Goal: Task Accomplishment & Management: Use online tool/utility

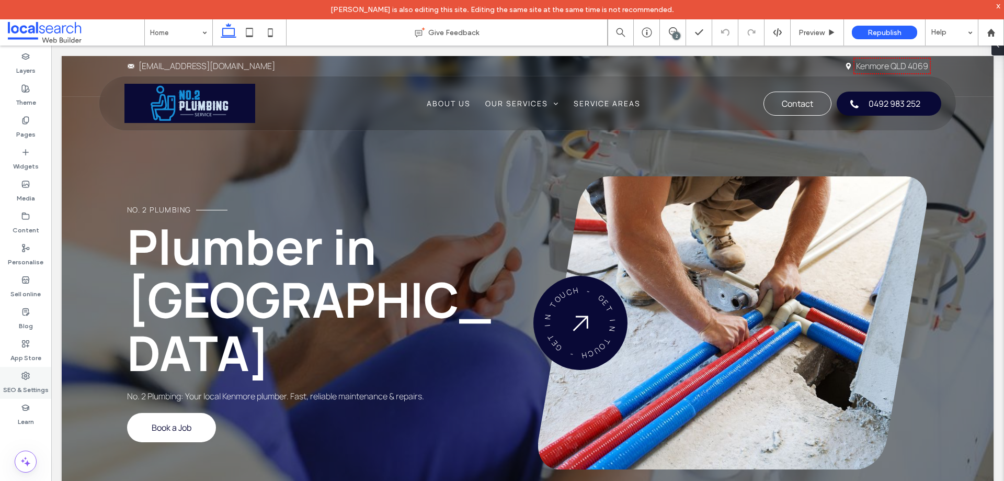
click at [33, 374] on div "SEO & Settings" at bounding box center [25, 383] width 51 height 32
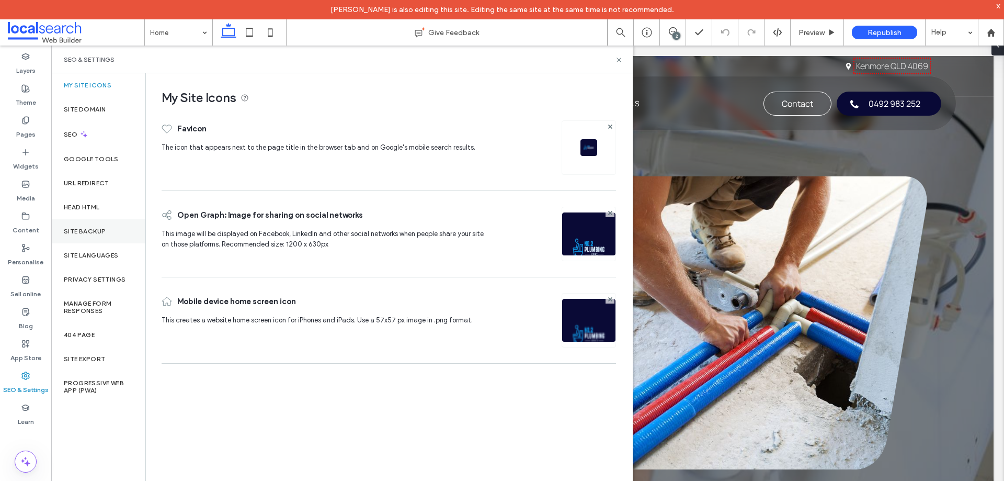
click at [109, 234] on div "Site backup" at bounding box center [98, 231] width 94 height 24
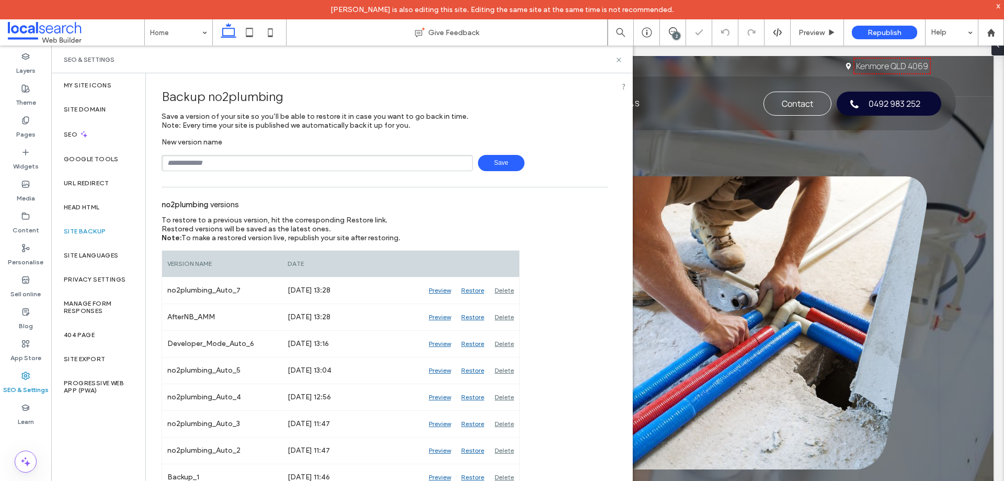
click at [276, 164] on input "text" at bounding box center [317, 163] width 311 height 16
type input "**********"
click at [487, 166] on span "Save" at bounding box center [501, 163] width 47 height 16
click at [620, 63] on icon at bounding box center [619, 60] width 8 height 8
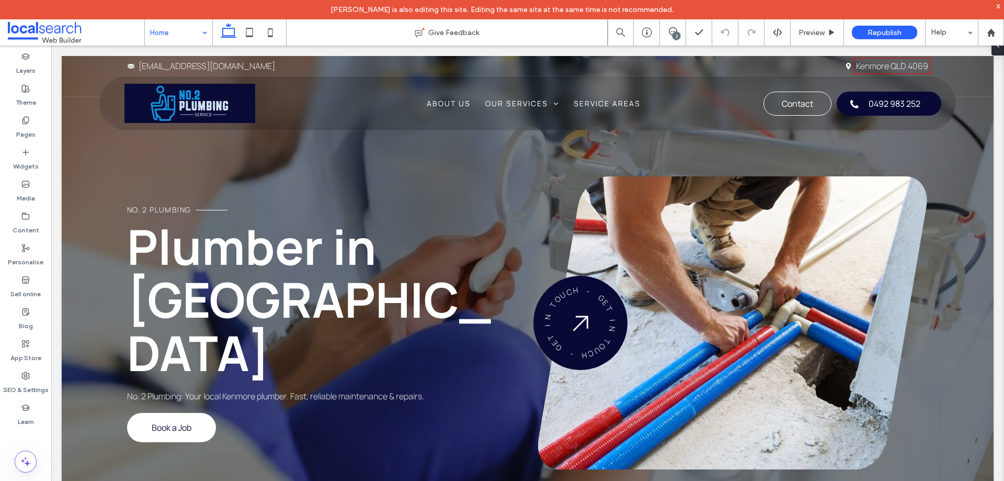
drag, startPoint x: 174, startPoint y: 29, endPoint x: 185, endPoint y: 41, distance: 15.9
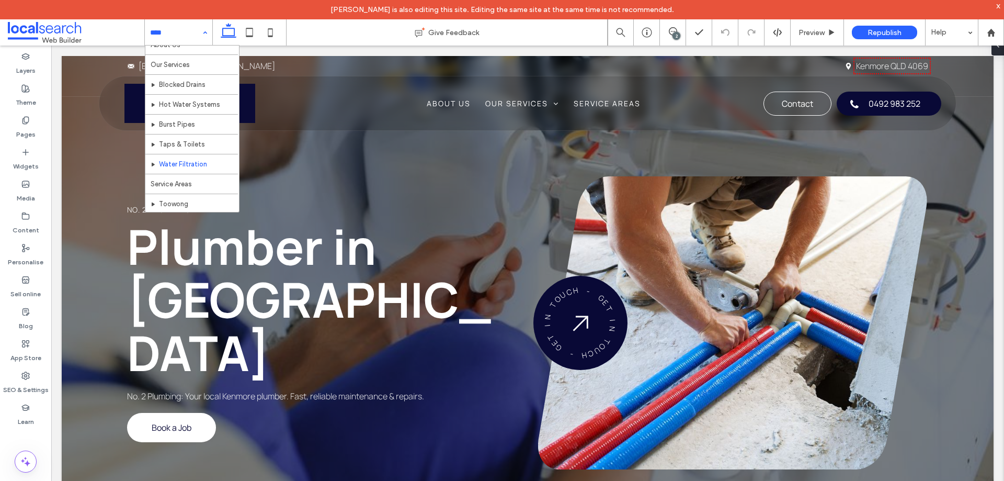
scroll to position [71, 0]
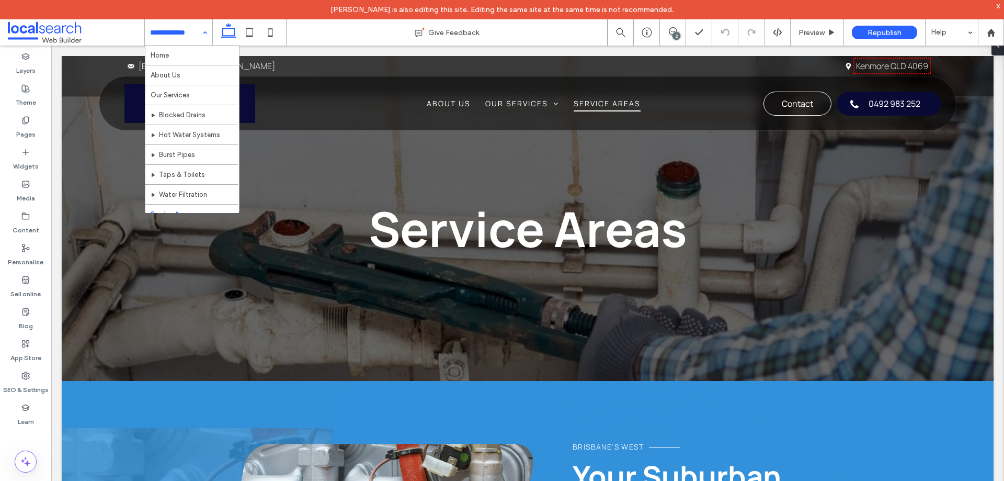
scroll to position [523, 0]
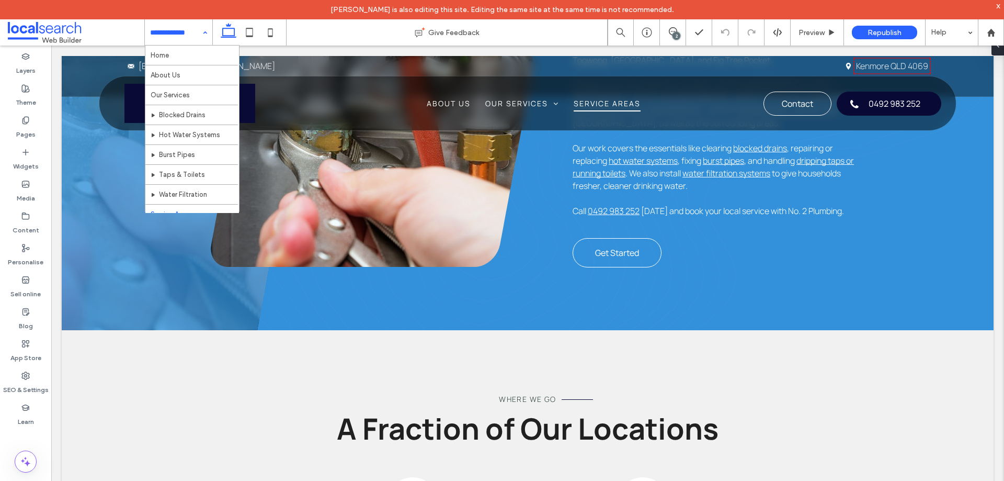
click at [677, 36] on div "2" at bounding box center [677, 36] width 8 height 8
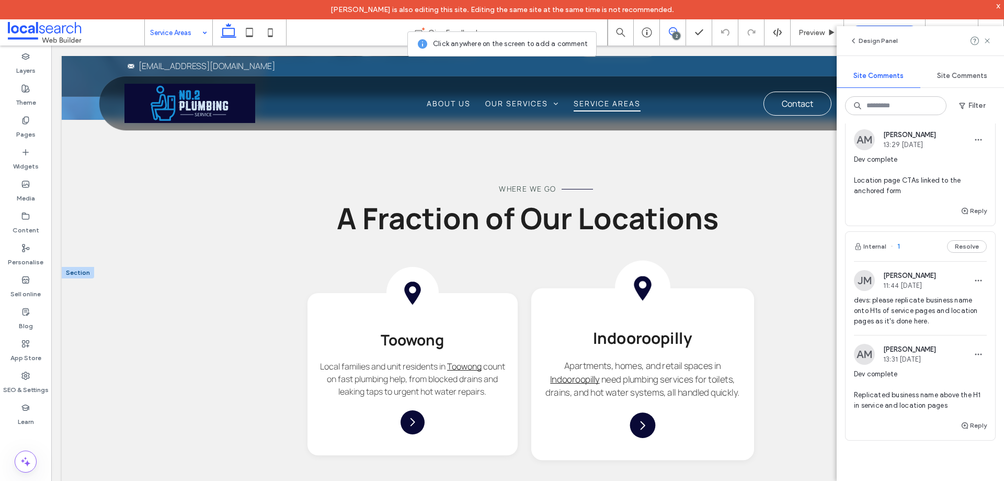
scroll to position [732, 0]
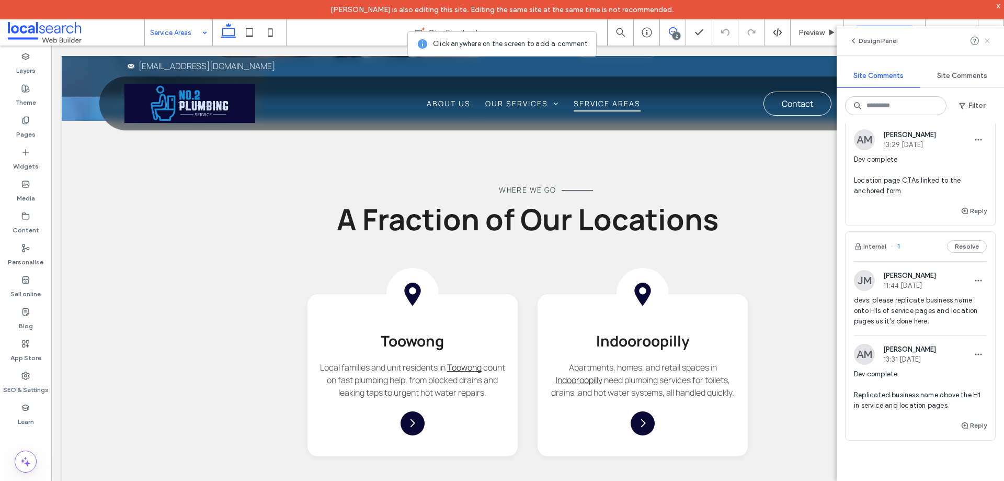
click at [987, 41] on use at bounding box center [987, 40] width 5 height 5
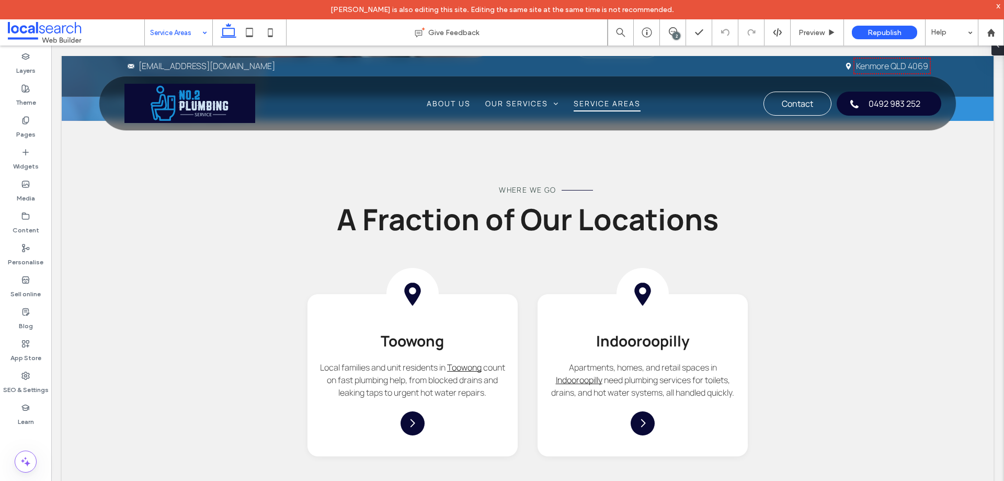
scroll to position [0, 0]
click at [34, 379] on div "SEO & Settings" at bounding box center [25, 383] width 51 height 32
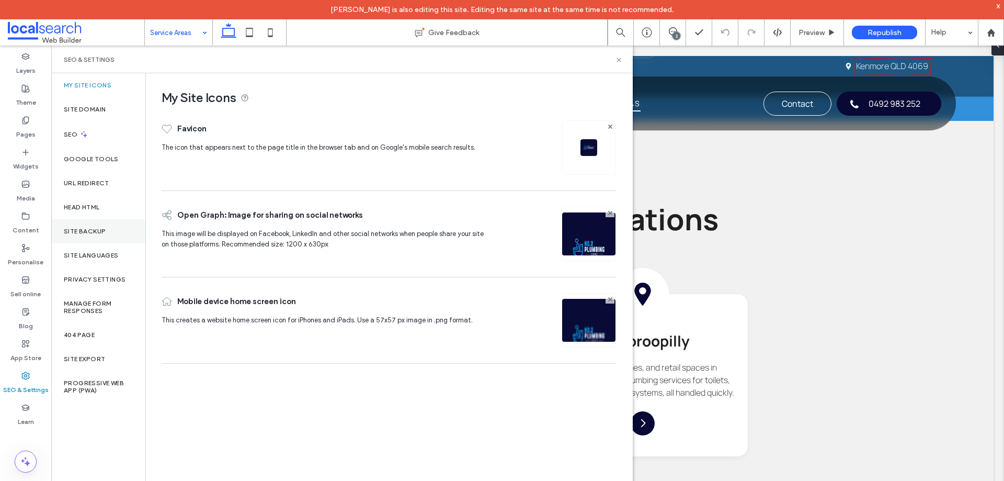
click at [84, 234] on label "Site backup" at bounding box center [85, 231] width 42 height 7
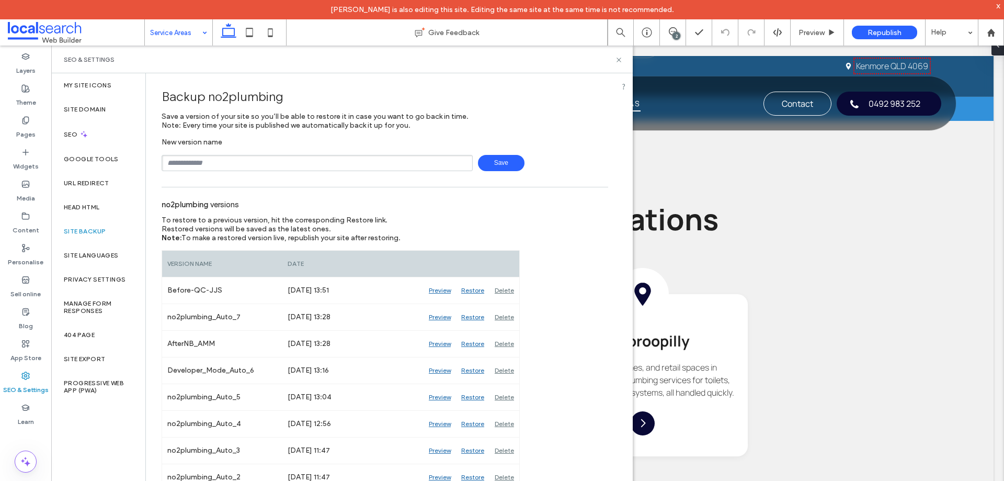
click at [611, 60] on div "SEO & Settings" at bounding box center [342, 59] width 557 height 8
click at [613, 61] on div "SEO & Settings" at bounding box center [342, 59] width 557 height 8
drag, startPoint x: 618, startPoint y: 59, endPoint x: 624, endPoint y: 0, distance: 59.4
click at [618, 59] on icon at bounding box center [619, 60] width 8 height 8
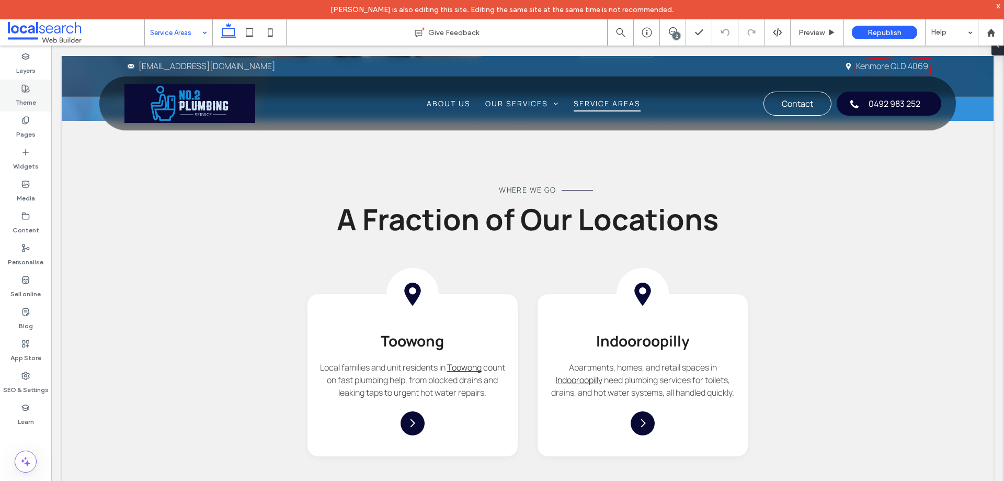
click at [21, 91] on icon at bounding box center [25, 88] width 8 height 8
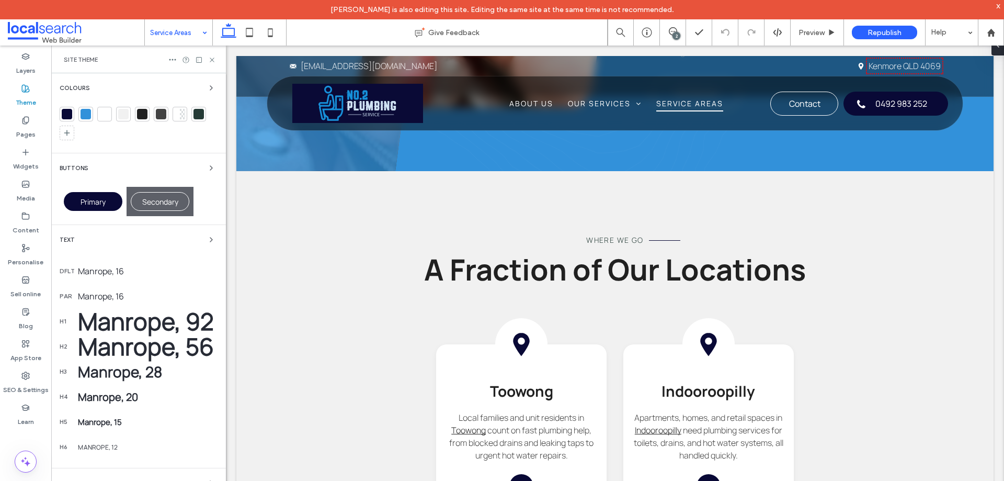
click at [65, 115] on div at bounding box center [67, 114] width 10 height 10
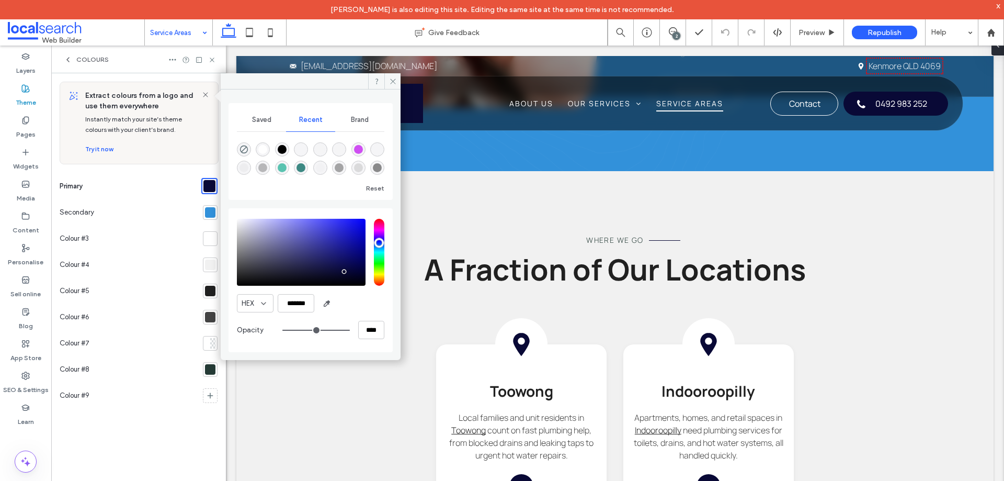
click at [213, 211] on div at bounding box center [210, 212] width 10 height 10
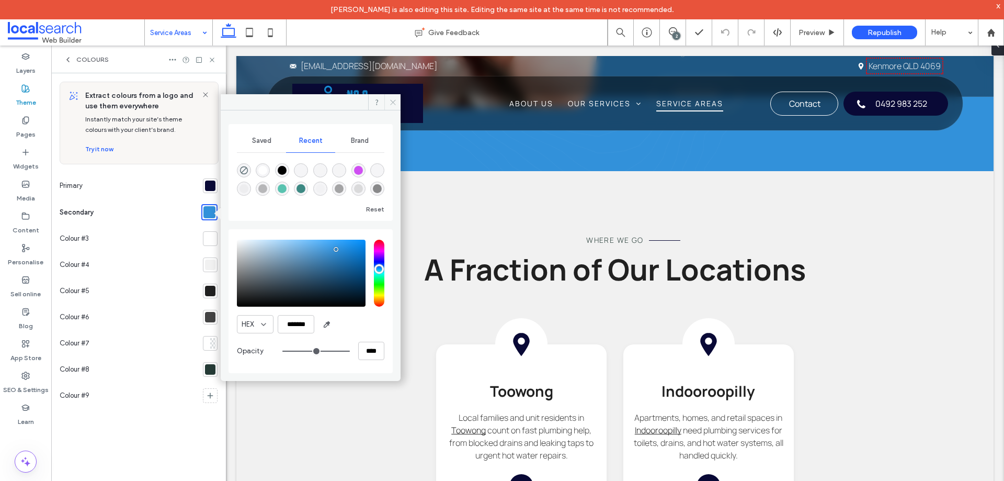
click at [394, 101] on icon at bounding box center [393, 102] width 8 height 8
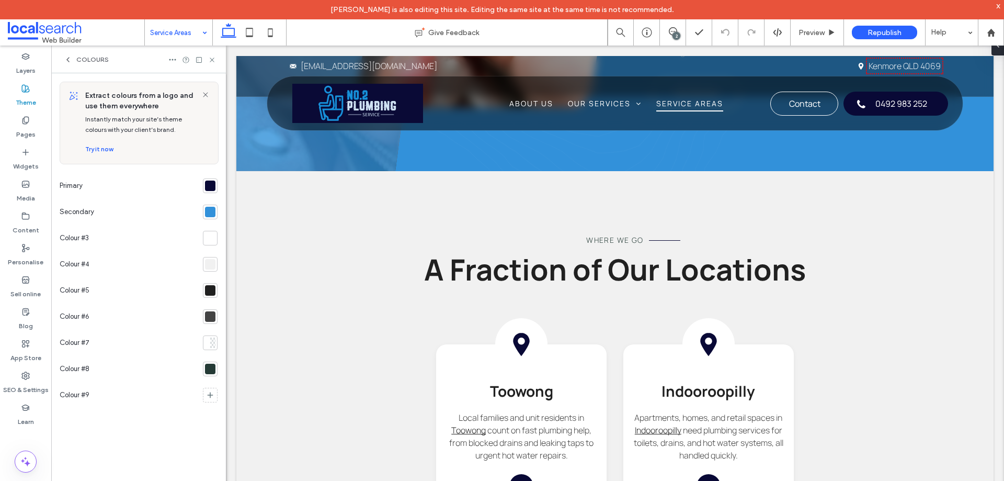
click at [70, 59] on icon at bounding box center [68, 59] width 8 height 8
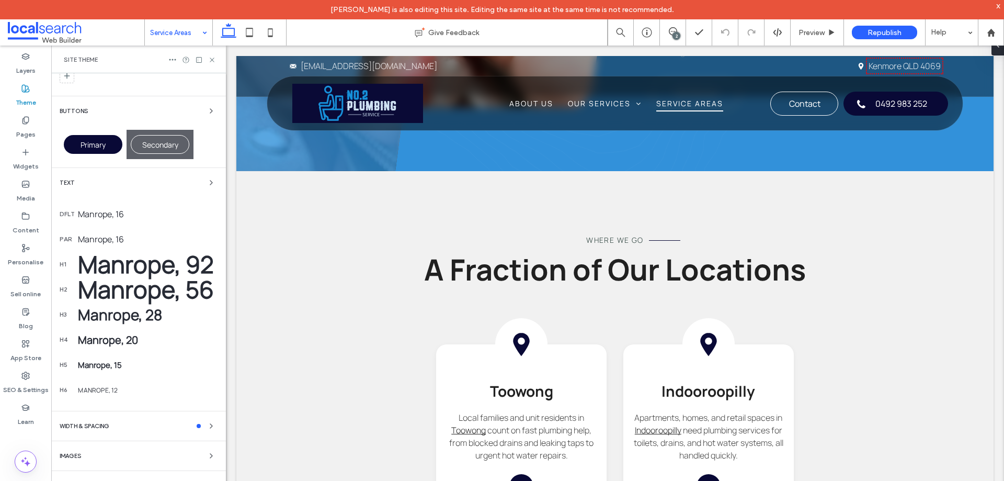
scroll to position [58, 0]
click at [106, 176] on div "Text" at bounding box center [139, 182] width 158 height 13
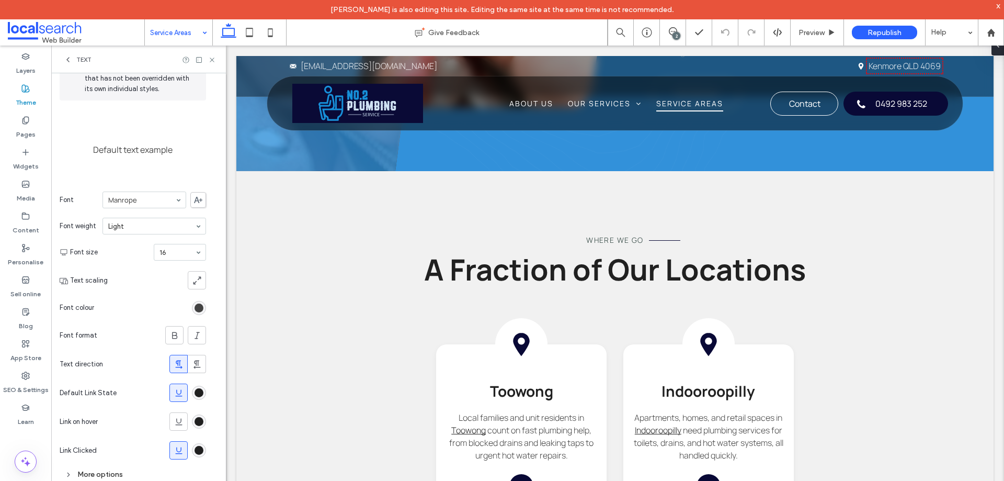
scroll to position [68, 0]
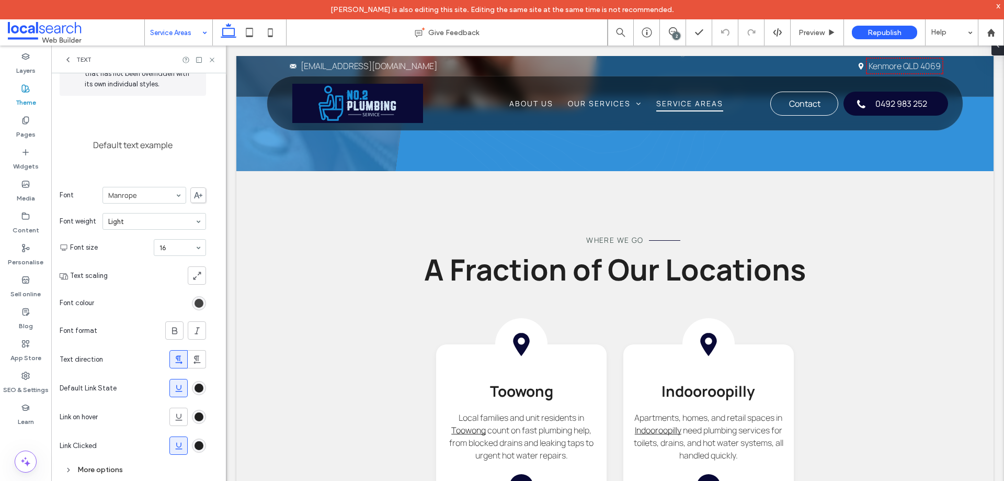
click at [83, 58] on span "Text" at bounding box center [83, 59] width 15 height 8
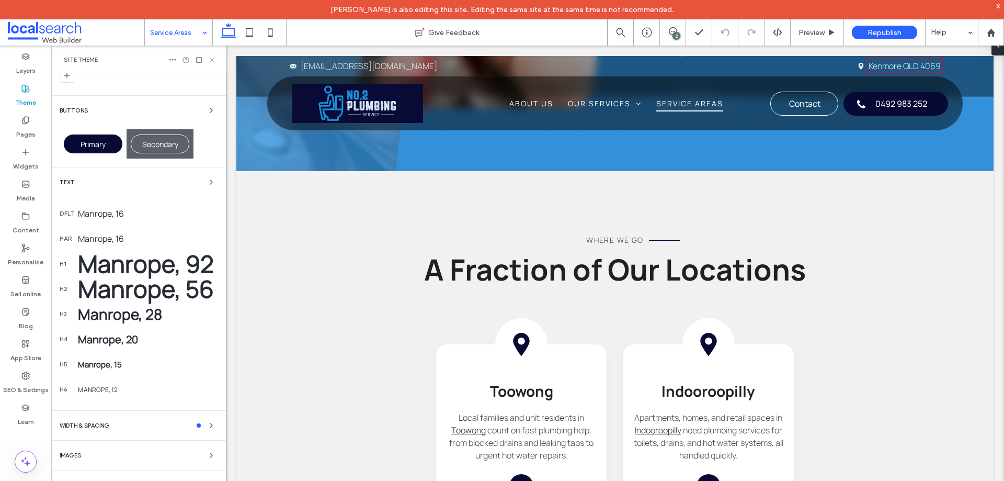
scroll to position [58, 0]
click at [211, 60] on icon at bounding box center [212, 60] width 8 height 8
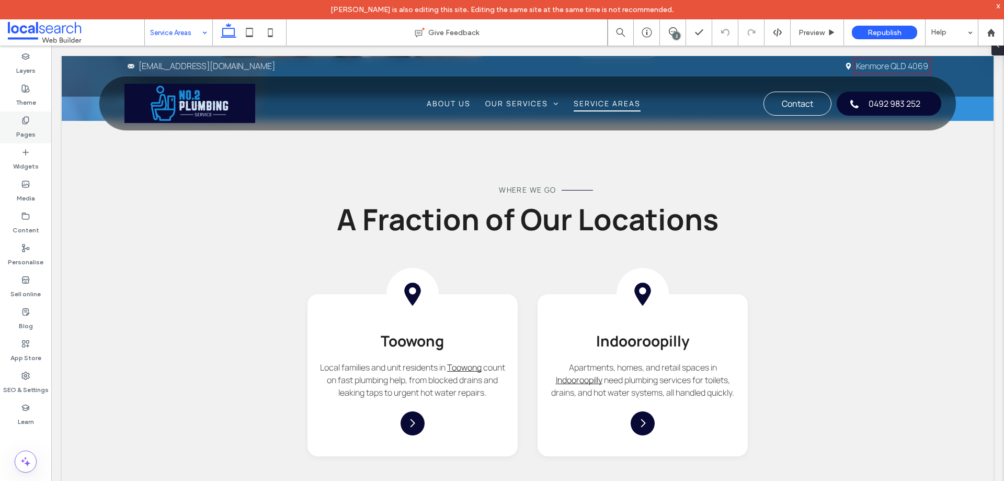
click at [23, 126] on label "Pages" at bounding box center [25, 131] width 19 height 15
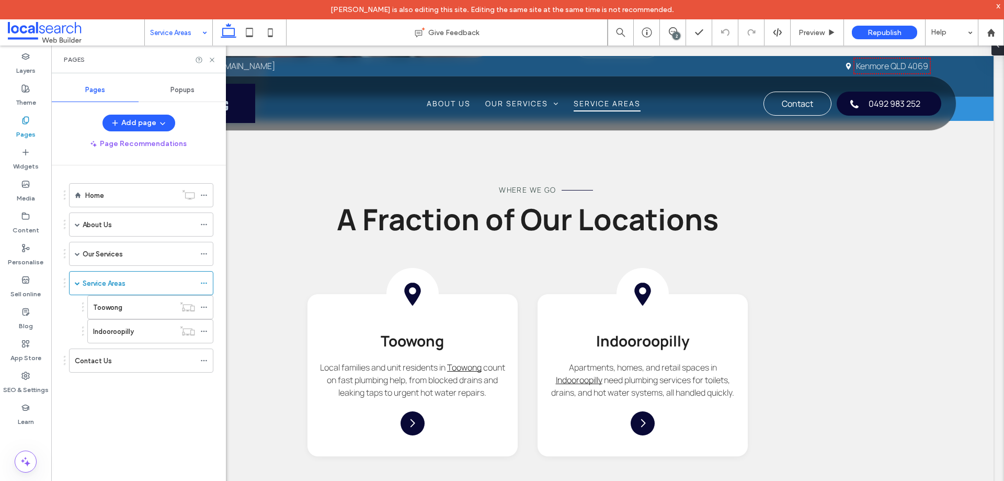
click at [187, 89] on span "Popups" at bounding box center [183, 90] width 24 height 8
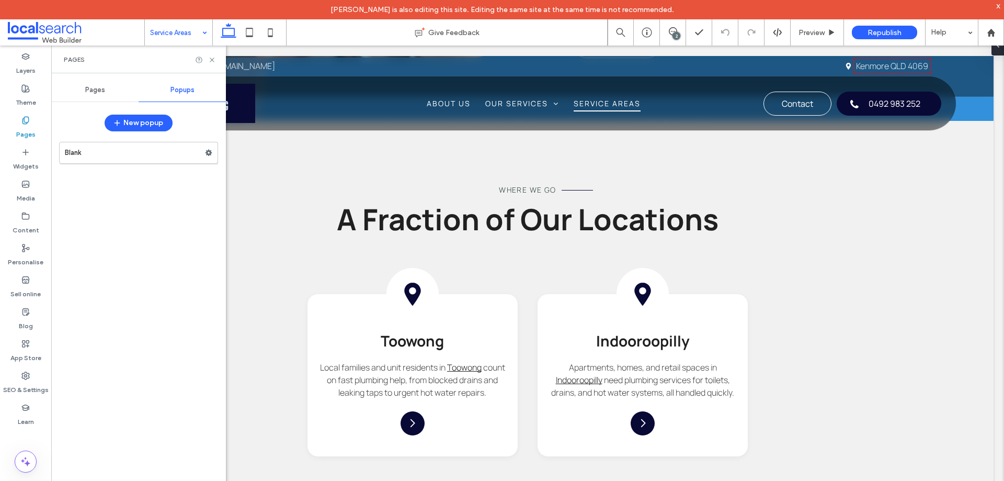
click at [673, 37] on div "2" at bounding box center [677, 36] width 8 height 8
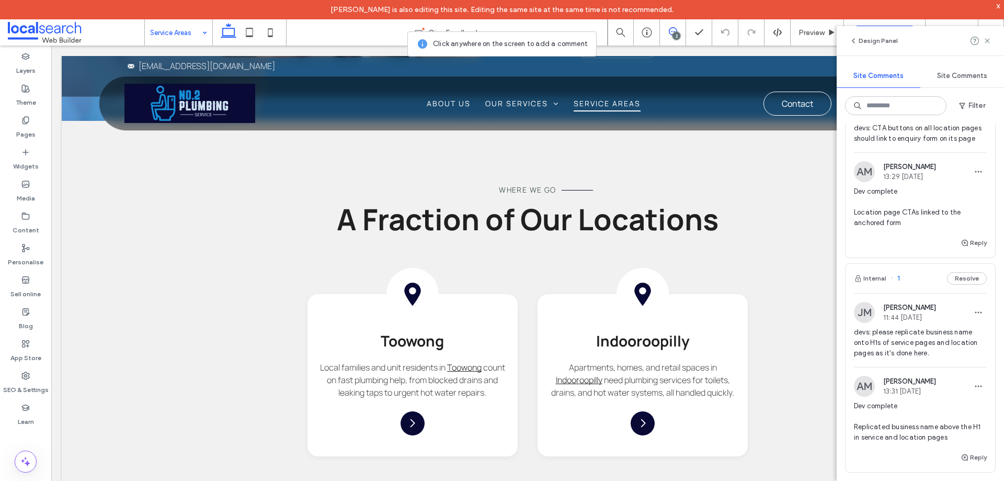
scroll to position [209, 0]
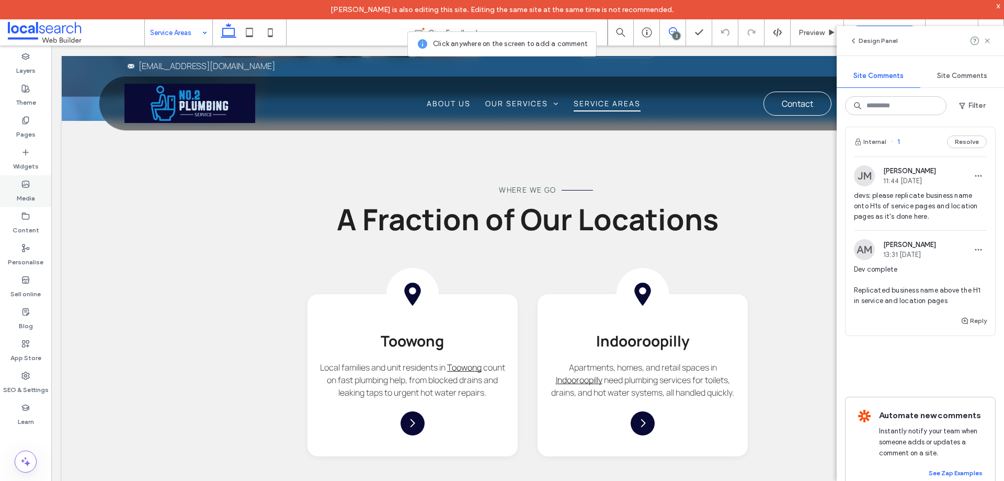
drag, startPoint x: 33, startPoint y: 161, endPoint x: 36, endPoint y: 188, distance: 27.3
click at [33, 161] on label "Widgets" at bounding box center [26, 163] width 26 height 15
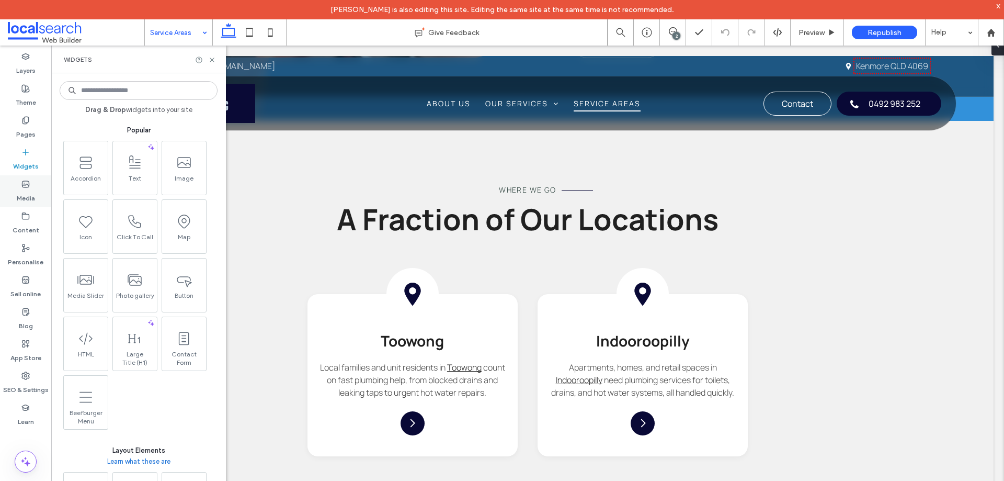
scroll to position [0, 0]
click at [35, 194] on label "Media" at bounding box center [26, 195] width 18 height 15
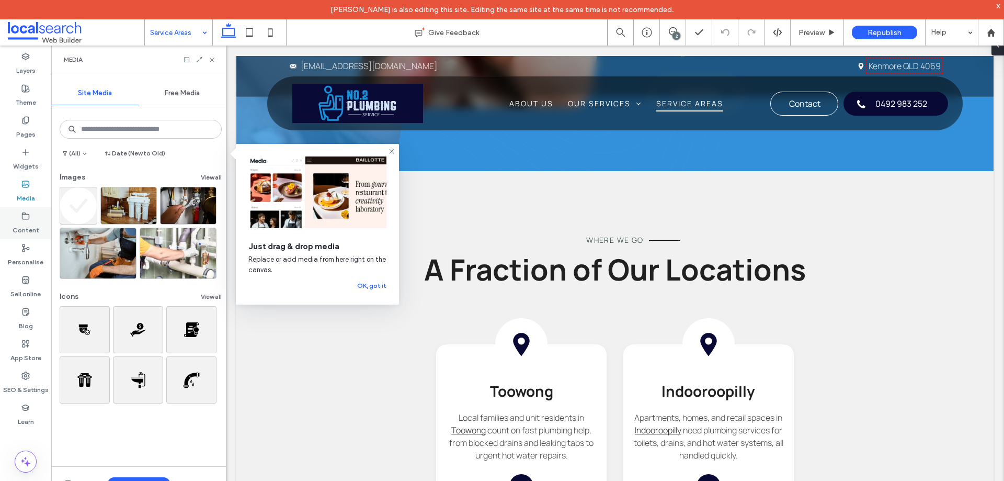
click at [31, 223] on label "Content" at bounding box center [26, 227] width 27 height 15
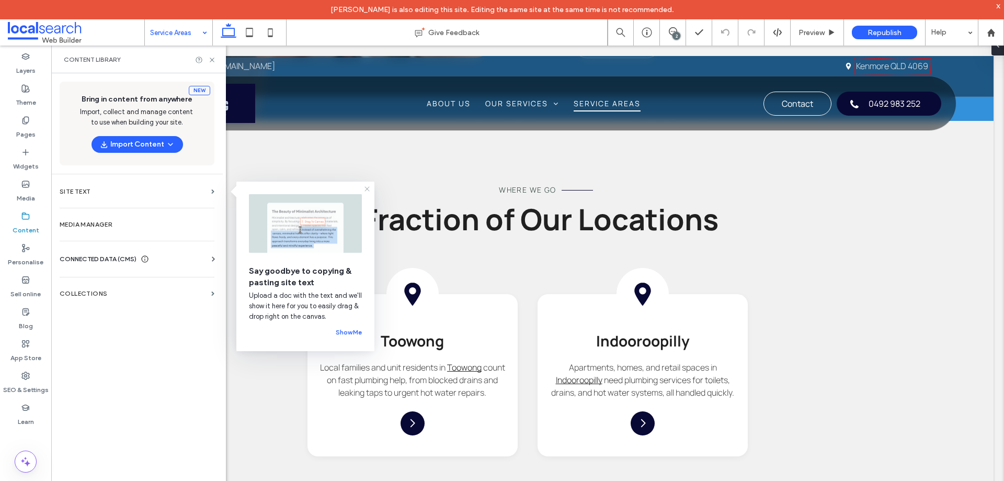
click at [366, 190] on use at bounding box center [367, 188] width 5 height 5
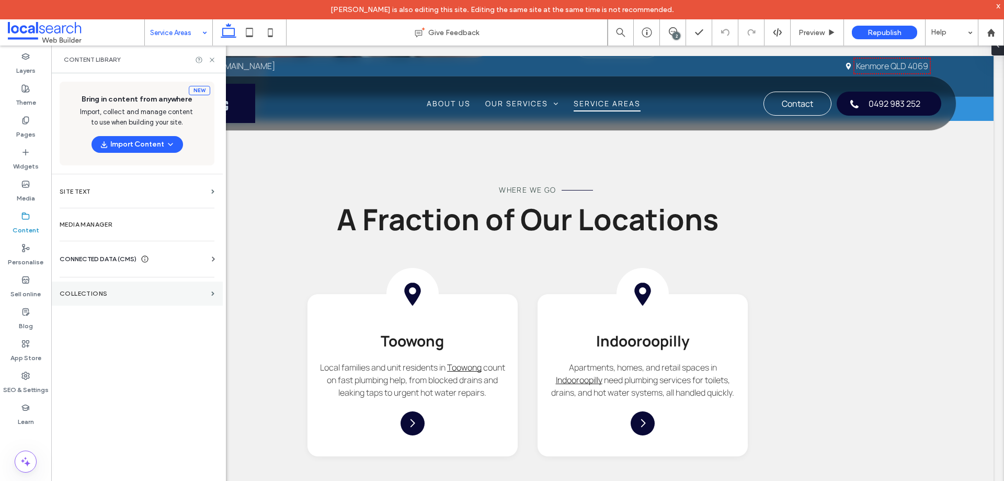
click at [155, 289] on section "COLLECTIONS" at bounding box center [137, 293] width 172 height 24
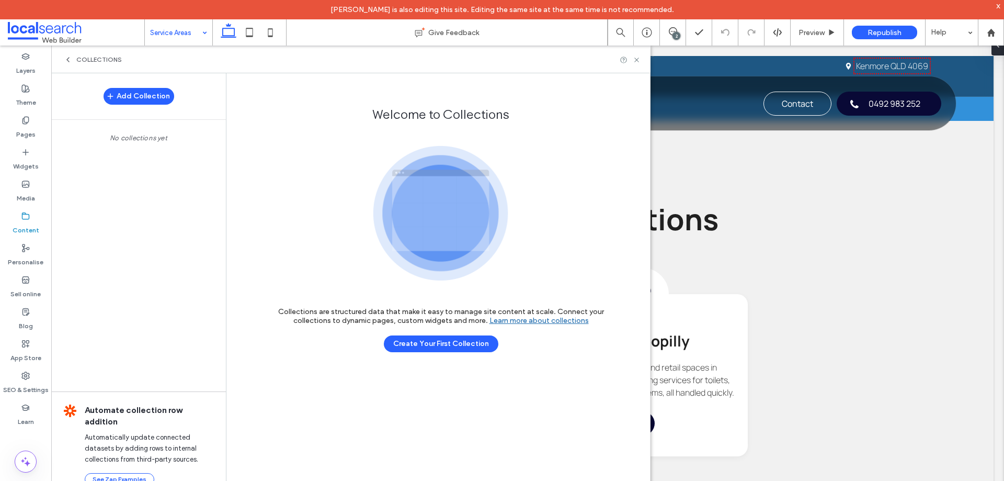
click at [94, 59] on span "COLLECTIONS" at bounding box center [99, 59] width 46 height 8
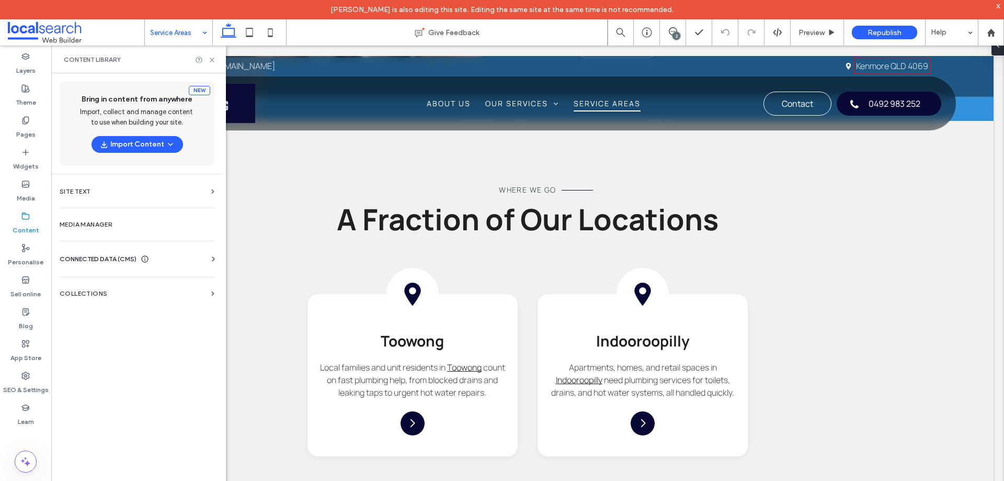
click at [120, 258] on span "CONNECTED DATA (CMS)" at bounding box center [98, 259] width 77 height 10
click at [104, 282] on label "Business info" at bounding box center [139, 284] width 142 height 7
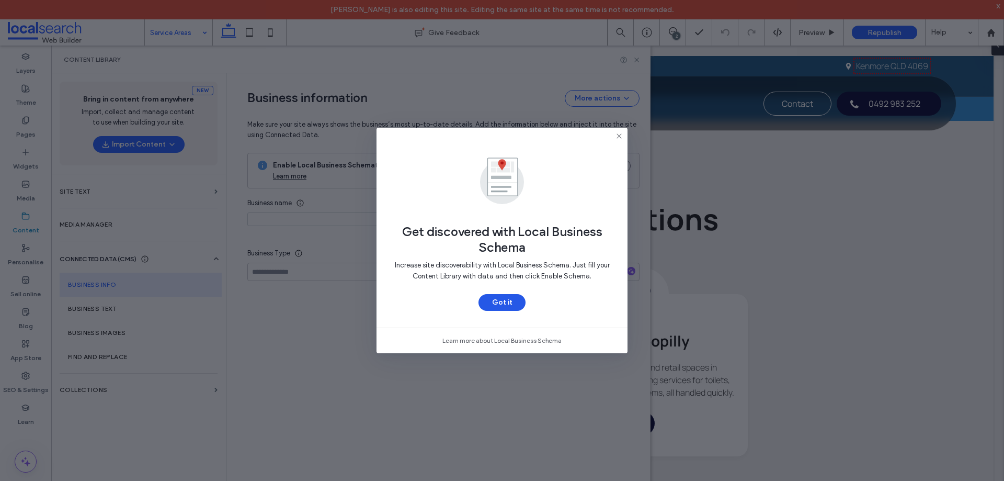
type input "**********"
drag, startPoint x: 617, startPoint y: 138, endPoint x: 613, endPoint y: 152, distance: 14.1
click at [617, 138] on icon at bounding box center [619, 136] width 8 height 8
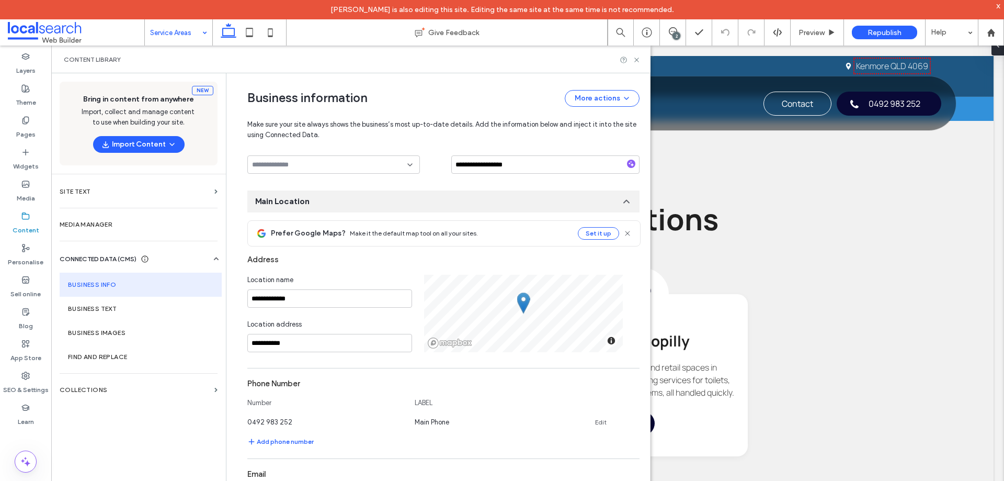
scroll to position [0, 0]
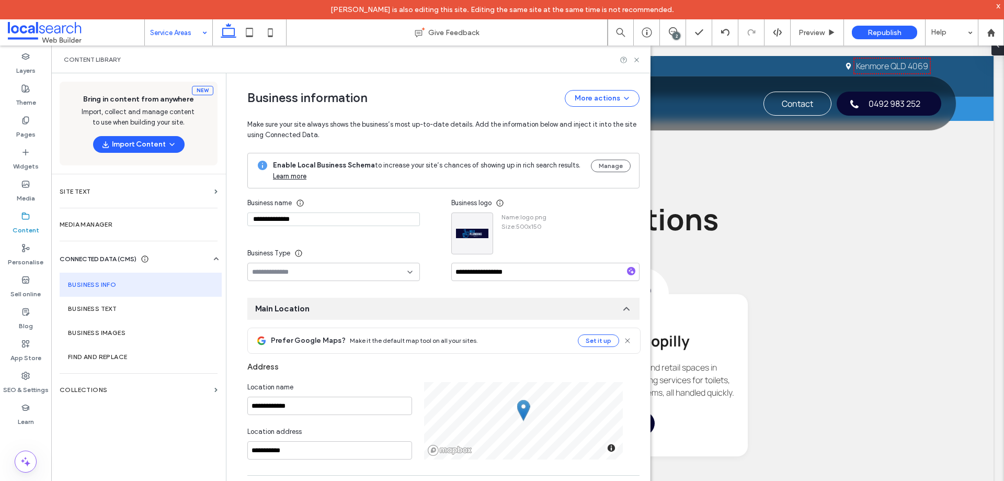
click at [353, 61] on div "Content library" at bounding box center [351, 59] width 574 height 8
click at [398, 60] on div "Content library" at bounding box center [351, 59] width 574 height 8
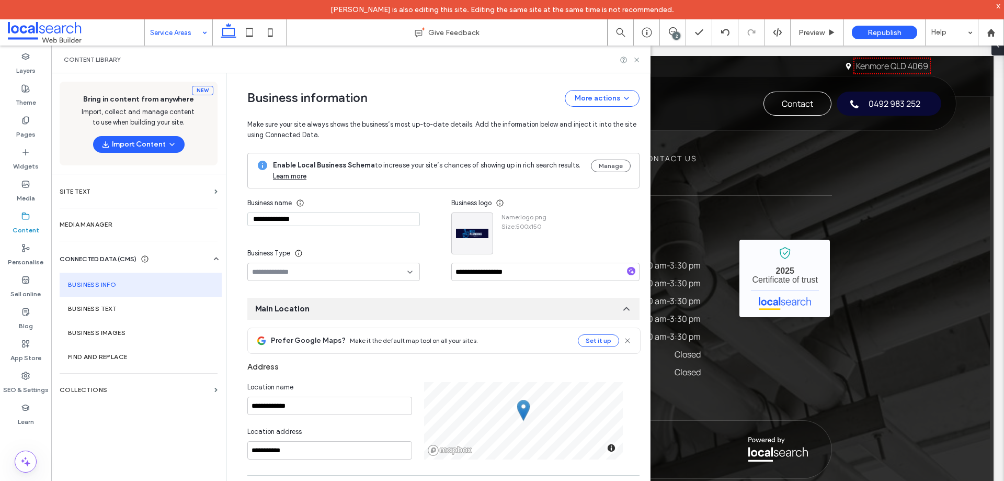
click at [567, 66] on div "Content library" at bounding box center [350, 60] width 599 height 28
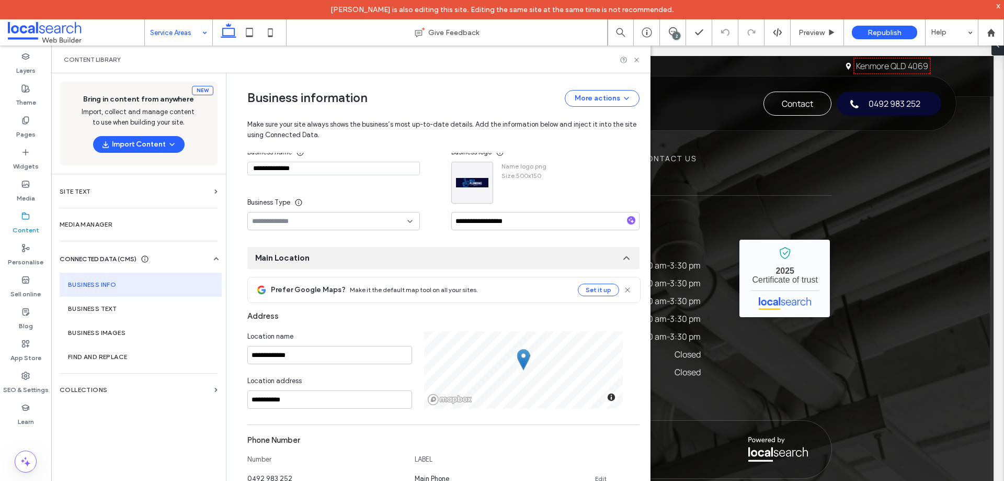
scroll to position [157, 0]
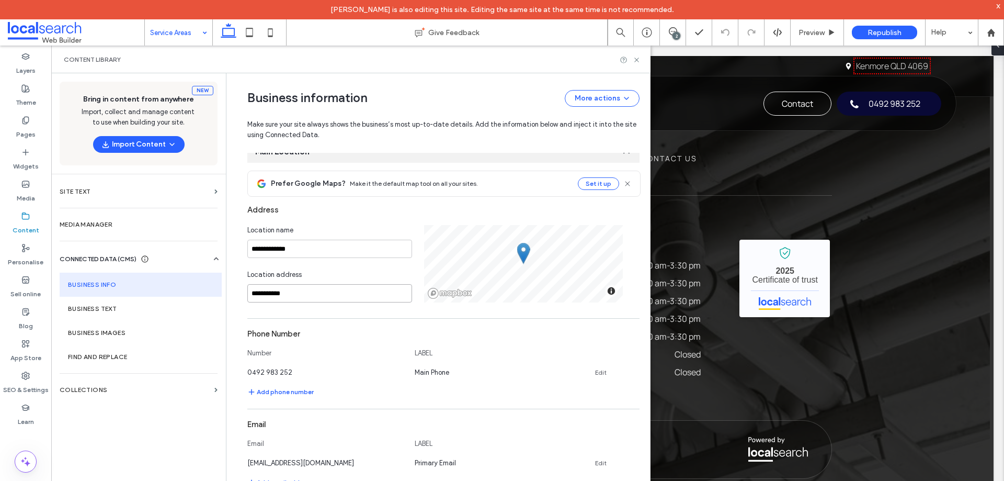
click at [309, 295] on input "**********" at bounding box center [329, 293] width 165 height 18
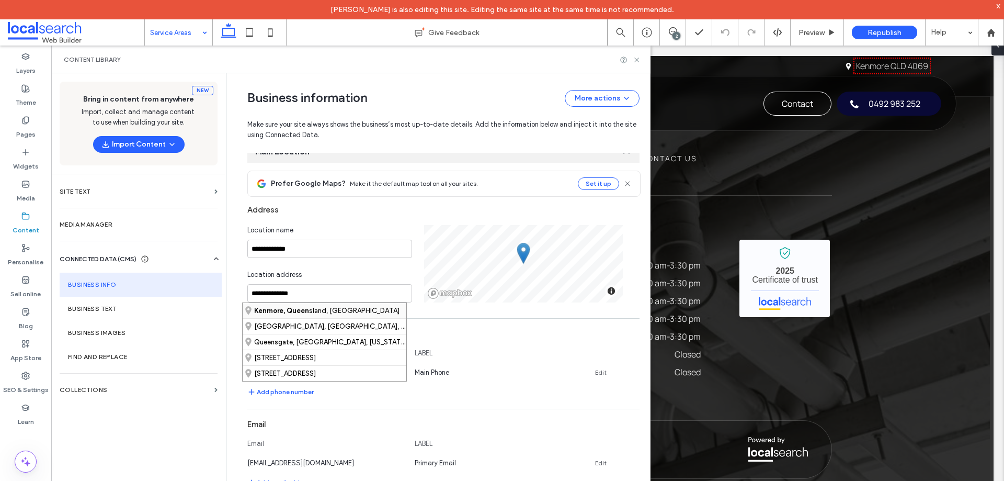
click at [295, 310] on strong "Kenmore, Queen" at bounding box center [281, 310] width 55 height 8
type input "**********"
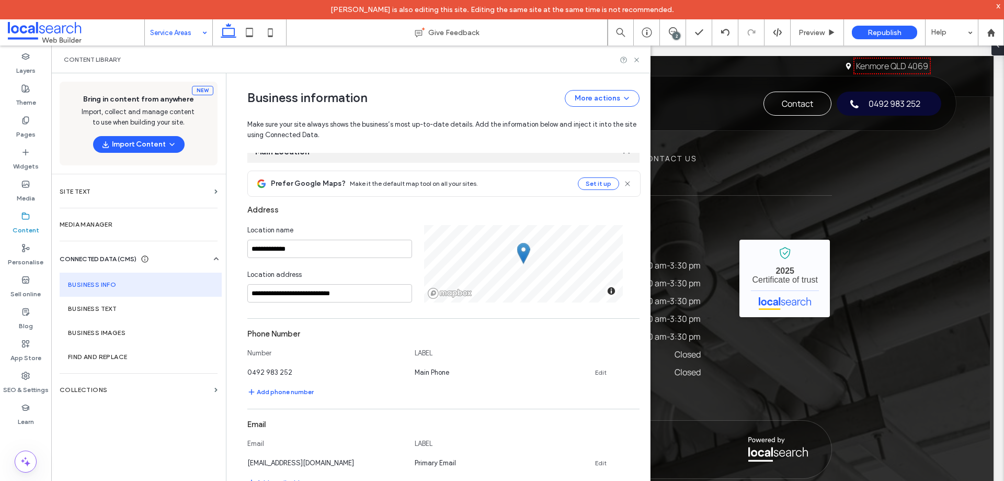
click at [526, 62] on div "Content library" at bounding box center [351, 59] width 574 height 8
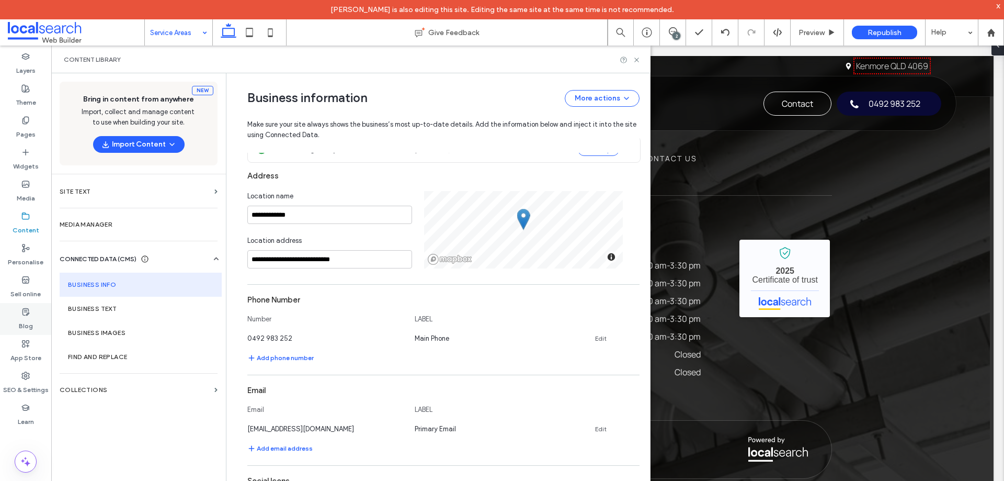
scroll to position [209, 0]
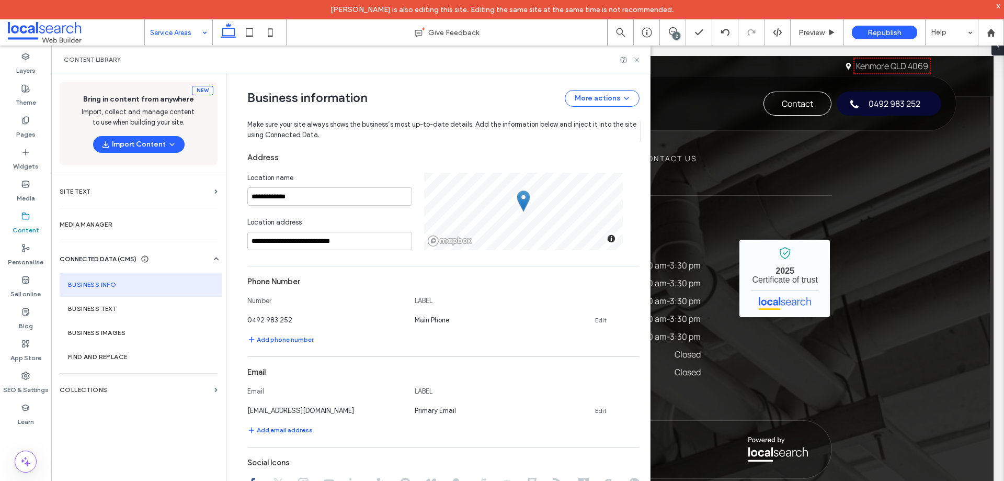
click at [448, 62] on div "Content library" at bounding box center [351, 59] width 574 height 8
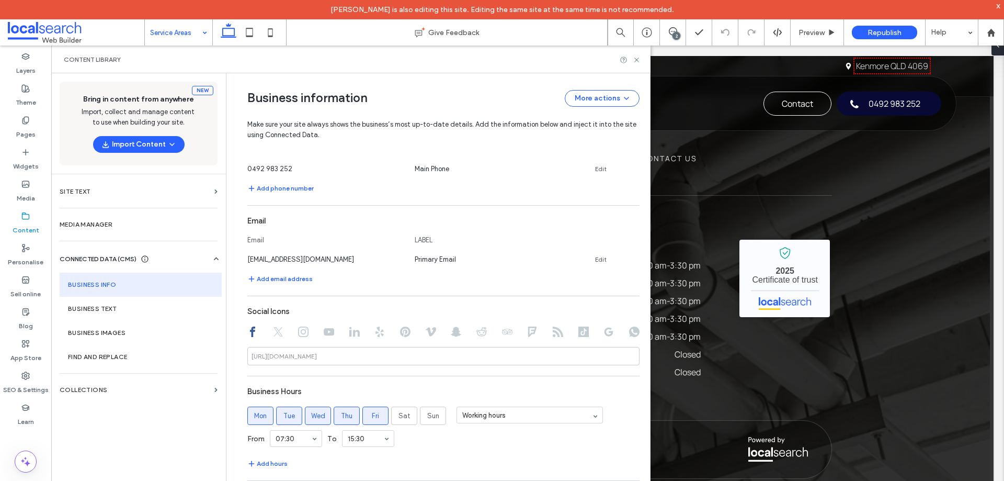
scroll to position [337, 0]
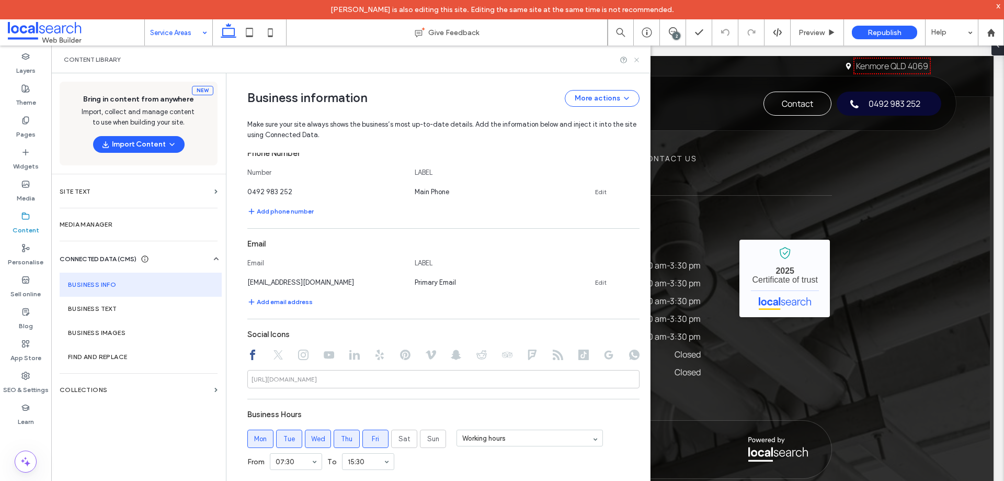
drag, startPoint x: 635, startPoint y: 61, endPoint x: 632, endPoint y: 69, distance: 8.0
click at [635, 61] on use at bounding box center [636, 60] width 4 height 4
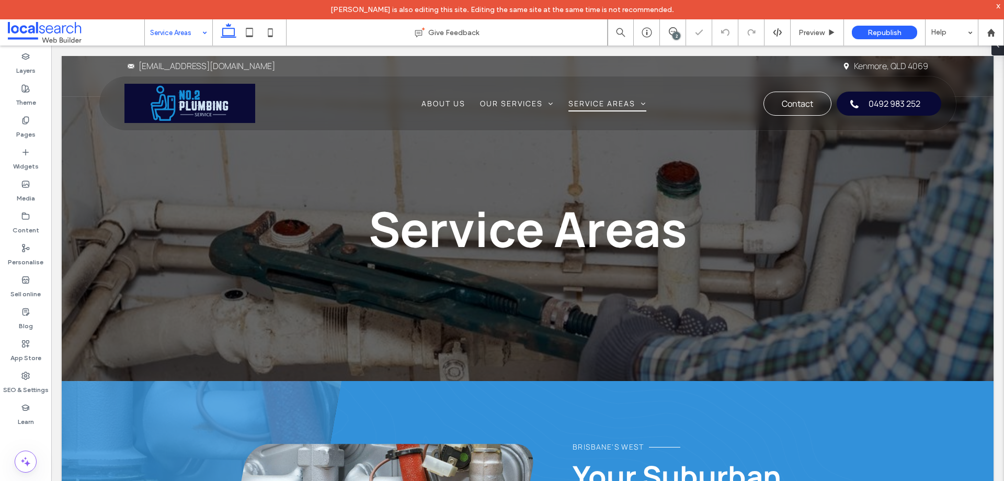
scroll to position [0, 0]
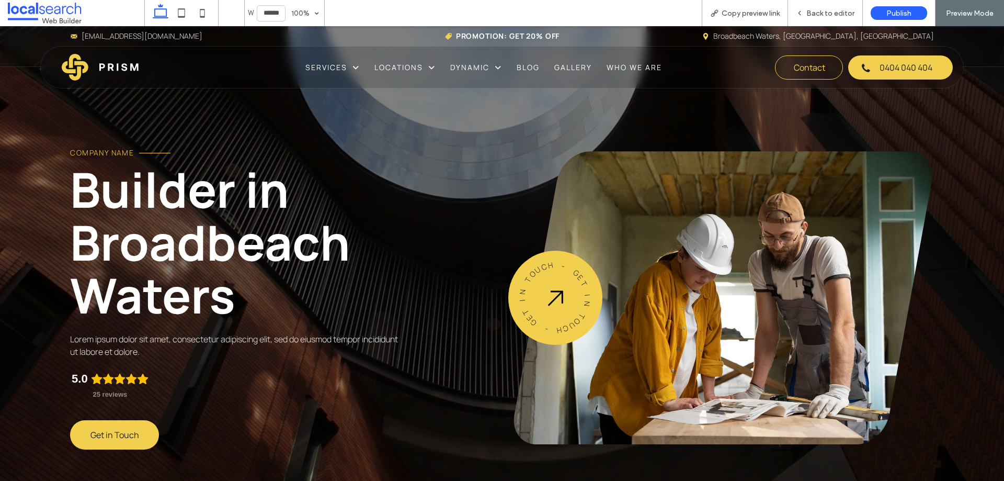
drag, startPoint x: 758, startPoint y: 16, endPoint x: 680, endPoint y: 3, distance: 79.5
click at [756, 14] on span "Copy preview link" at bounding box center [751, 13] width 58 height 9
click at [803, 9] on div "Back to editor" at bounding box center [825, 13] width 74 height 9
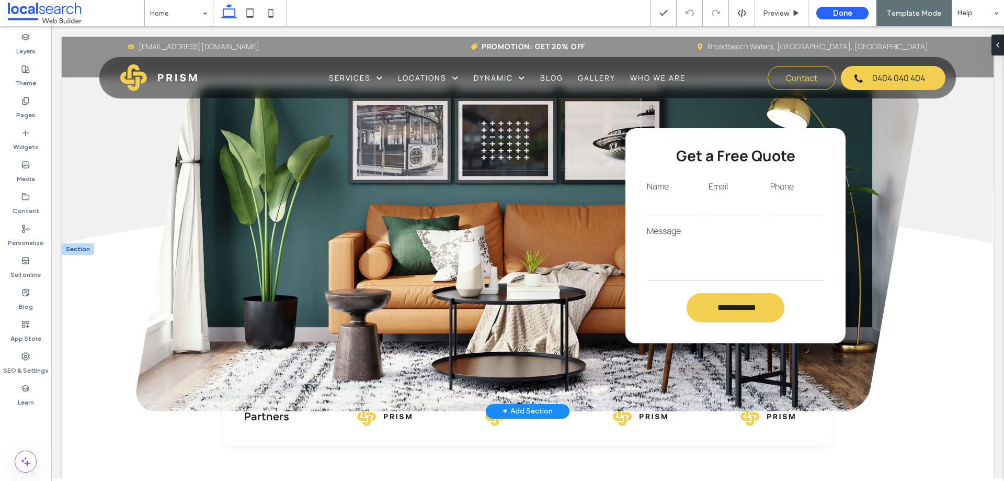
scroll to position [1464, 0]
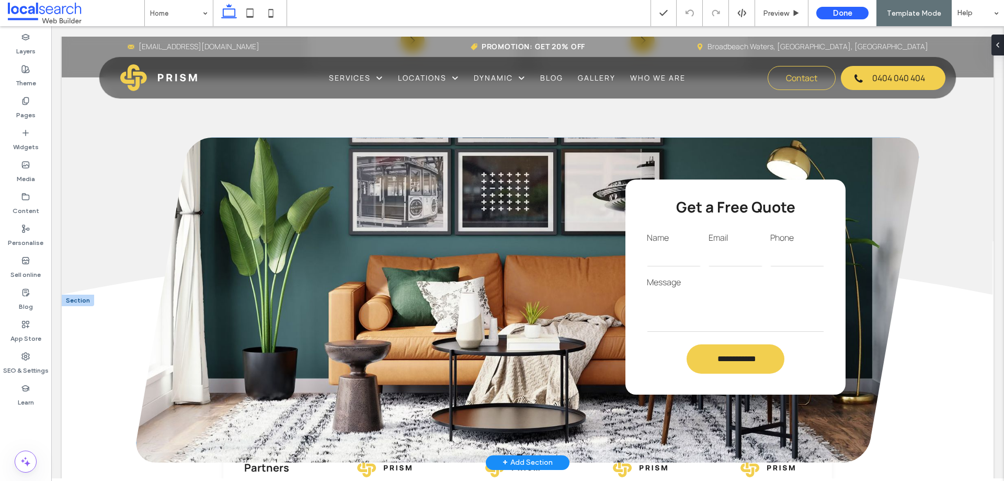
click at [737, 255] on input "email" at bounding box center [736, 255] width 54 height 21
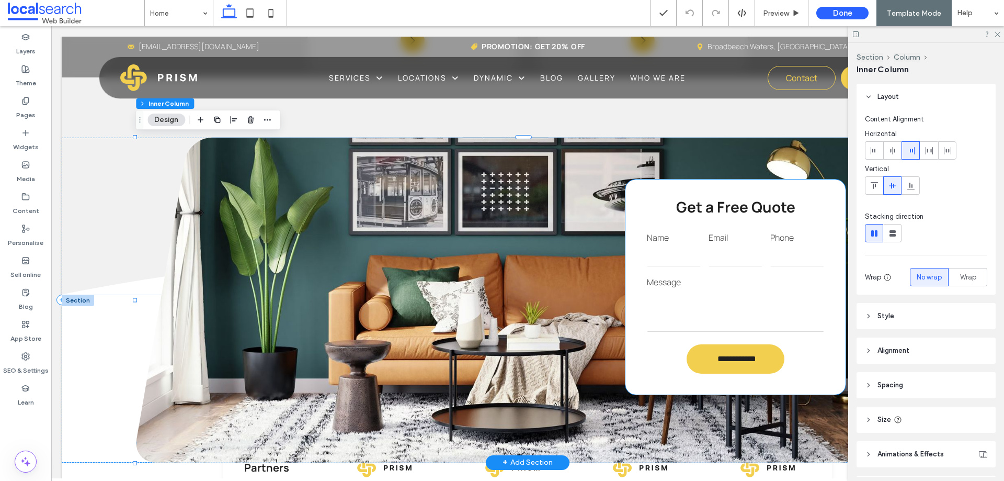
click at [736, 251] on input "email" at bounding box center [736, 255] width 54 height 21
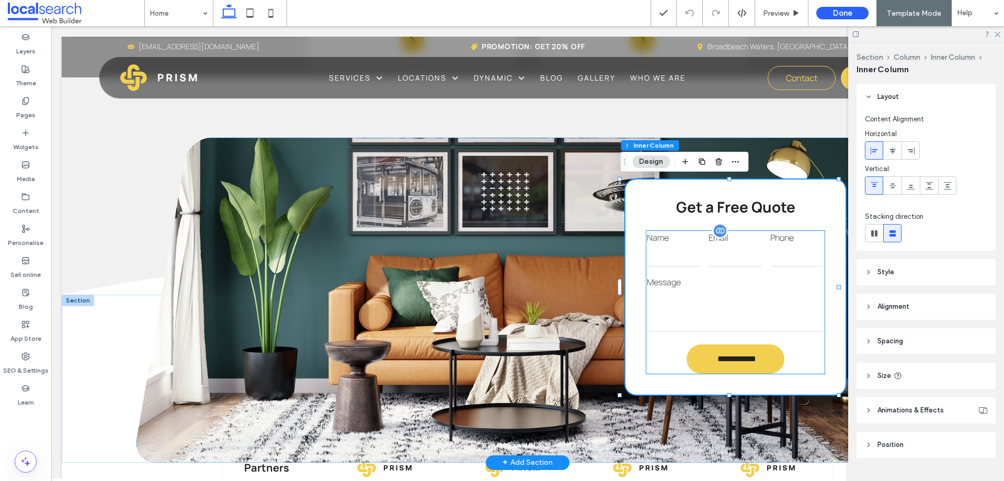
click at [742, 246] on input "email" at bounding box center [736, 255] width 54 height 21
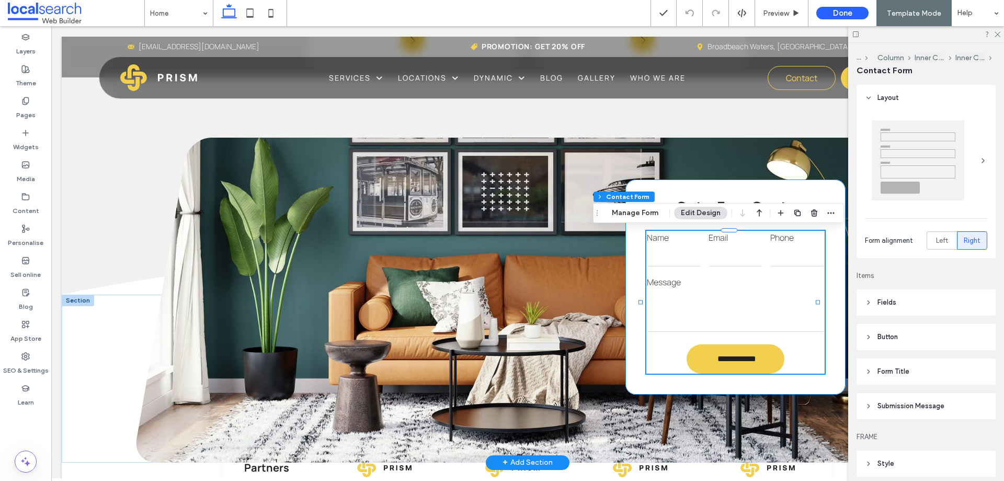
type input "*"
type input "***"
type input "*"
type input "***"
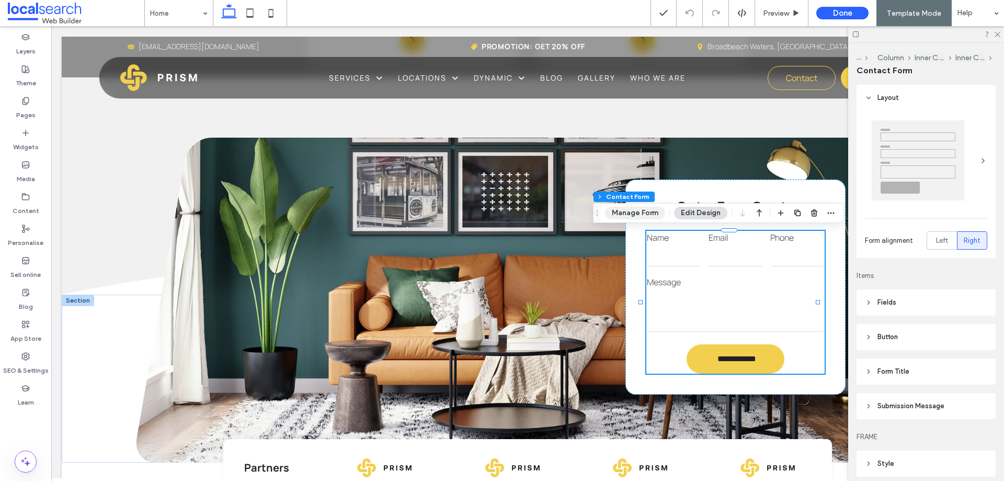
click at [651, 211] on button "Manage Form" at bounding box center [635, 213] width 60 height 13
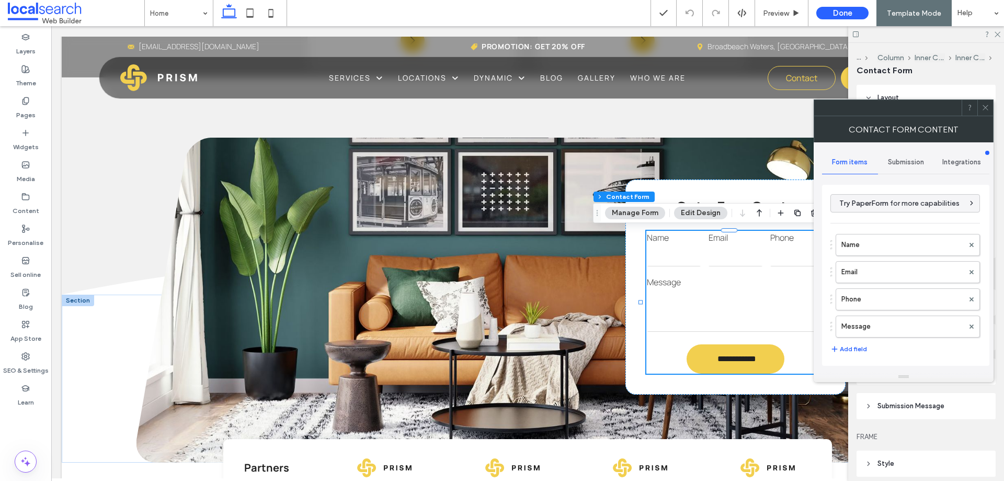
scroll to position [212, 0]
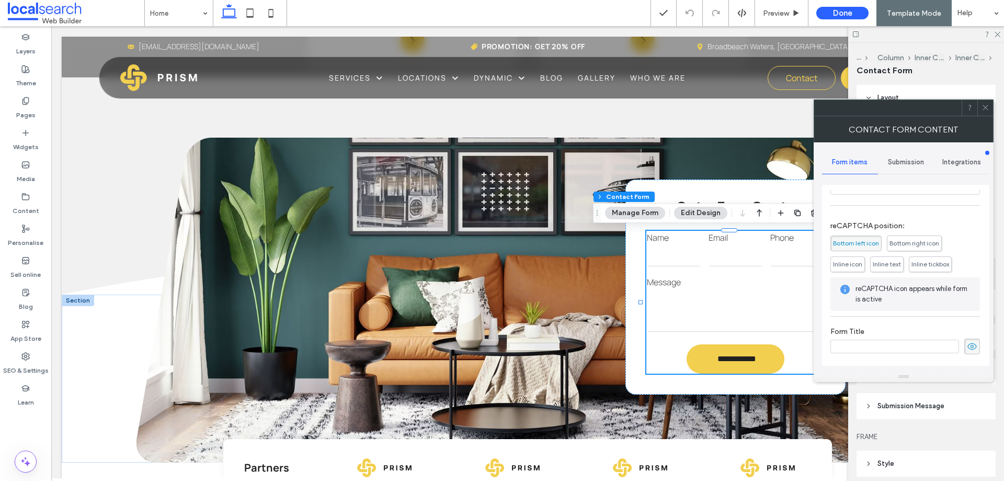
click at [985, 107] on icon at bounding box center [986, 108] width 8 height 8
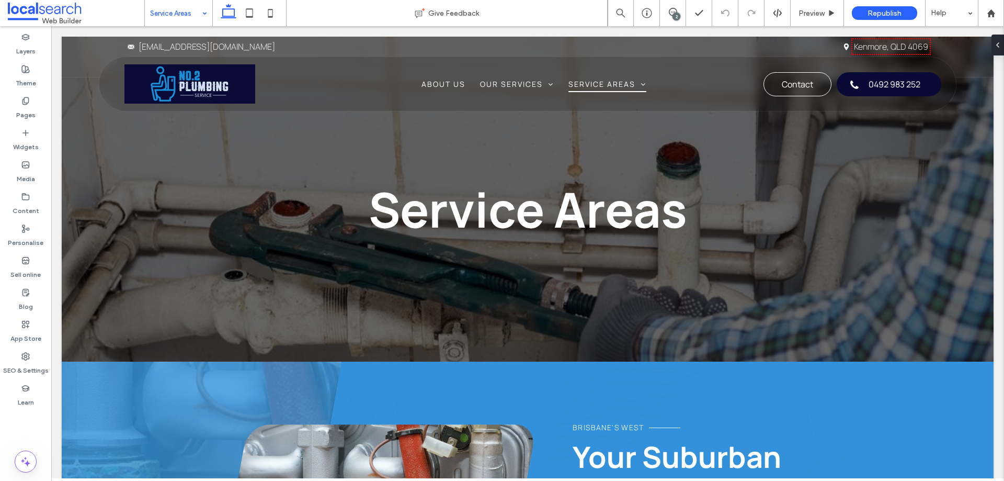
click at [207, 19] on div "Service Areas" at bounding box center [178, 13] width 67 height 26
click at [815, 12] on span "Preview" at bounding box center [812, 13] width 26 height 9
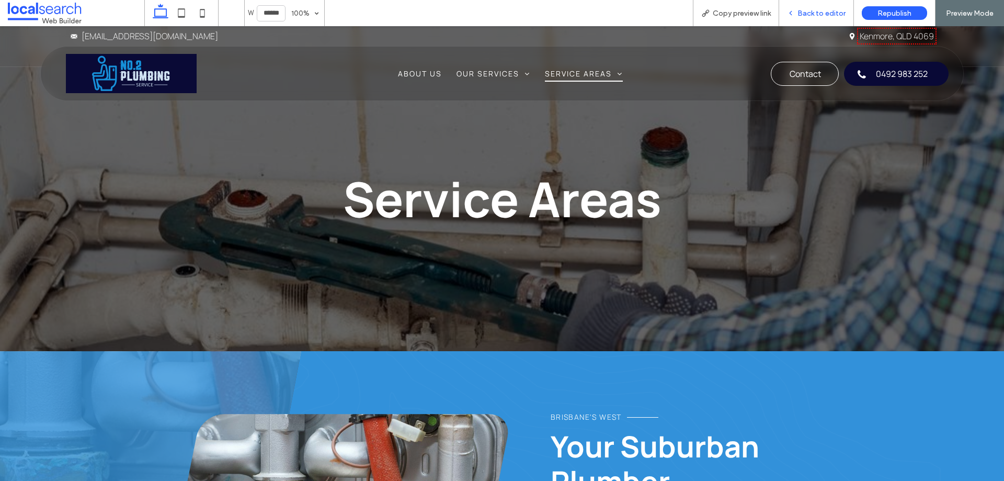
click at [813, 12] on span "Back to editor" at bounding box center [822, 13] width 48 height 9
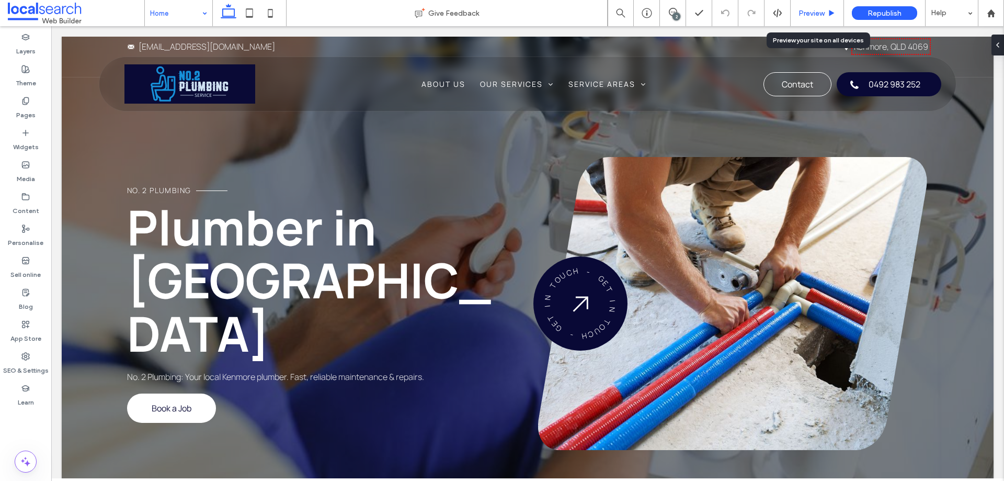
click at [822, 15] on span "Preview" at bounding box center [812, 13] width 26 height 9
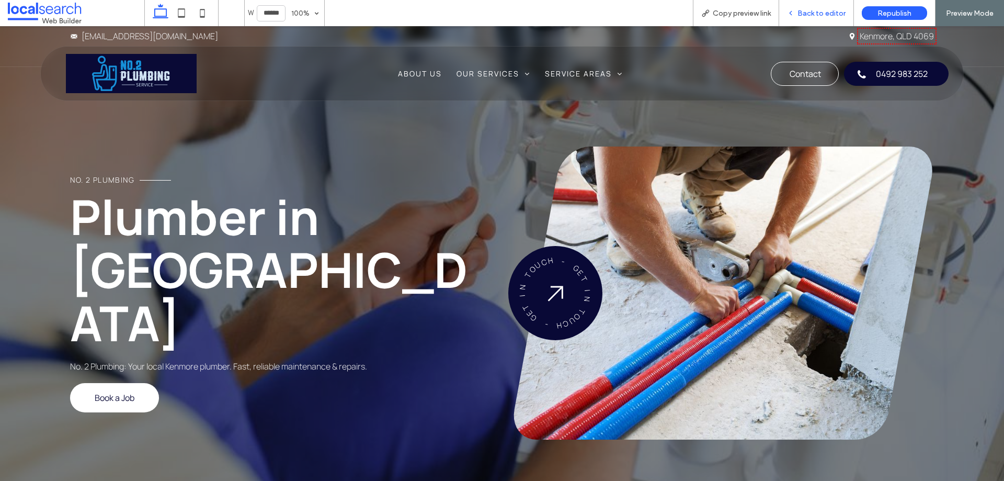
click at [826, 15] on span "Back to editor" at bounding box center [822, 13] width 48 height 9
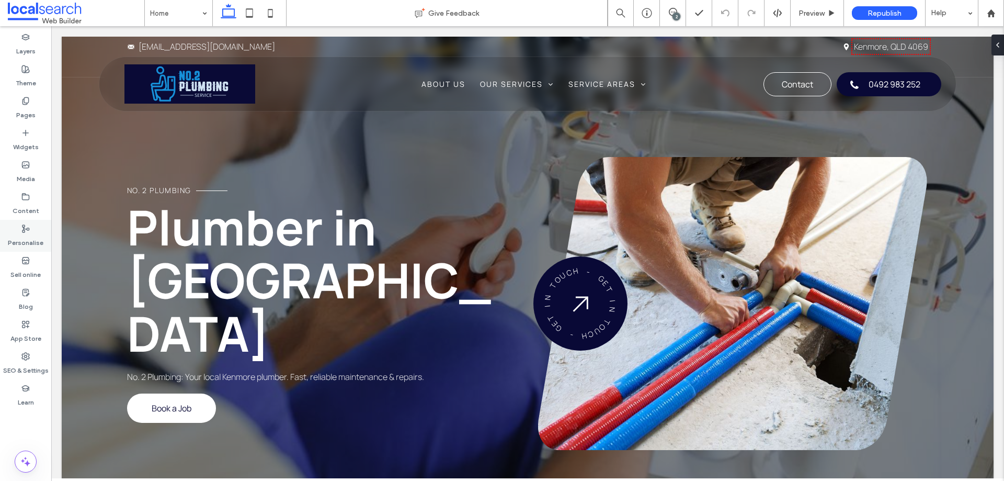
click at [22, 228] on icon at bounding box center [25, 228] width 8 height 8
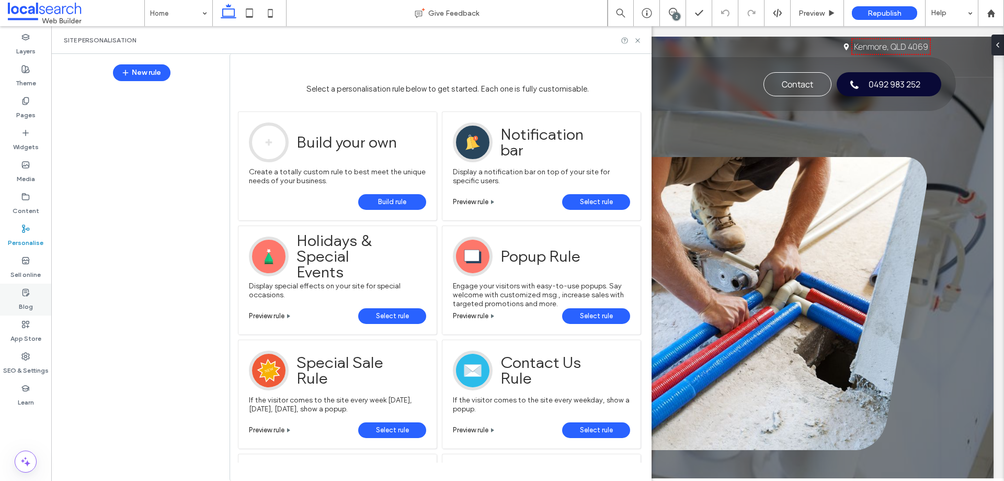
click at [22, 301] on label "Blog" at bounding box center [26, 304] width 14 height 15
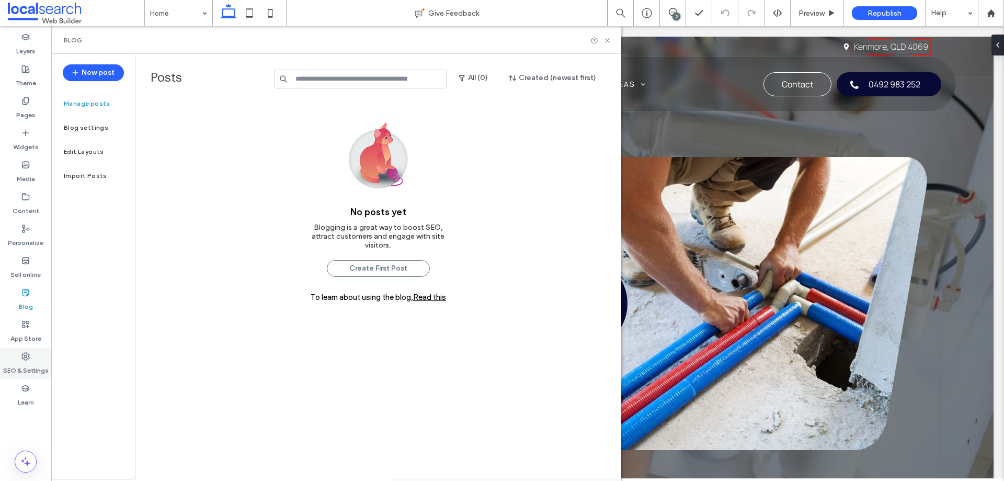
click at [24, 359] on icon at bounding box center [25, 356] width 8 height 8
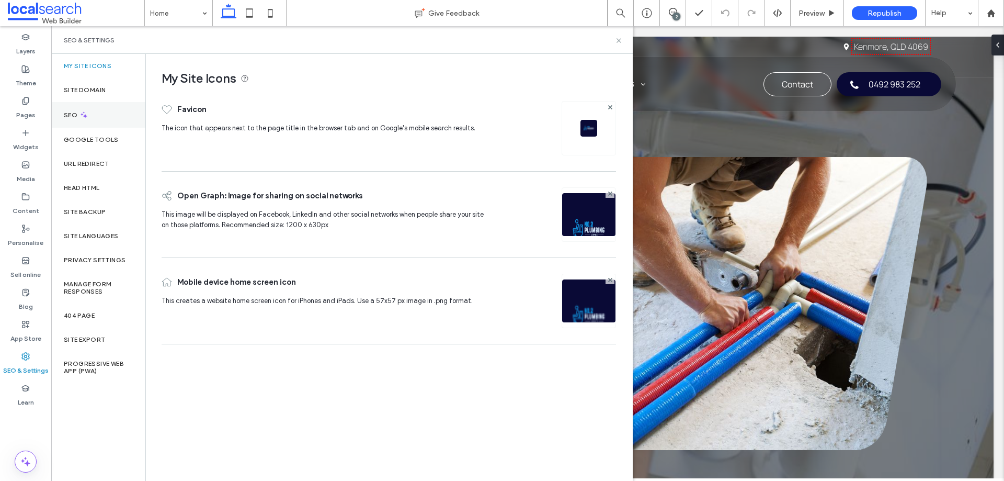
click at [90, 121] on div "SEO" at bounding box center [98, 115] width 94 height 26
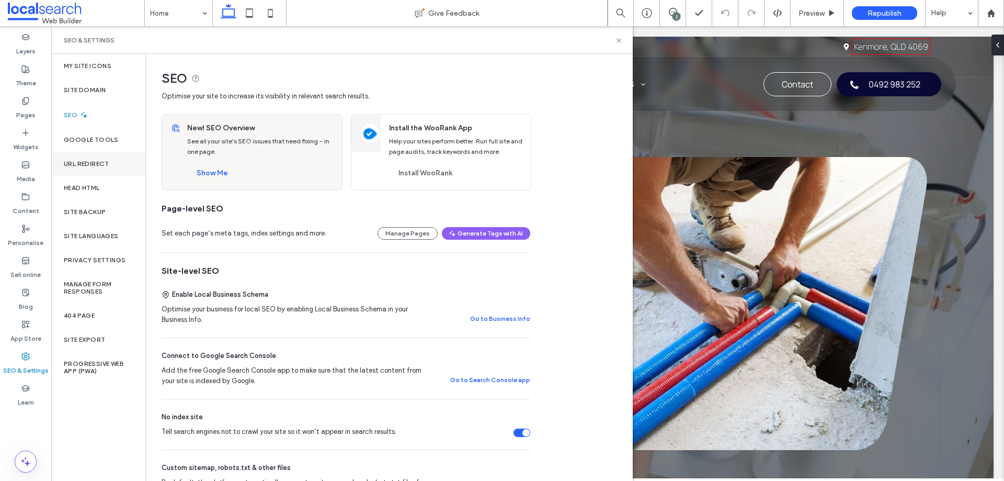
click at [99, 166] on label "URL Redirect" at bounding box center [87, 163] width 46 height 7
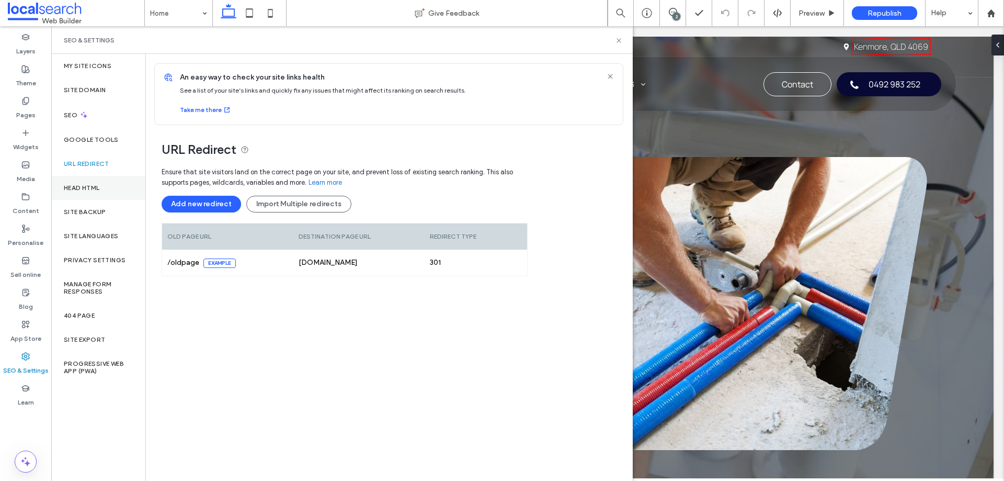
click at [89, 177] on div "Head HTML" at bounding box center [98, 188] width 94 height 24
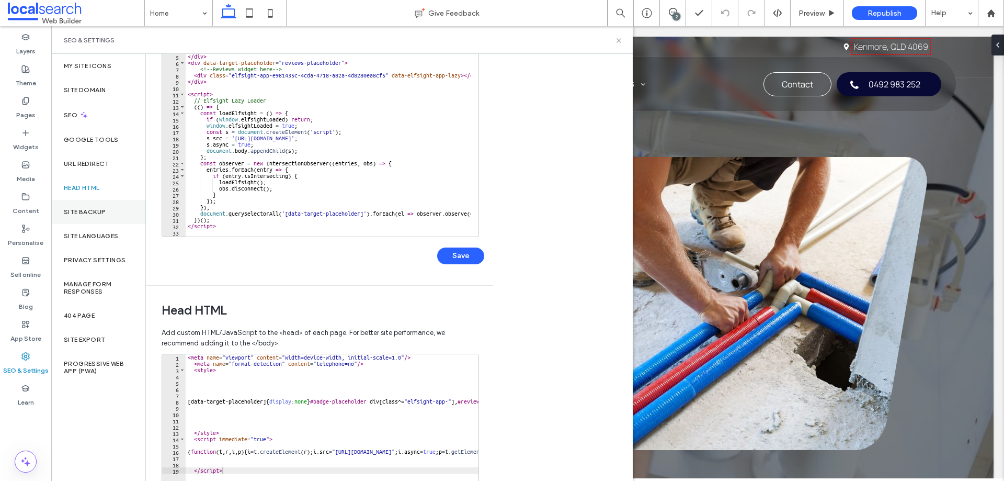
drag, startPoint x: 93, startPoint y: 211, endPoint x: 114, endPoint y: 240, distance: 35.6
click at [93, 210] on label "Site backup" at bounding box center [85, 211] width 42 height 7
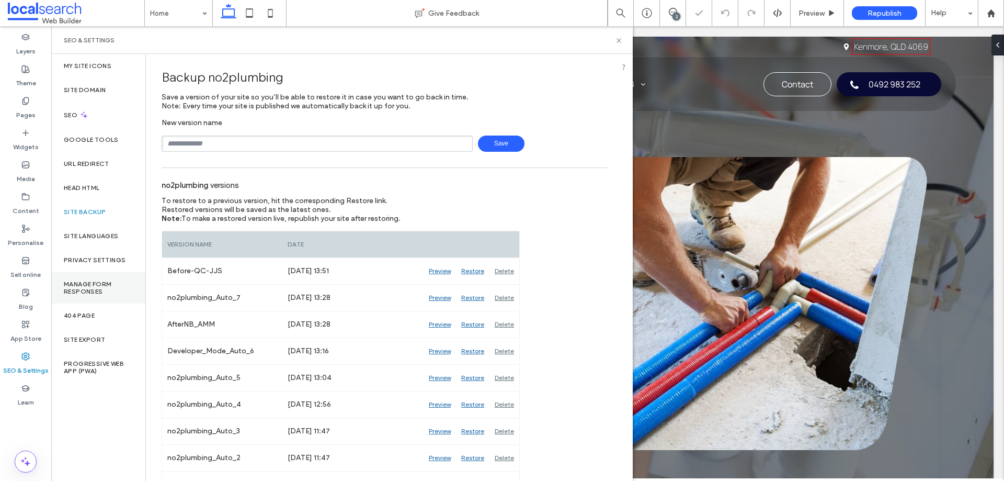
click at [104, 293] on label "Manage Form Responses" at bounding box center [98, 287] width 69 height 15
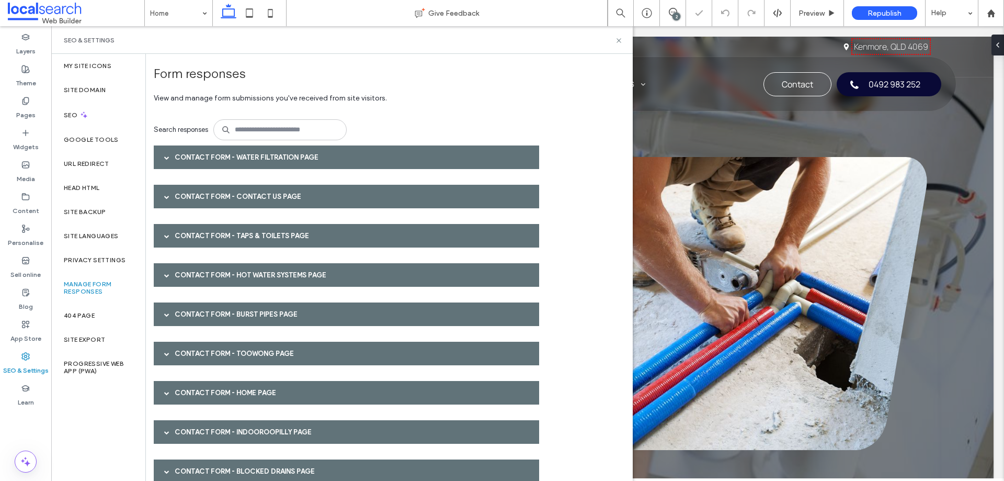
click at [273, 162] on div "Contact Form - Water Filtration page" at bounding box center [346, 157] width 385 height 24
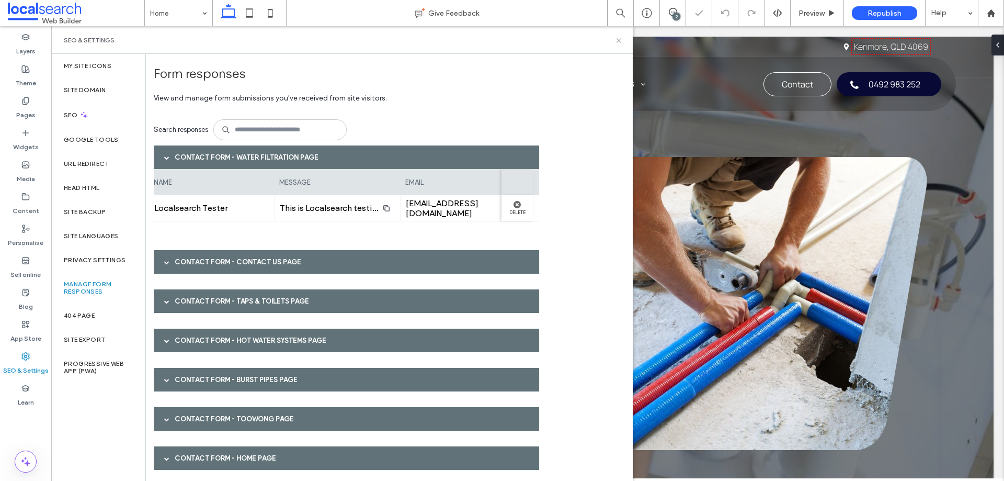
scroll to position [0, 259]
click at [328, 256] on div "Contact Form - Contact Us page" at bounding box center [346, 262] width 385 height 24
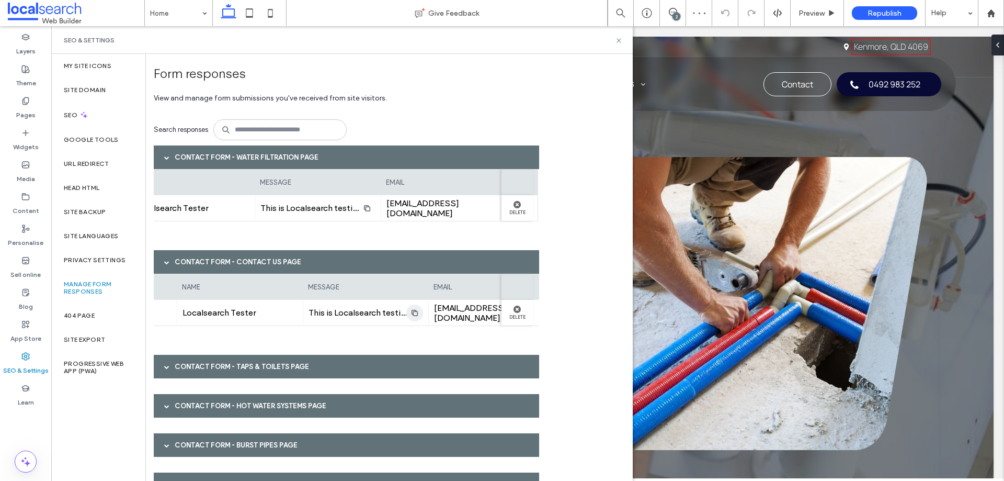
scroll to position [0, 385]
click at [623, 43] on div "SEO & Settings" at bounding box center [342, 40] width 582 height 28
click at [617, 41] on icon at bounding box center [619, 41] width 8 height 8
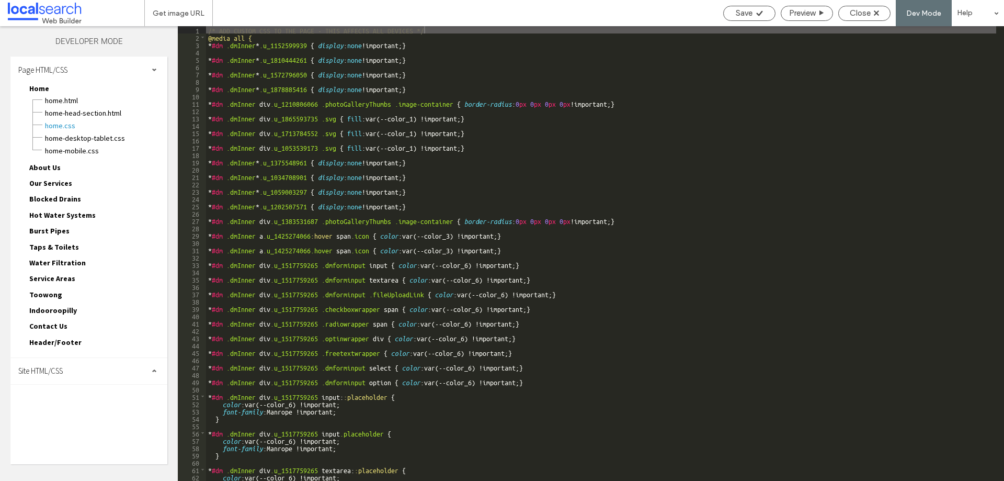
click at [51, 367] on span "Site HTML/CSS" at bounding box center [40, 371] width 44 height 10
click at [84, 421] on span "site.css" at bounding box center [108, 416] width 119 height 10
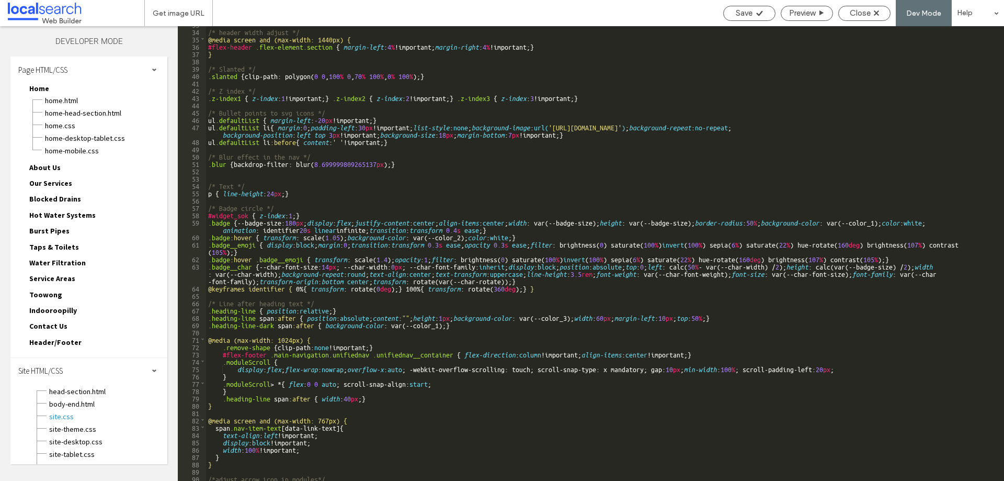
scroll to position [291, 0]
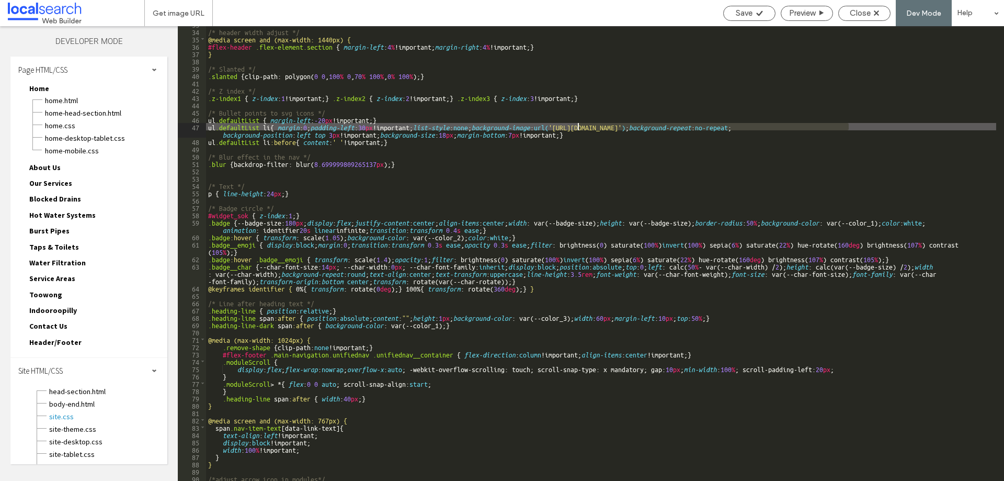
drag, startPoint x: 847, startPoint y: 124, endPoint x: 579, endPoint y: 129, distance: 268.3
click at [579, 129] on div "/* header width adjust */ @media screen and (max-width: 1440px) { #flex-header …" at bounding box center [601, 254] width 790 height 469
click at [868, 14] on span "Close" at bounding box center [860, 12] width 21 height 9
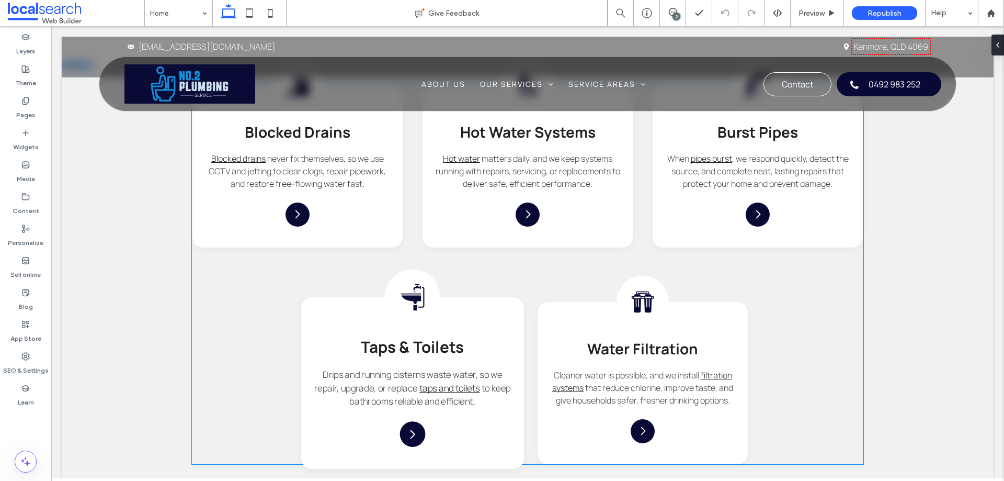
scroll to position [1308, 0]
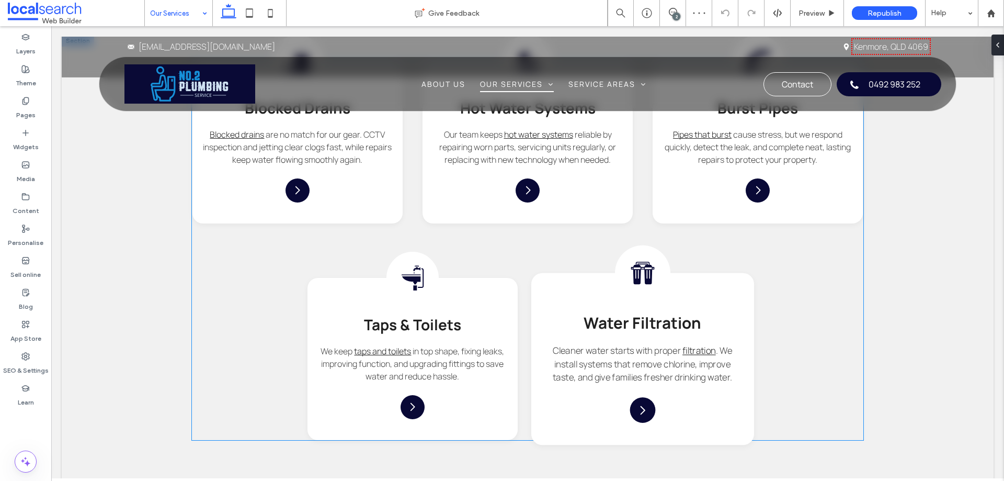
scroll to position [994, 0]
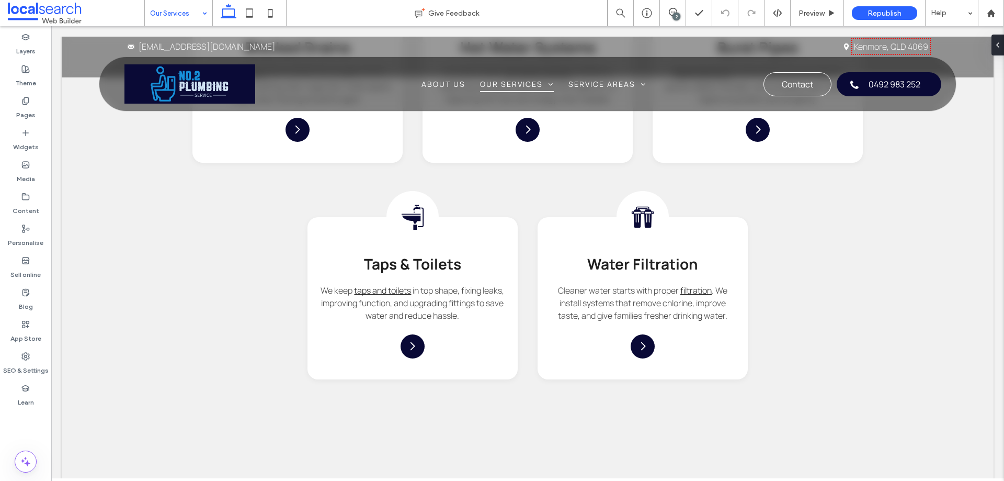
click at [177, 13] on input at bounding box center [176, 13] width 52 height 26
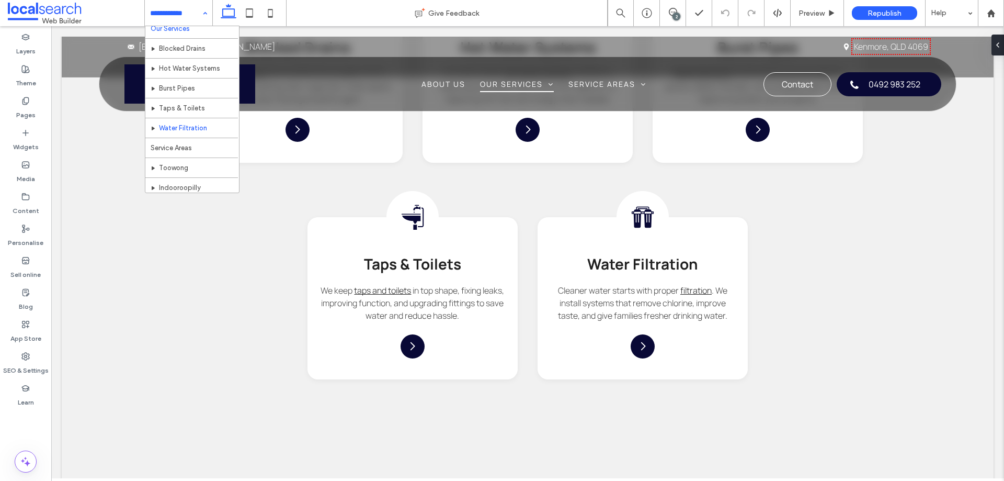
scroll to position [71, 0]
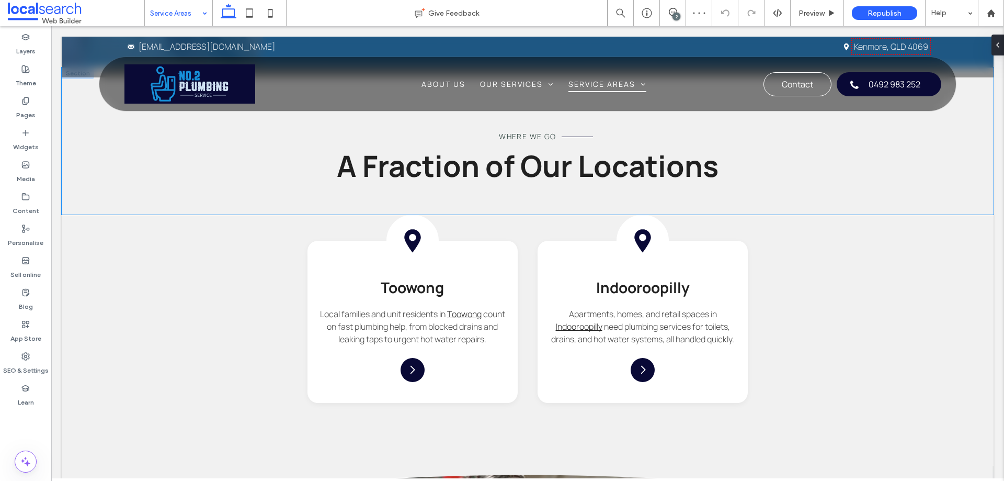
scroll to position [785, 0]
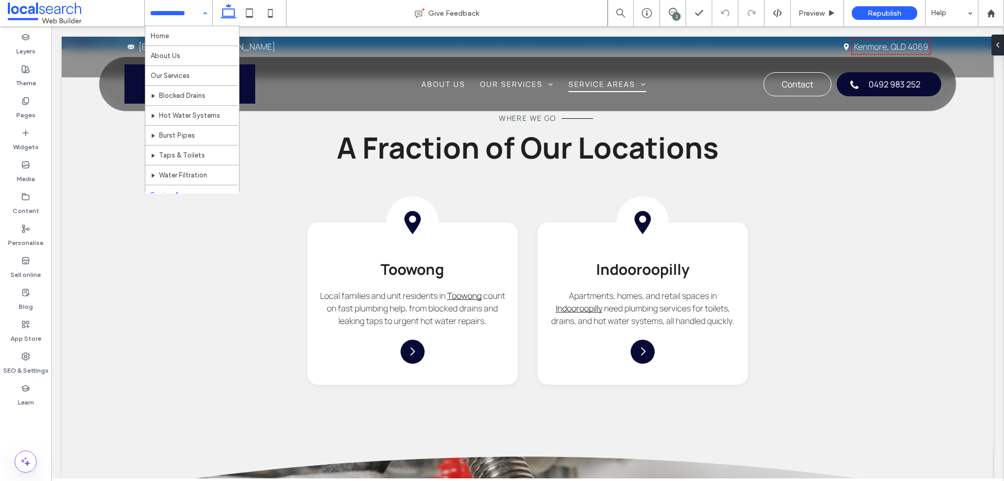
click at [162, 13] on input at bounding box center [176, 13] width 52 height 26
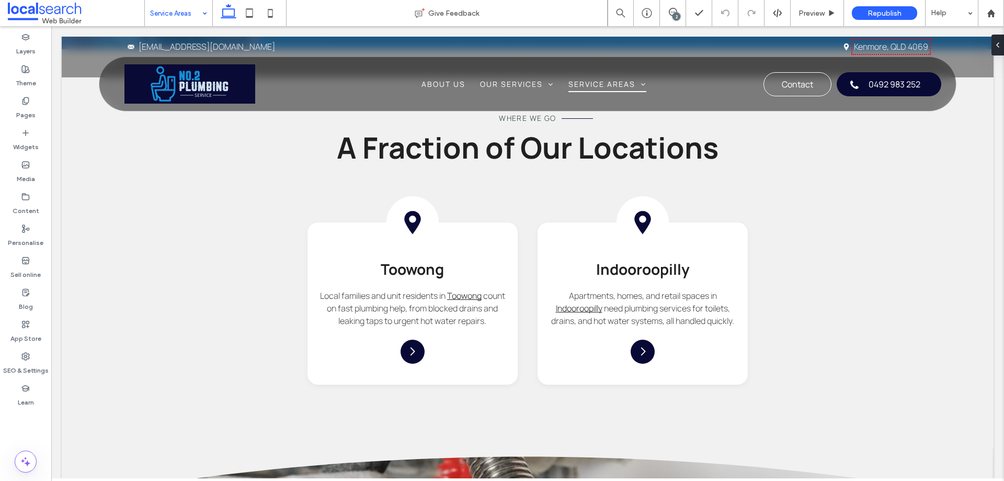
click at [181, 14] on input at bounding box center [176, 13] width 52 height 26
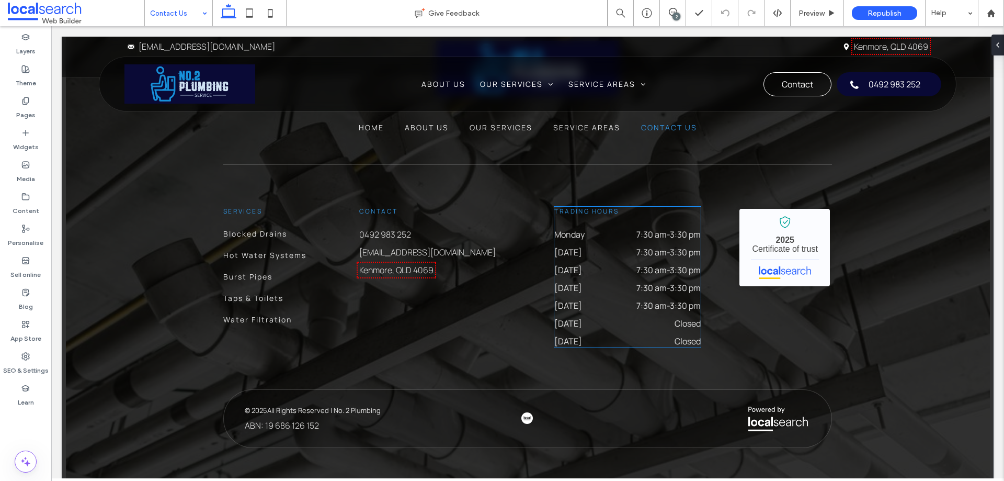
scroll to position [1529, 0]
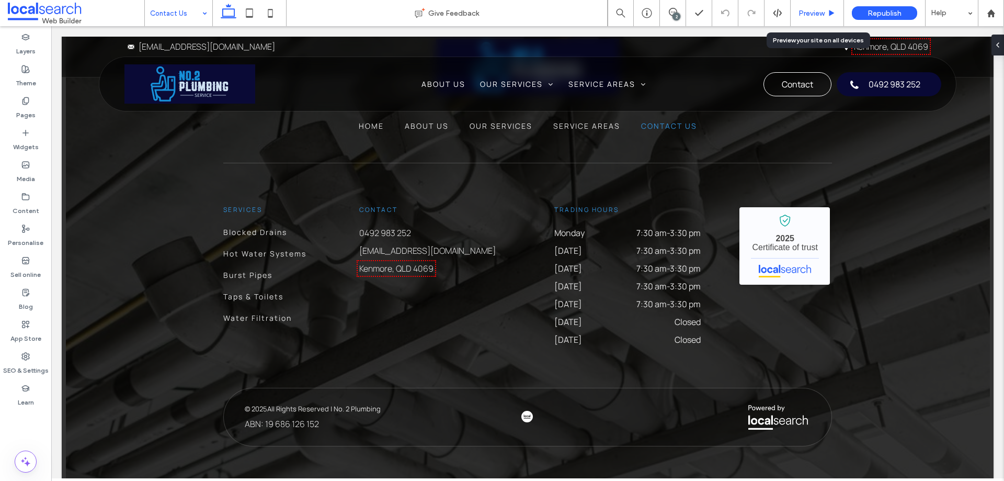
click at [803, 11] on span "Preview" at bounding box center [812, 13] width 26 height 9
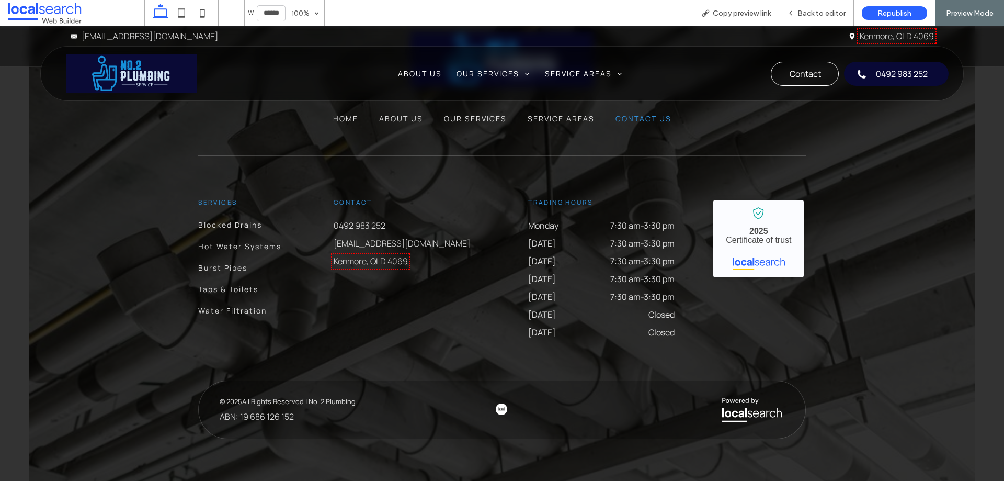
scroll to position [1514, 0]
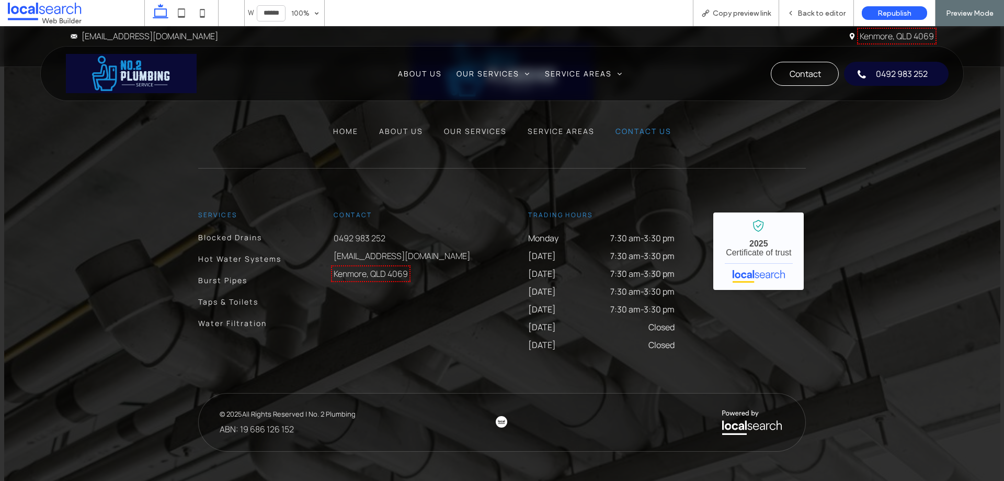
click at [496, 416] on img at bounding box center [502, 422] width 12 height 12
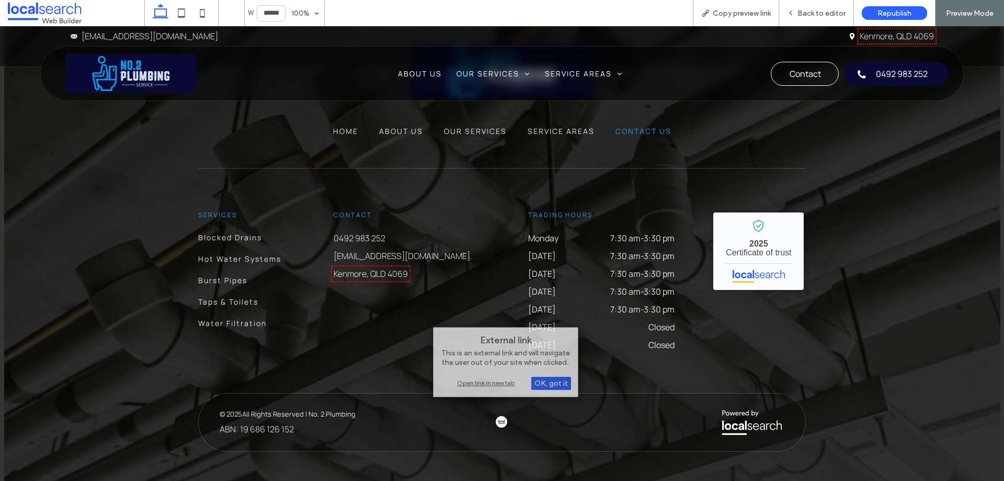
click at [497, 416] on img at bounding box center [502, 422] width 12 height 12
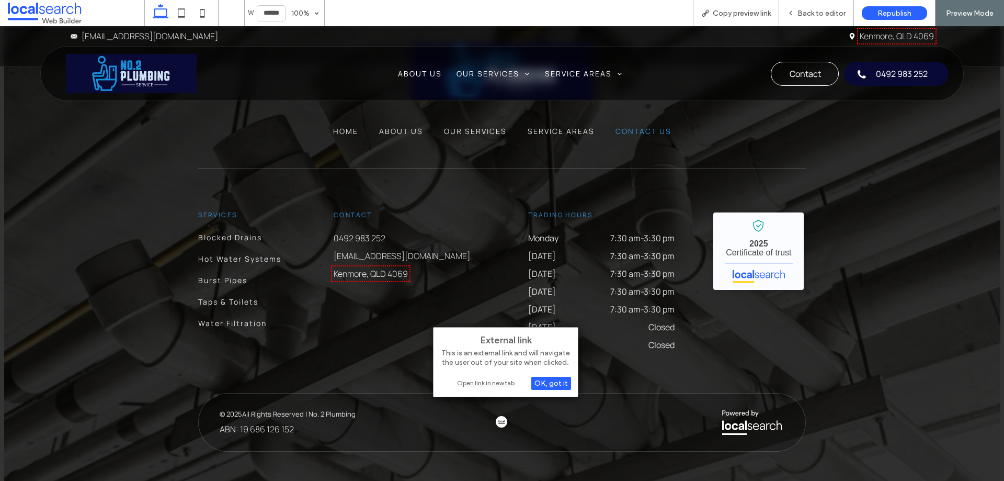
click at [496, 382] on div "Open link in new tab" at bounding box center [505, 382] width 131 height 11
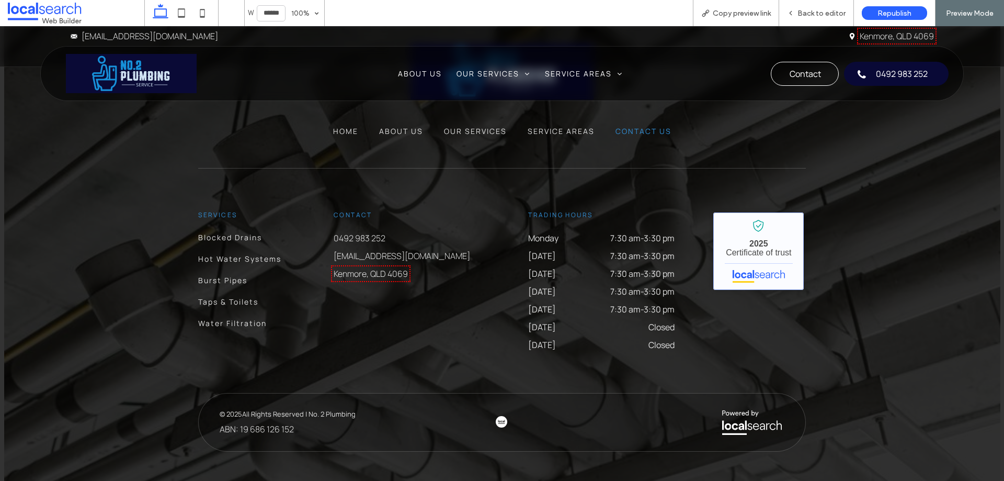
click at [762, 256] on link "No. 2 Plumbing - Localsearch verified business" at bounding box center [758, 250] width 90 height 77
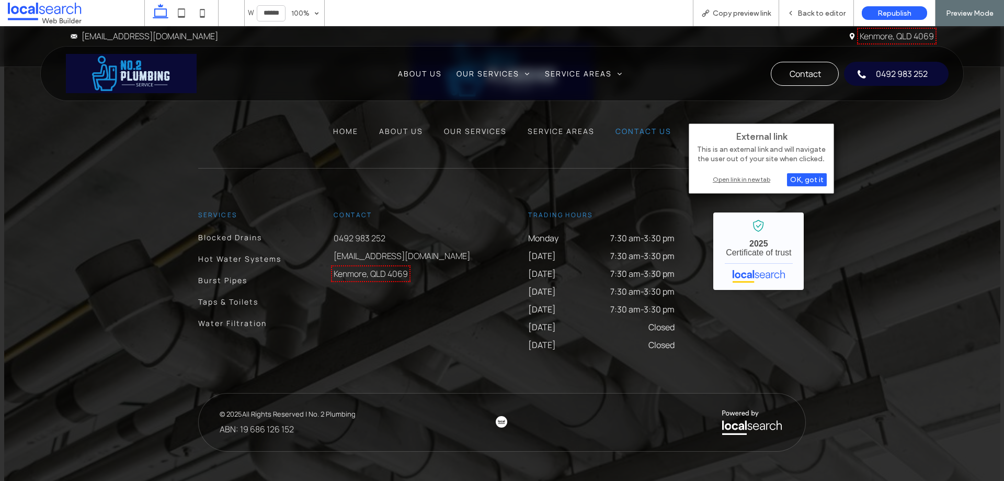
click at [751, 176] on div "Open link in new tab" at bounding box center [761, 179] width 131 height 11
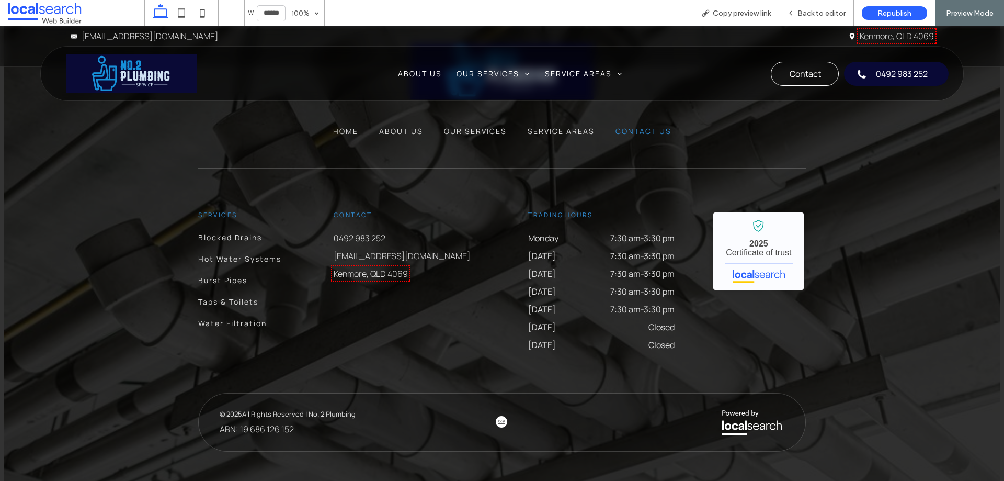
scroll to position [1409, 0]
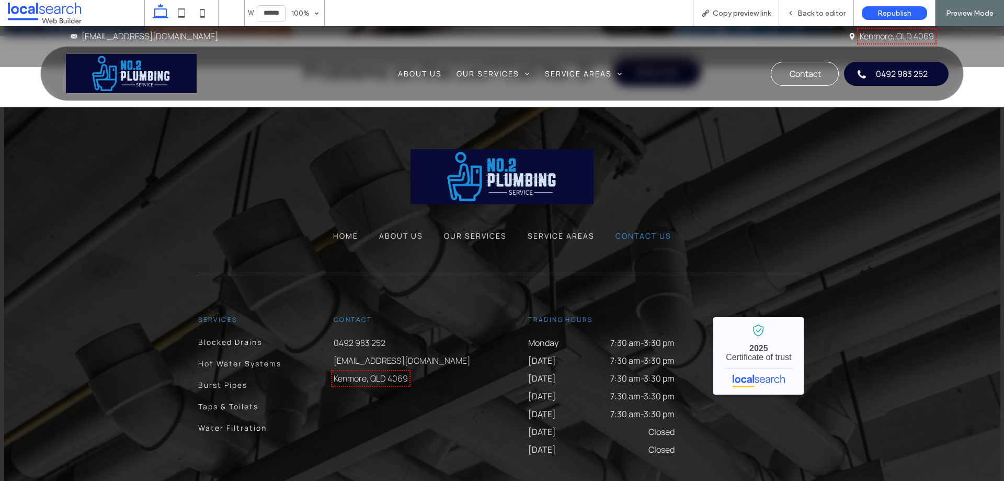
click at [384, 372] on link "Kenmore, QLD 4069" at bounding box center [371, 378] width 74 height 12
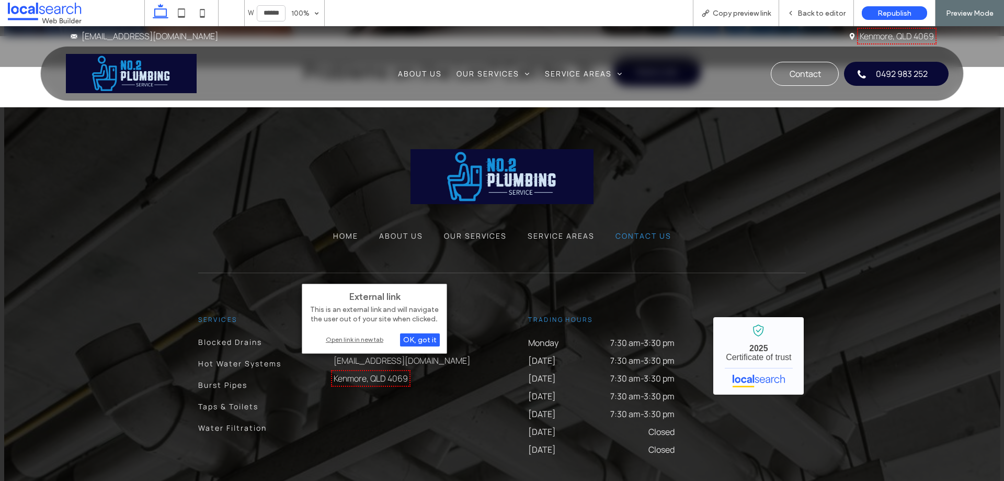
click at [372, 337] on div "Open link in new tab" at bounding box center [374, 339] width 131 height 11
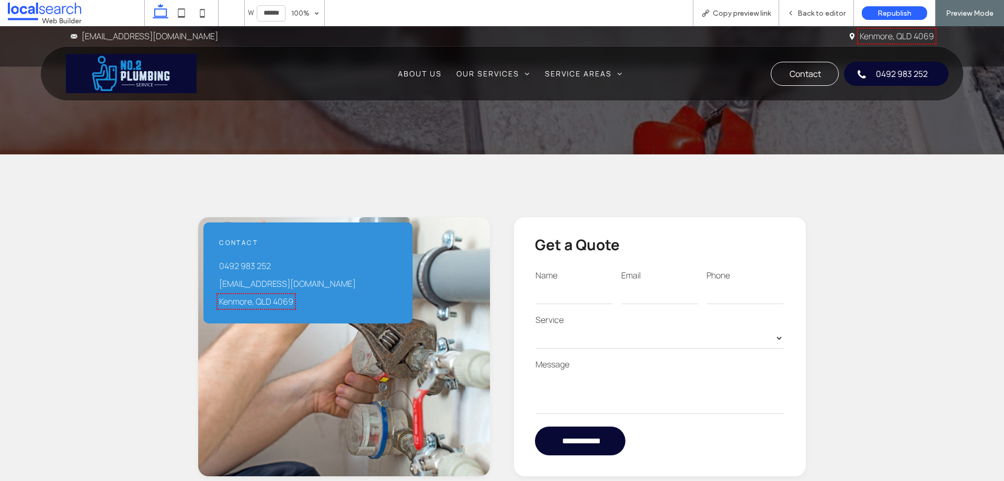
scroll to position [206, 0]
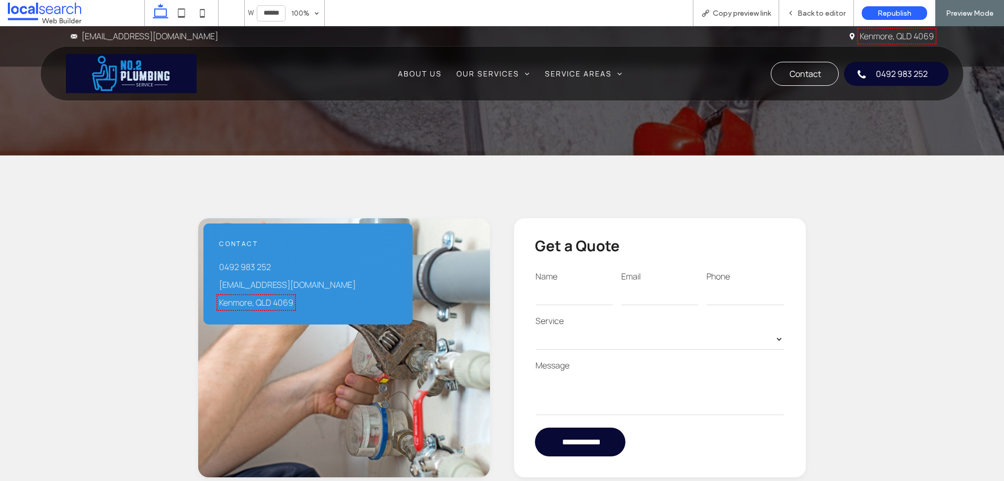
click at [251, 301] on link "Kenmore, QLD 4069" at bounding box center [256, 303] width 74 height 12
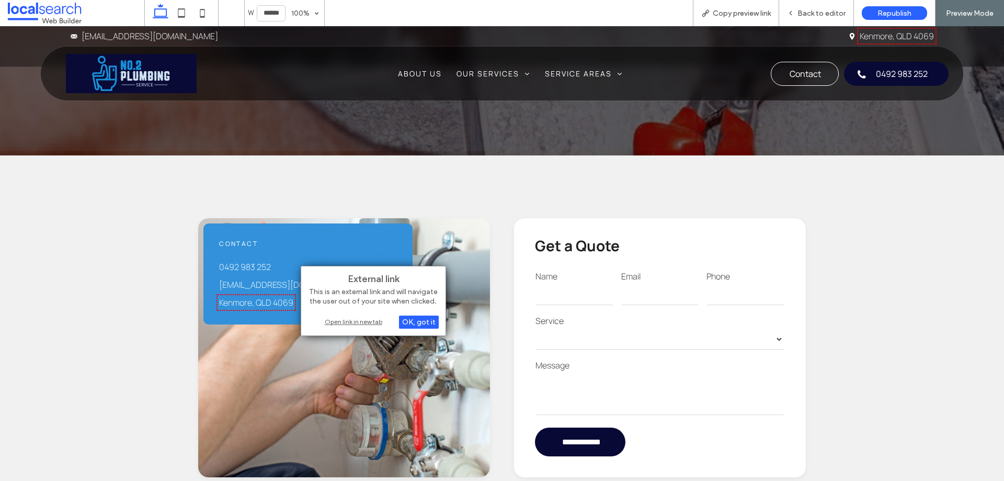
drag, startPoint x: 346, startPoint y: 323, endPoint x: 336, endPoint y: 320, distance: 10.4
click at [345, 323] on div "Open link in new tab" at bounding box center [373, 321] width 131 height 11
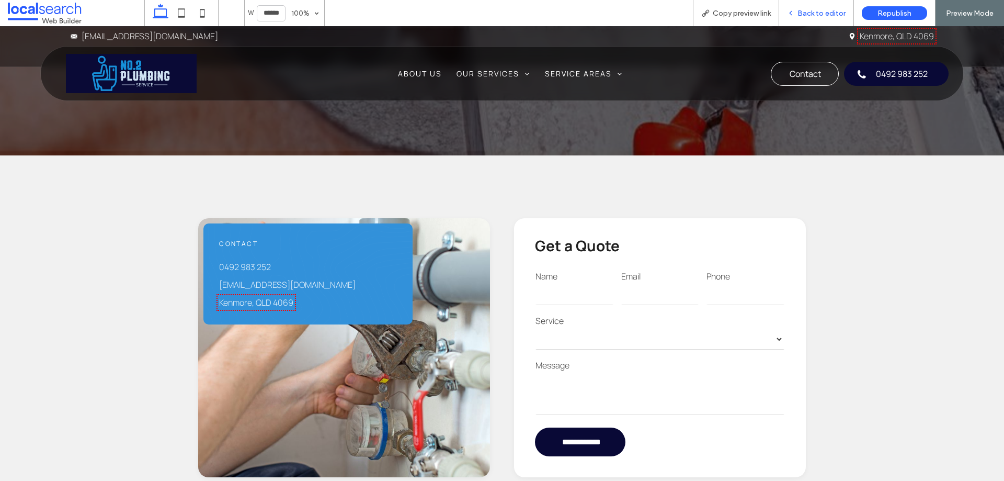
click at [805, 13] on span "Back to editor" at bounding box center [822, 13] width 48 height 9
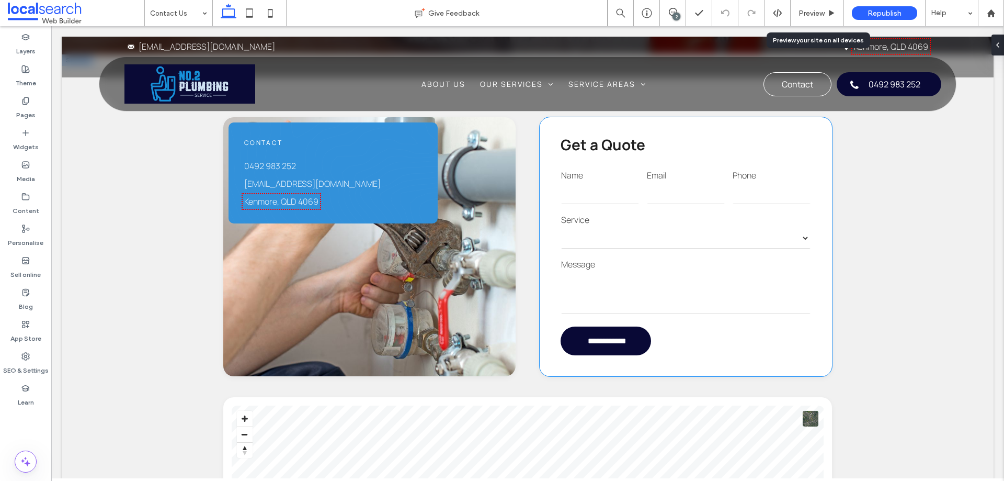
scroll to position [217, 0]
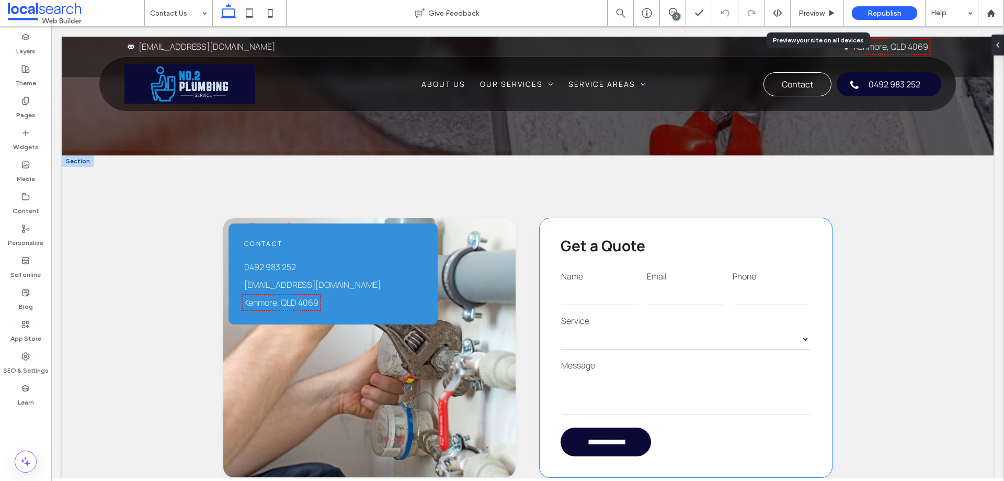
click at [706, 301] on input "email" at bounding box center [686, 294] width 78 height 21
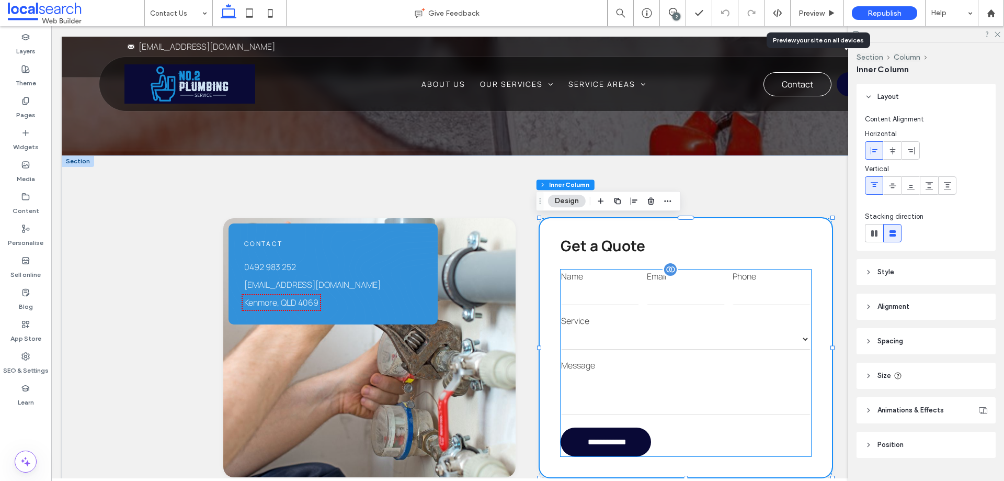
click at [733, 281] on label "Phone" at bounding box center [772, 276] width 78 height 13
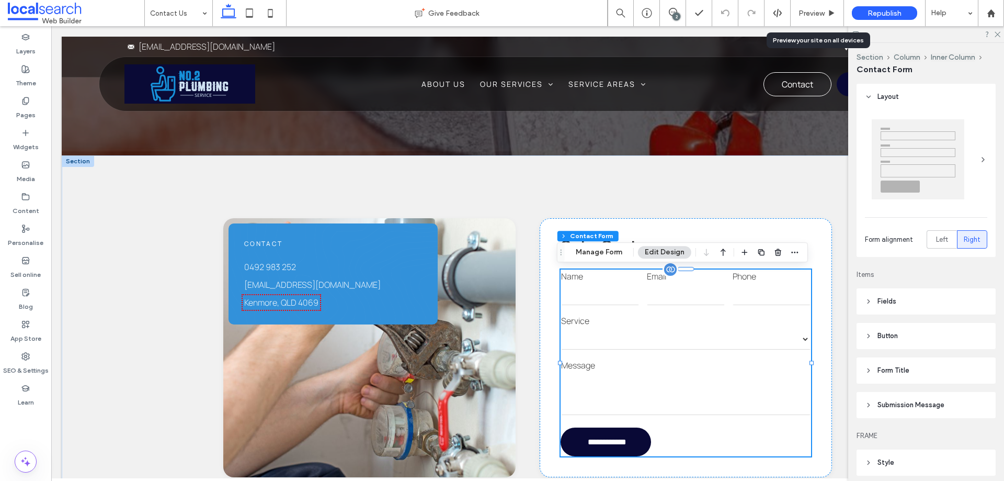
type input "*"
type input "***"
type input "*"
type input "***"
click at [795, 250] on icon "button" at bounding box center [795, 252] width 8 height 8
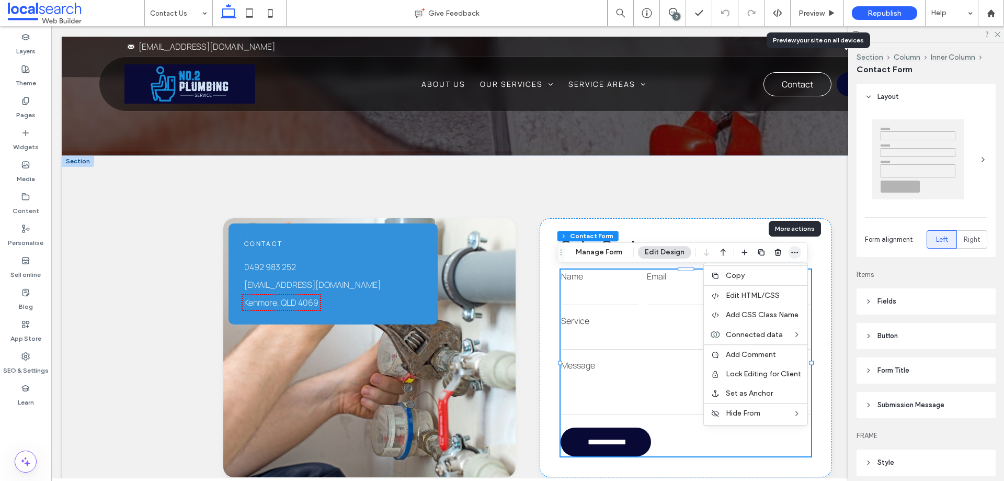
click at [794, 250] on icon "button" at bounding box center [795, 252] width 8 height 8
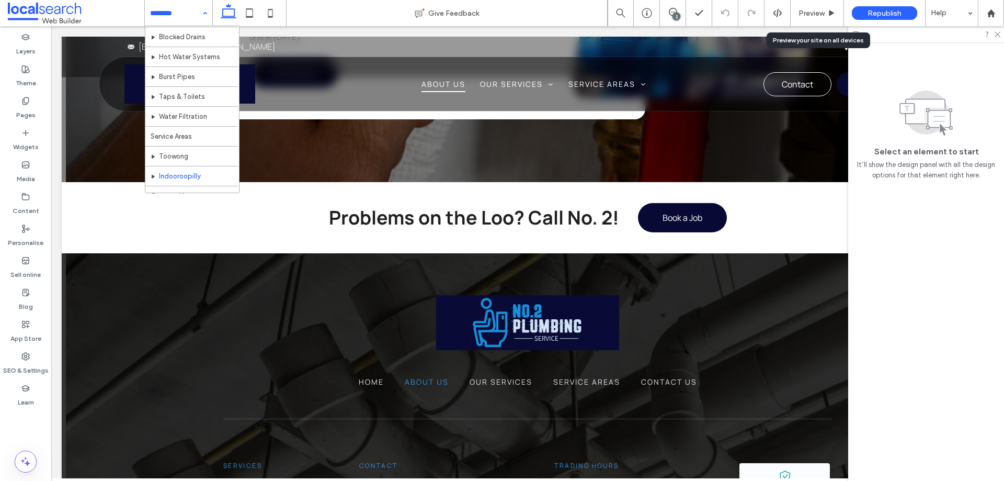
scroll to position [71, 0]
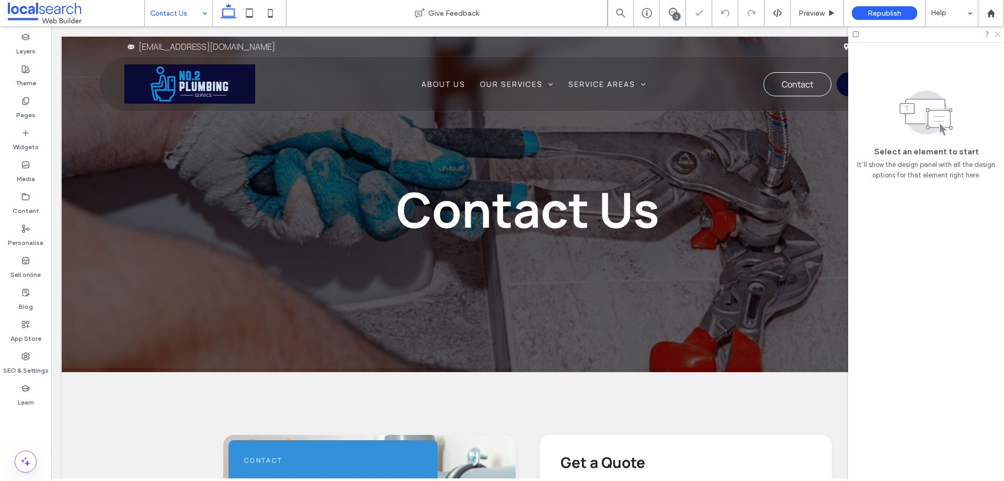
click at [997, 34] on use at bounding box center [998, 35] width 6 height 6
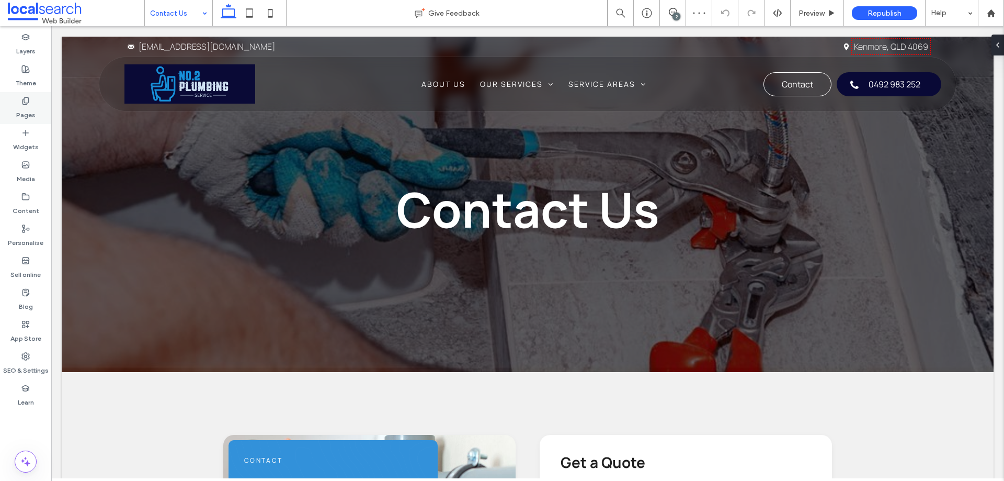
click at [36, 105] on div "Pages" at bounding box center [25, 108] width 51 height 32
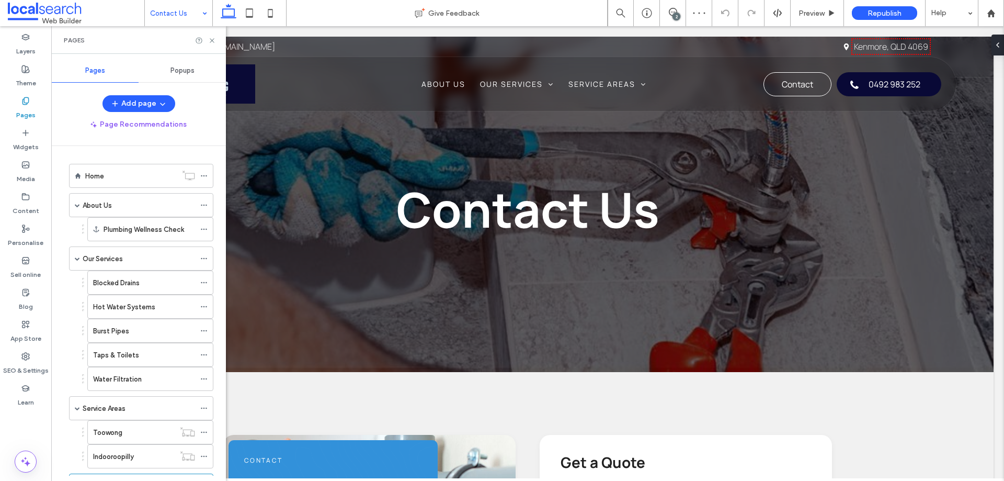
click at [189, 75] on div "Popups" at bounding box center [182, 70] width 87 height 23
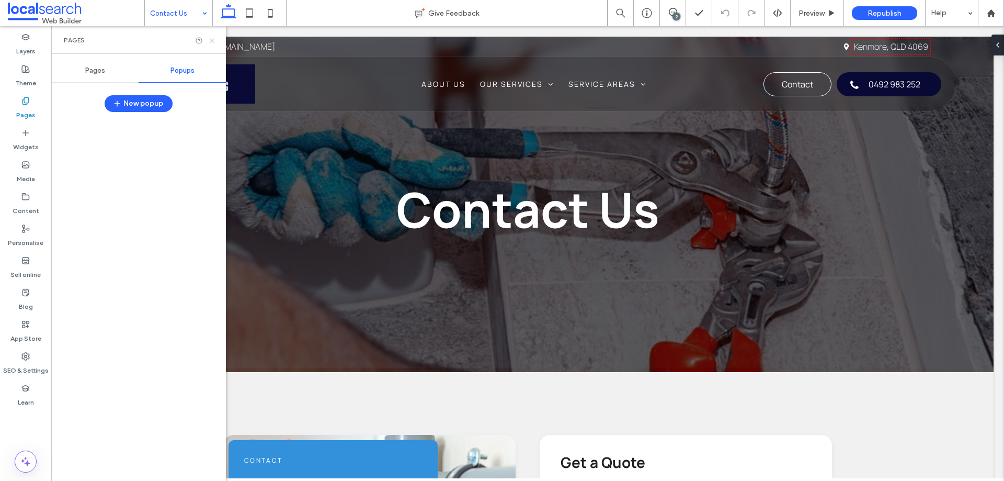
click at [212, 40] on use at bounding box center [212, 40] width 4 height 4
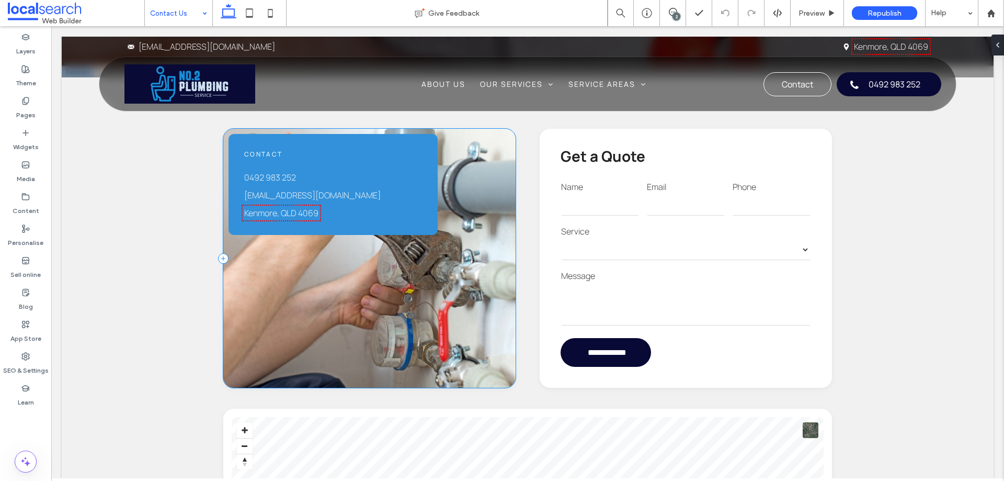
scroll to position [262, 0]
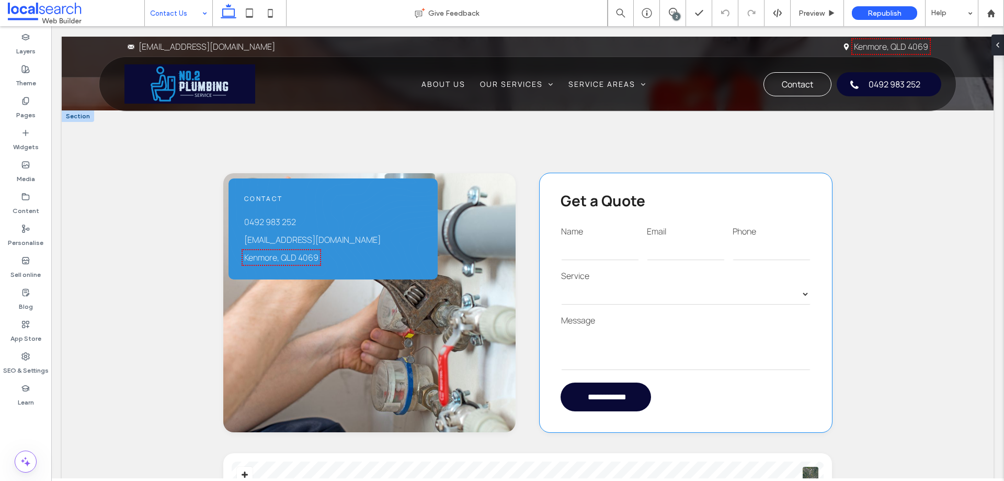
click at [733, 276] on label "Service" at bounding box center [685, 275] width 249 height 13
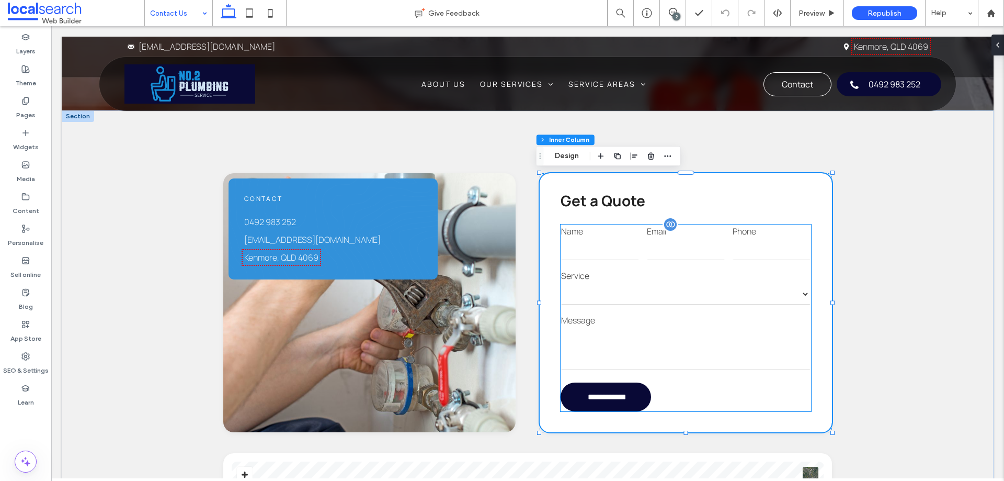
click at [711, 258] on input "email" at bounding box center [686, 249] width 78 height 21
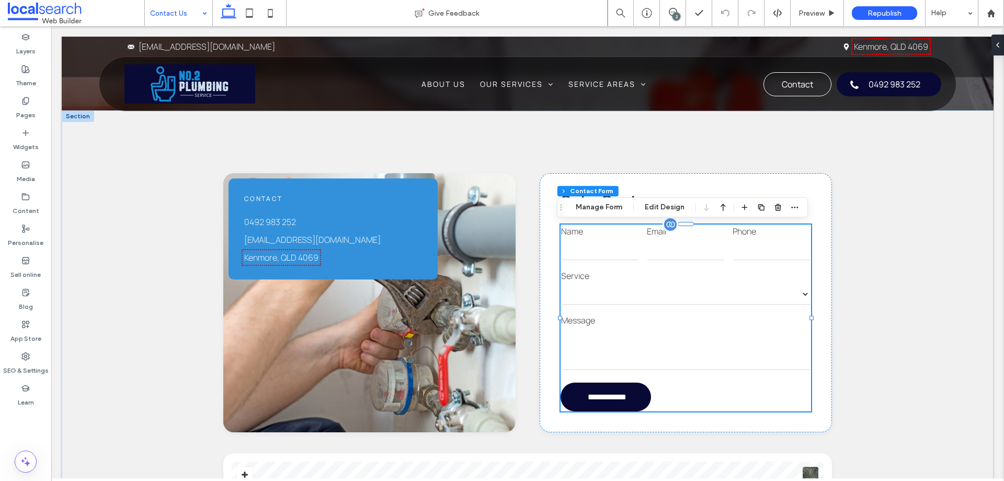
type input "*"
type input "***"
type input "*"
type input "***"
click at [799, 208] on span "button" at bounding box center [795, 207] width 13 height 13
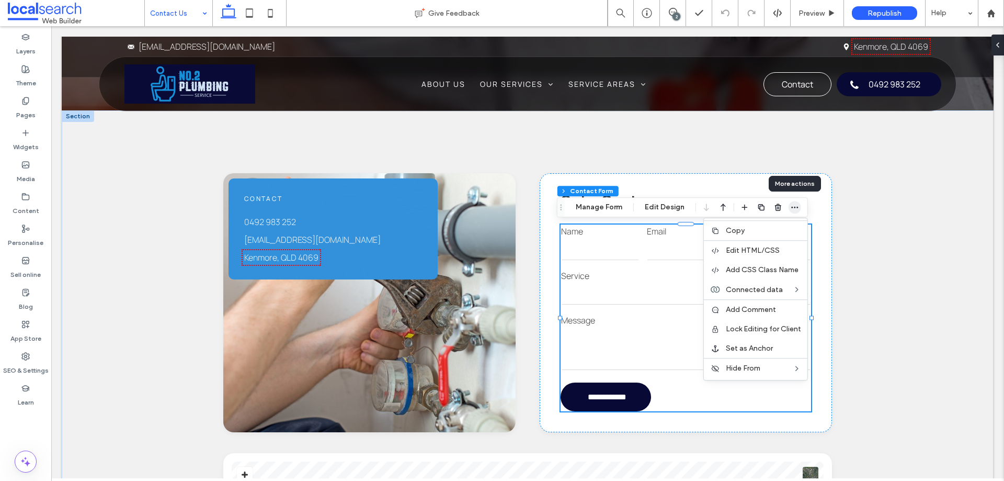
click at [799, 208] on span "button" at bounding box center [795, 207] width 13 height 13
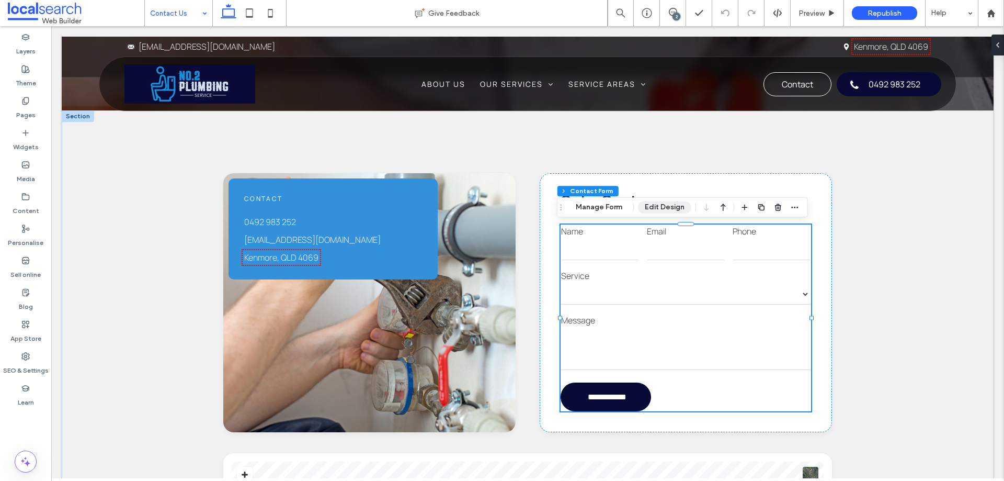
click at [671, 211] on button "Edit Design" at bounding box center [664, 207] width 53 height 13
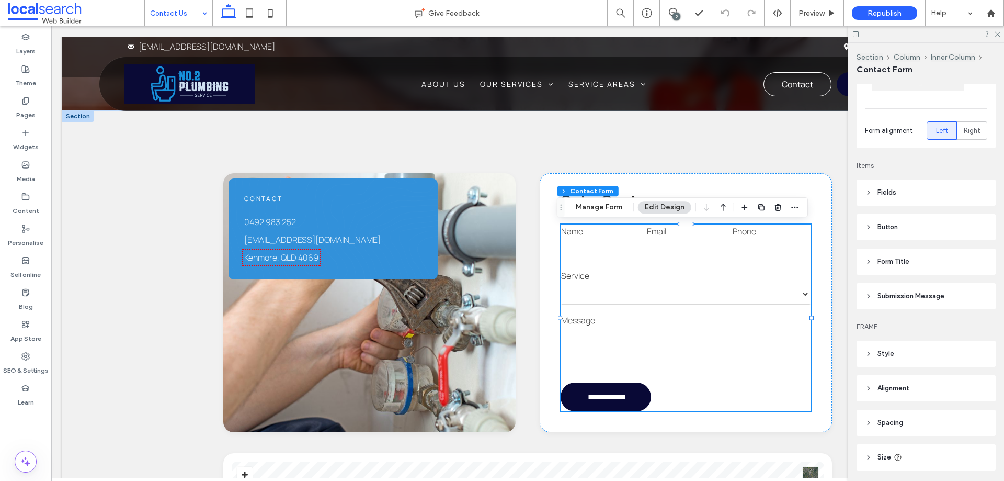
click at [928, 301] on header "Submission Message" at bounding box center [926, 296] width 139 height 26
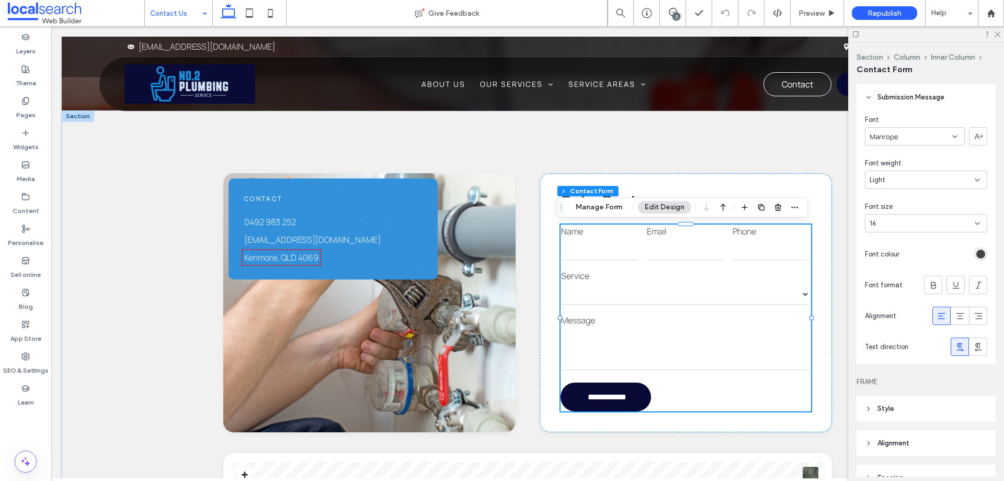
scroll to position [318, 0]
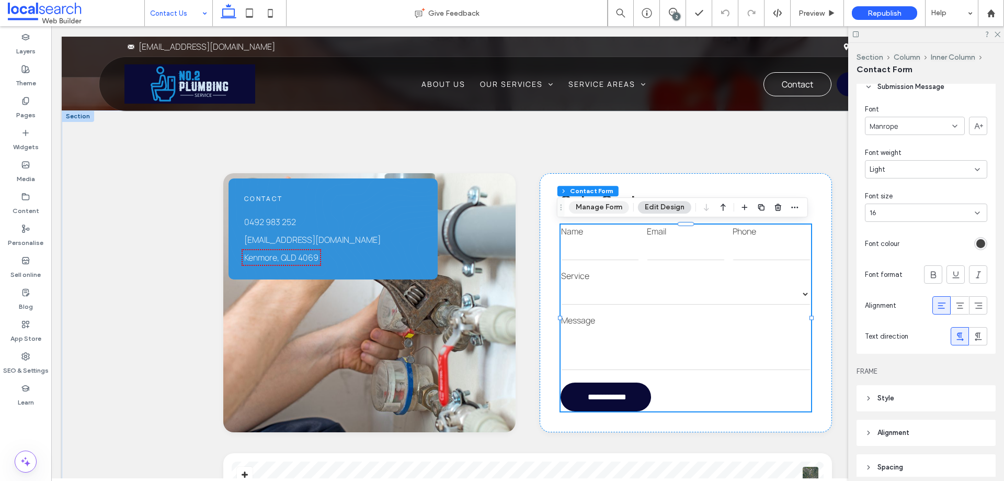
click at [607, 205] on button "Manage Form" at bounding box center [599, 207] width 60 height 13
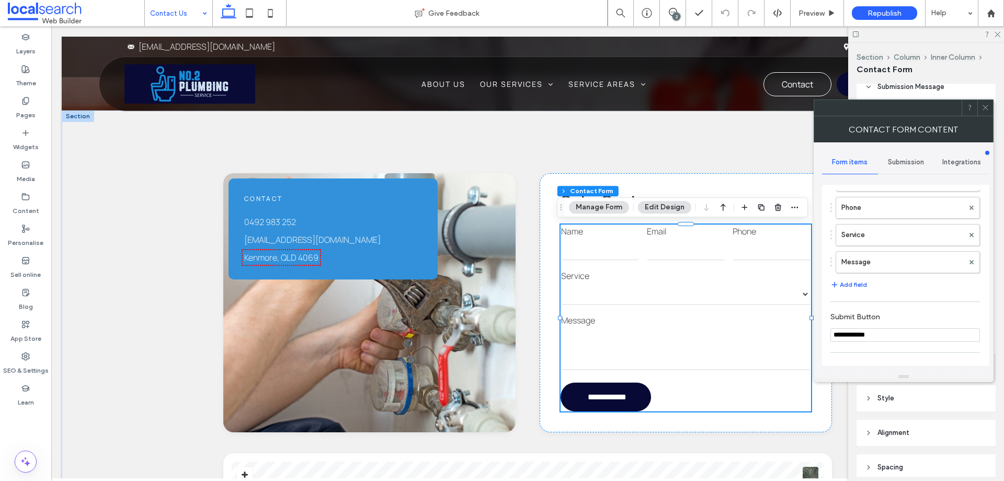
scroll to position [52, 0]
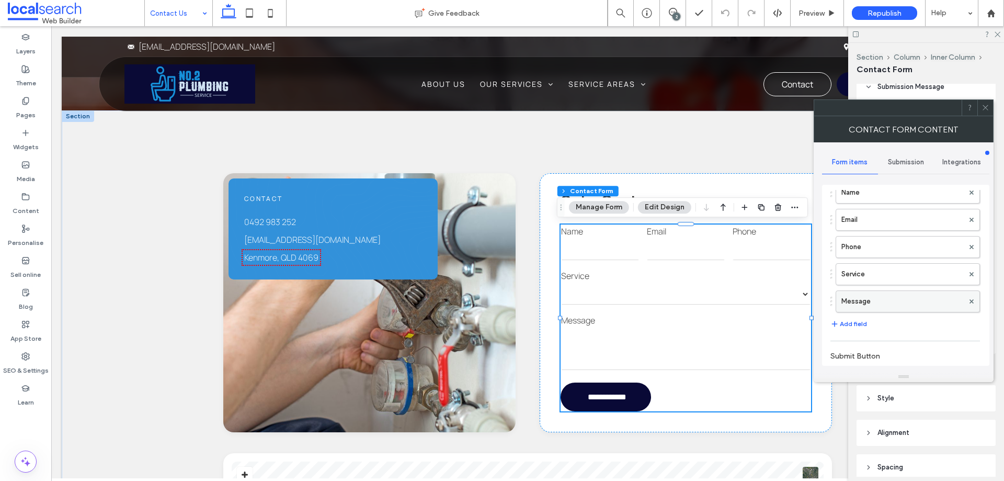
click at [899, 306] on label "Message" at bounding box center [903, 301] width 122 height 21
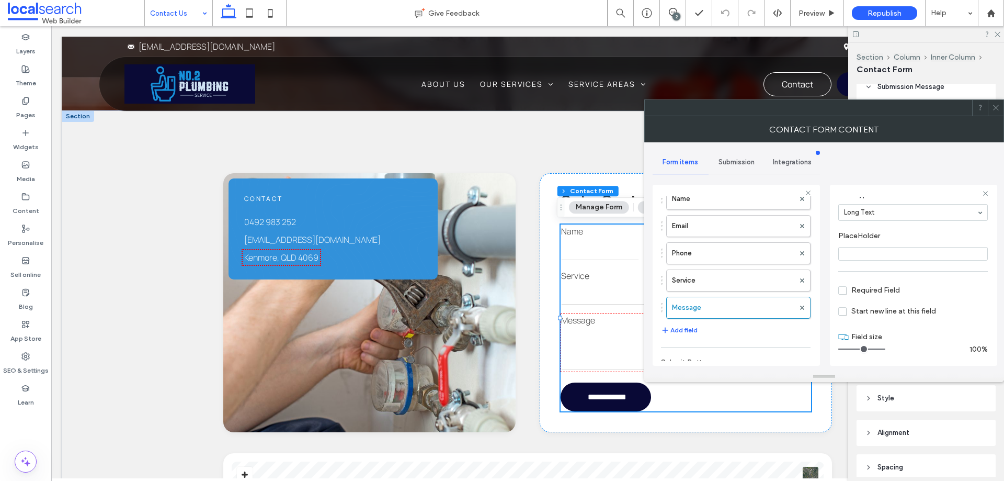
scroll to position [73, 0]
click at [733, 285] on label "Service" at bounding box center [733, 280] width 122 height 21
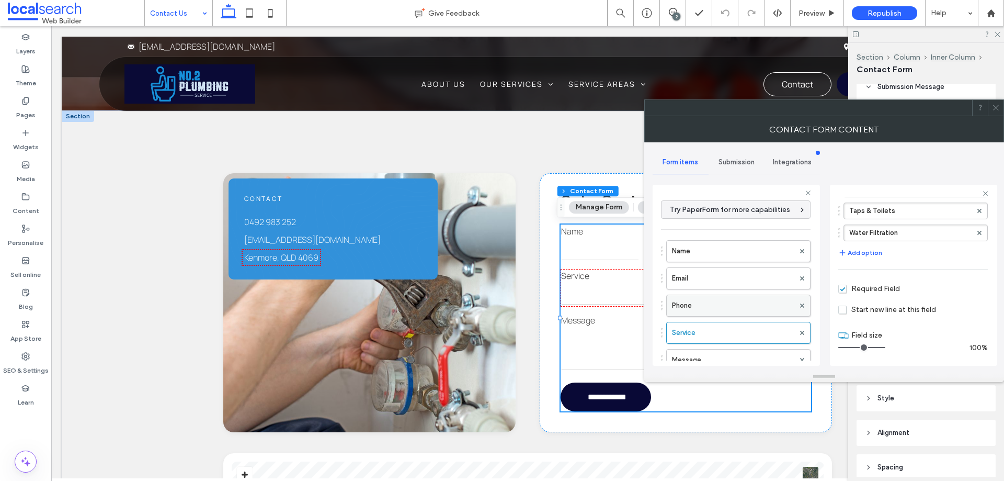
click at [732, 304] on label "Phone" at bounding box center [733, 305] width 122 height 21
click at [735, 281] on label "Email" at bounding box center [733, 278] width 122 height 21
click at [738, 254] on label "Name" at bounding box center [733, 251] width 122 height 21
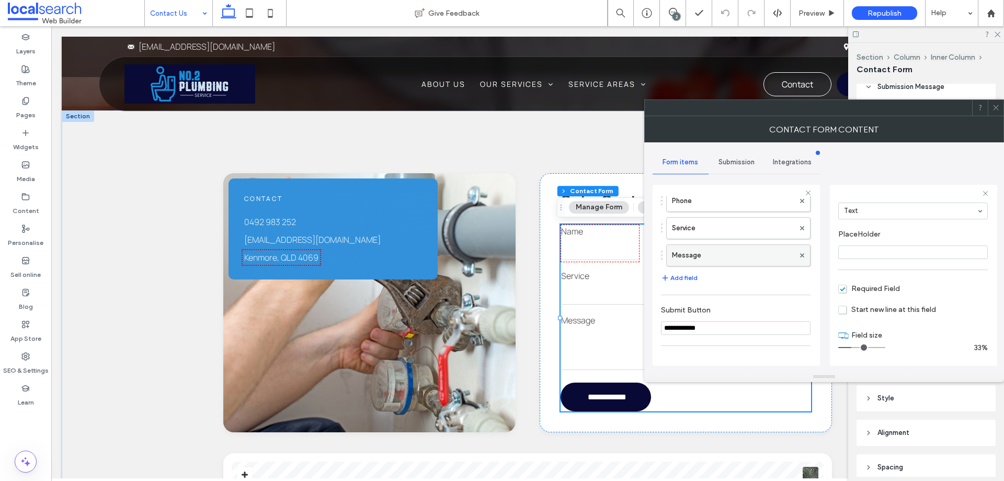
click at [731, 258] on label "Message" at bounding box center [733, 255] width 122 height 21
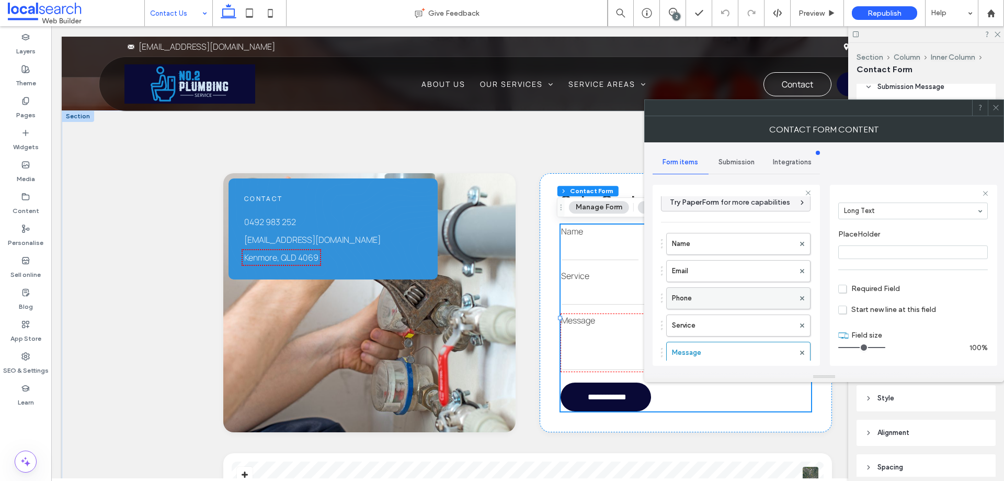
scroll to position [0, 0]
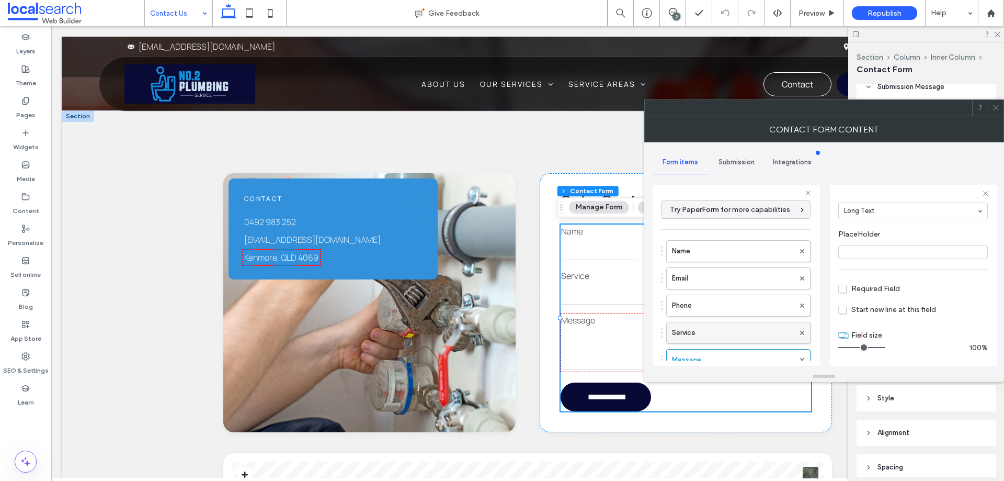
click at [743, 327] on label "Service" at bounding box center [733, 332] width 122 height 21
click at [745, 304] on label "Phone" at bounding box center [733, 305] width 122 height 21
type input "*"
click at [751, 276] on label "Email" at bounding box center [733, 278] width 122 height 21
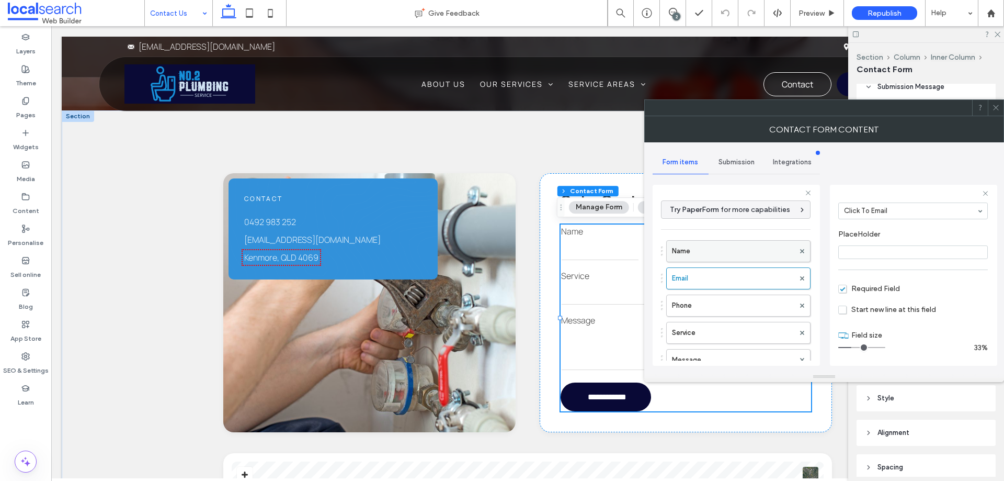
click at [751, 252] on label "Name" at bounding box center [733, 251] width 122 height 21
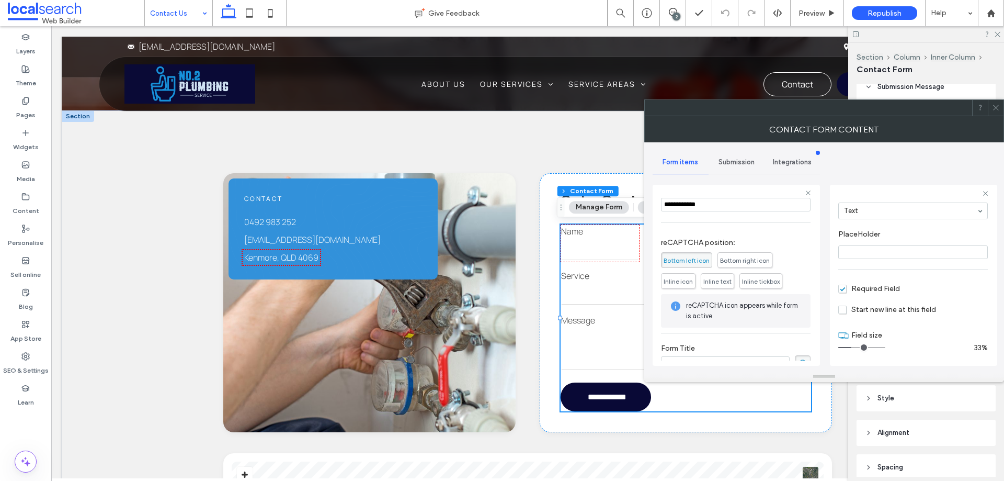
scroll to position [245, 0]
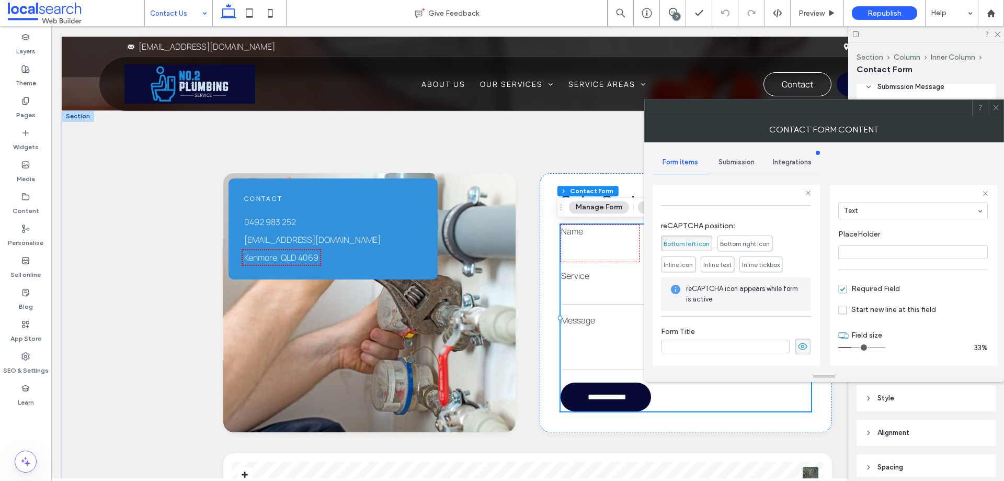
click at [750, 169] on div "Submission" at bounding box center [737, 162] width 56 height 23
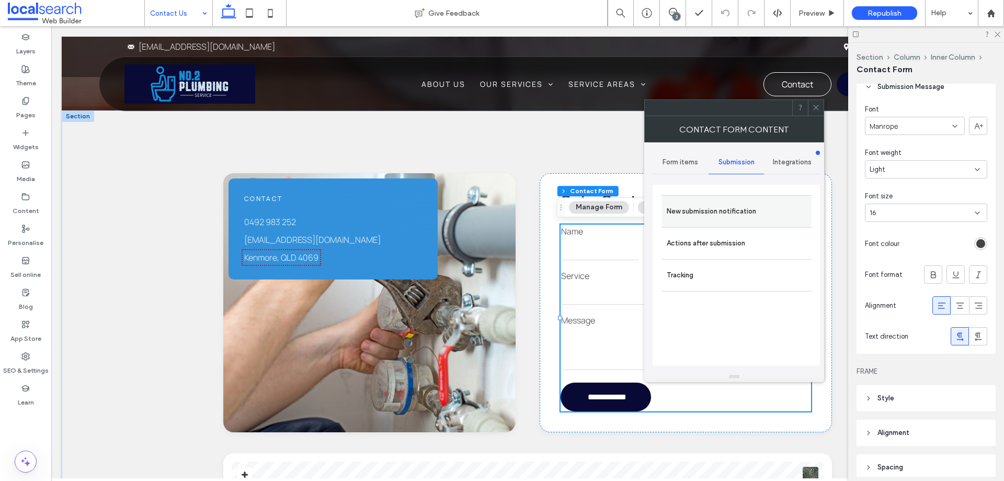
click at [761, 211] on label "New submission notification" at bounding box center [737, 211] width 140 height 21
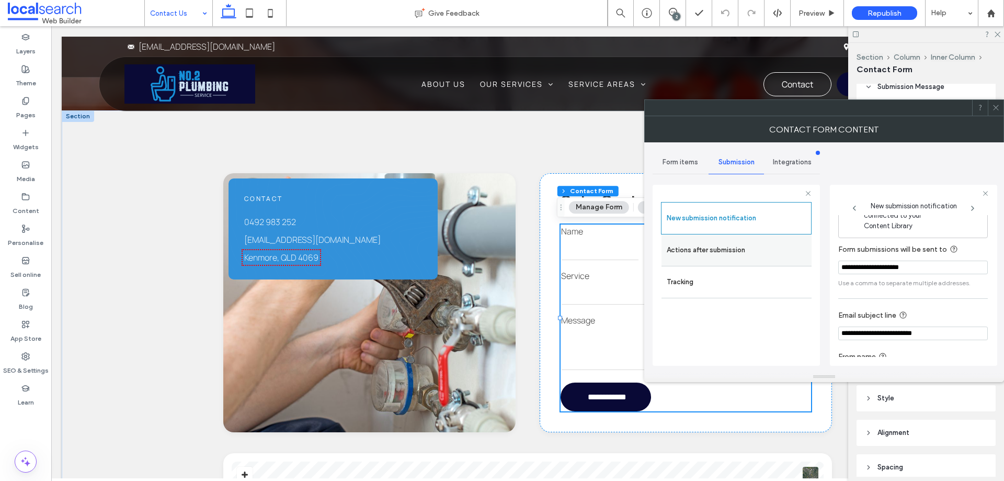
scroll to position [54, 0]
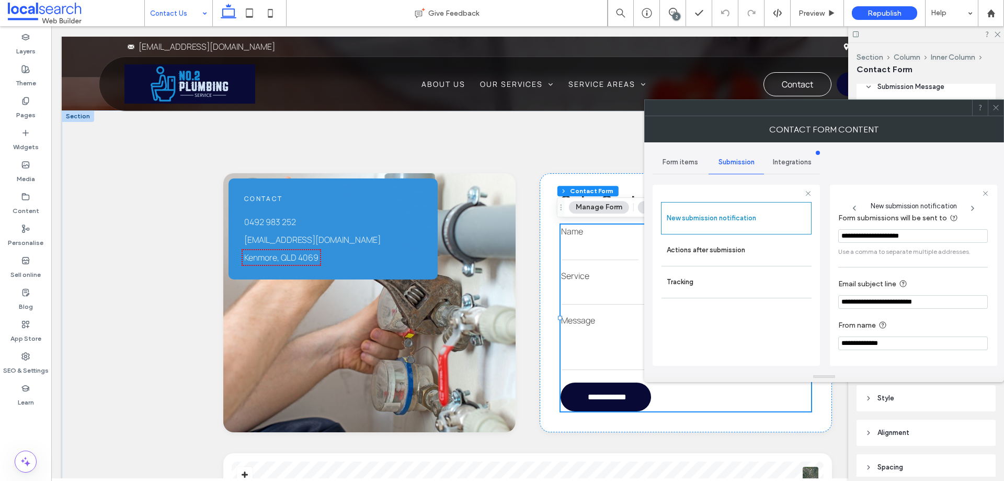
click at [898, 161] on div "**********" at bounding box center [824, 256] width 343 height 229
click at [946, 296] on input "**********" at bounding box center [913, 302] width 150 height 14
click at [776, 251] on label "Actions after submission" at bounding box center [737, 250] width 140 height 21
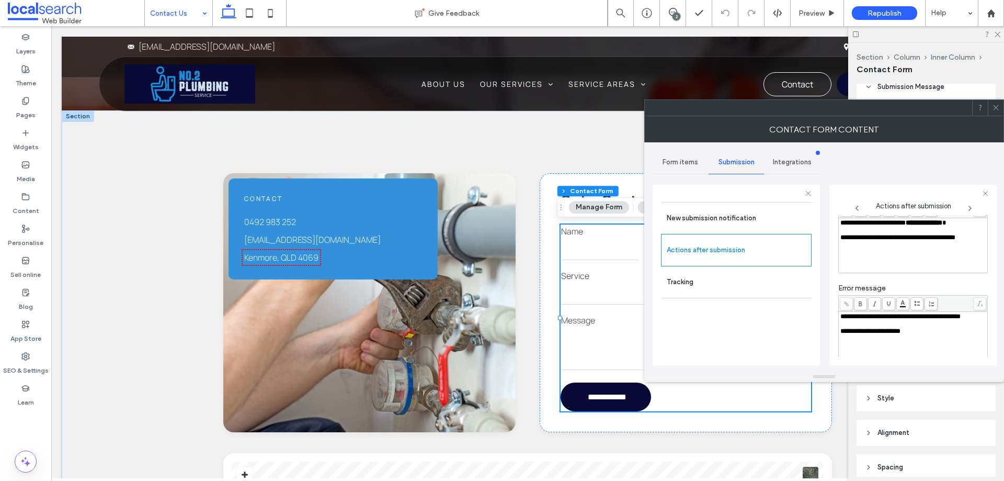
click at [826, 240] on div "**********" at bounding box center [824, 256] width 343 height 229
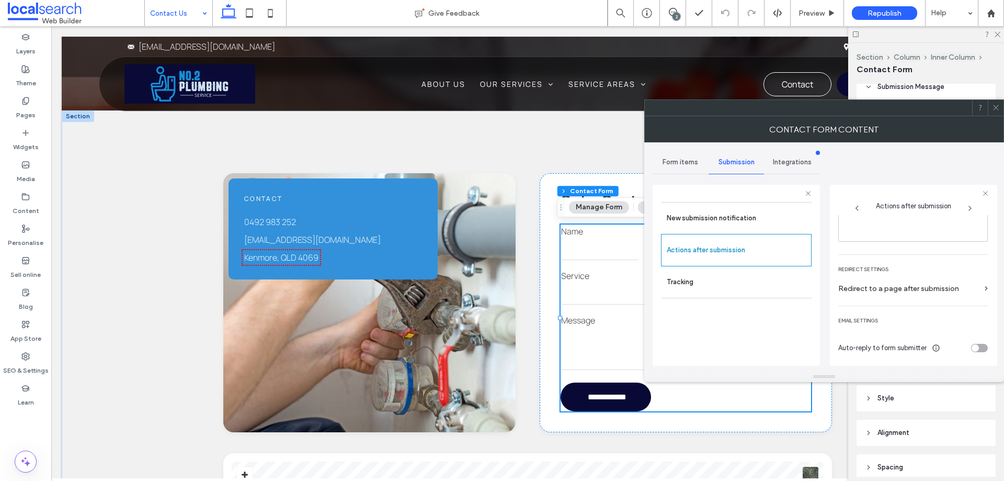
scroll to position [180, 0]
click at [997, 104] on icon at bounding box center [996, 108] width 8 height 8
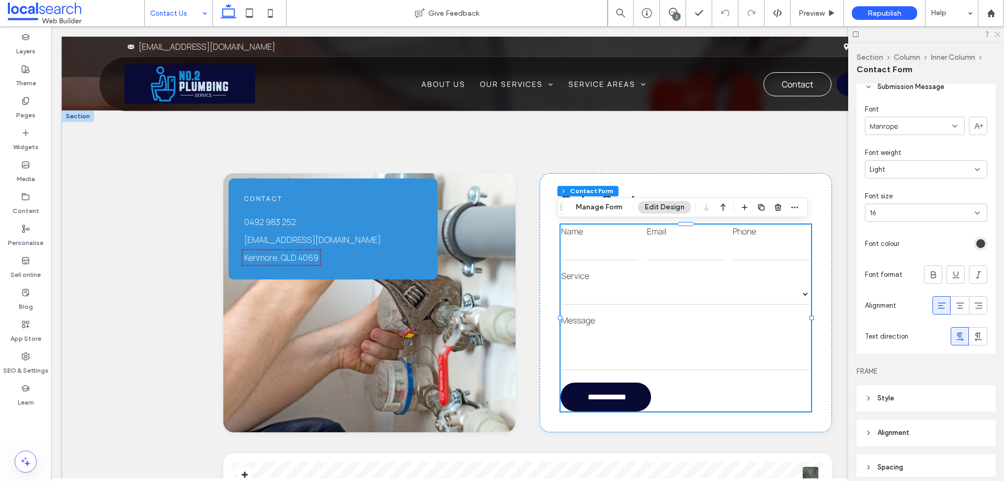
click at [998, 36] on icon at bounding box center [997, 33] width 7 height 7
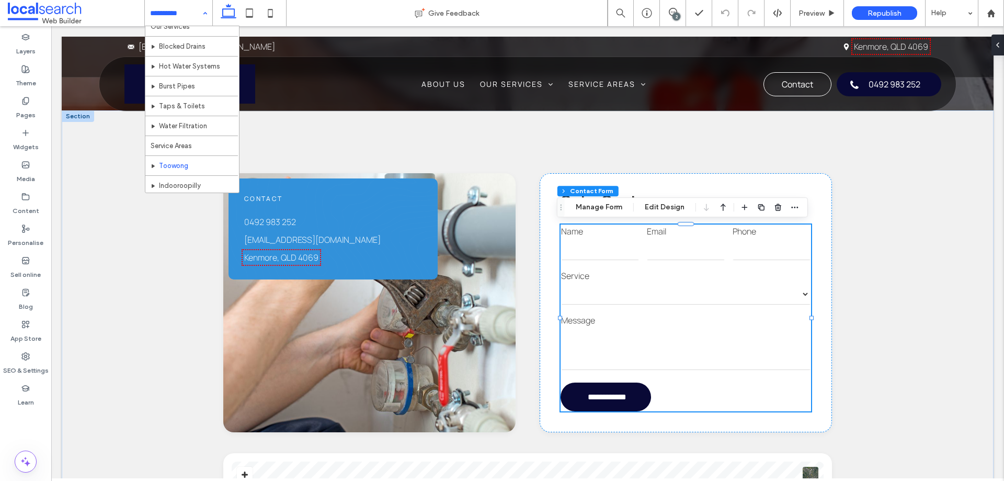
scroll to position [71, 0]
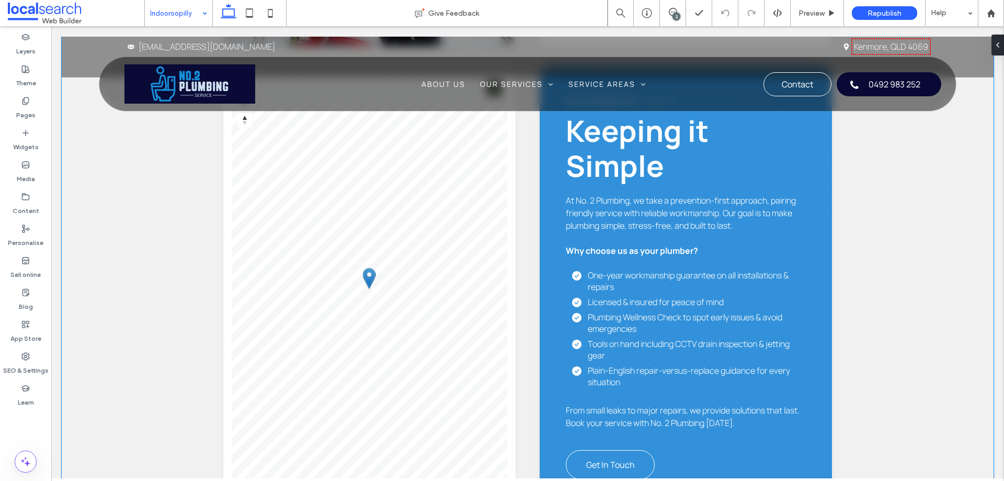
scroll to position [1151, 0]
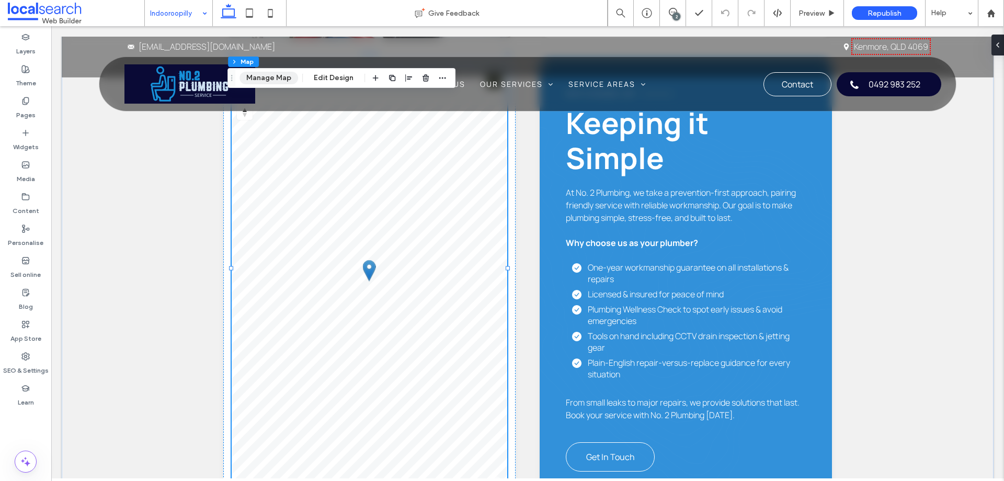
click at [276, 77] on button "Manage Map" at bounding box center [269, 78] width 59 height 13
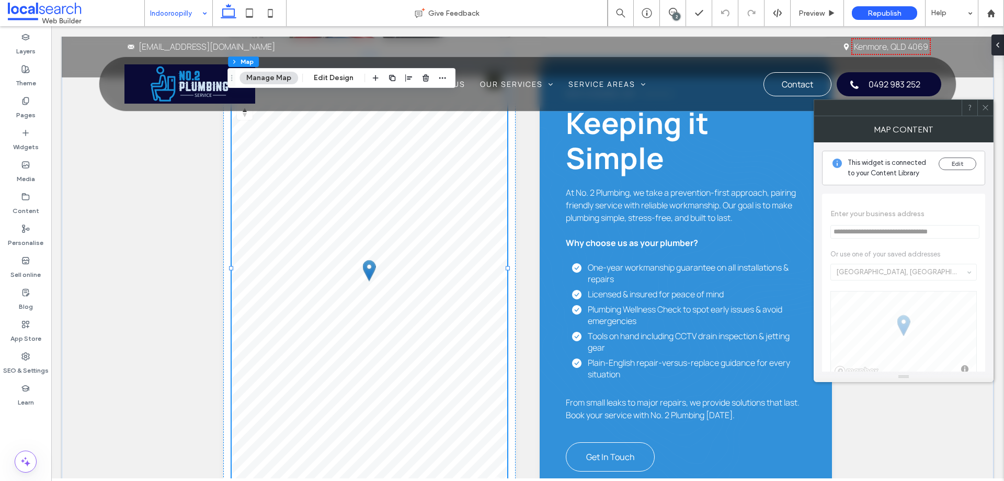
click at [983, 109] on icon at bounding box center [986, 108] width 8 height 8
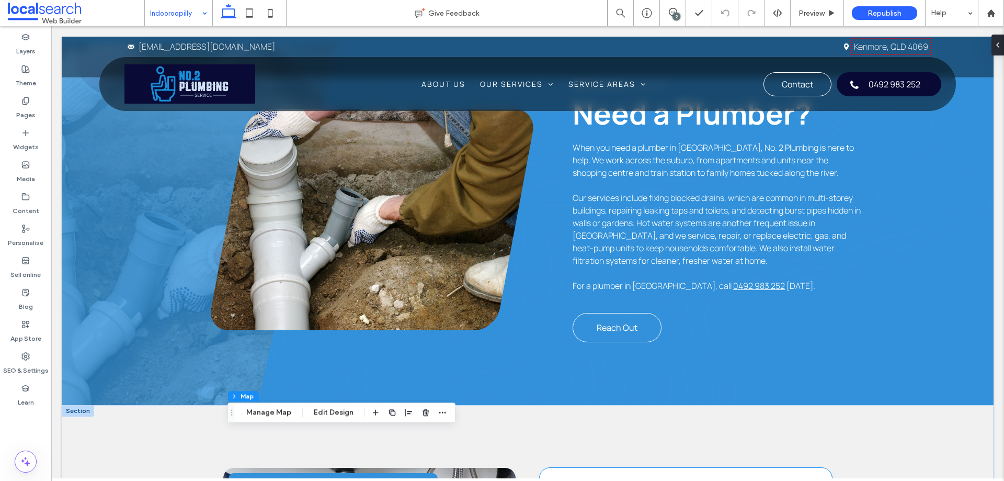
scroll to position [776, 0]
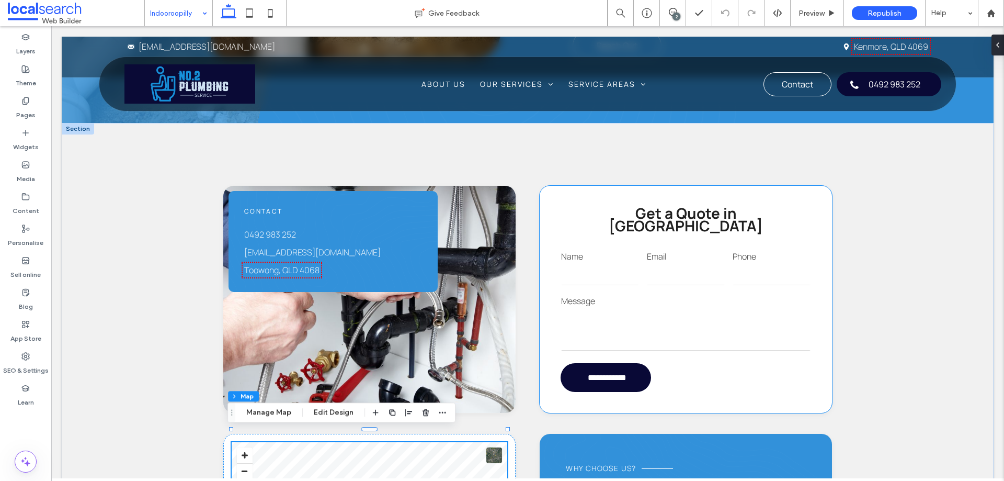
click at [752, 275] on div "Phone" at bounding box center [772, 268] width 86 height 44
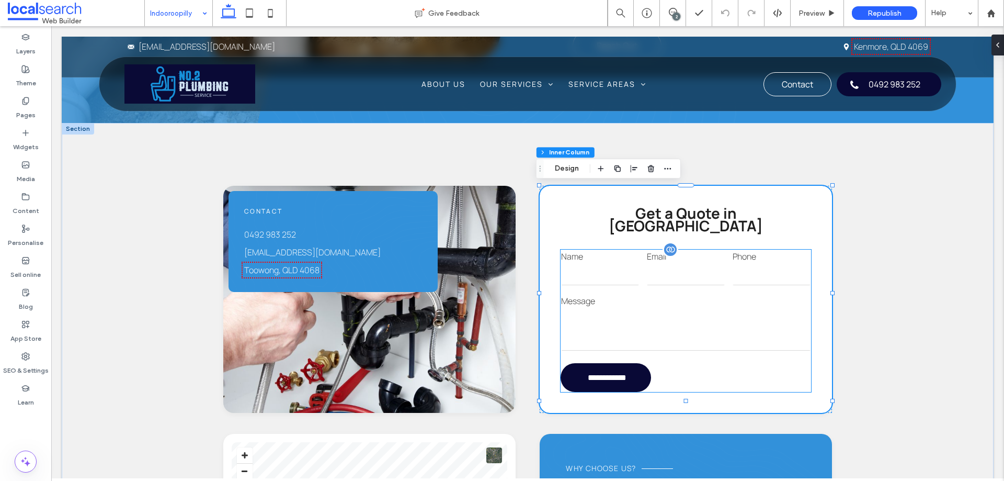
click at [758, 264] on input "tel" at bounding box center [772, 274] width 78 height 21
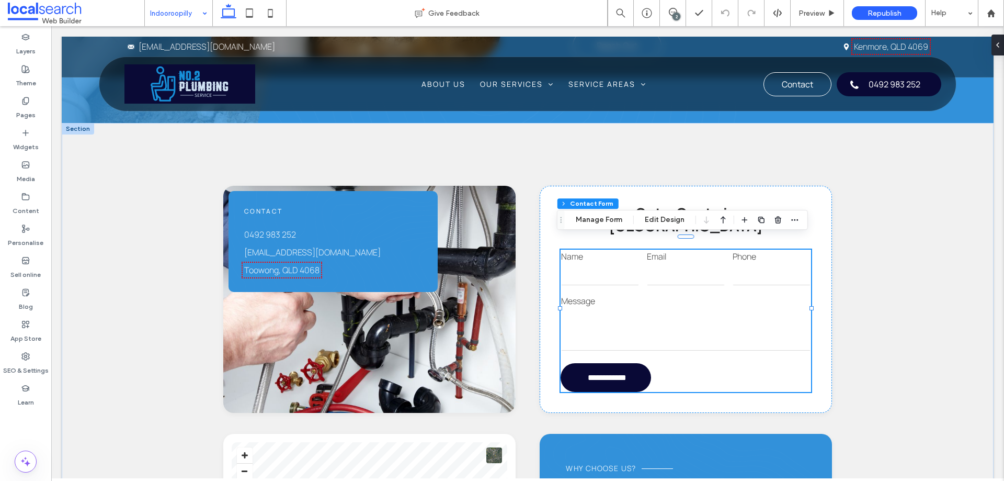
type input "*"
type input "***"
type input "*"
type input "***"
click at [797, 218] on icon "button" at bounding box center [795, 219] width 8 height 8
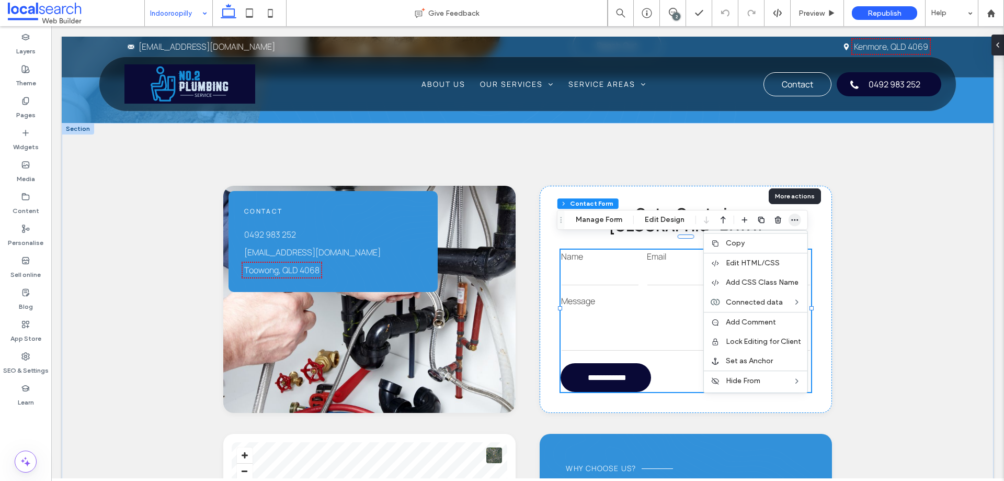
click at [797, 218] on icon "button" at bounding box center [795, 219] width 8 height 8
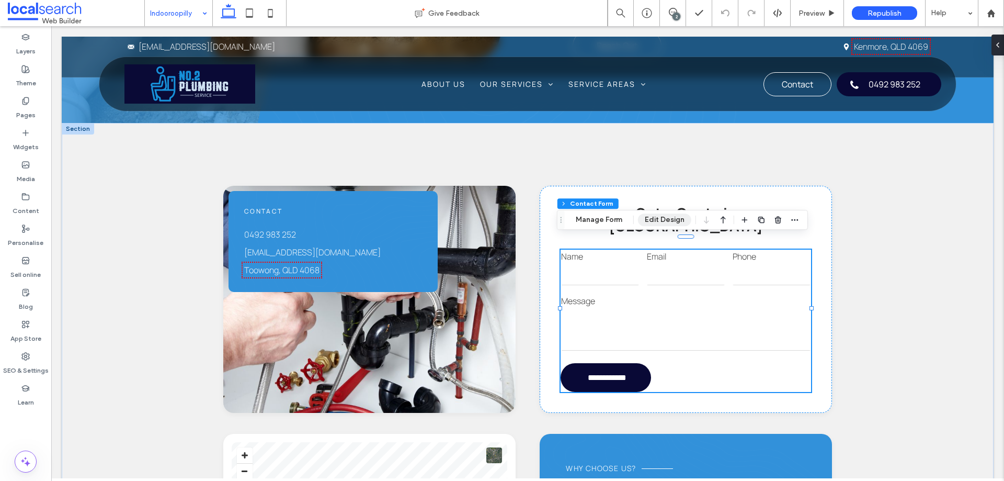
click at [684, 218] on button "Edit Design" at bounding box center [664, 219] width 53 height 13
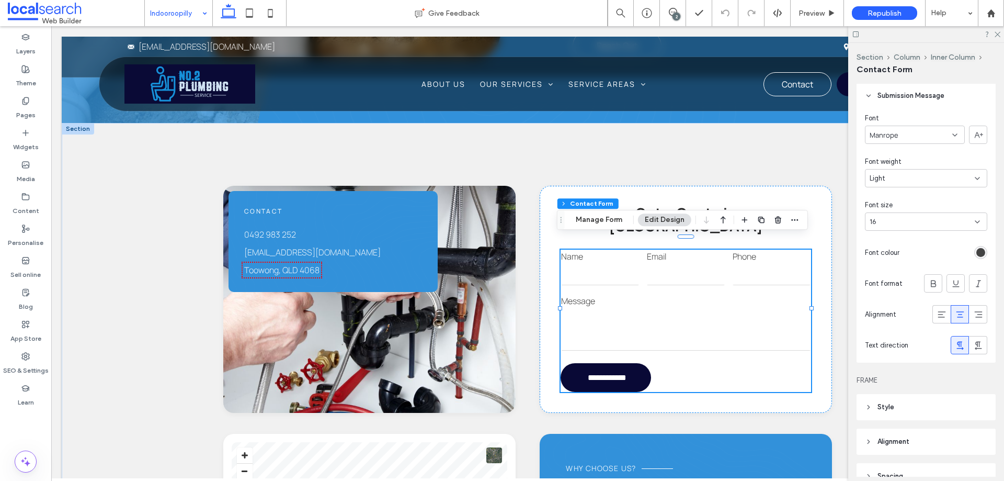
scroll to position [366, 0]
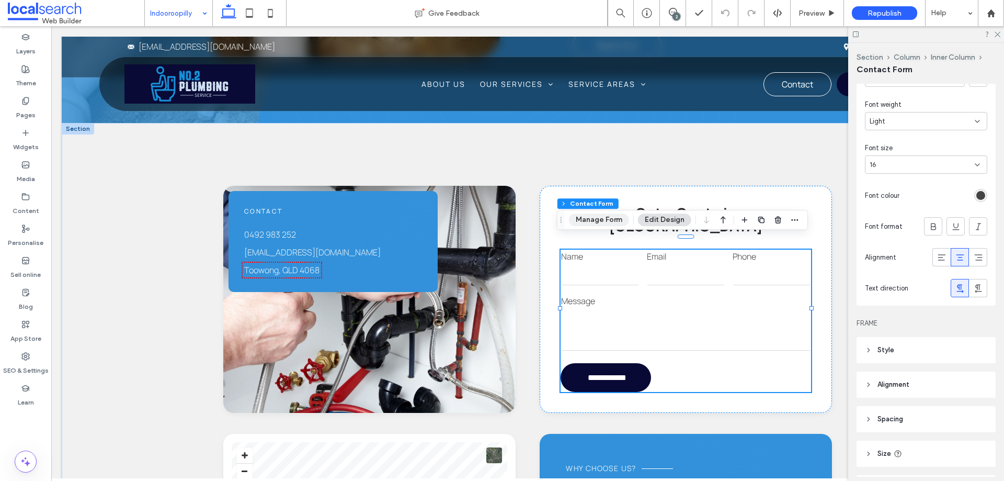
drag, startPoint x: 612, startPoint y: 223, endPoint x: 759, endPoint y: 223, distance: 146.4
click at [612, 223] on button "Manage Form" at bounding box center [599, 219] width 60 height 13
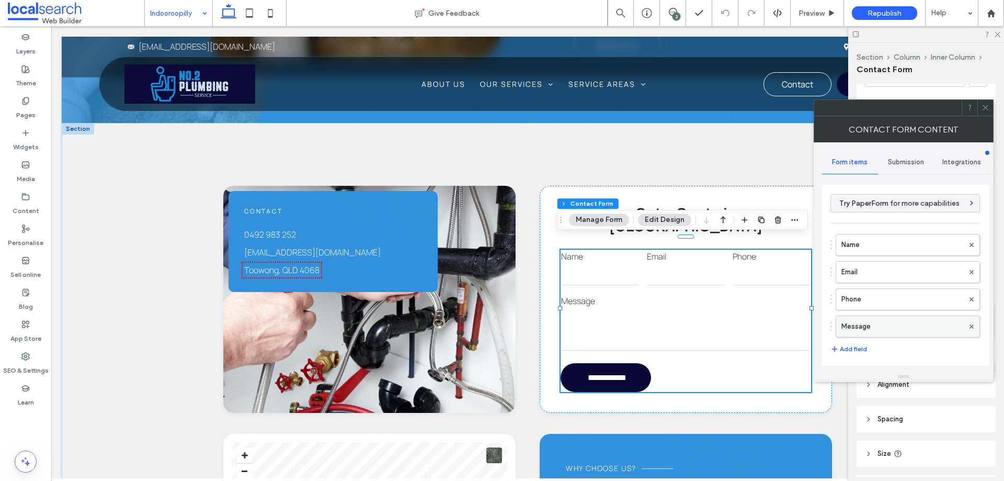
click at [902, 322] on label "Message" at bounding box center [903, 326] width 122 height 21
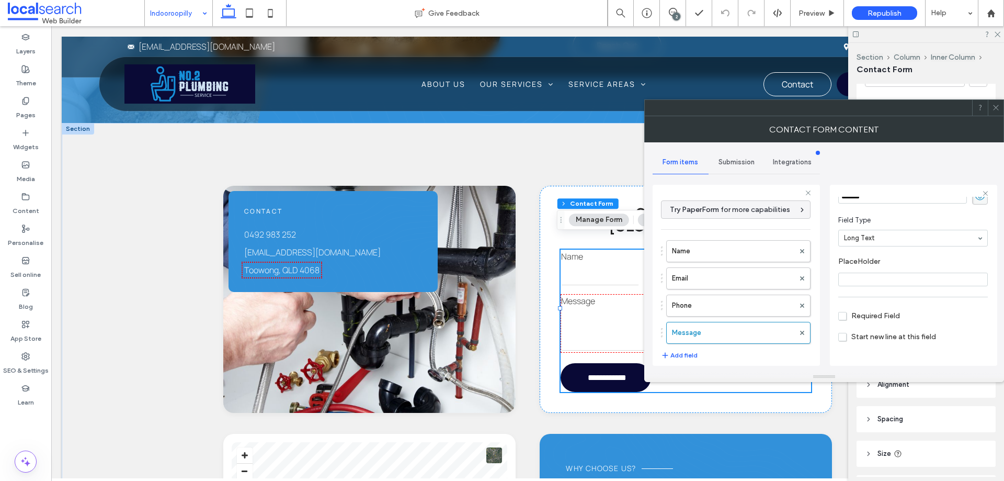
scroll to position [73, 0]
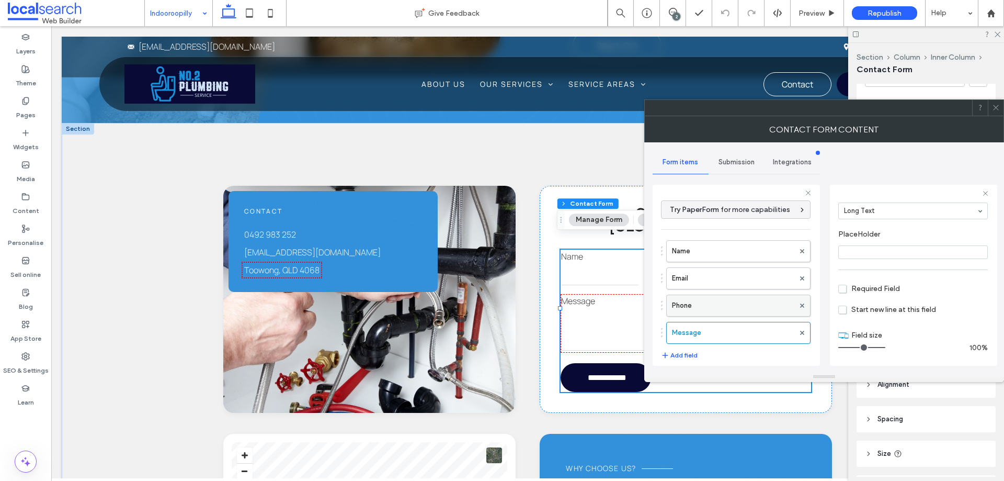
click at [755, 302] on label "Phone" at bounding box center [733, 305] width 122 height 21
type input "*"
click at [750, 280] on label "Email" at bounding box center [733, 278] width 122 height 21
click at [751, 258] on label "Name" at bounding box center [733, 251] width 122 height 21
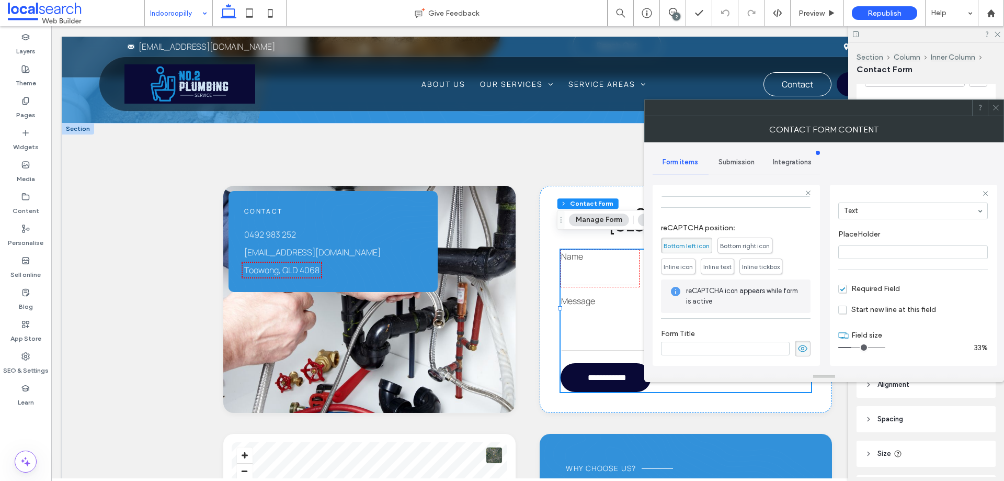
scroll to position [218, 0]
click at [736, 165] on span "Submission" at bounding box center [737, 162] width 36 height 8
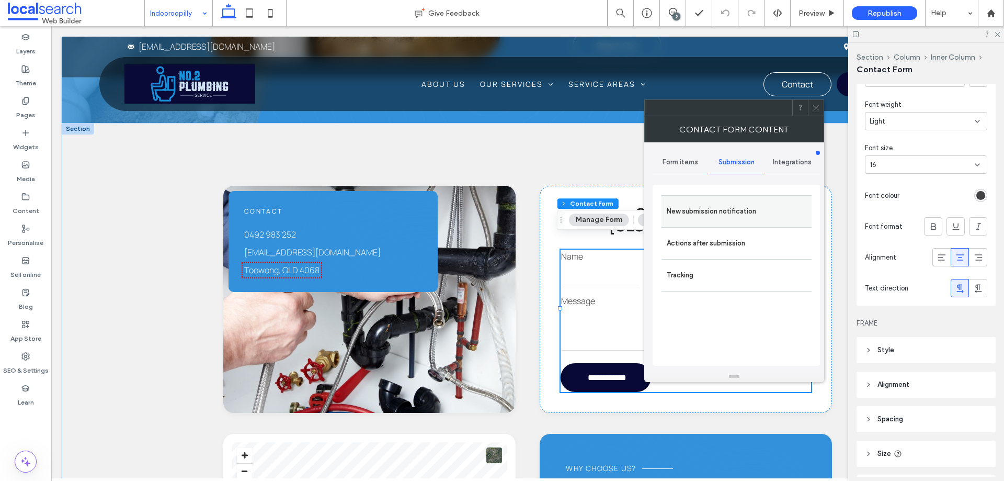
click at [751, 219] on label "New submission notification" at bounding box center [737, 211] width 140 height 21
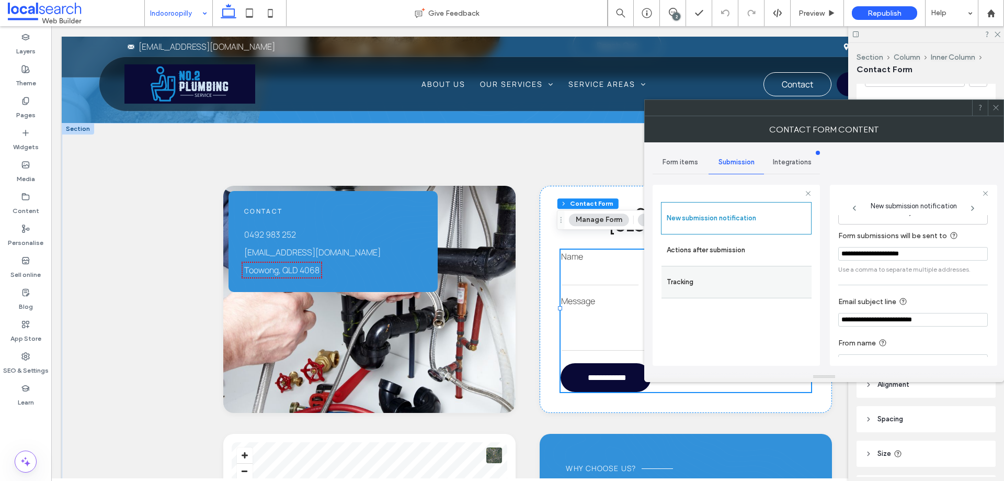
scroll to position [54, 0]
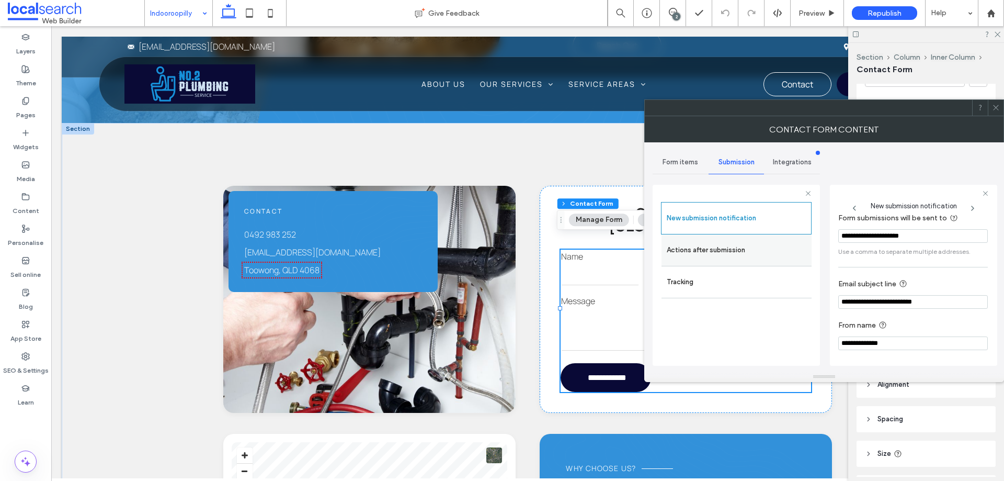
click at [767, 257] on label "Actions after submission" at bounding box center [737, 250] width 140 height 21
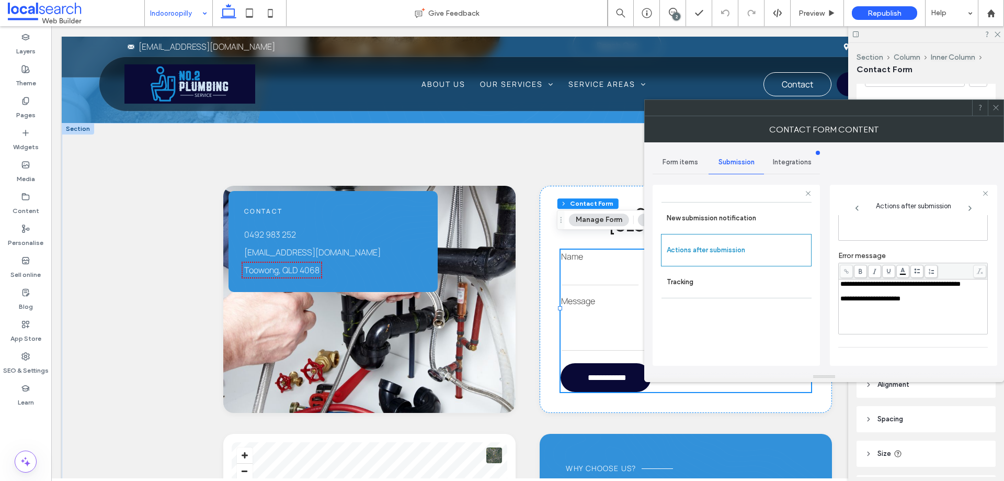
scroll to position [180, 0]
click at [995, 105] on icon at bounding box center [996, 108] width 8 height 8
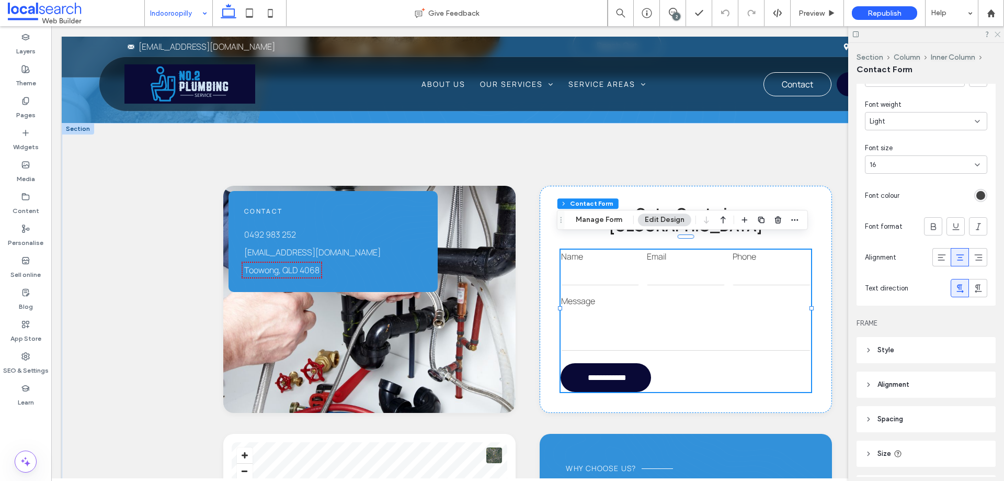
drag, startPoint x: 995, startPoint y: 33, endPoint x: 816, endPoint y: 86, distance: 186.4
click at [995, 33] on icon at bounding box center [997, 33] width 7 height 7
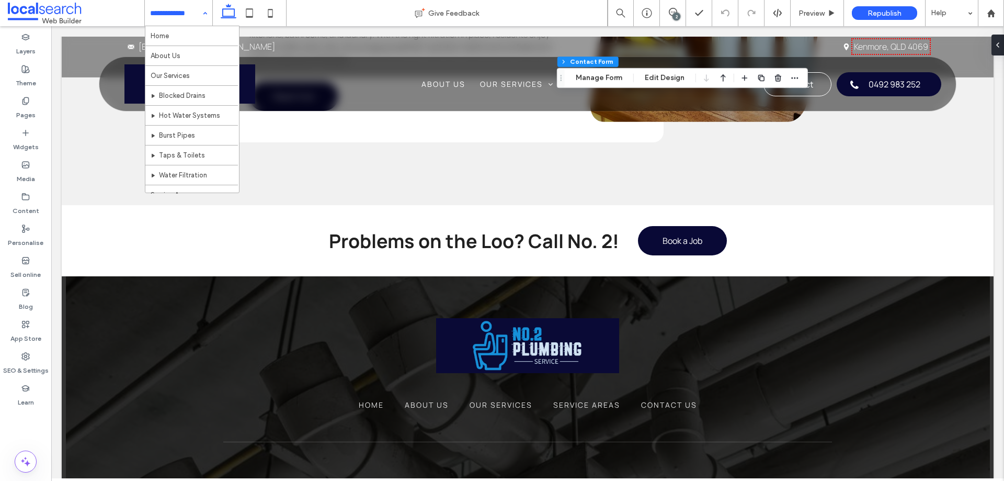
scroll to position [71, 0]
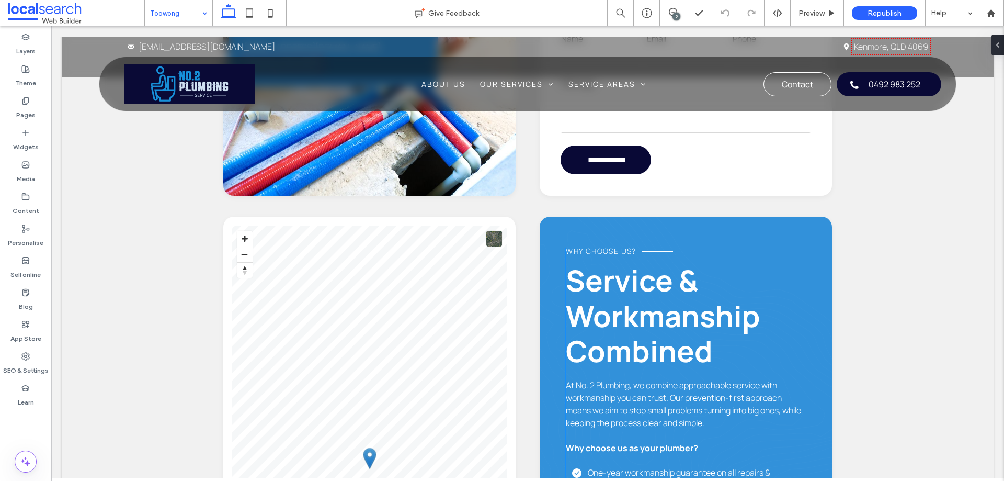
scroll to position [1035, 0]
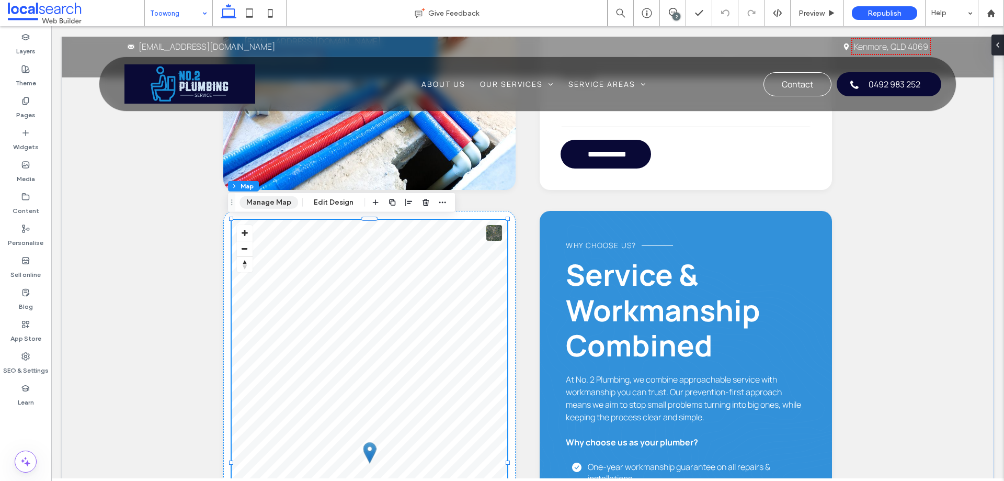
click at [289, 203] on button "Manage Map" at bounding box center [269, 202] width 59 height 13
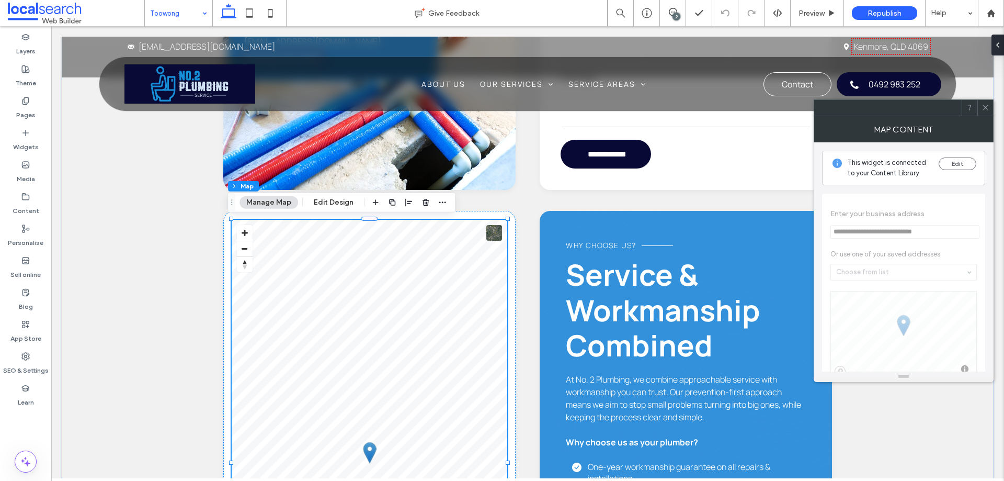
click at [989, 109] on icon at bounding box center [986, 108] width 8 height 8
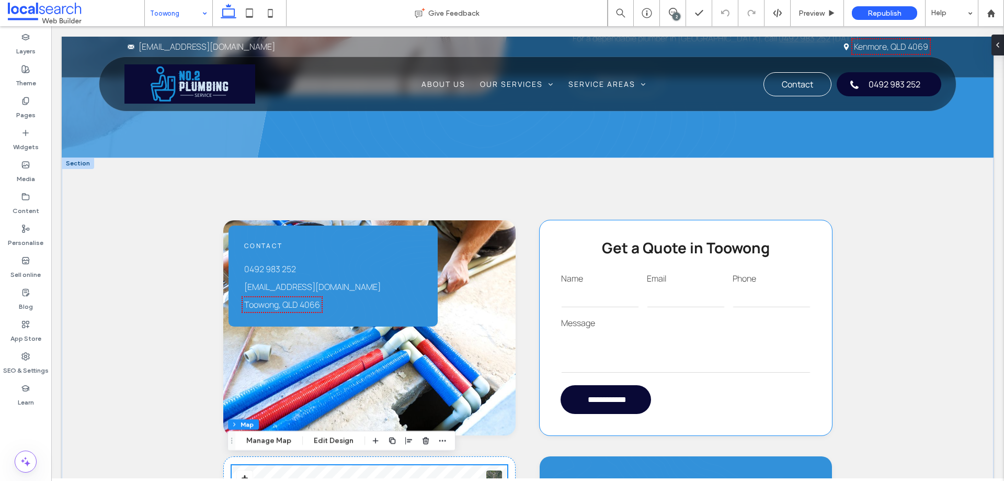
scroll to position [773, 0]
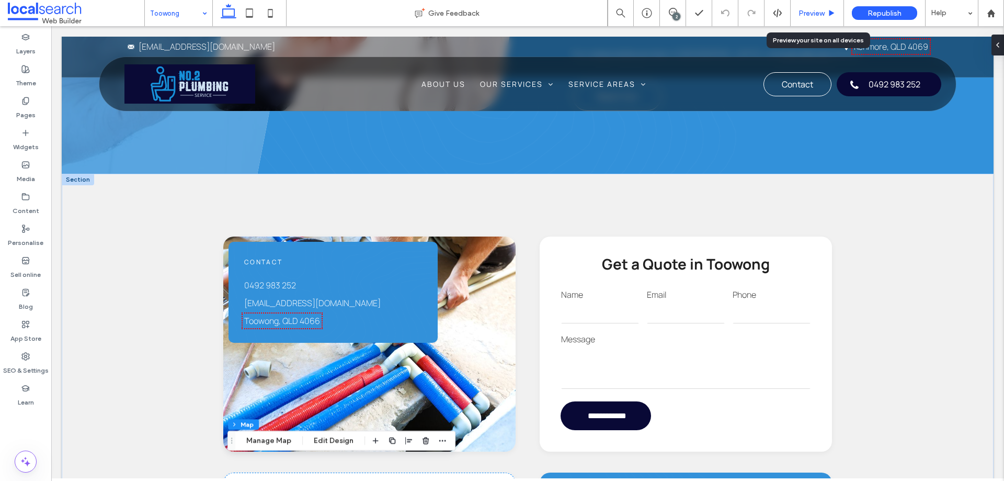
drag, startPoint x: 821, startPoint y: 14, endPoint x: 366, endPoint y: 229, distance: 503.5
click at [821, 14] on span "Preview" at bounding box center [812, 13] width 26 height 9
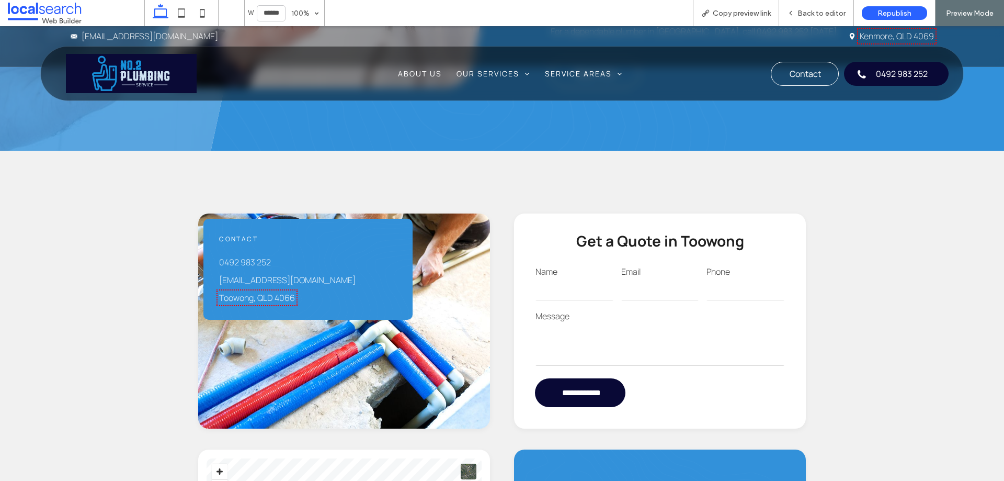
scroll to position [763, 0]
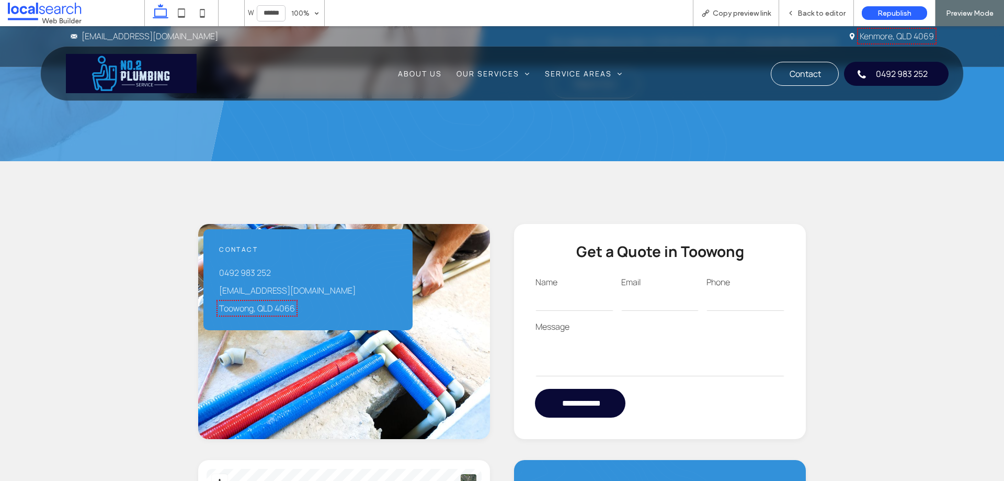
click at [249, 301] on div "0492 983 252 no2plumbing@icloud.com Toowong, QLD 4066" at bounding box center [308, 290] width 178 height 48
click at [252, 304] on link "Toowong, QLD 4066" at bounding box center [257, 308] width 76 height 12
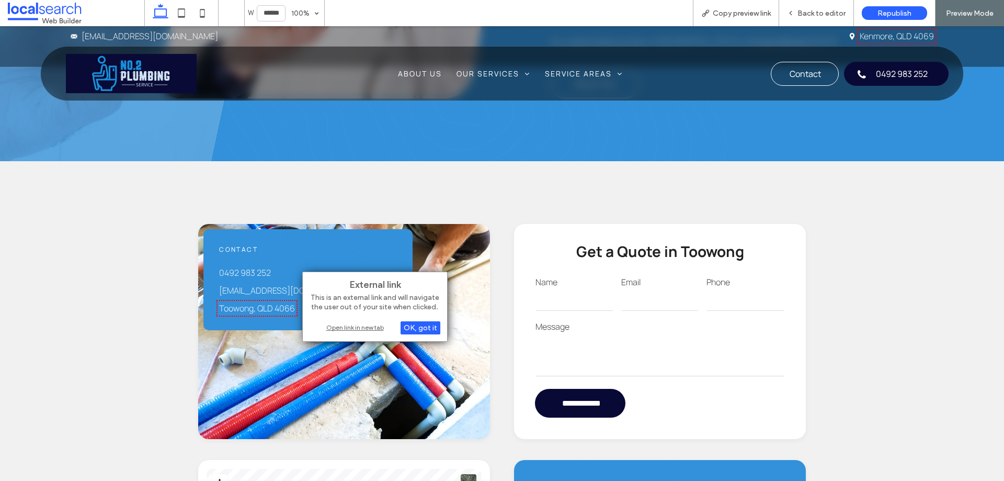
click at [335, 322] on div "Open link in new tab" at bounding box center [375, 327] width 131 height 11
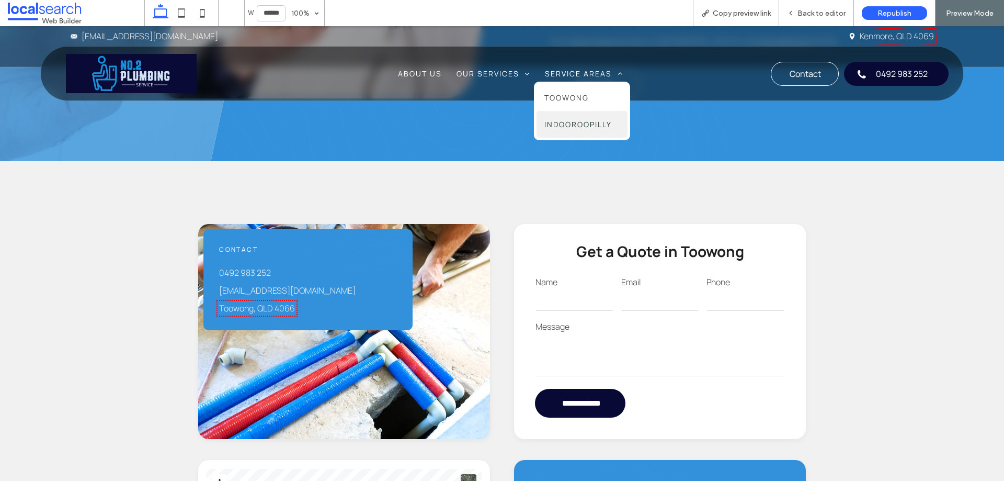
click at [576, 119] on span "Indooroopilly" at bounding box center [577, 124] width 67 height 11
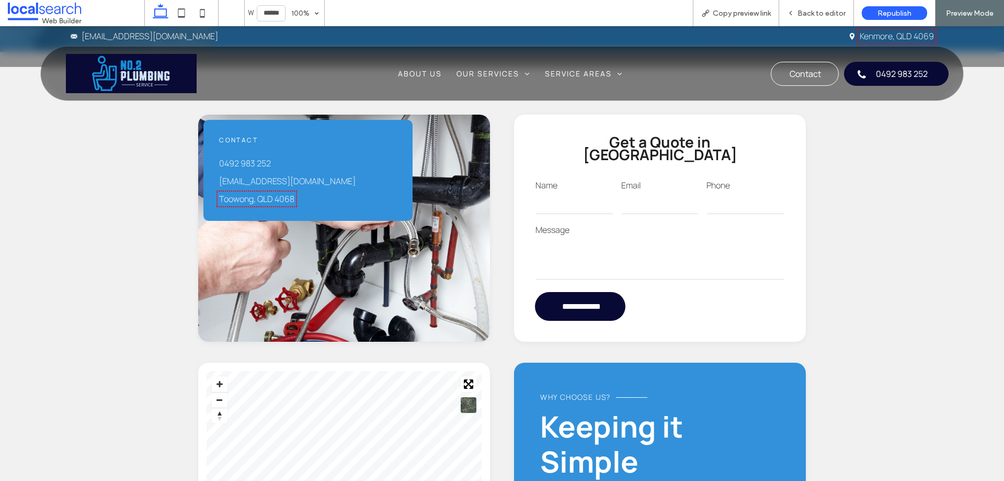
scroll to position [837, 0]
click at [278, 205] on p "Toowong, QLD 4068" at bounding box center [308, 198] width 178 height 13
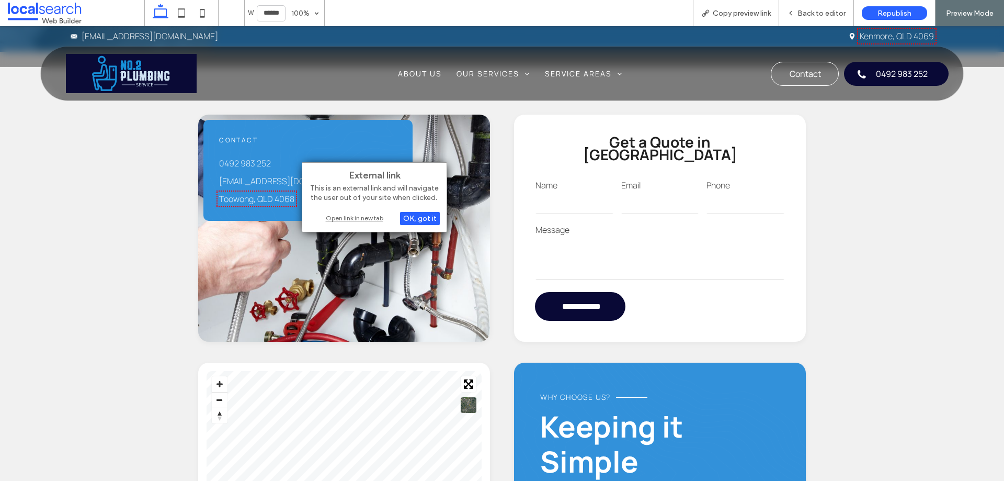
click at [351, 219] on div "Open link in new tab" at bounding box center [374, 217] width 131 height 11
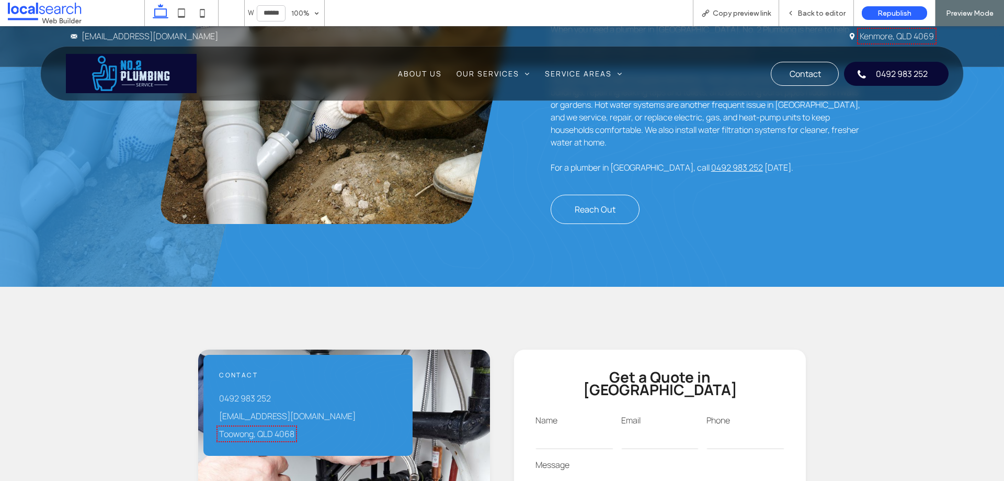
scroll to position [680, 0]
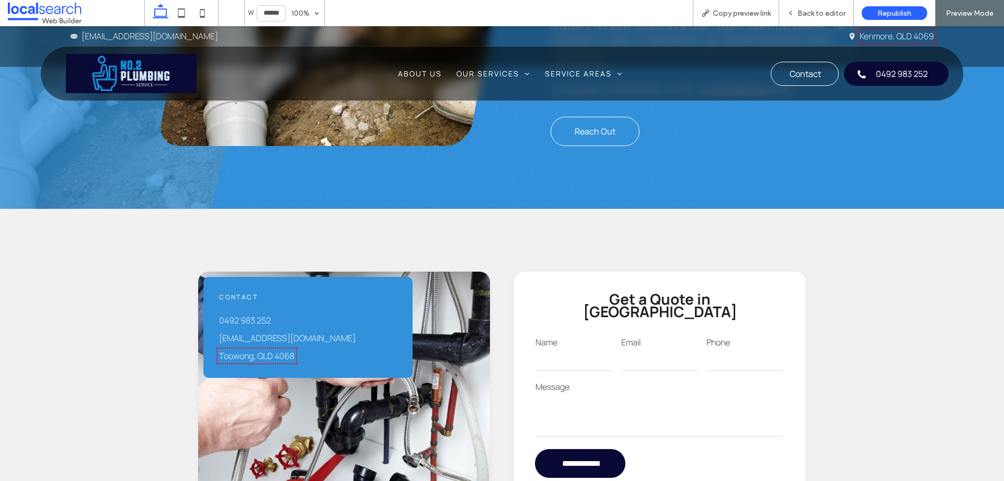
click at [275, 351] on link "Toowong, QLD 4068" at bounding box center [256, 356] width 75 height 12
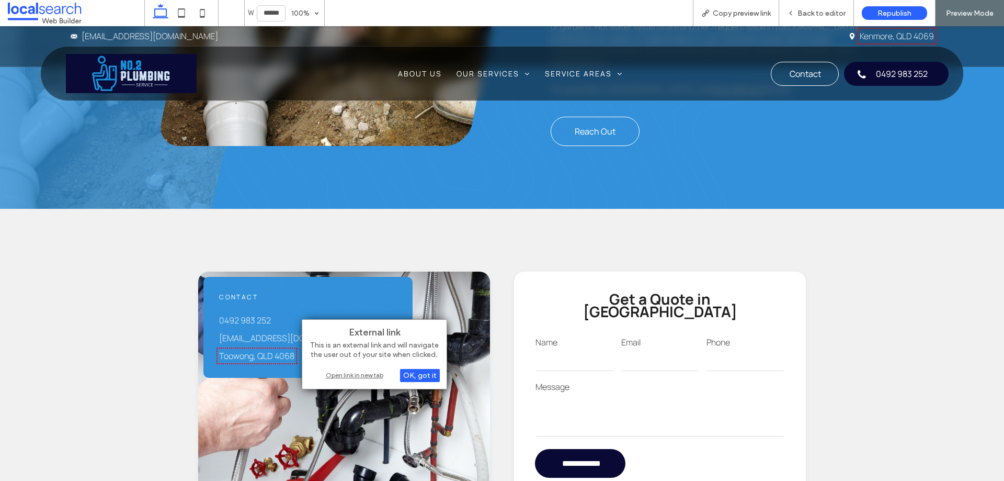
click at [362, 380] on div "Open link in new tab" at bounding box center [374, 374] width 131 height 11
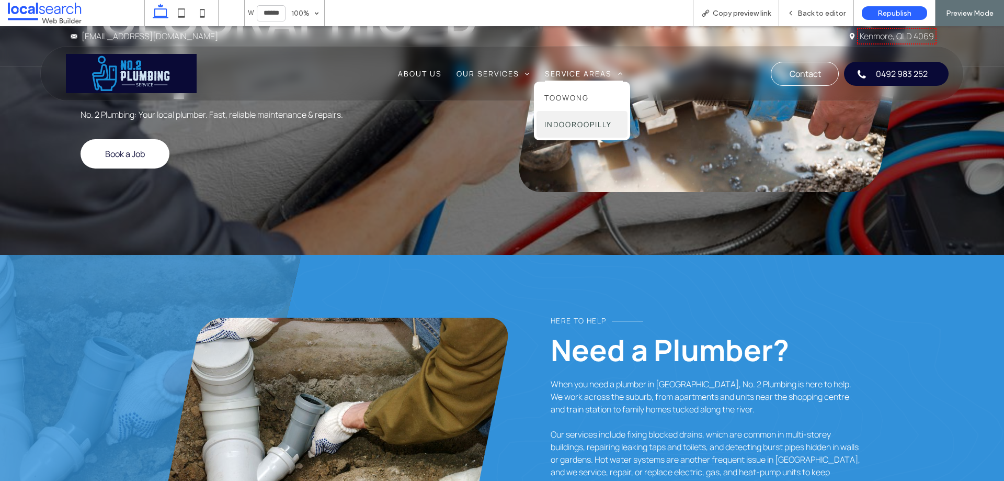
scroll to position [209, 0]
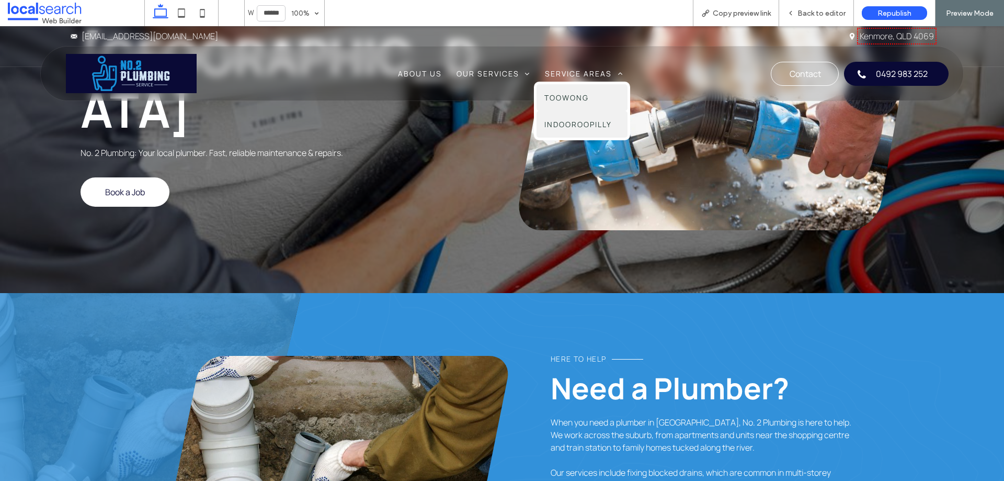
click at [572, 88] on link "Toowong" at bounding box center [582, 97] width 91 height 27
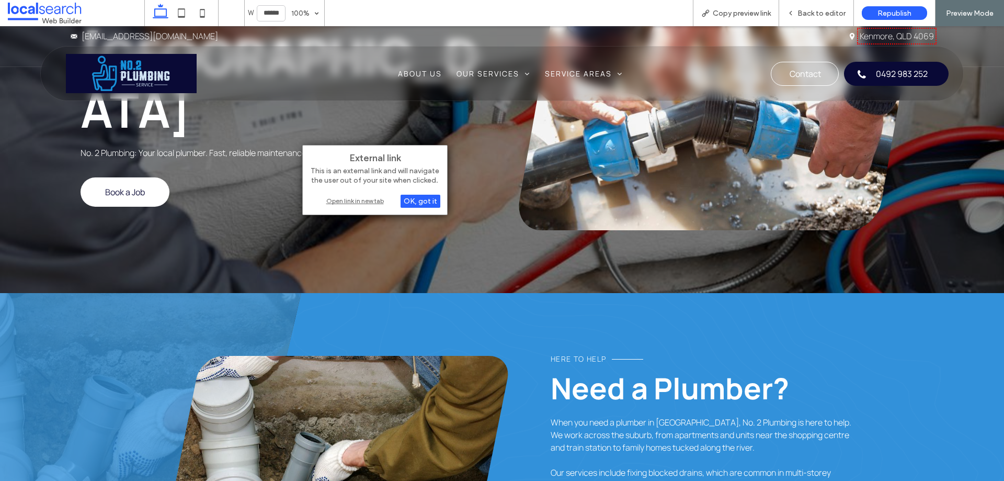
click at [344, 201] on div "Open link in new tab" at bounding box center [375, 200] width 131 height 11
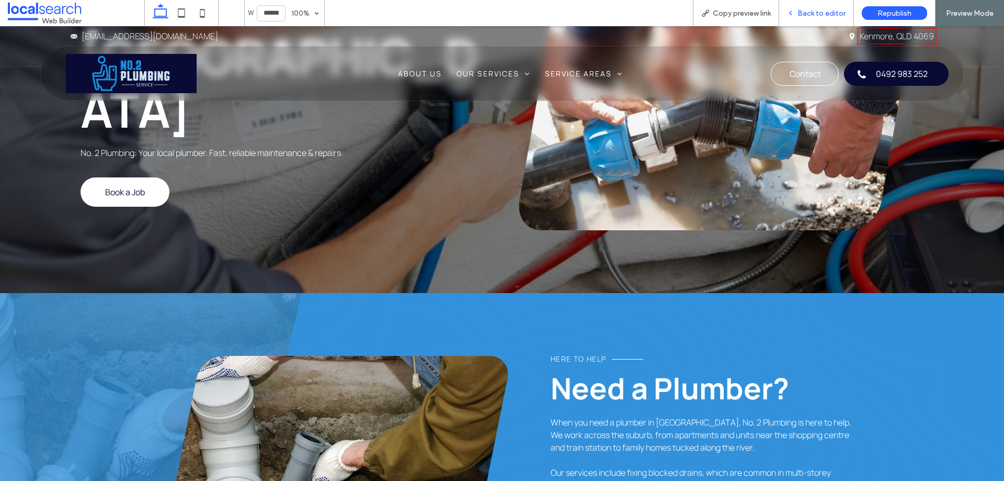
click at [794, 14] on icon at bounding box center [790, 12] width 7 height 7
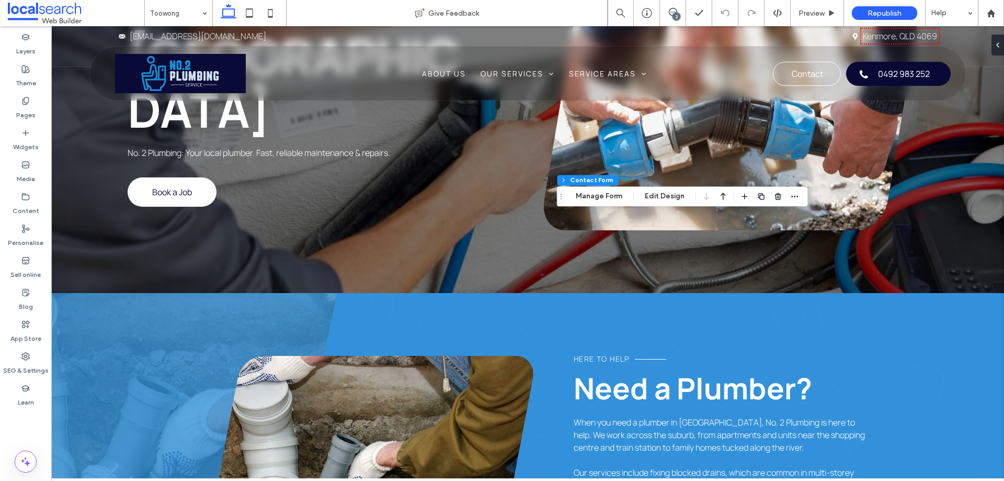
type input "*"
type input "***"
type input "*"
type input "***"
click at [795, 199] on icon "button" at bounding box center [795, 196] width 8 height 8
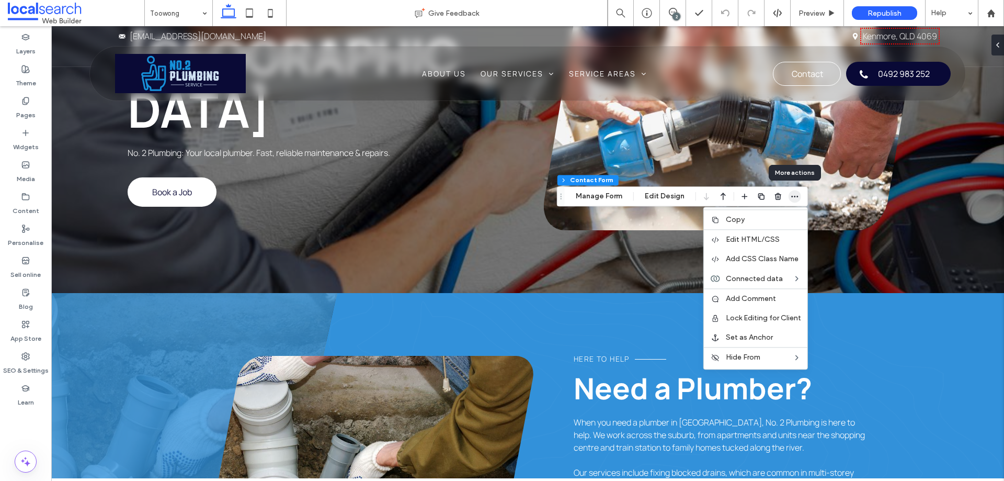
click at [795, 199] on icon "button" at bounding box center [795, 196] width 8 height 8
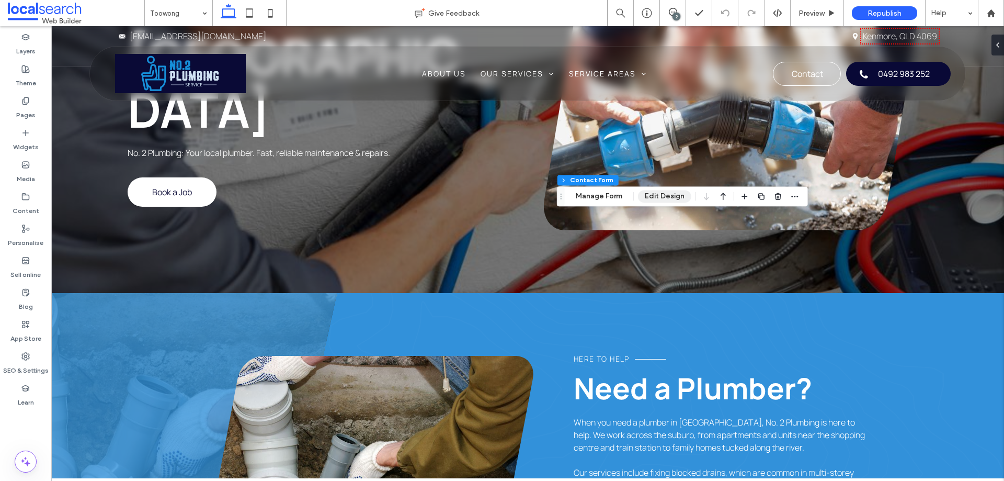
click at [671, 196] on button "Edit Design" at bounding box center [664, 196] width 53 height 13
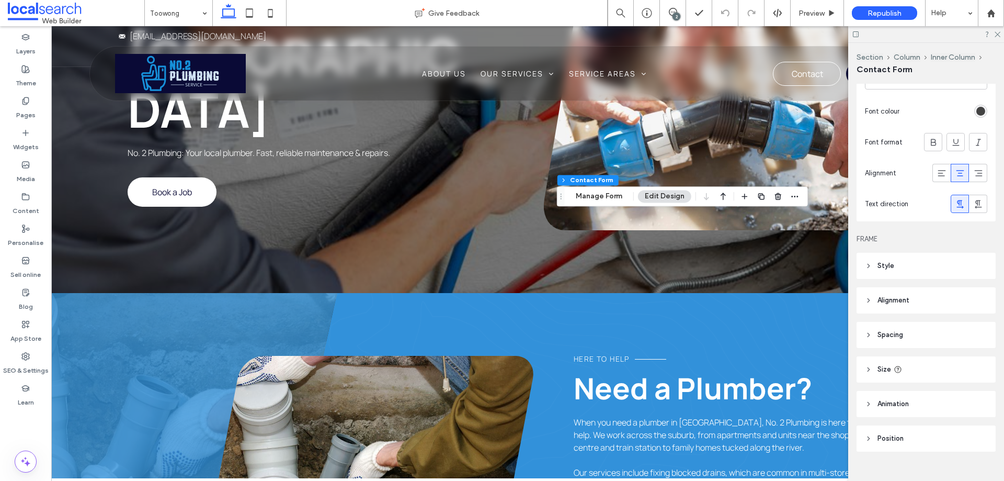
scroll to position [467, 0]
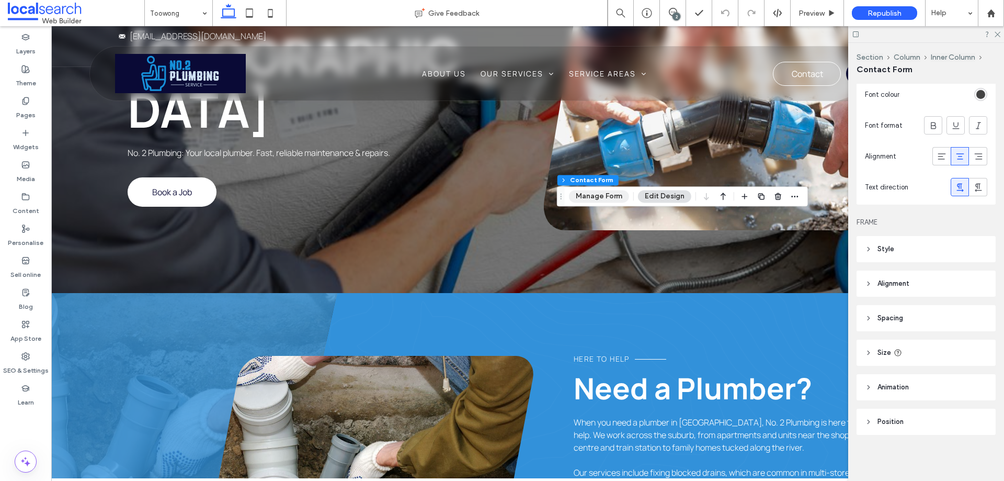
click at [596, 195] on button "Manage Form" at bounding box center [599, 196] width 60 height 13
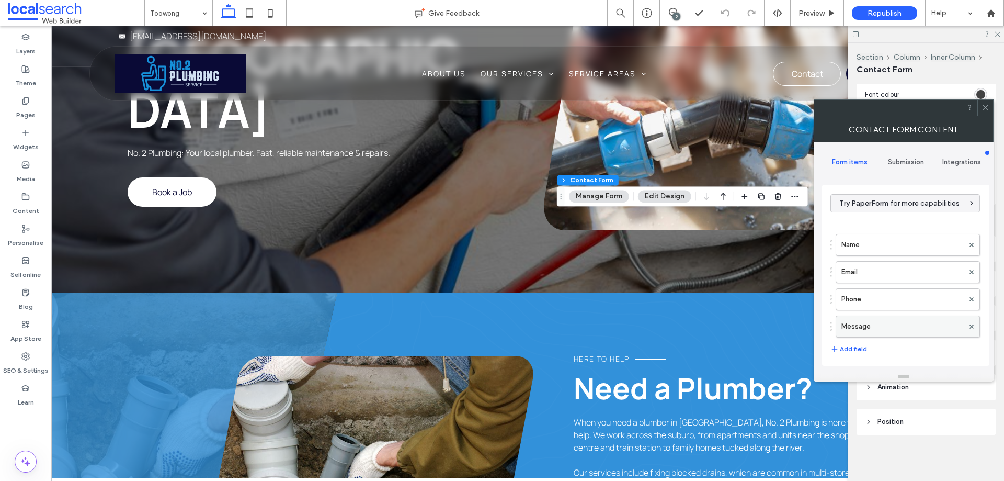
click at [895, 328] on label "Message" at bounding box center [903, 326] width 122 height 21
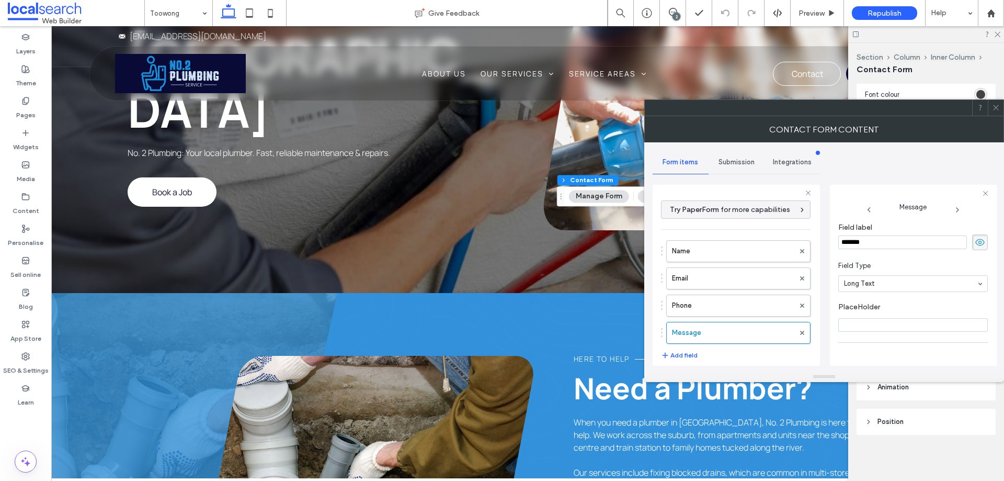
scroll to position [73, 0]
click at [759, 305] on label "Phone" at bounding box center [733, 305] width 122 height 21
type input "*"
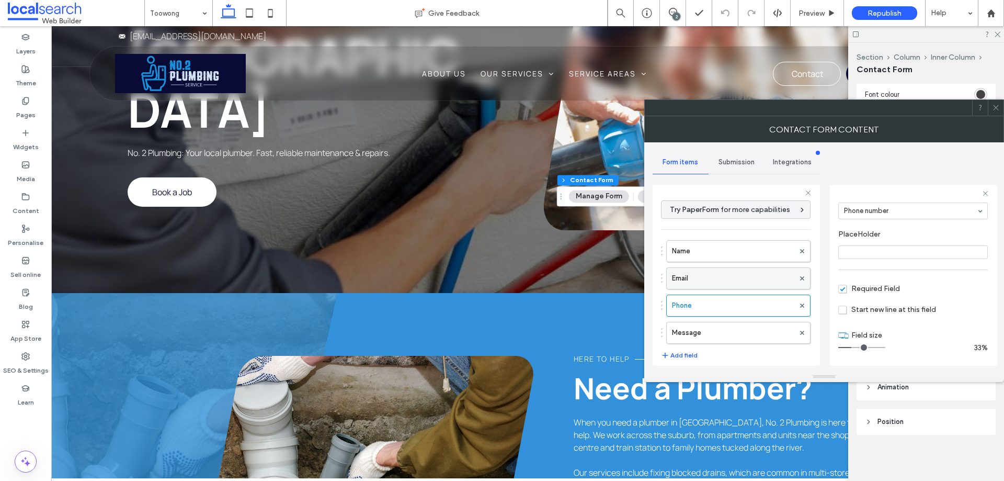
click at [756, 277] on label "Email" at bounding box center [733, 278] width 122 height 21
click at [751, 251] on label "Name" at bounding box center [733, 251] width 122 height 21
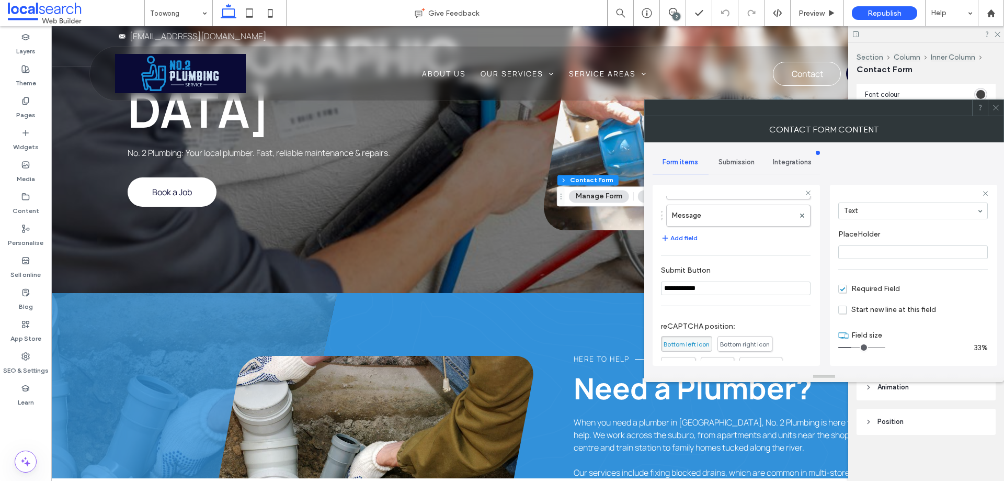
scroll to position [218, 0]
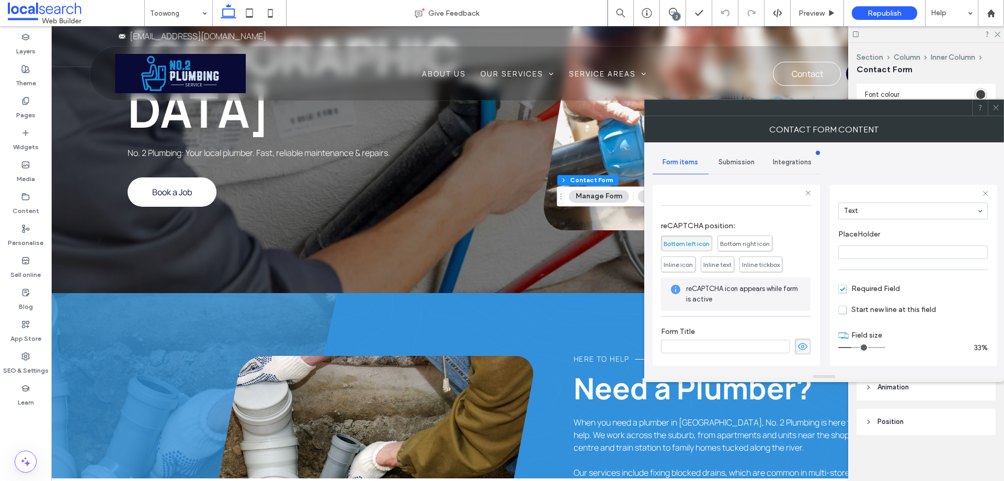
click at [742, 170] on div "Submission" at bounding box center [737, 162] width 56 height 23
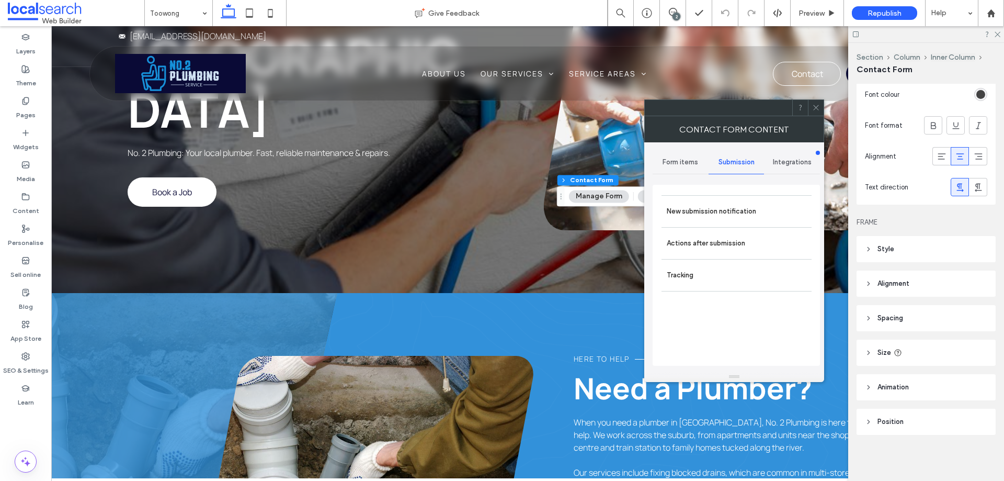
click at [758, 218] on label "New submission notification" at bounding box center [737, 211] width 140 height 21
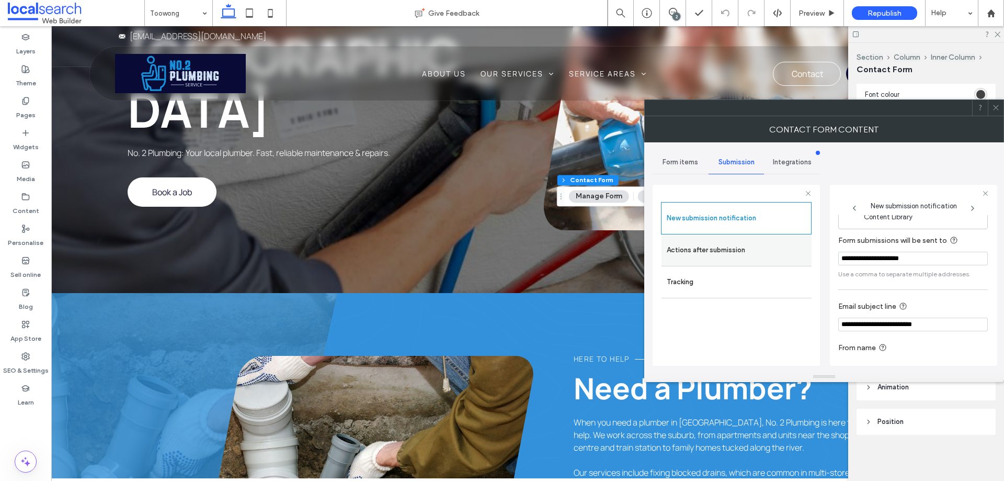
scroll to position [54, 0]
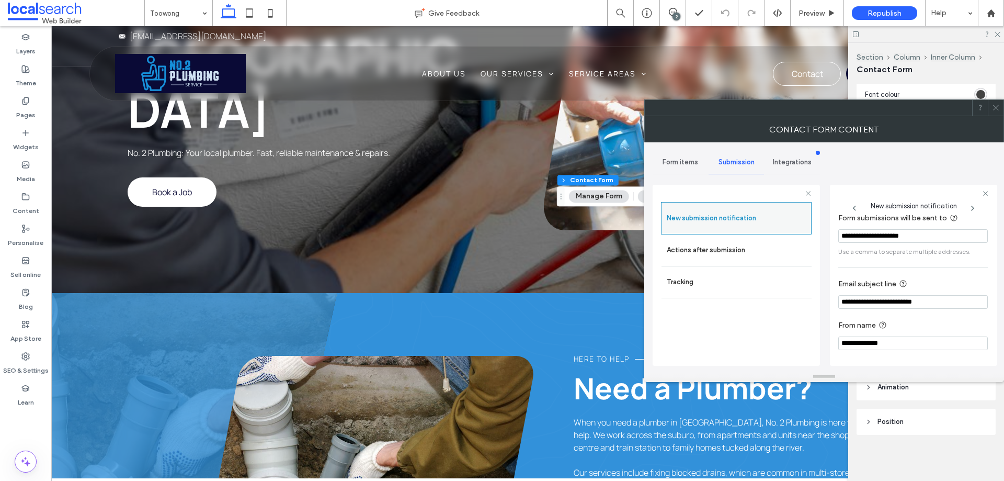
click at [751, 216] on label "New submission notification" at bounding box center [736, 218] width 139 height 21
click at [750, 254] on label "Actions after submission" at bounding box center [737, 250] width 140 height 21
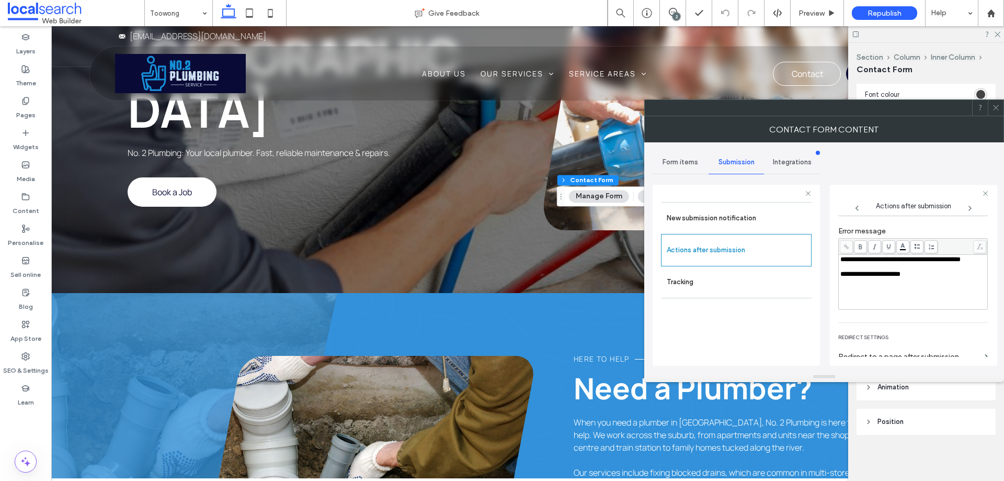
scroll to position [180, 0]
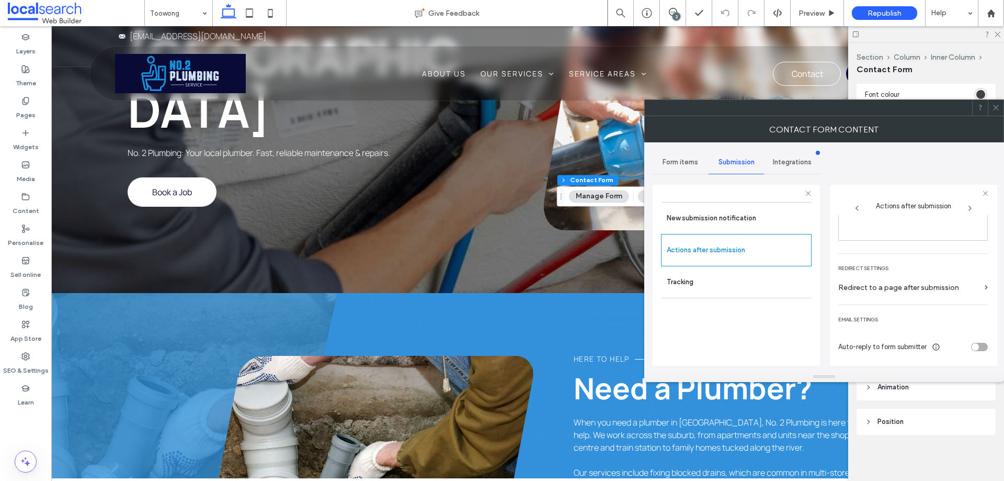
click at [998, 109] on icon at bounding box center [996, 108] width 8 height 8
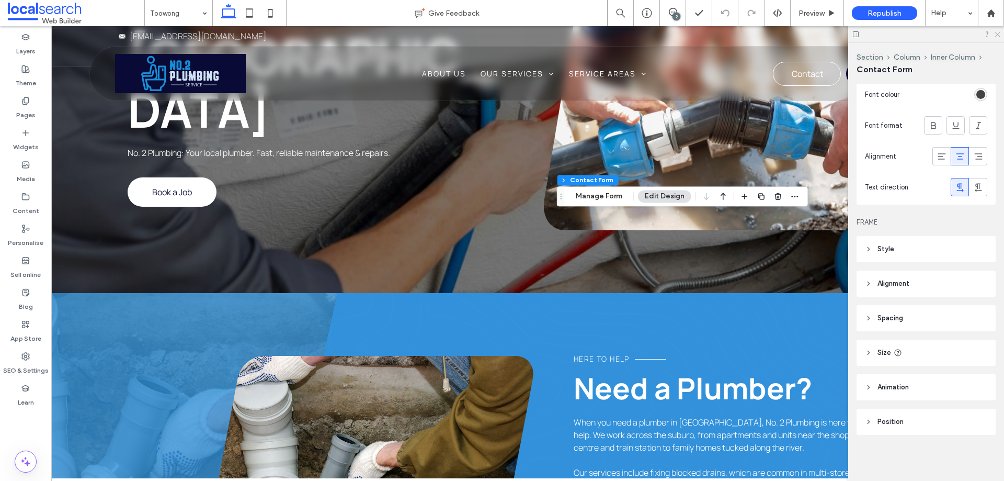
click at [998, 34] on use at bounding box center [998, 35] width 6 height 6
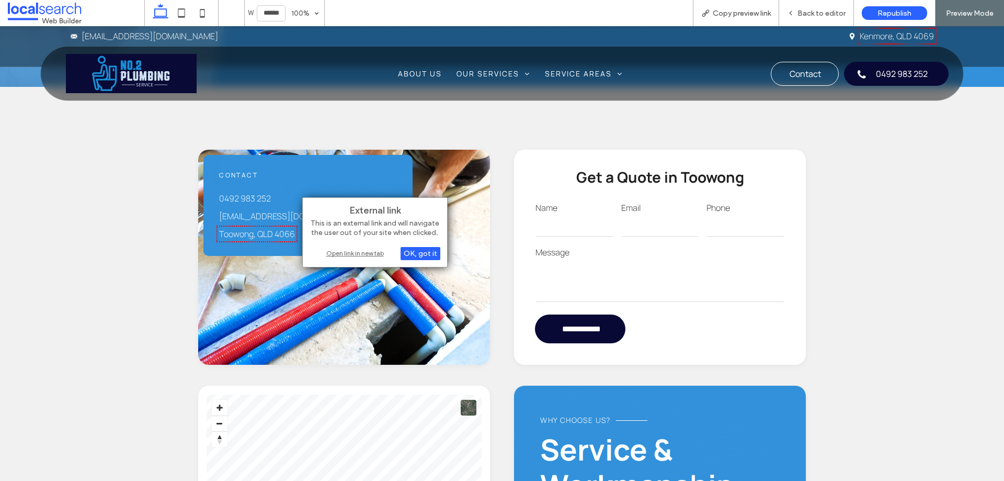
drag, startPoint x: 338, startPoint y: 253, endPoint x: 373, endPoint y: 220, distance: 47.7
click at [339, 253] on div "Open link in new tab" at bounding box center [375, 252] width 131 height 11
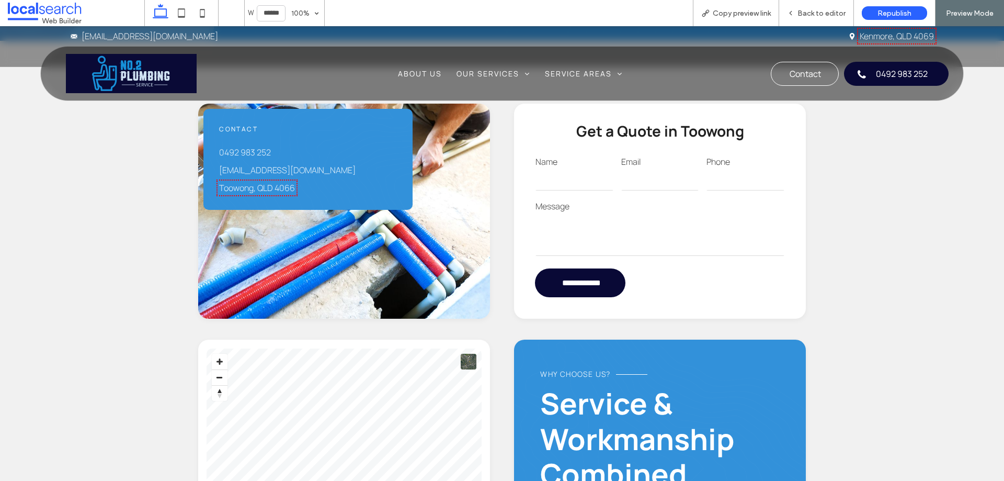
scroll to position [1098, 0]
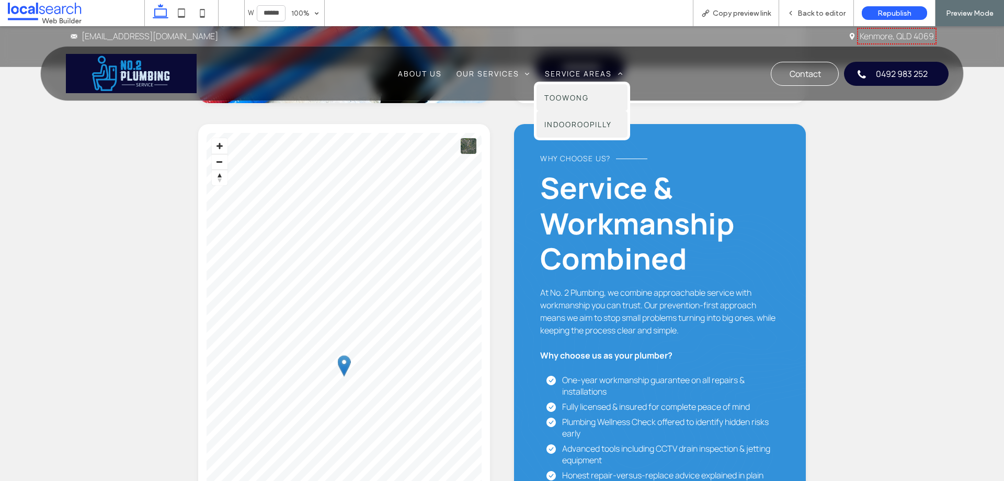
click at [577, 121] on span "Indooroopilly" at bounding box center [577, 124] width 67 height 11
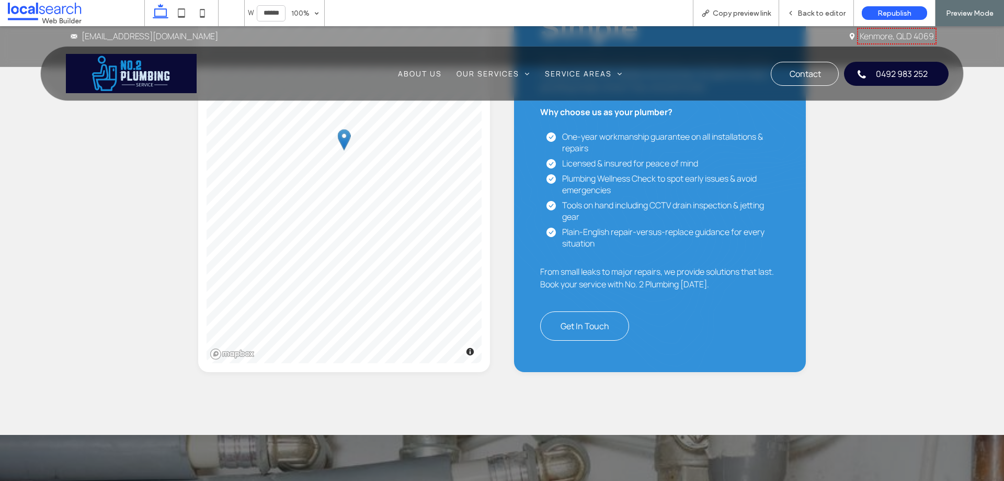
scroll to position [1098, 0]
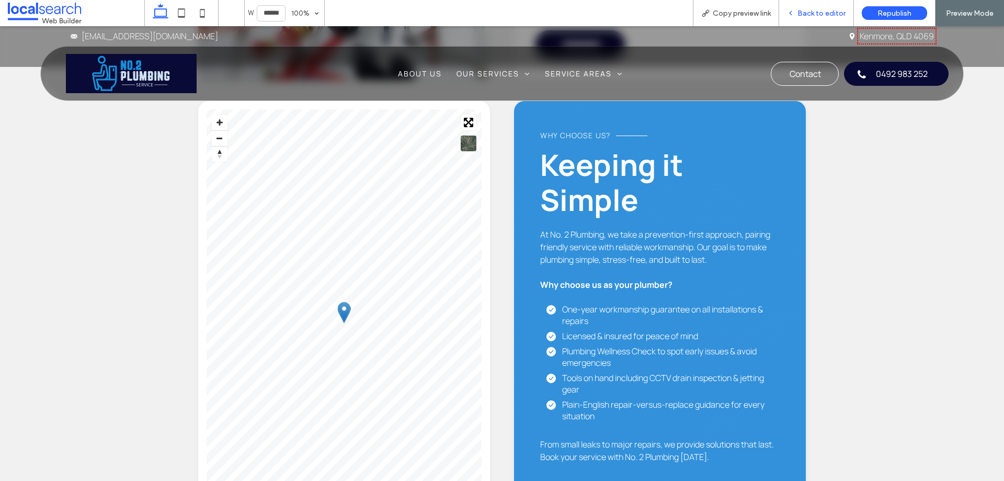
click at [803, 13] on span "Back to editor" at bounding box center [822, 13] width 48 height 9
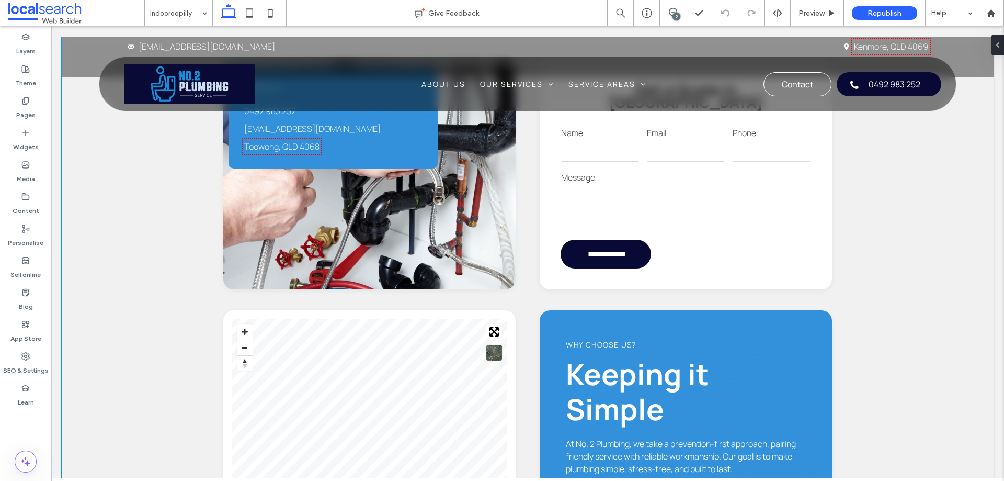
scroll to position [795, 0]
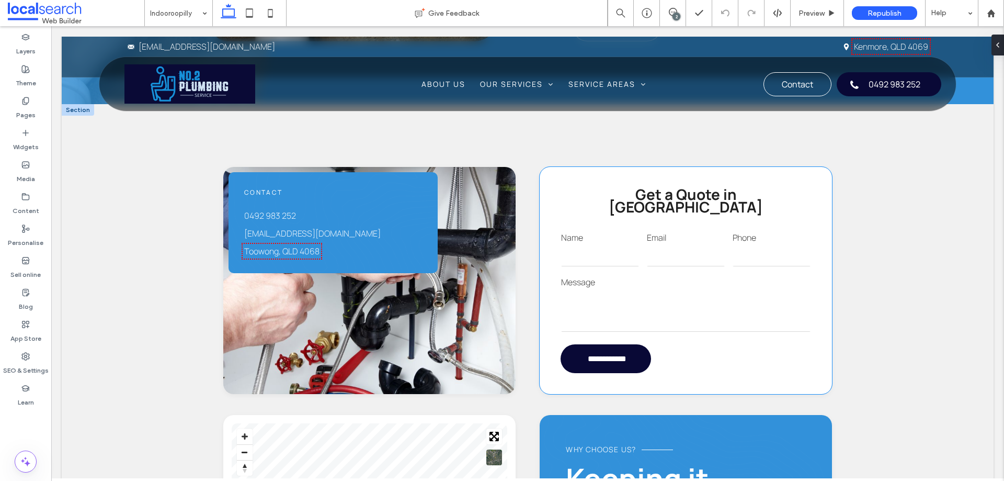
click at [712, 258] on div "Email" at bounding box center [686, 250] width 86 height 44
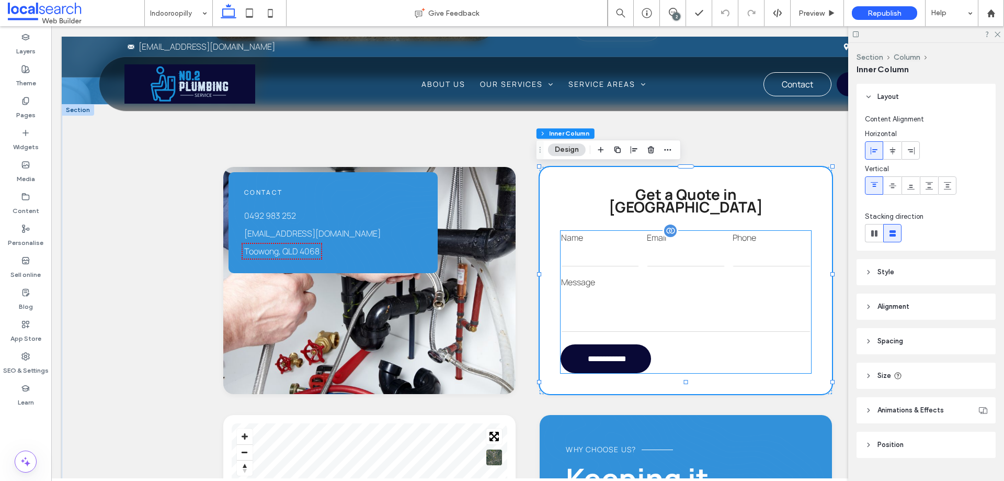
click at [738, 245] on input "tel" at bounding box center [772, 255] width 78 height 21
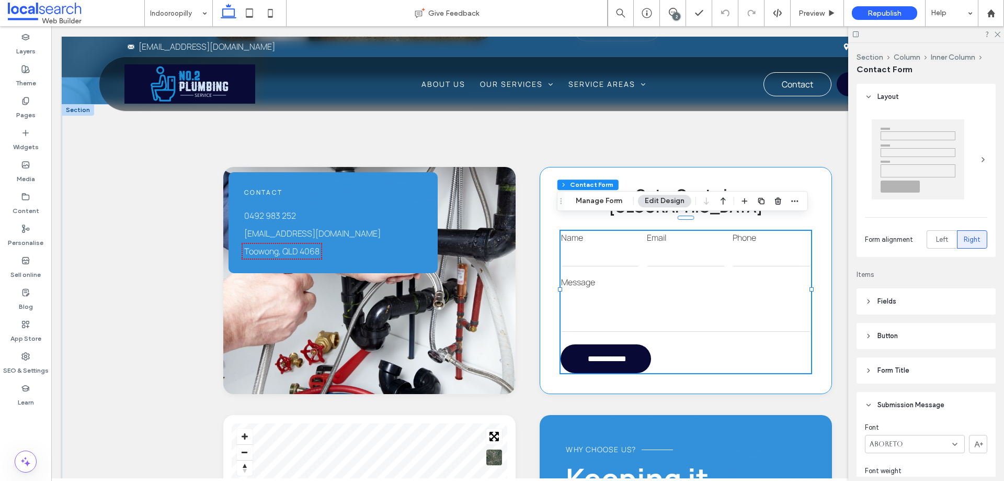
type input "*"
type input "***"
type input "*"
type input "***"
click at [794, 202] on icon "button" at bounding box center [795, 201] width 8 height 8
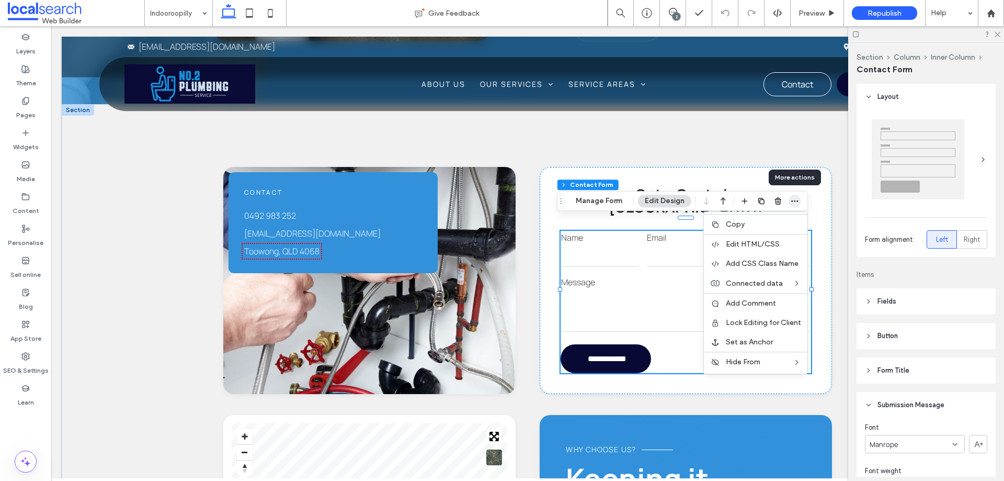
click at [794, 202] on icon "button" at bounding box center [795, 201] width 8 height 8
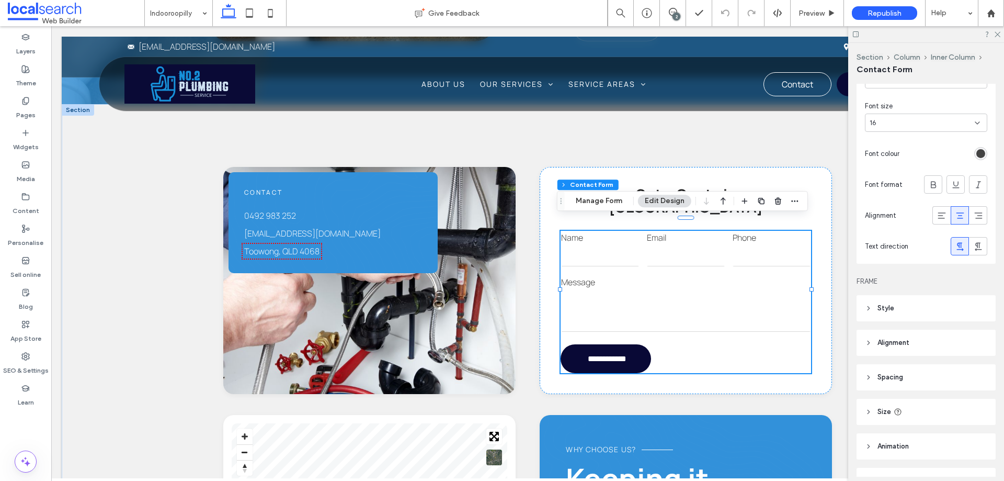
scroll to position [418, 0]
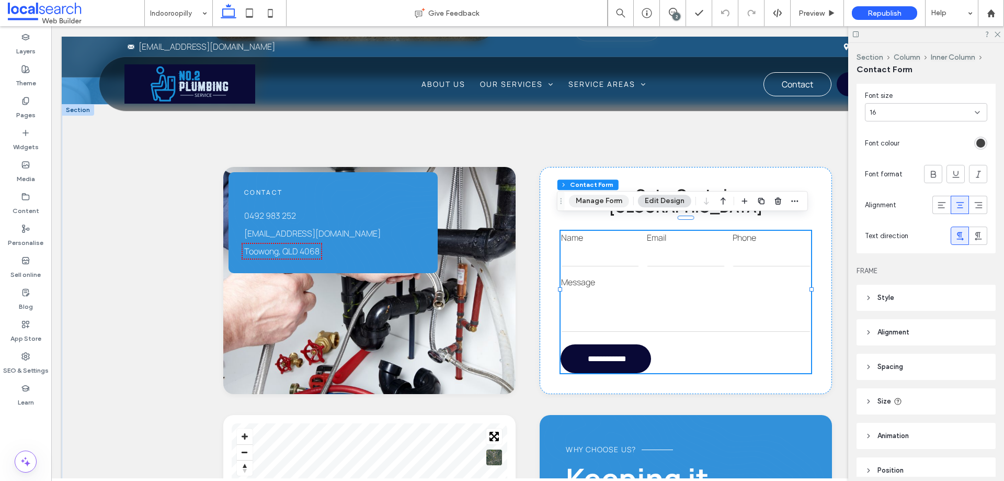
click at [584, 200] on button "Manage Form" at bounding box center [599, 201] width 60 height 13
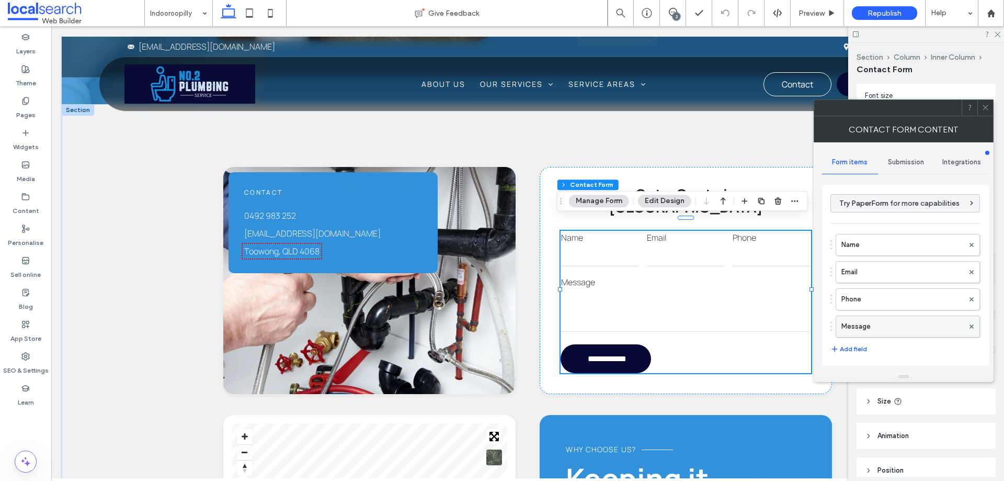
click at [851, 322] on label "Message" at bounding box center [903, 326] width 122 height 21
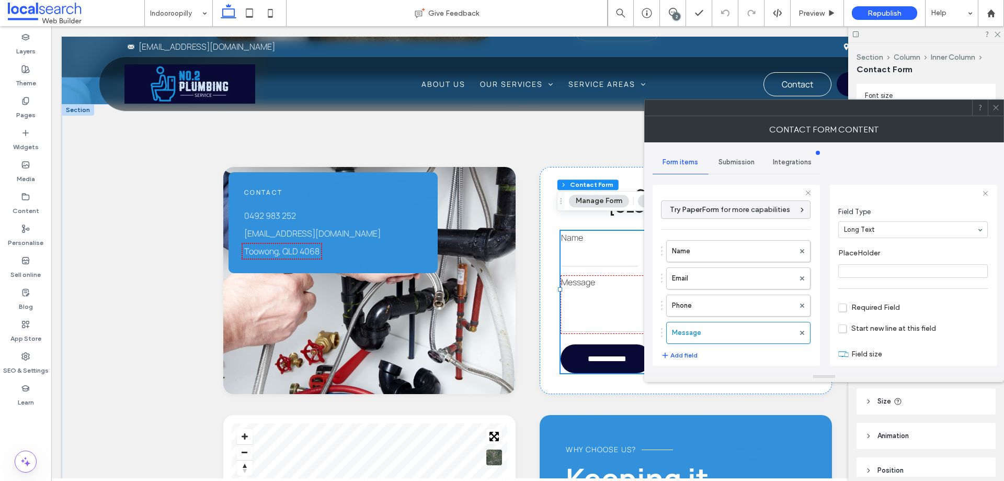
scroll to position [73, 0]
click at [716, 306] on label "Phone" at bounding box center [733, 305] width 122 height 21
type input "*"
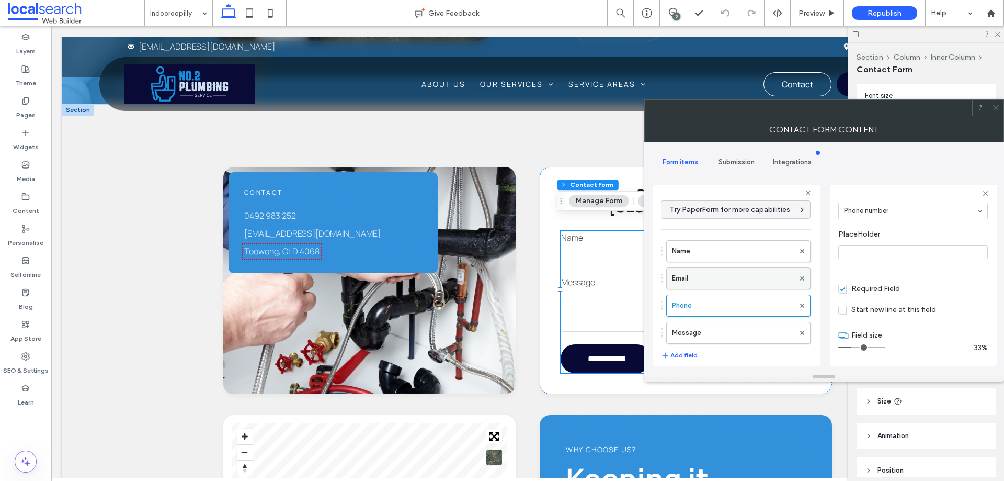
click at [723, 282] on label "Email" at bounding box center [733, 278] width 122 height 21
click at [731, 255] on label "Name" at bounding box center [733, 251] width 122 height 21
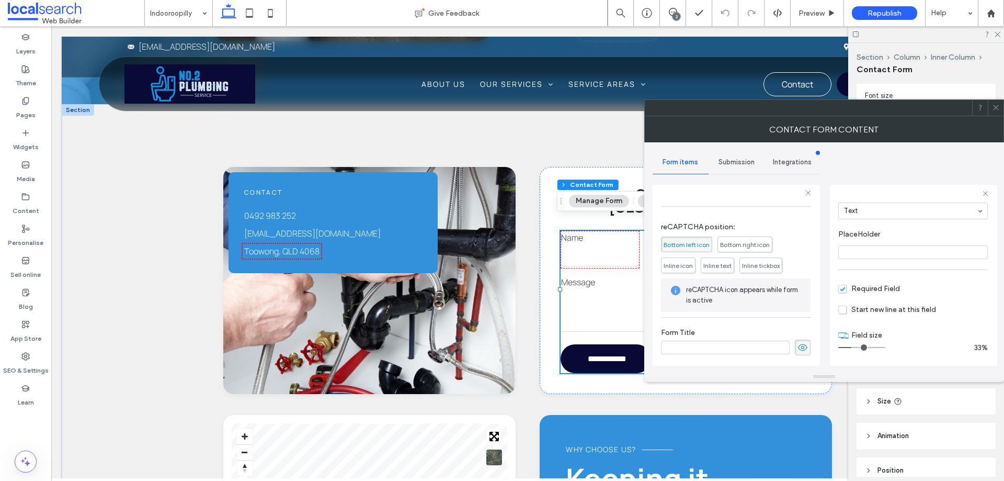
scroll to position [218, 0]
click at [742, 165] on span "Submission" at bounding box center [737, 162] width 36 height 8
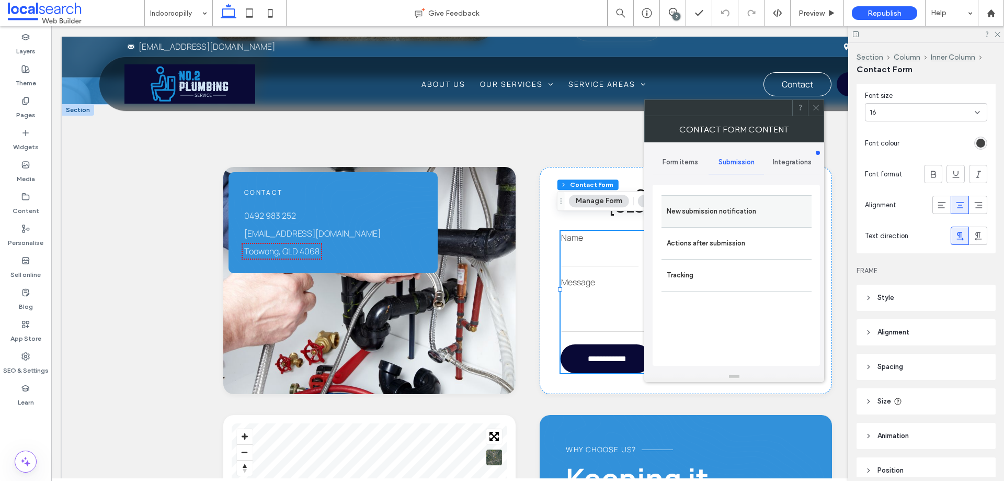
click at [748, 208] on label "New submission notification" at bounding box center [737, 211] width 140 height 21
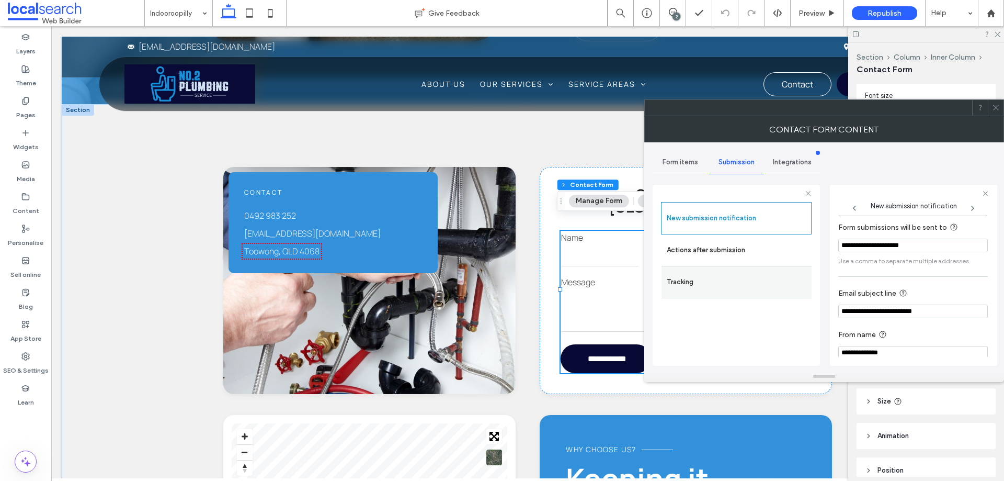
scroll to position [54, 0]
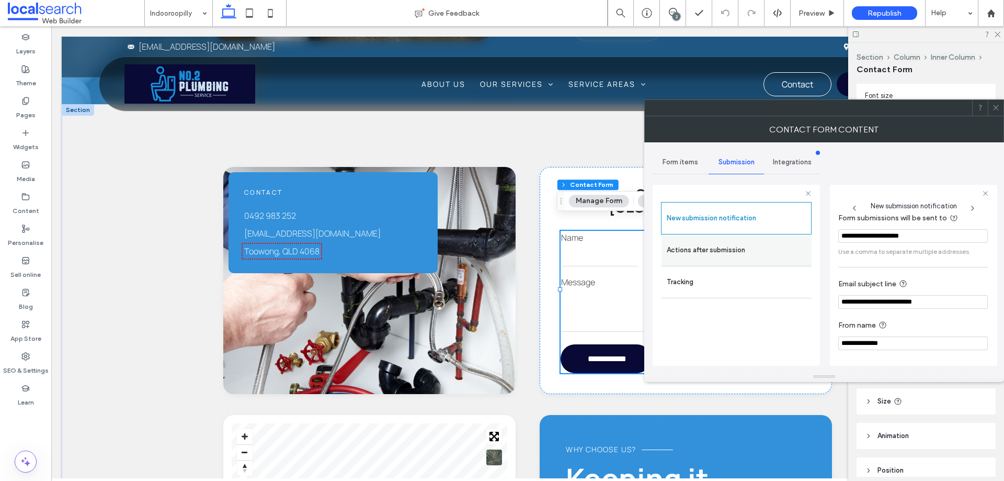
click at [781, 253] on label "Actions after submission" at bounding box center [737, 250] width 140 height 21
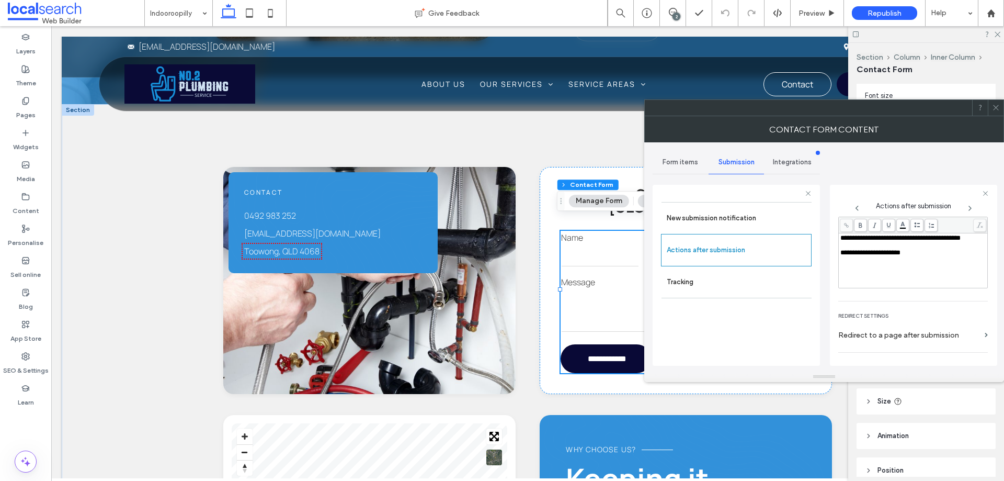
scroll to position [180, 0]
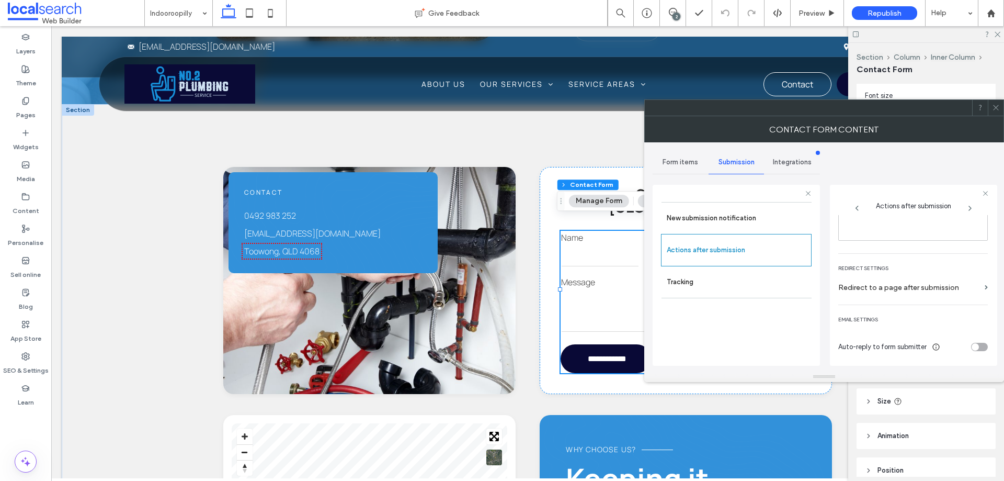
drag, startPoint x: 996, startPoint y: 113, endPoint x: 997, endPoint y: 86, distance: 27.2
click at [996, 112] on span at bounding box center [996, 108] width 8 height 16
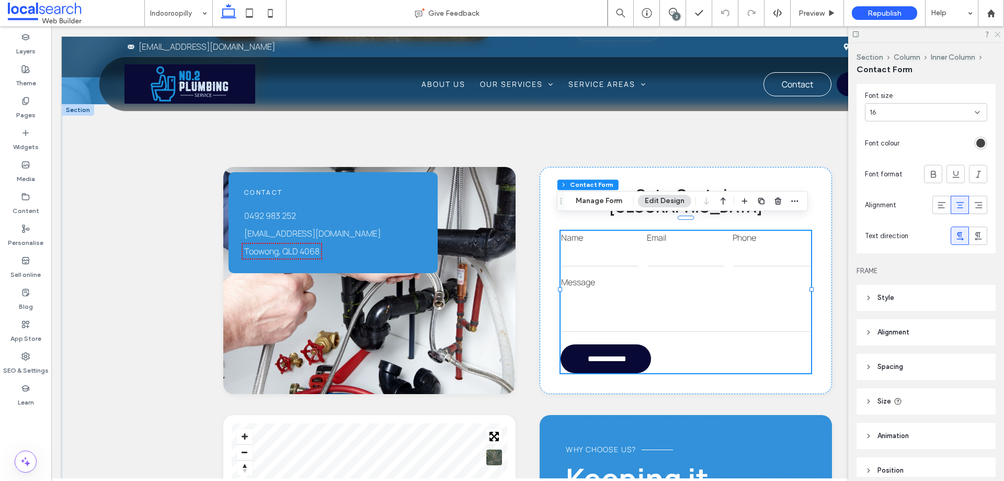
click at [996, 34] on icon at bounding box center [997, 33] width 7 height 7
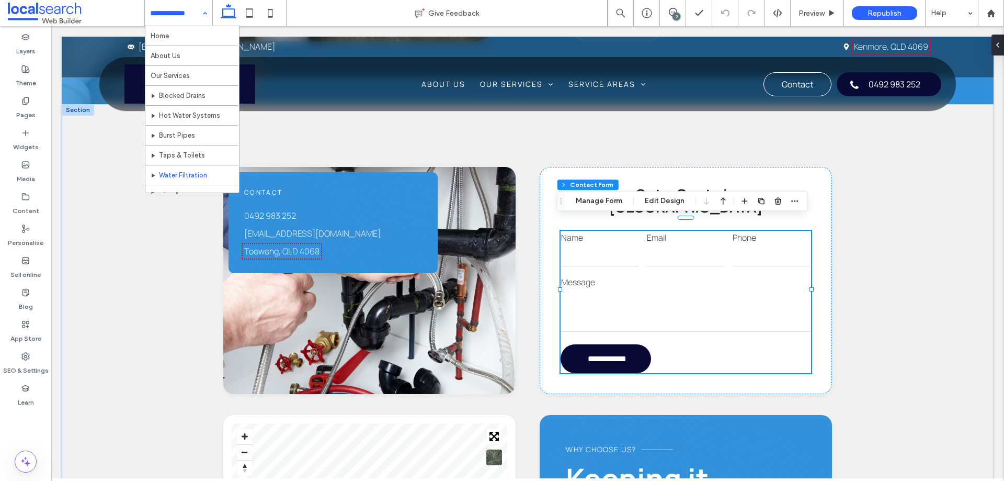
scroll to position [71, 0]
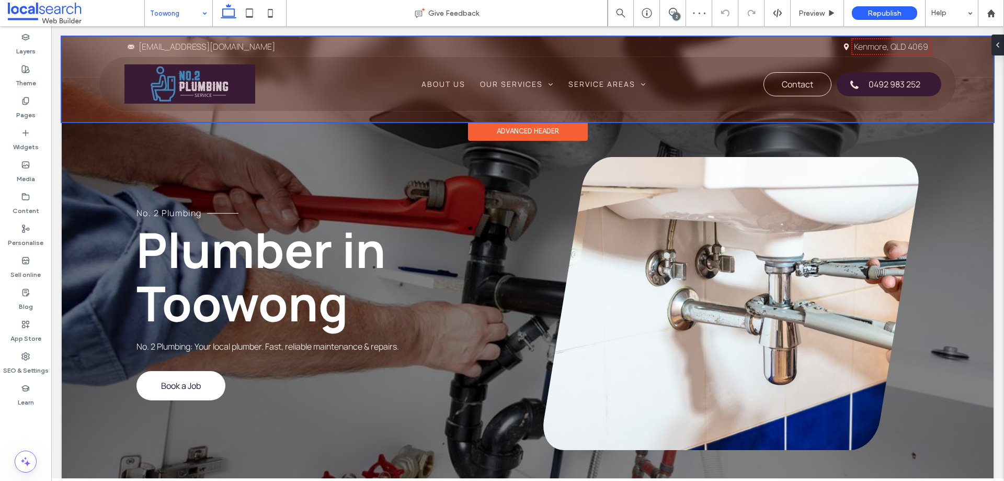
click at [864, 83] on div at bounding box center [528, 79] width 932 height 85
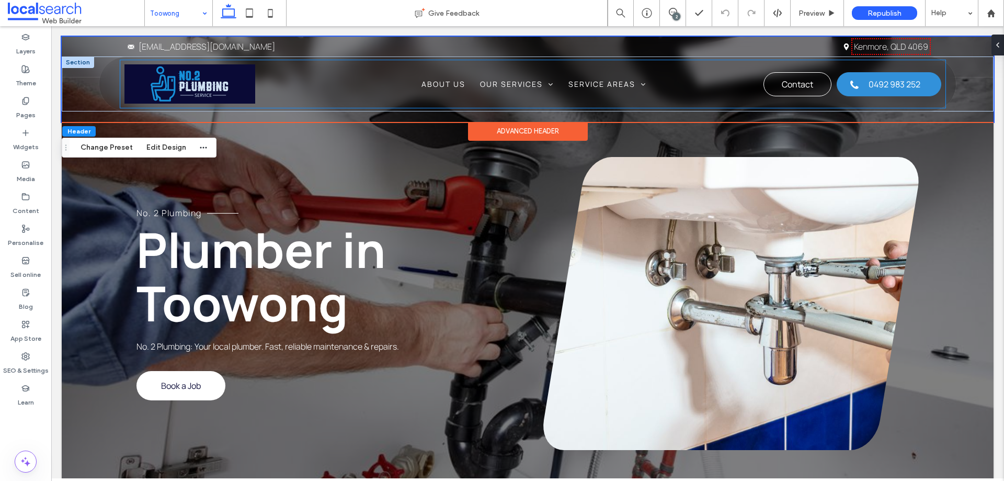
click at [869, 83] on span "0492 983 252" at bounding box center [895, 84] width 52 height 22
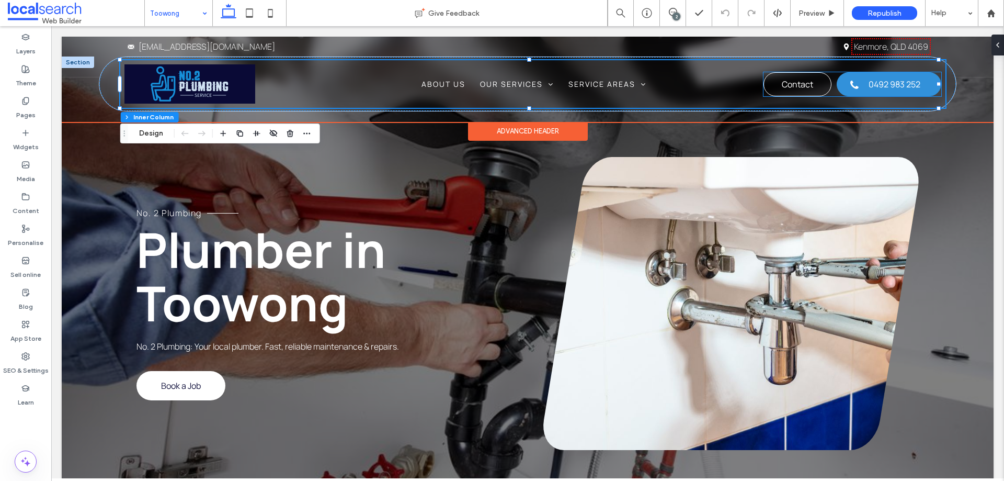
click at [874, 88] on span "0492 983 252" at bounding box center [895, 84] width 52 height 22
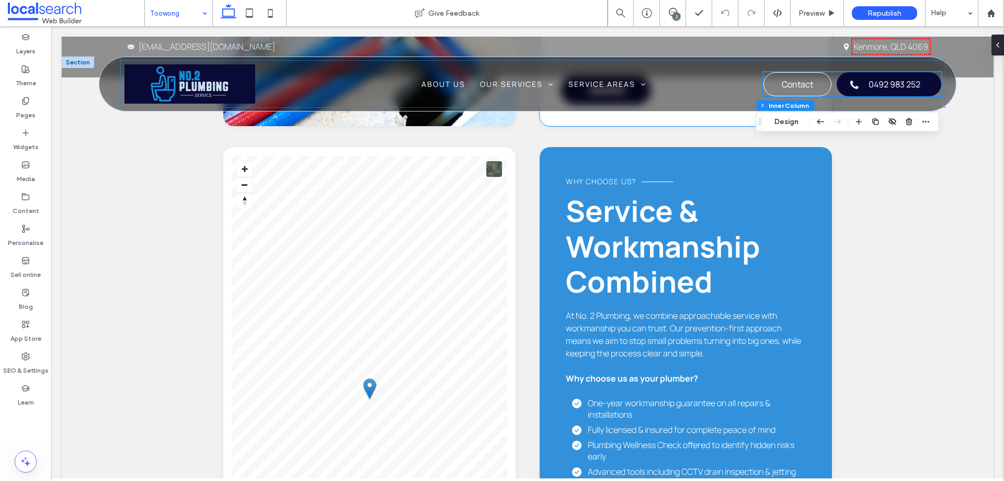
scroll to position [837, 0]
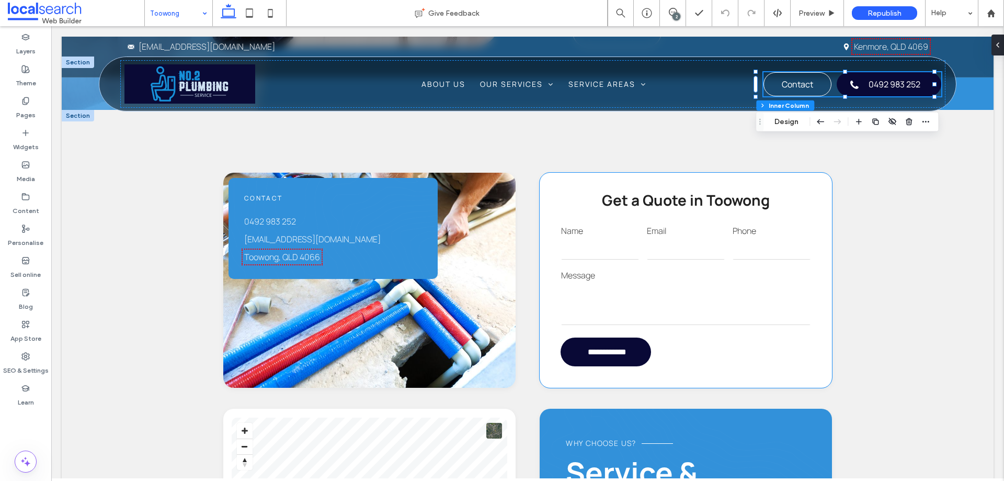
click at [742, 269] on label "Message" at bounding box center [685, 275] width 249 height 13
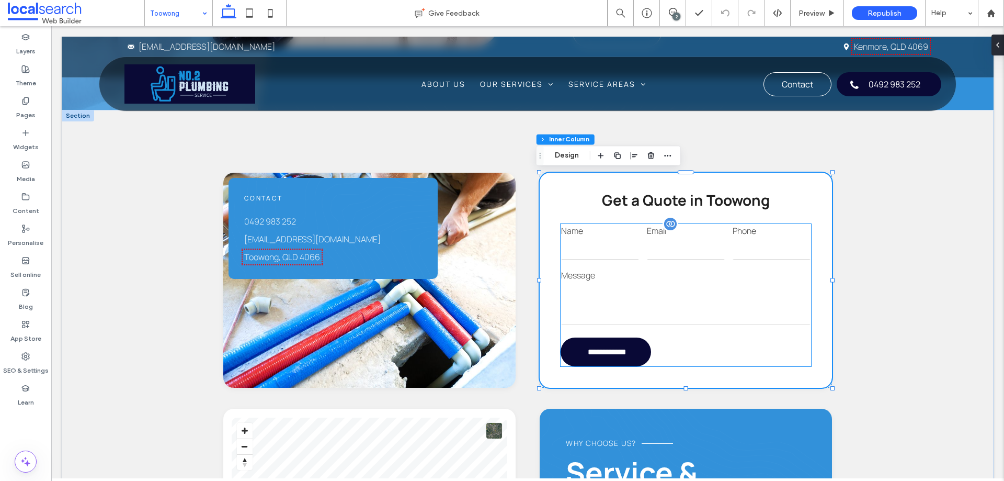
click at [745, 245] on input "tel" at bounding box center [772, 249] width 78 height 21
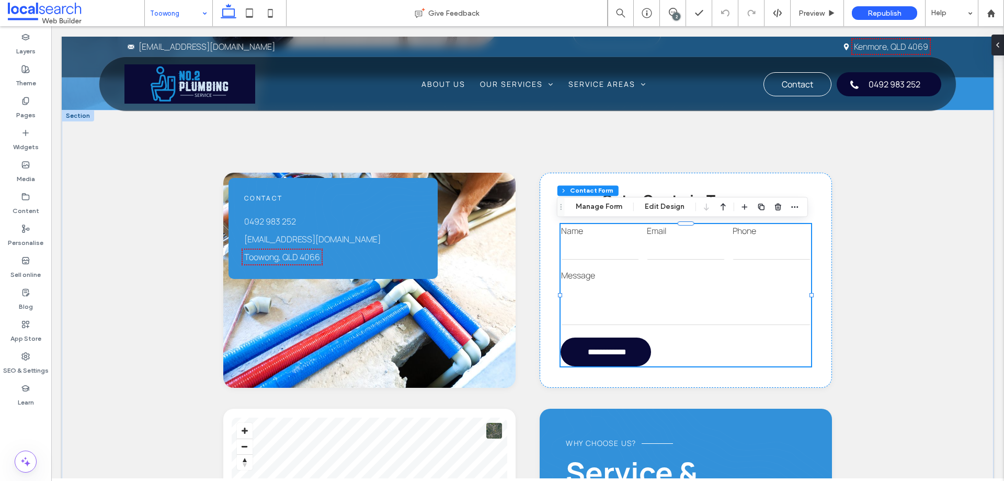
type input "*"
type input "***"
type input "*"
type input "***"
click at [795, 206] on icon "button" at bounding box center [795, 206] width 8 height 8
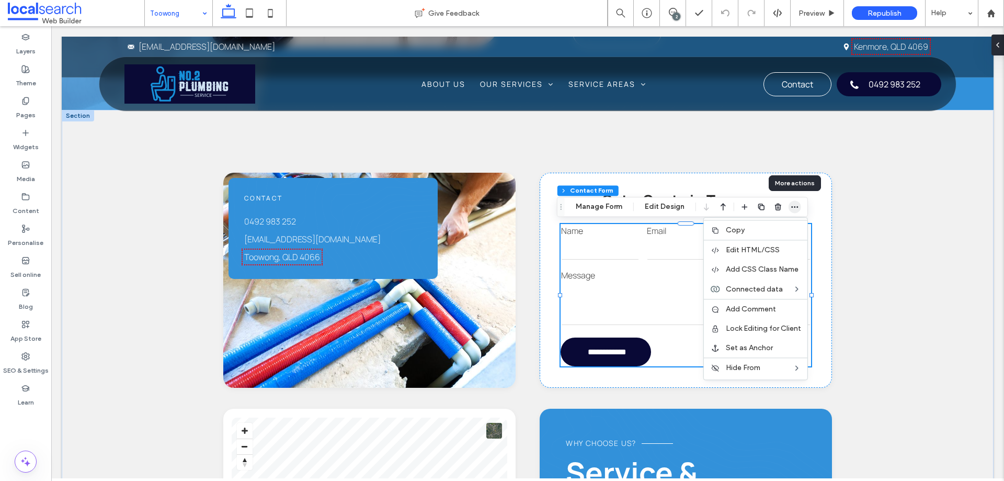
click at [795, 206] on icon "button" at bounding box center [795, 206] width 8 height 8
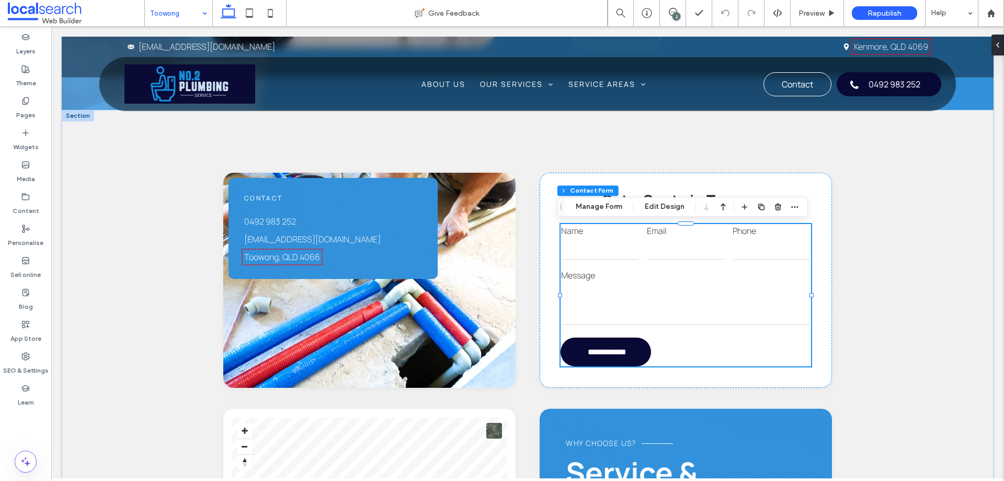
drag, startPoint x: 665, startPoint y: 206, endPoint x: 853, endPoint y: 258, distance: 194.9
click at [665, 205] on button "Edit Design" at bounding box center [664, 206] width 53 height 13
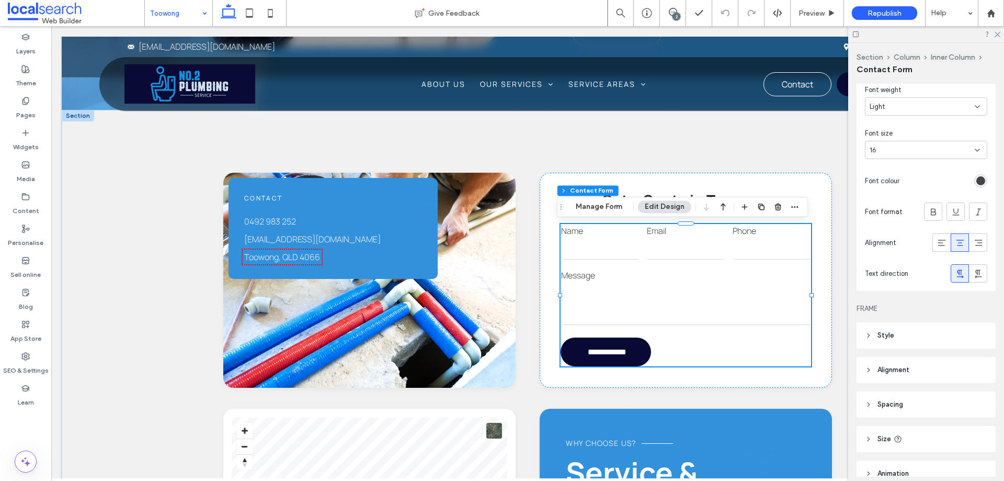
scroll to position [362, 0]
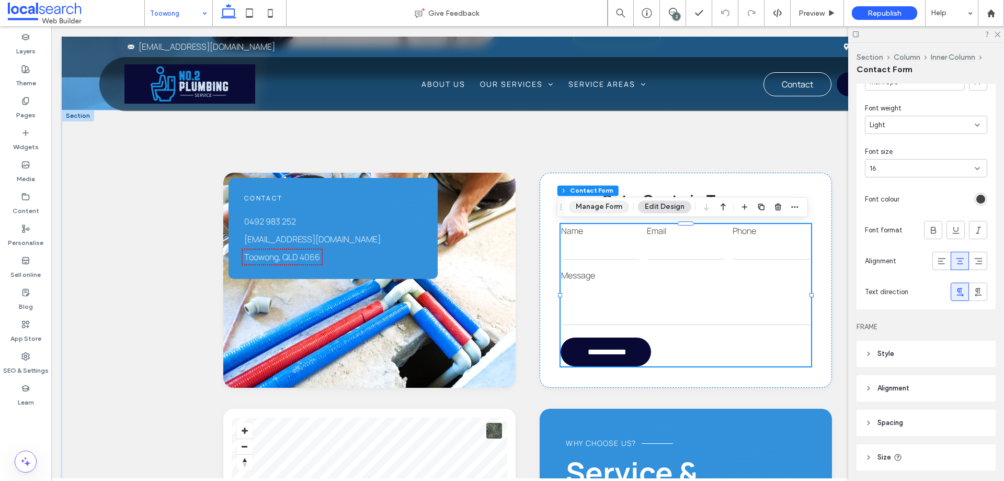
click at [605, 209] on button "Manage Form" at bounding box center [599, 206] width 60 height 13
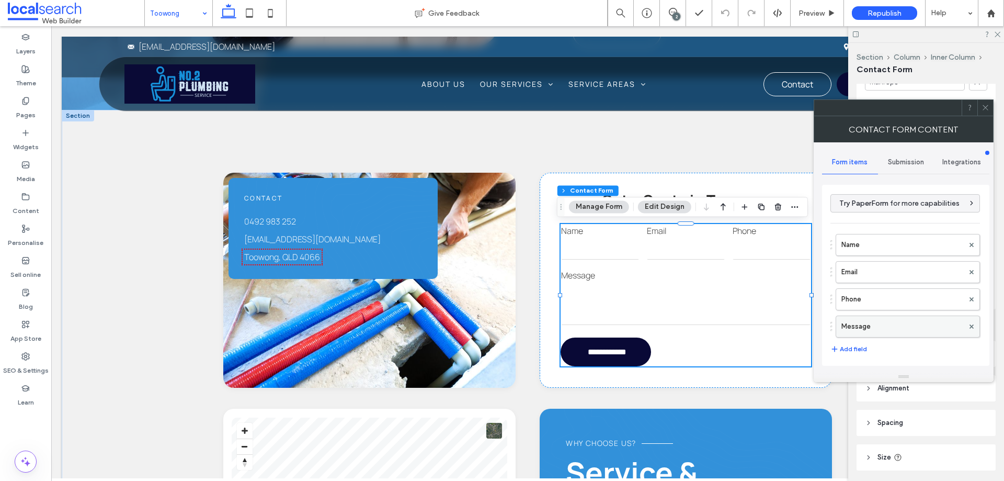
click at [916, 322] on label "Message" at bounding box center [903, 326] width 122 height 21
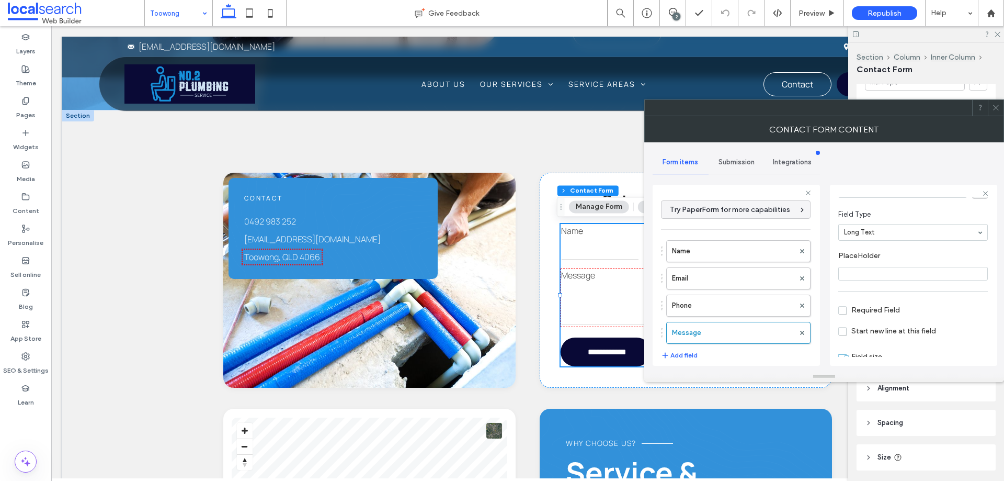
scroll to position [73, 0]
click at [730, 305] on label "Phone" at bounding box center [733, 305] width 122 height 21
type input "*"
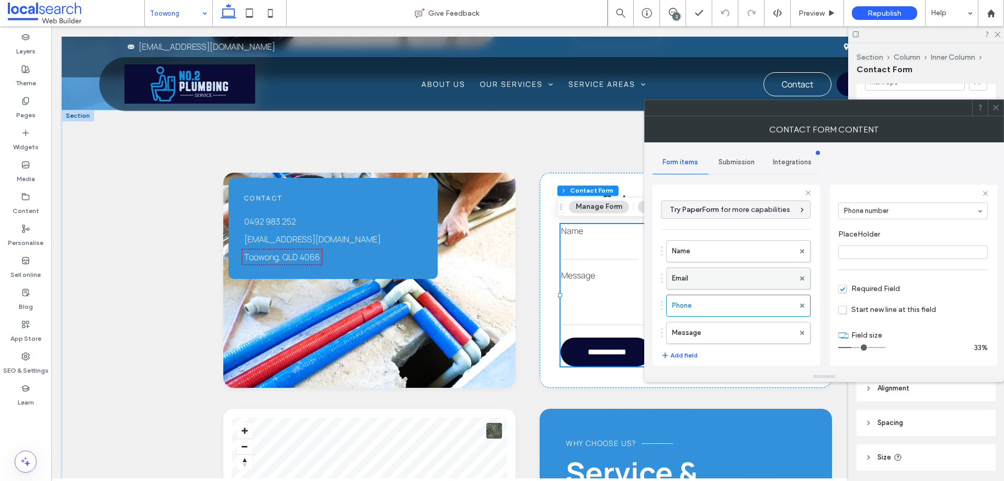
click at [739, 283] on label "Email" at bounding box center [733, 278] width 122 height 21
click at [748, 256] on label "Name" at bounding box center [733, 251] width 122 height 21
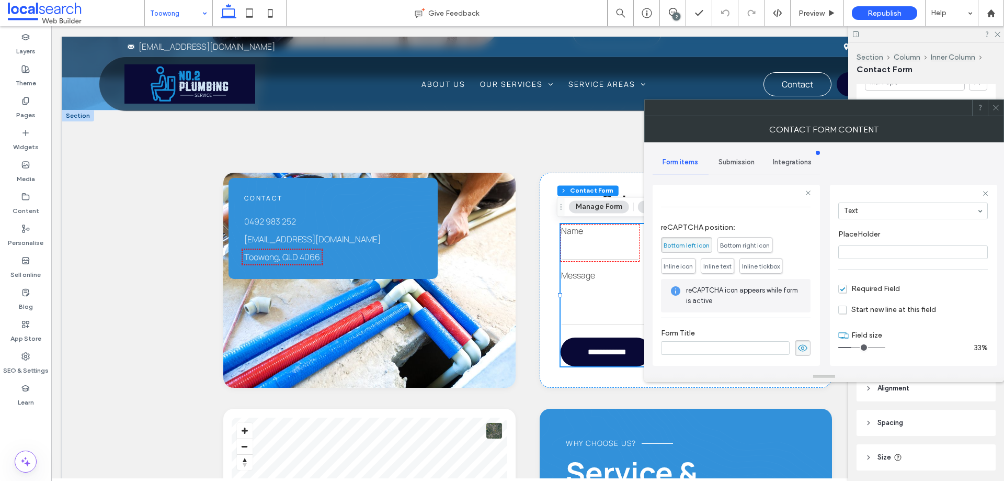
scroll to position [218, 0]
click at [745, 170] on div "Submission" at bounding box center [737, 162] width 56 height 23
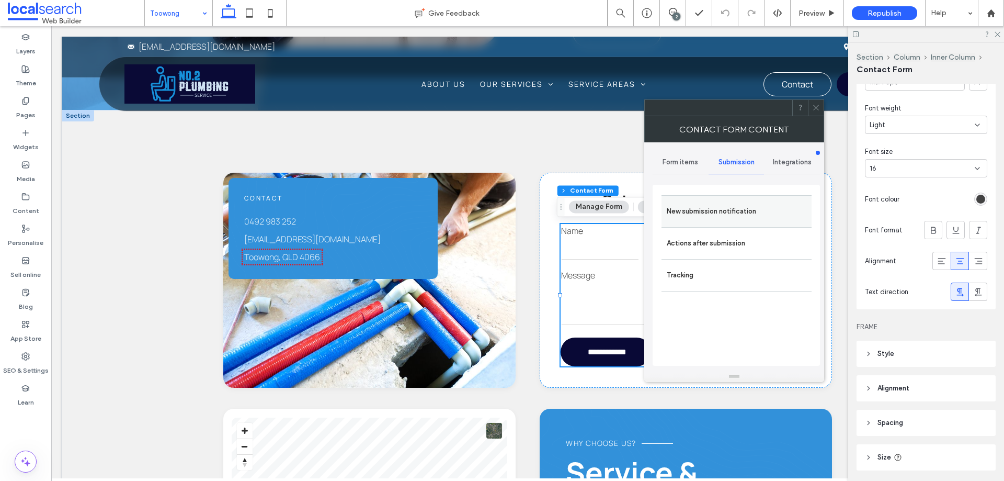
click at [744, 218] on label "New submission notification" at bounding box center [737, 211] width 140 height 21
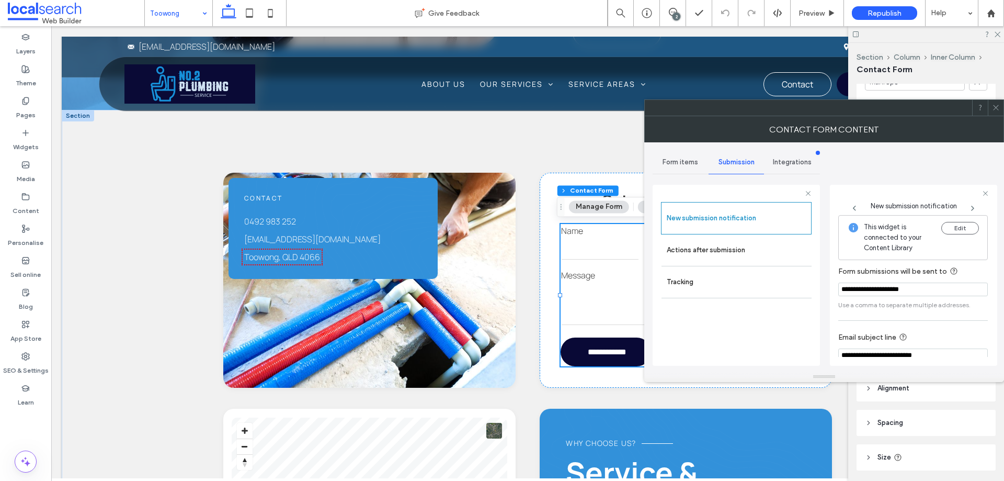
scroll to position [54, 0]
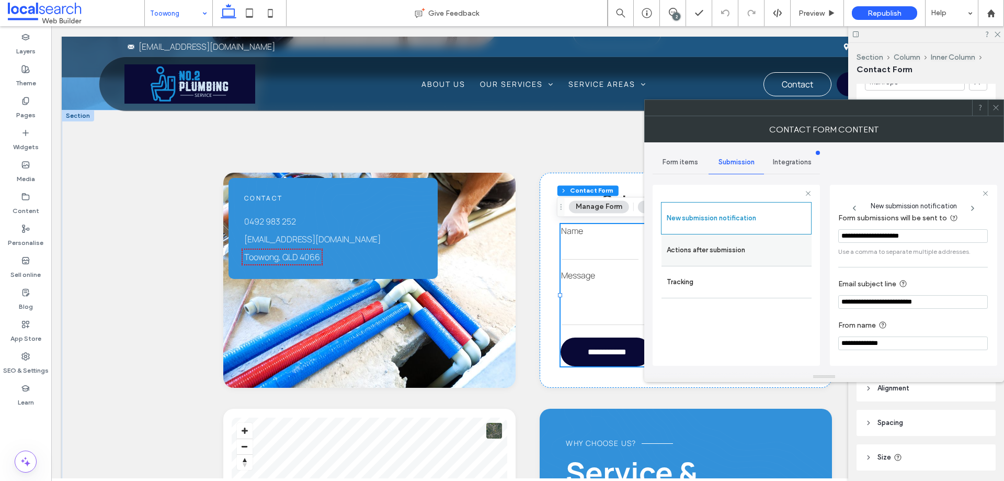
click at [740, 253] on label "Actions after submission" at bounding box center [737, 250] width 140 height 21
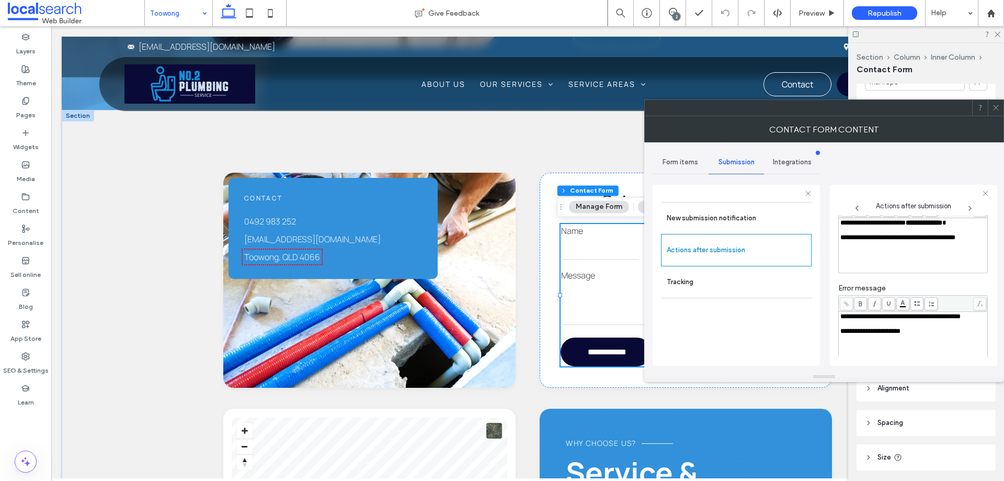
scroll to position [180, 0]
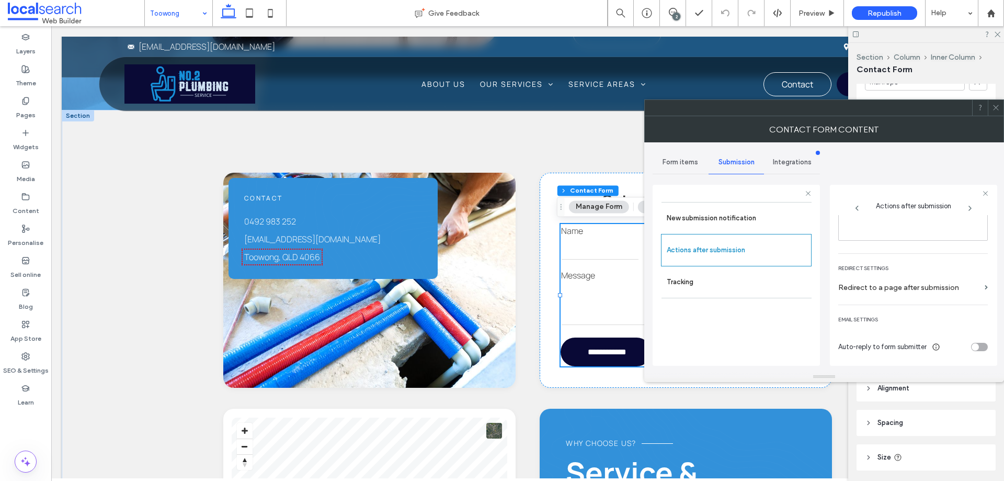
click at [993, 106] on icon at bounding box center [996, 108] width 8 height 8
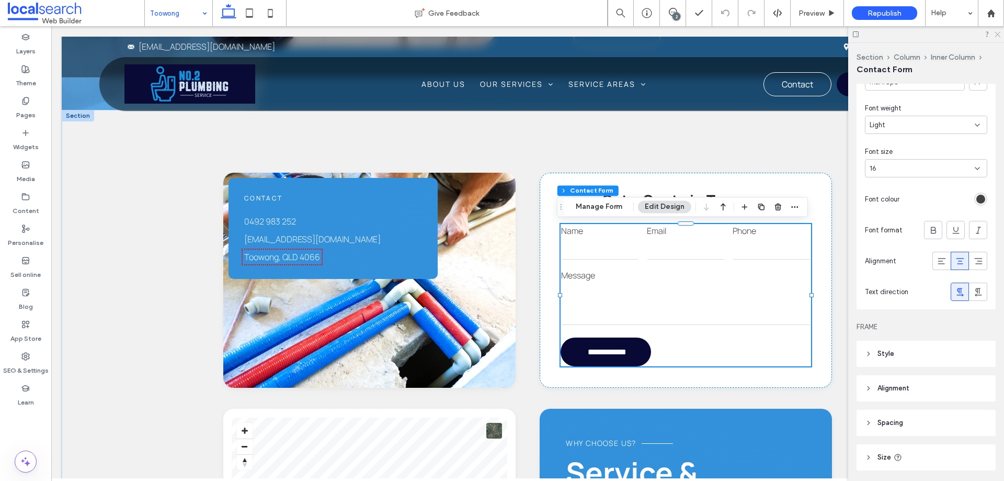
drag, startPoint x: 999, startPoint y: 35, endPoint x: 960, endPoint y: 39, distance: 38.9
click at [999, 35] on icon at bounding box center [997, 33] width 7 height 7
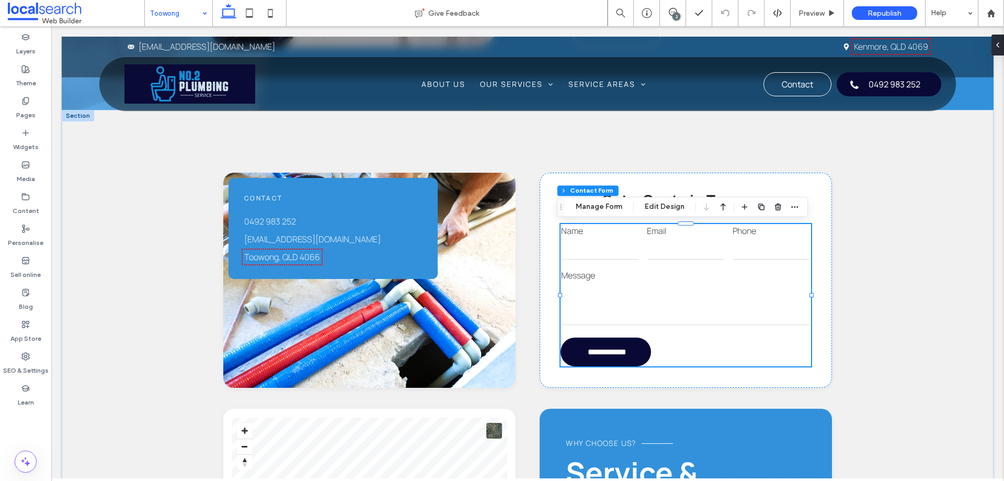
drag, startPoint x: 179, startPoint y: 8, endPoint x: 196, endPoint y: 21, distance: 21.2
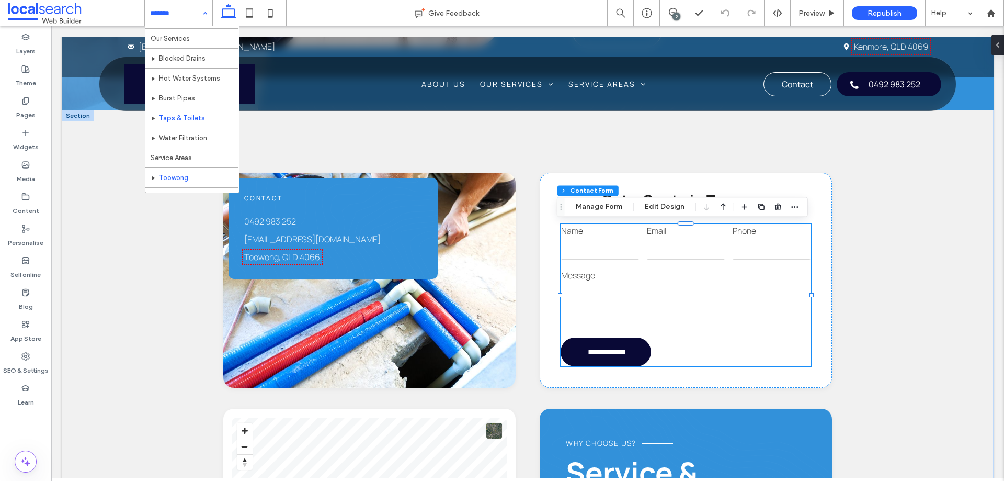
scroll to position [71, 0]
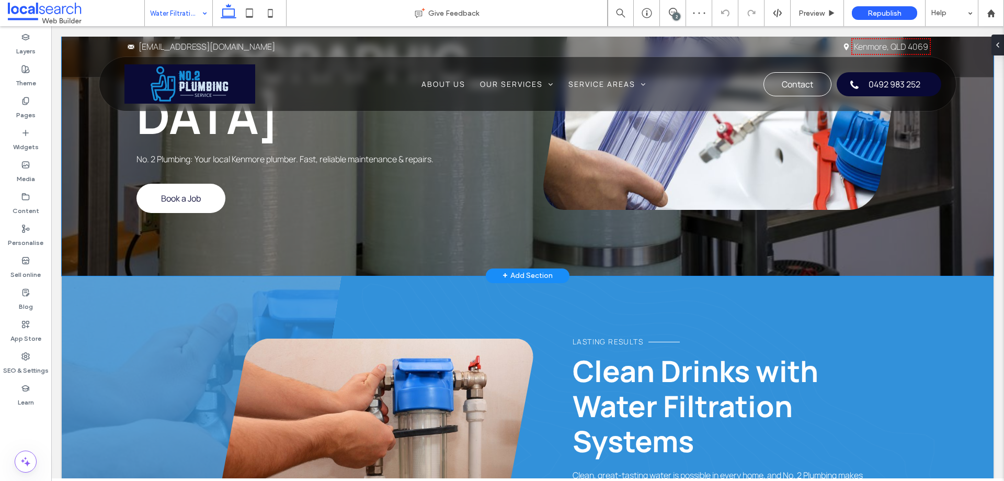
scroll to position [157, 0]
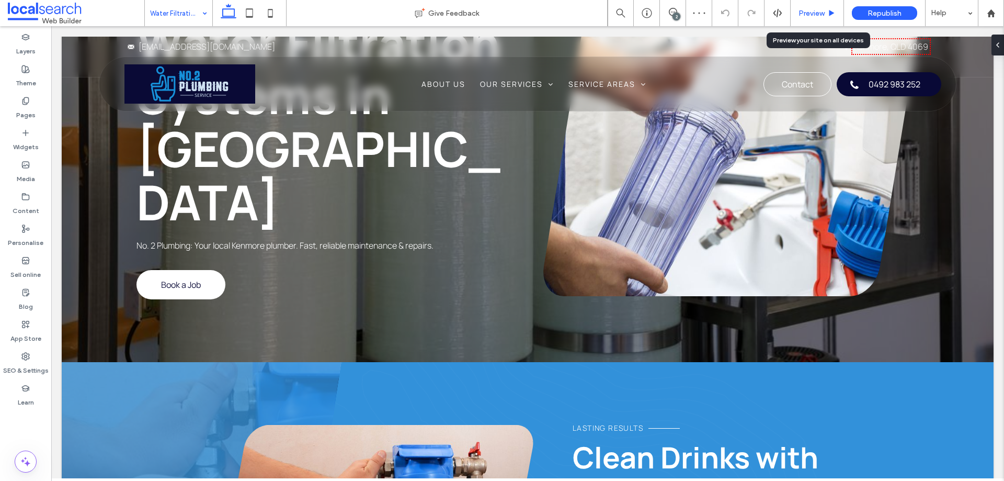
click at [819, 14] on span "Preview" at bounding box center [812, 13] width 26 height 9
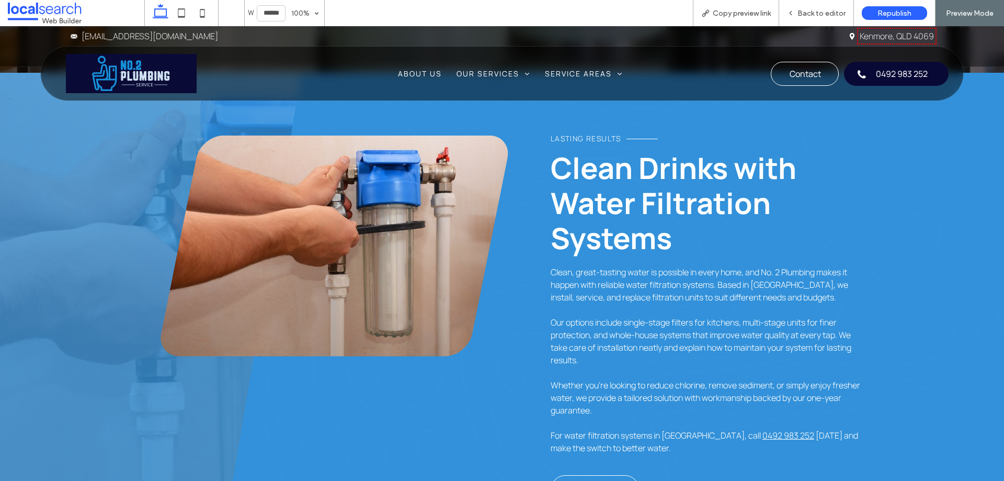
scroll to position [565, 0]
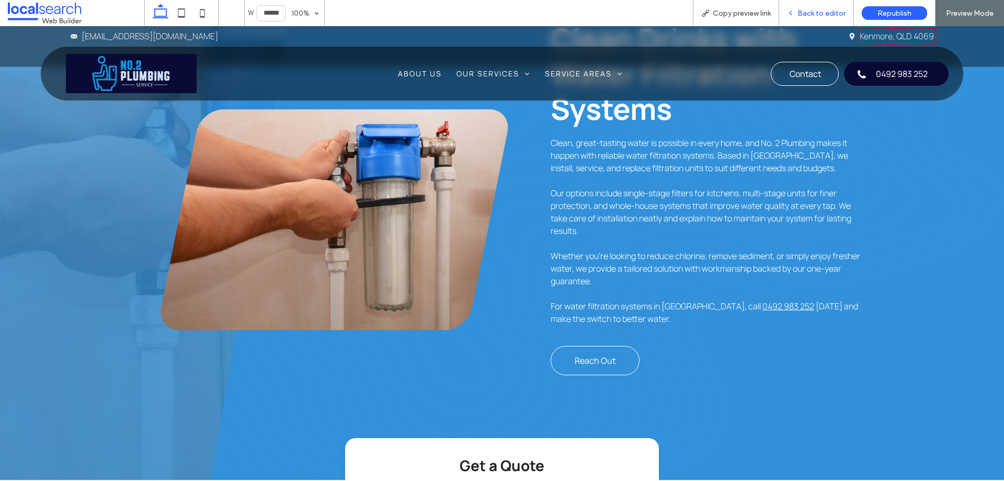
drag, startPoint x: 609, startPoint y: 55, endPoint x: 819, endPoint y: 15, distance: 213.1
click at [819, 15] on span "Back to editor" at bounding box center [822, 13] width 48 height 9
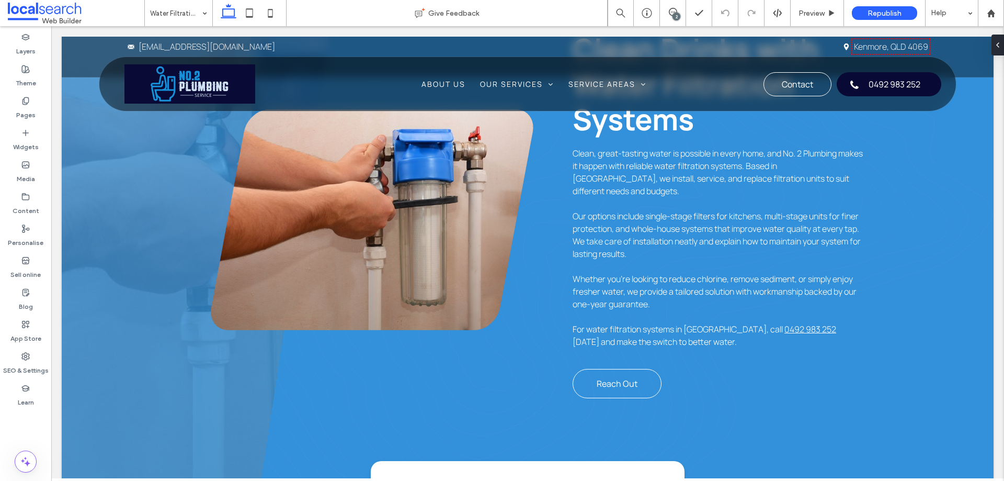
scroll to position [575, 0]
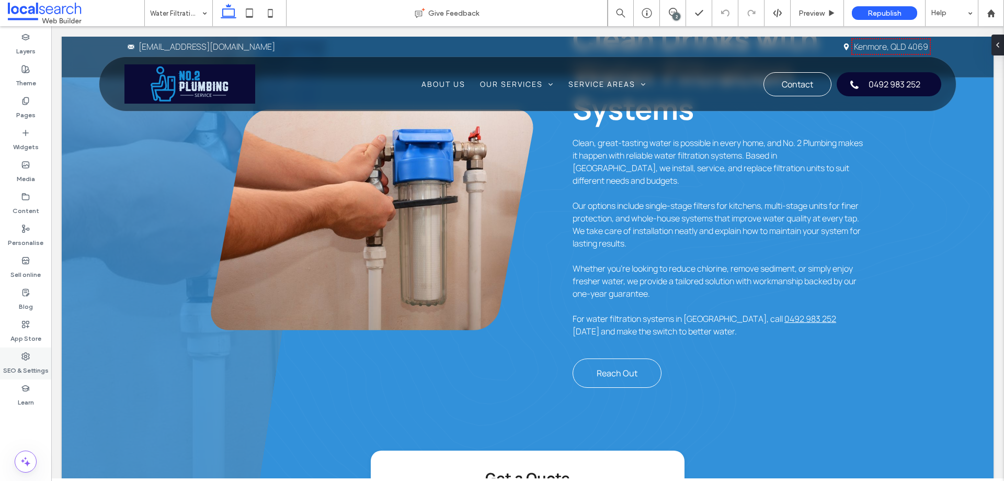
click at [26, 362] on label "SEO & Settings" at bounding box center [26, 367] width 46 height 15
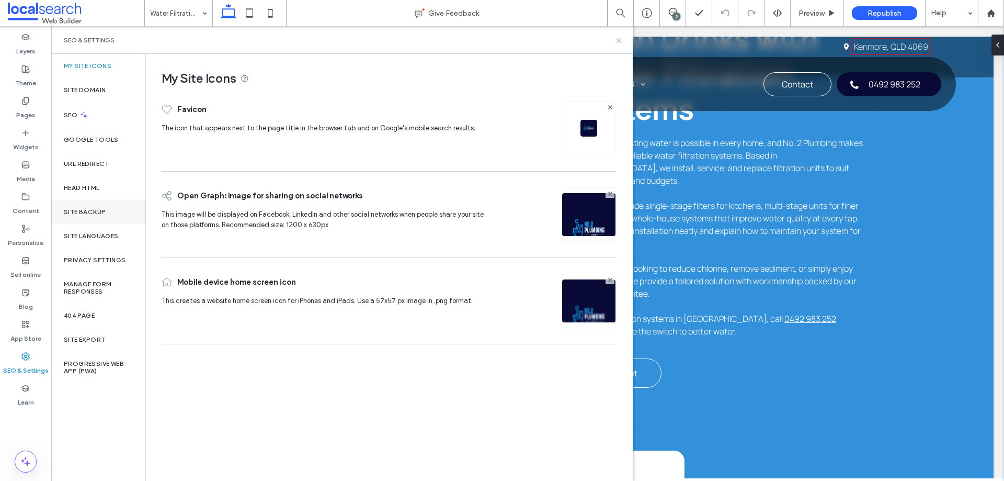
click at [94, 213] on label "Site backup" at bounding box center [85, 211] width 42 height 7
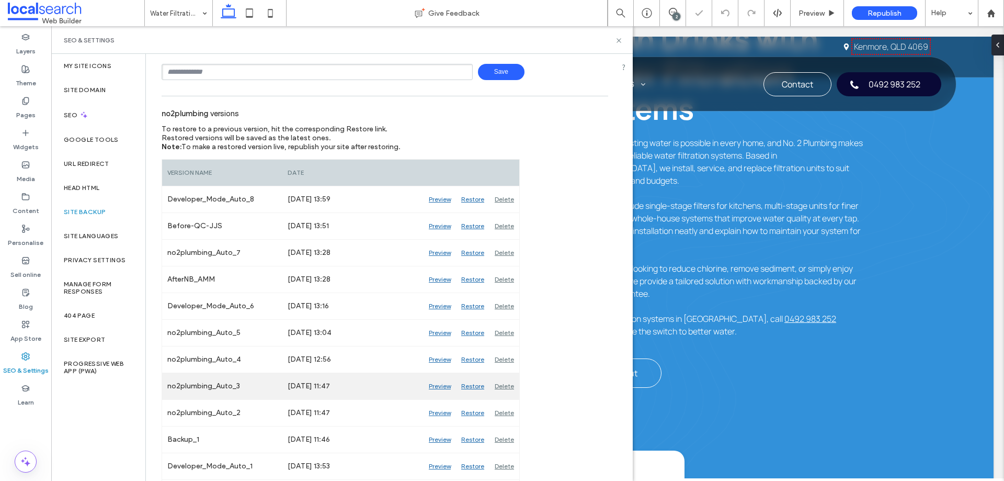
scroll to position [97, 0]
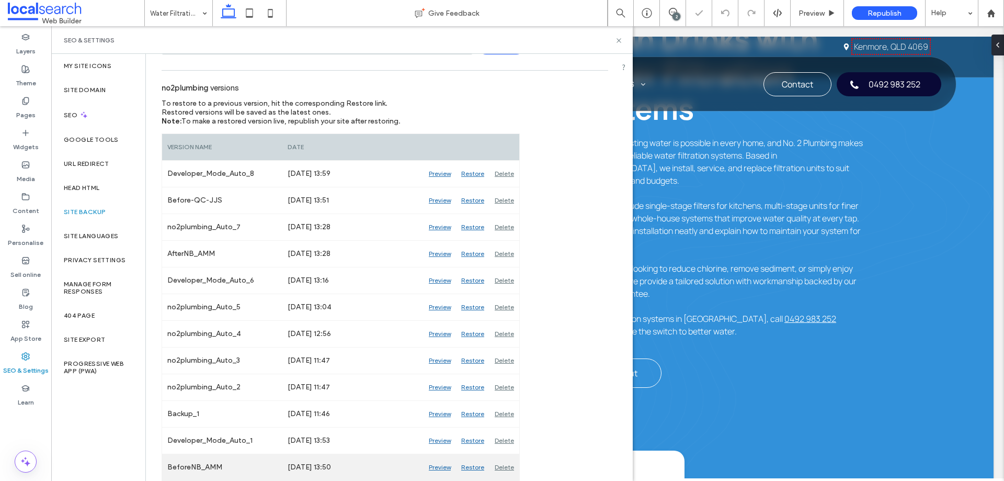
click at [429, 467] on div "Preview" at bounding box center [440, 467] width 32 height 26
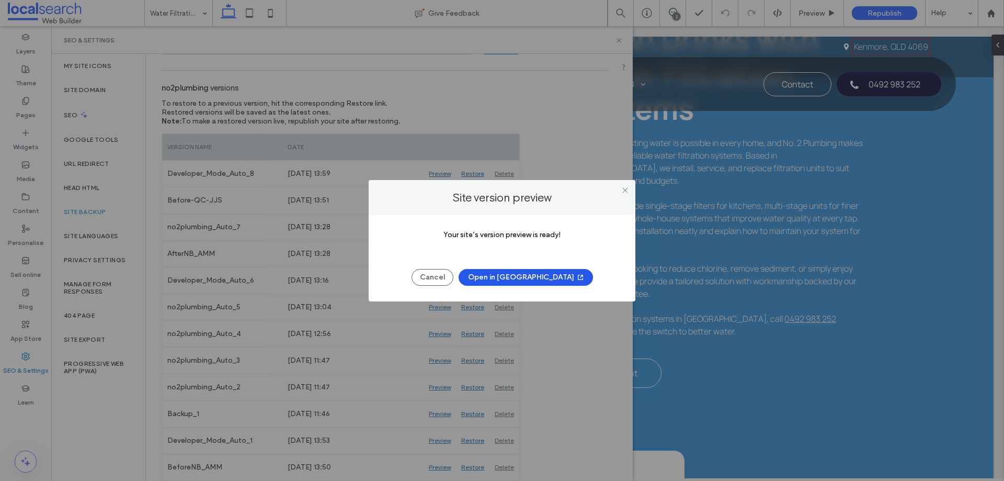
click at [528, 274] on button "Open in New Tab" at bounding box center [526, 277] width 134 height 17
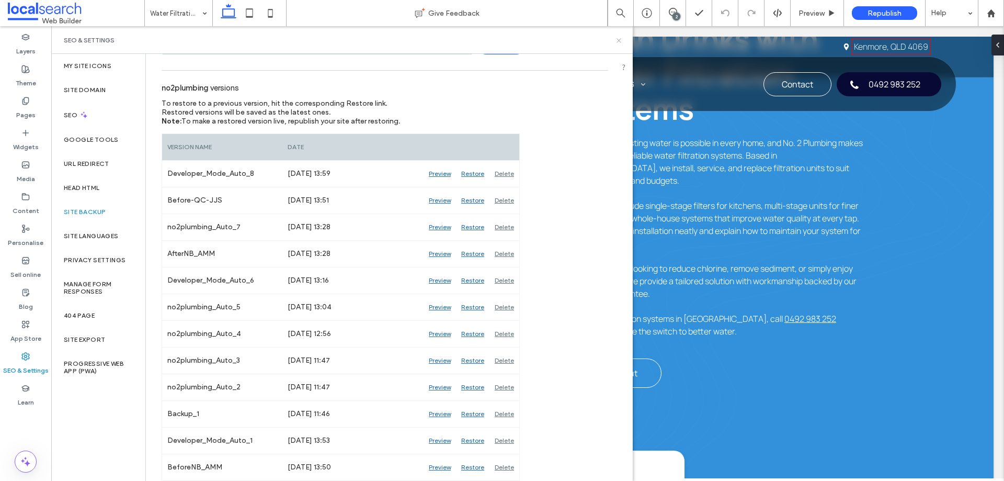
click at [615, 43] on icon at bounding box center [619, 41] width 8 height 8
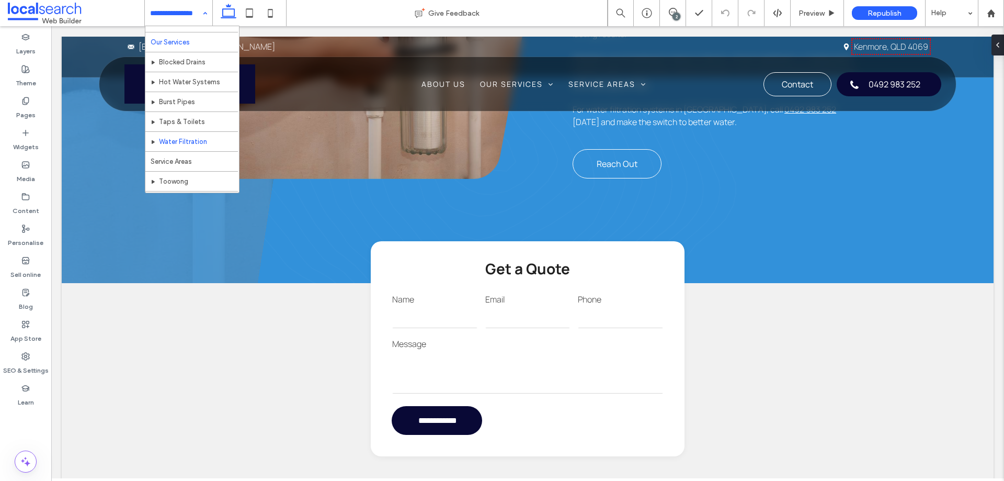
scroll to position [71, 0]
click at [203, 18] on div "Home About Us Our Services Blocked Drains Hot Water Systems Burst Pipes Taps & …" at bounding box center [178, 13] width 67 height 26
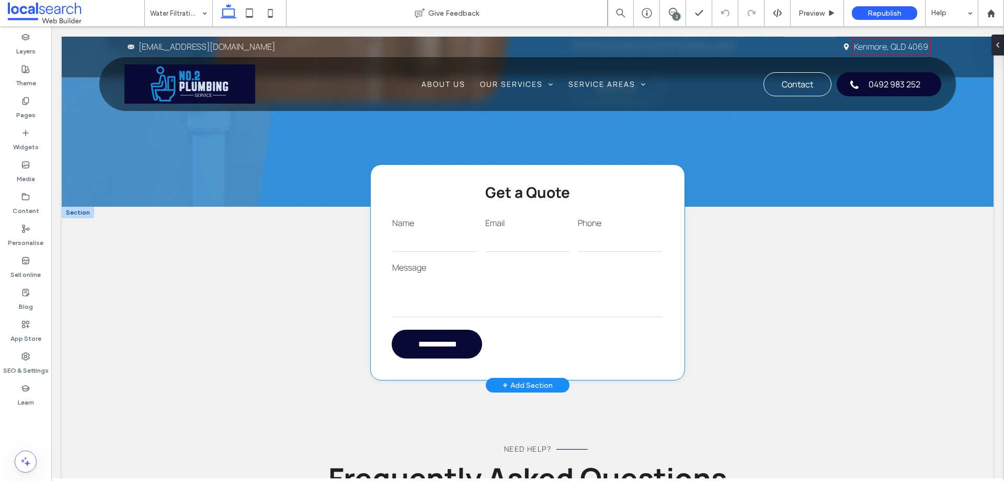
scroll to position [837, 0]
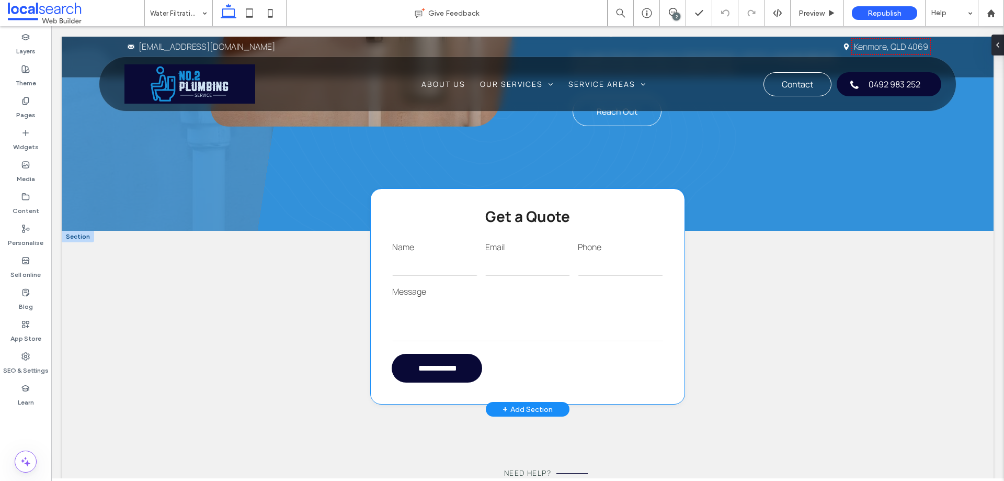
click at [612, 299] on textarea at bounding box center [527, 320] width 271 height 42
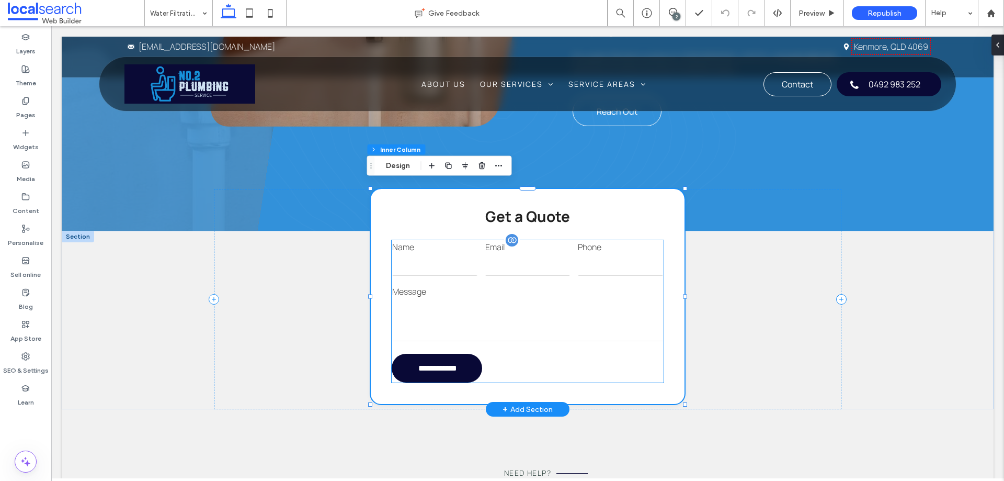
click at [603, 269] on input "tel" at bounding box center [620, 265] width 85 height 21
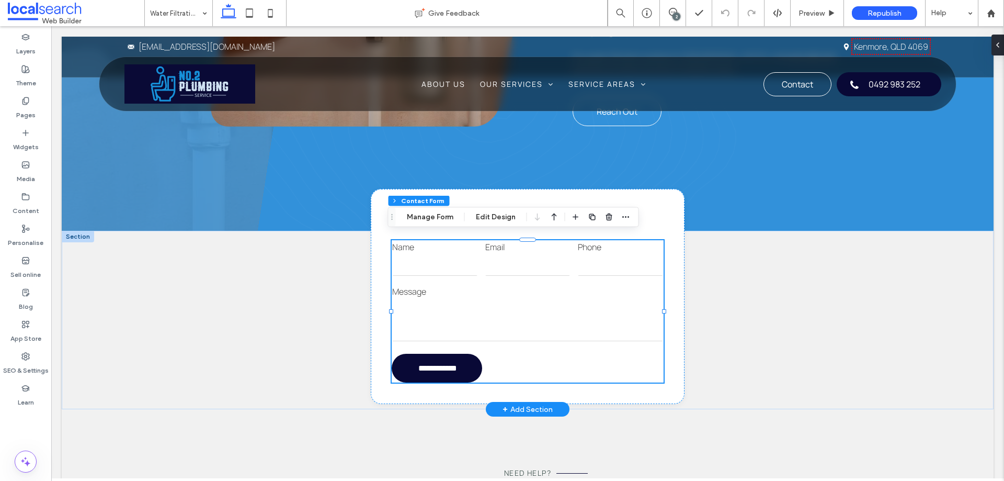
type input "*"
type input "***"
type input "*"
type input "***"
click at [622, 215] on icon "button" at bounding box center [626, 217] width 8 height 8
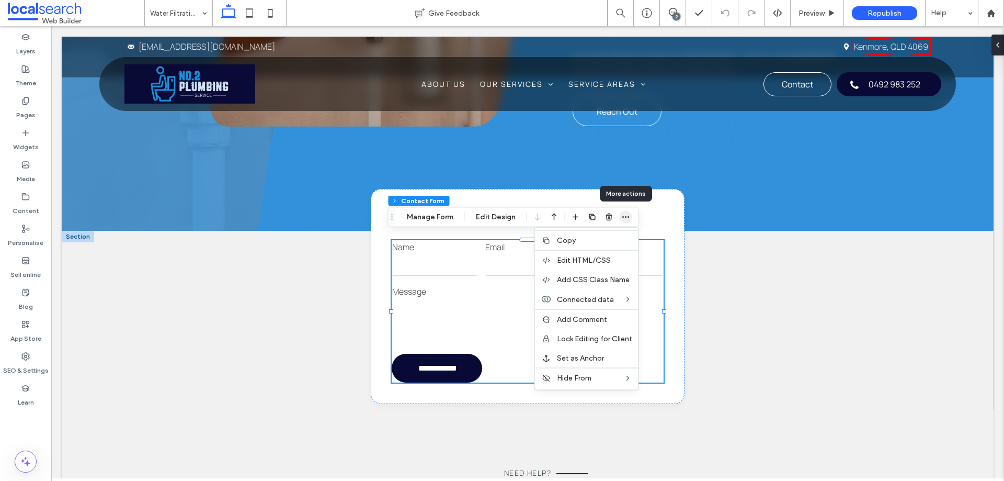
drag, startPoint x: 622, startPoint y: 215, endPoint x: 451, endPoint y: 226, distance: 171.4
click at [622, 215] on icon "button" at bounding box center [626, 217] width 8 height 8
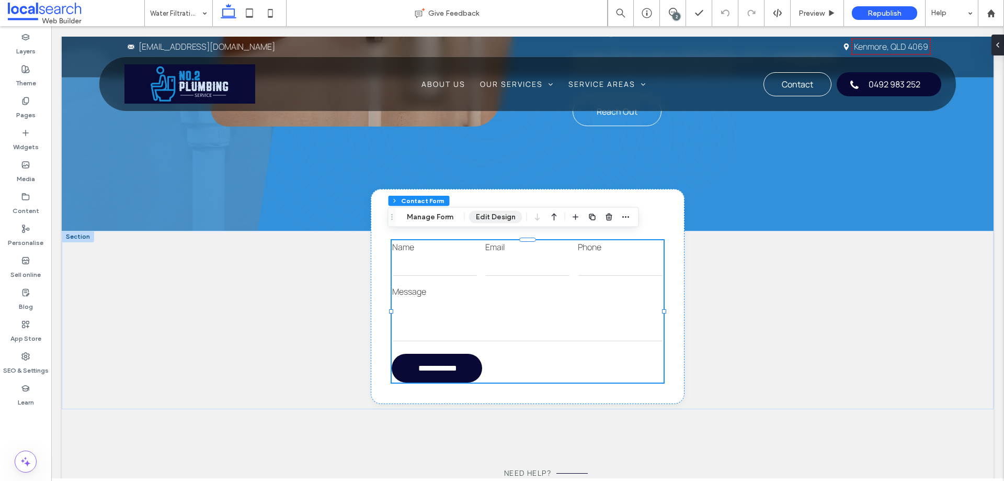
drag, startPoint x: 494, startPoint y: 219, endPoint x: 536, endPoint y: 222, distance: 41.4
click at [495, 219] on button "Edit Design" at bounding box center [495, 217] width 53 height 13
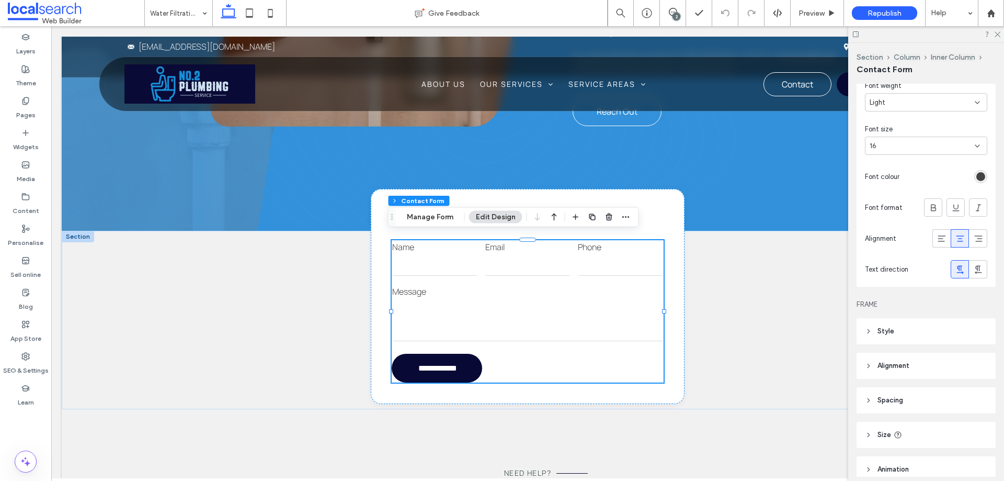
scroll to position [366, 0]
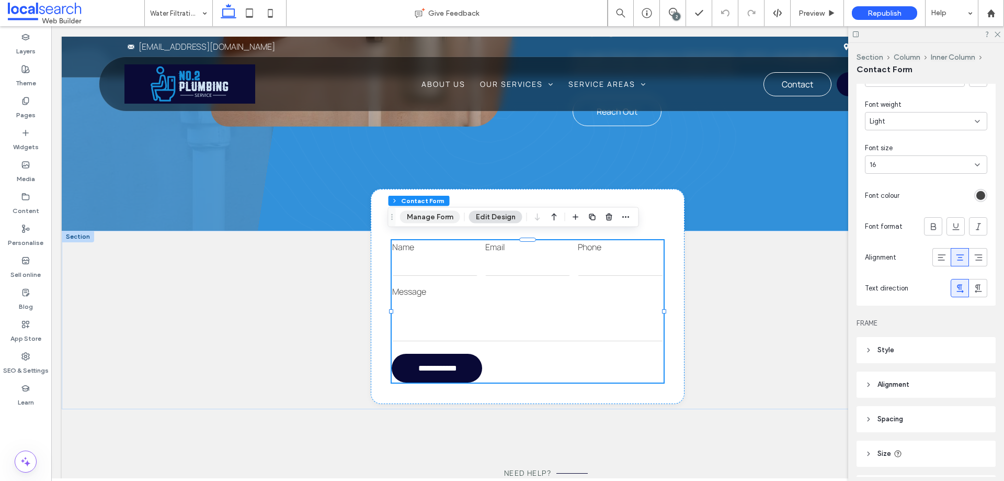
click at [419, 211] on button "Manage Form" at bounding box center [430, 217] width 60 height 13
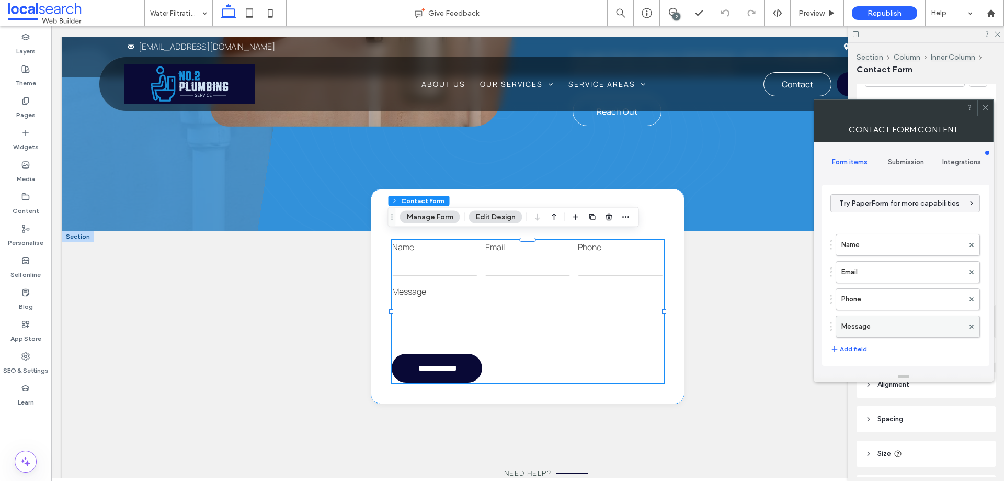
click at [877, 320] on label "Message" at bounding box center [903, 326] width 122 height 21
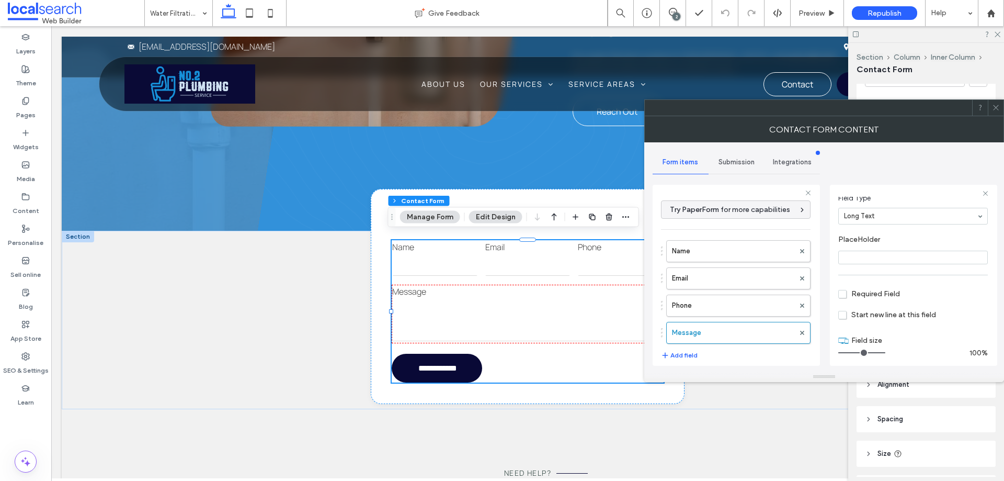
scroll to position [73, 0]
click at [731, 296] on label "Phone" at bounding box center [733, 305] width 122 height 21
type input "*"
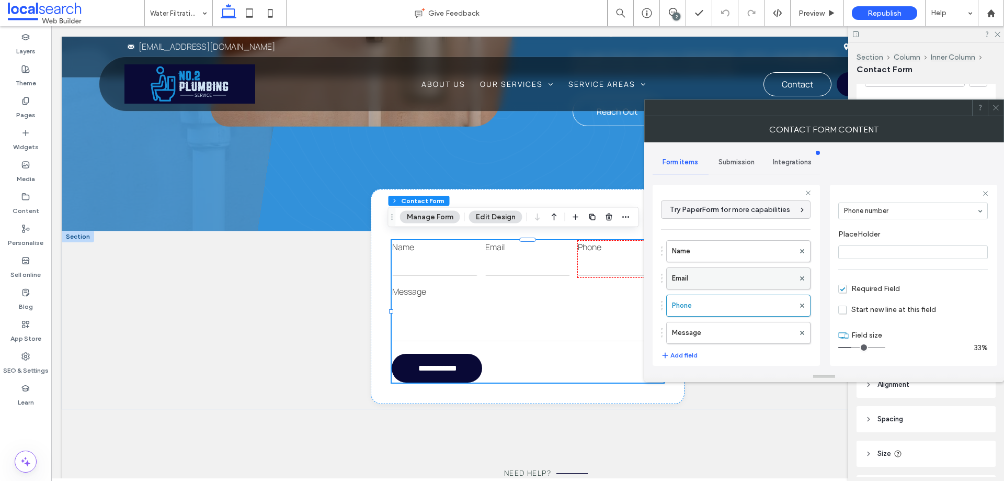
click at [735, 279] on label "Email" at bounding box center [733, 278] width 122 height 21
click at [739, 246] on label "Name" at bounding box center [733, 251] width 122 height 21
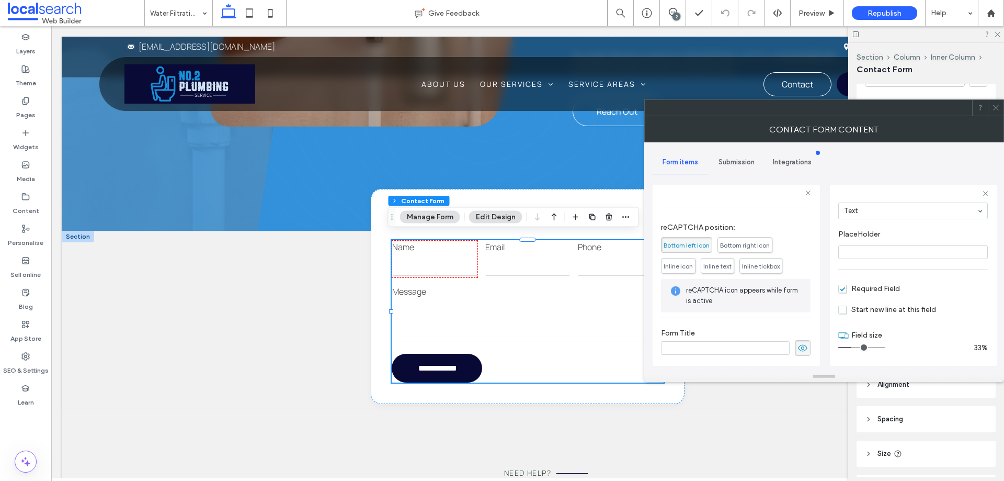
scroll to position [218, 0]
click at [741, 165] on span "Submission" at bounding box center [737, 162] width 36 height 8
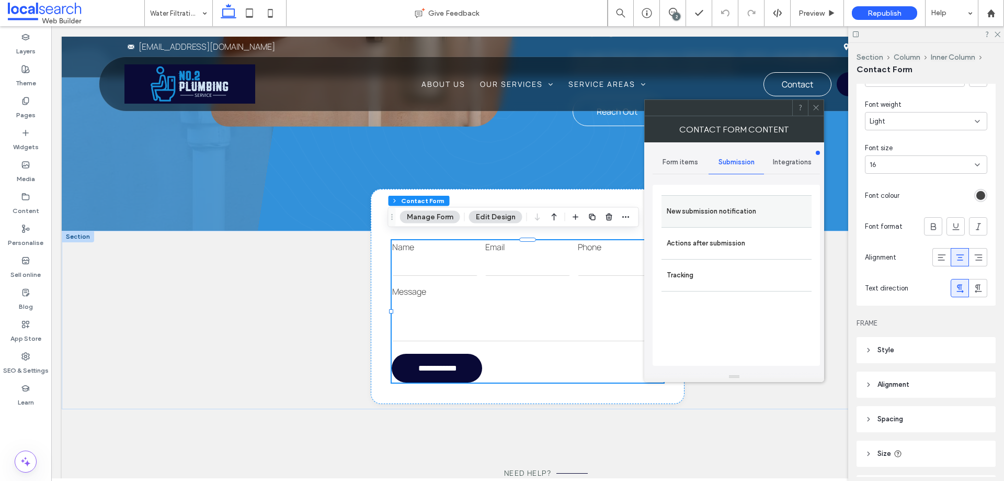
click at [748, 221] on label "New submission notification" at bounding box center [737, 211] width 140 height 21
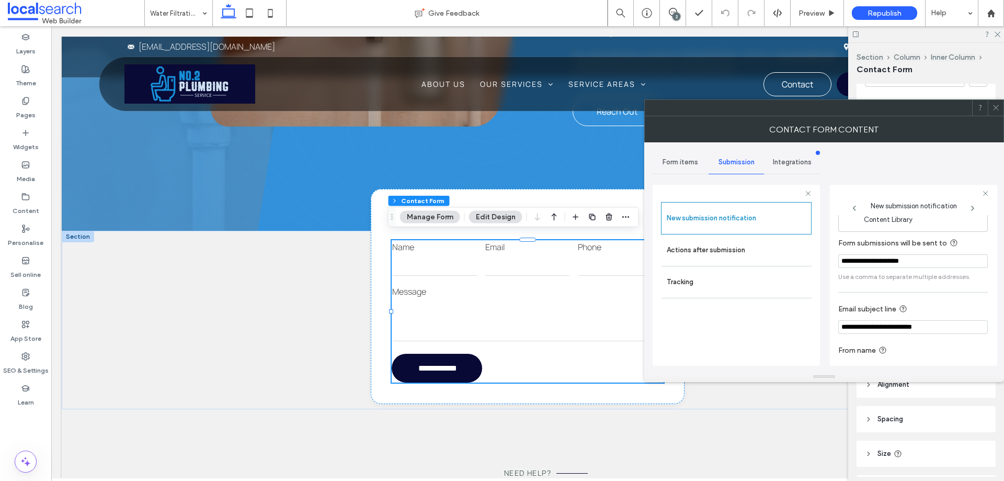
scroll to position [54, 0]
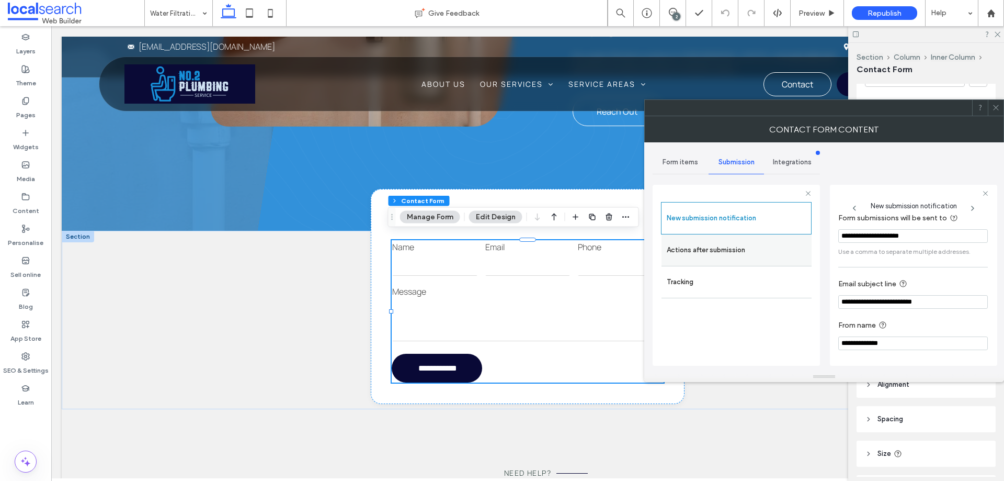
click at [772, 255] on label "Actions after submission" at bounding box center [737, 250] width 140 height 21
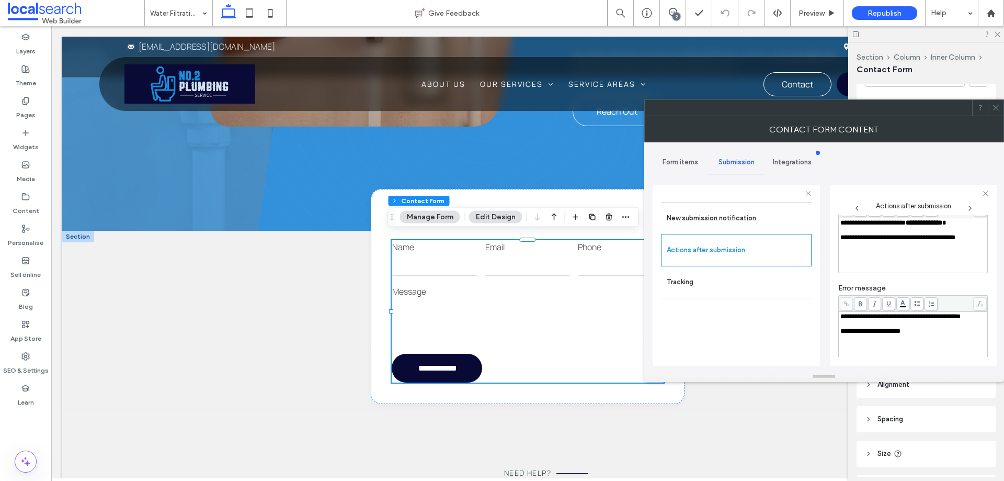
scroll to position [180, 0]
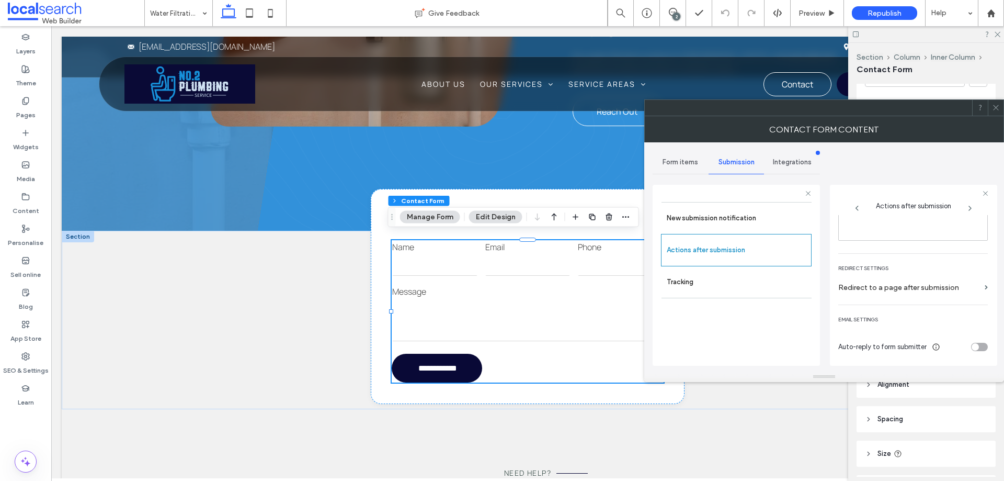
click at [995, 109] on use at bounding box center [995, 107] width 5 height 5
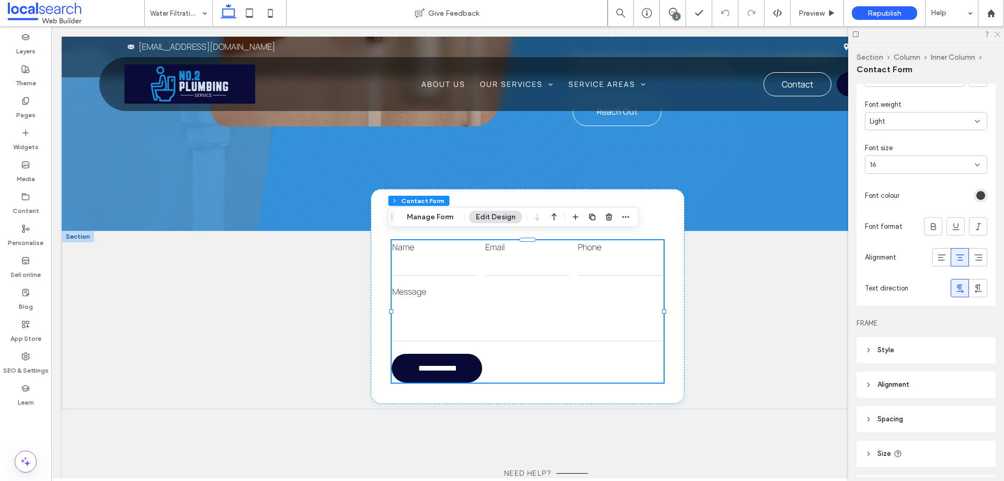
drag, startPoint x: 998, startPoint y: 36, endPoint x: 550, endPoint y: 21, distance: 448.0
click at [998, 36] on icon at bounding box center [997, 33] width 7 height 7
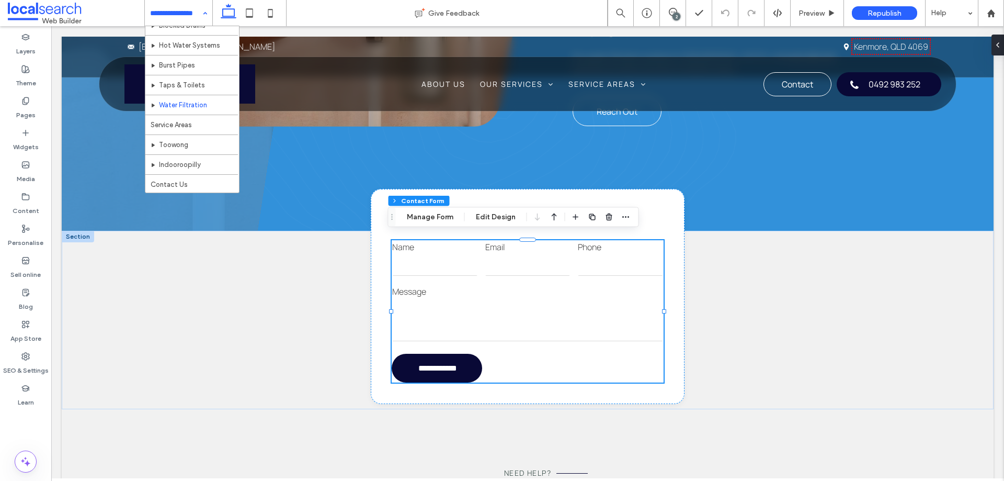
scroll to position [71, 0]
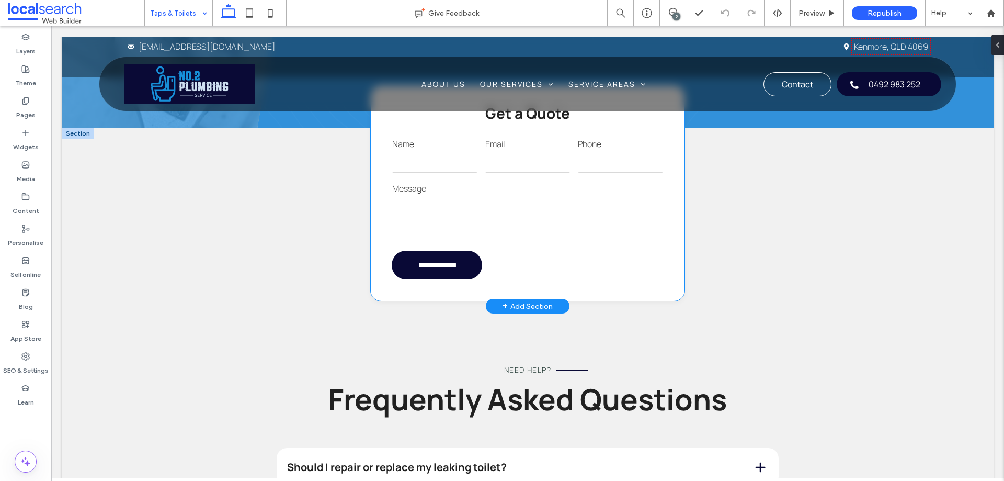
scroll to position [837, 0]
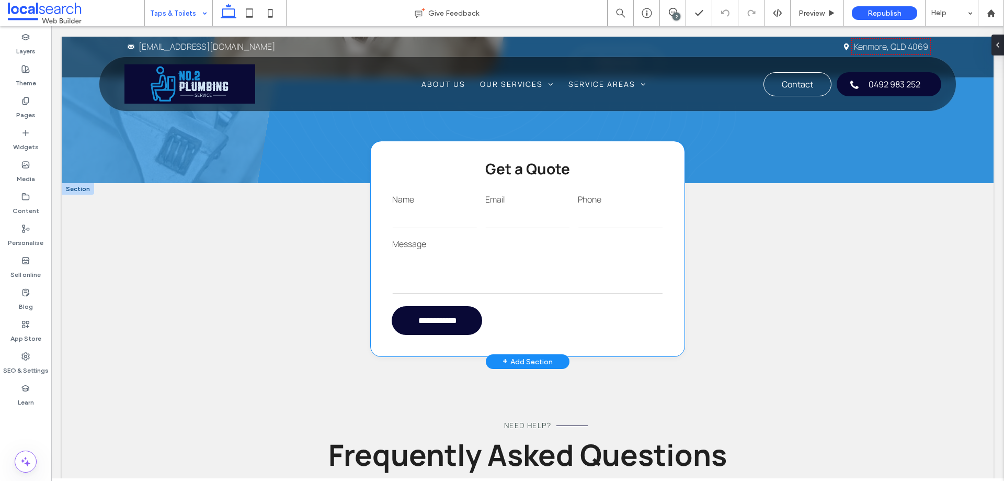
click at [630, 200] on div "Phone" at bounding box center [620, 211] width 93 height 44
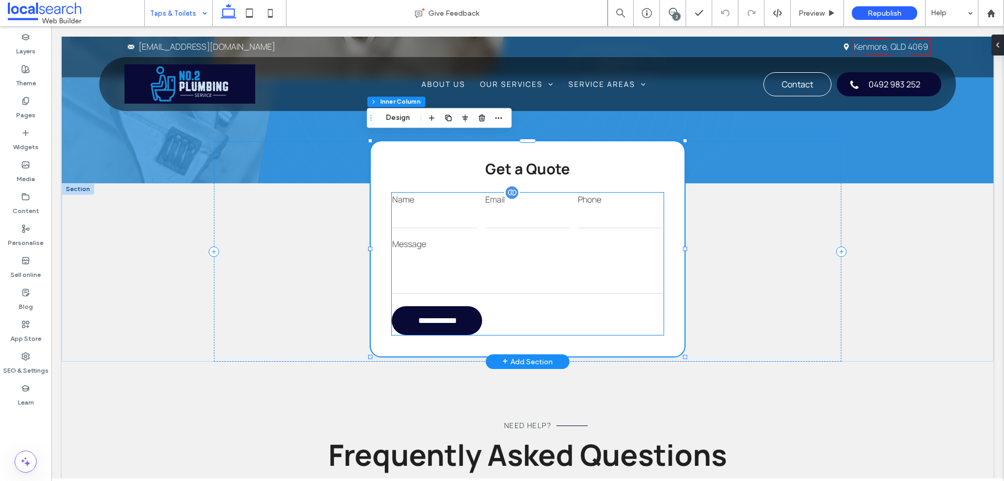
click at [614, 208] on input "tel" at bounding box center [620, 217] width 85 height 21
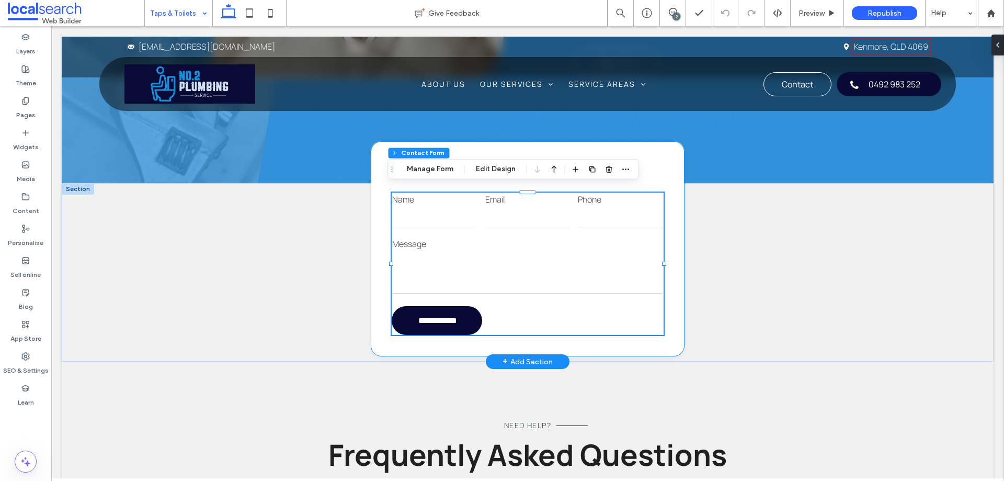
type input "*"
type input "***"
type input "*"
type input "***"
click at [626, 169] on use "button" at bounding box center [625, 169] width 7 height 2
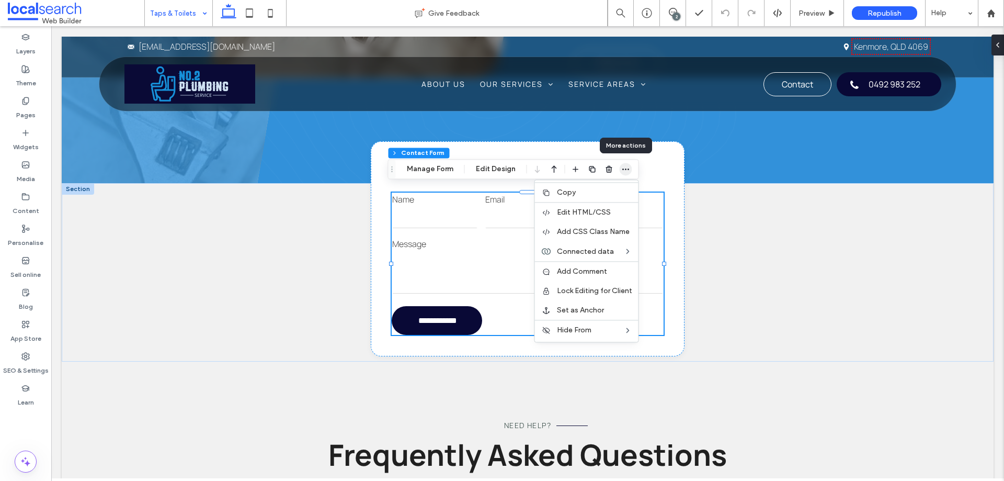
click at [626, 169] on use "button" at bounding box center [625, 169] width 7 height 2
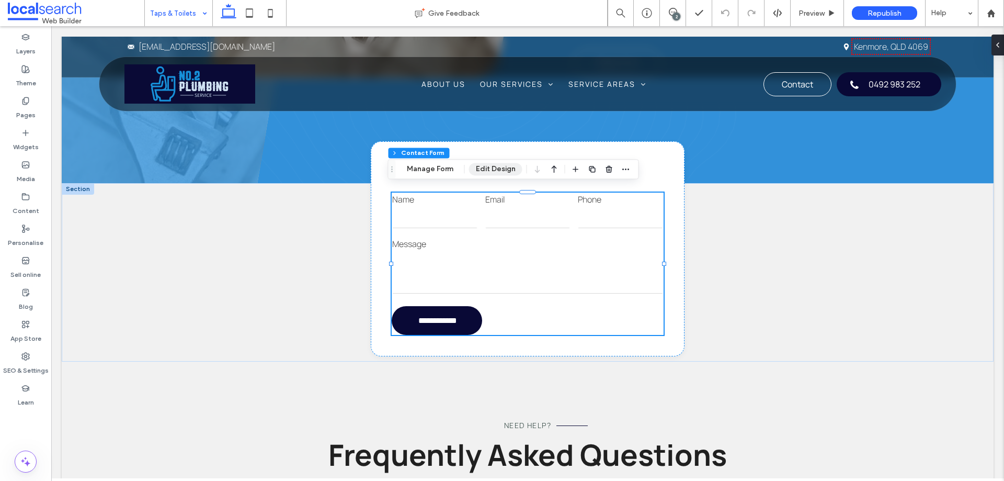
click at [495, 172] on button "Edit Design" at bounding box center [495, 169] width 53 height 13
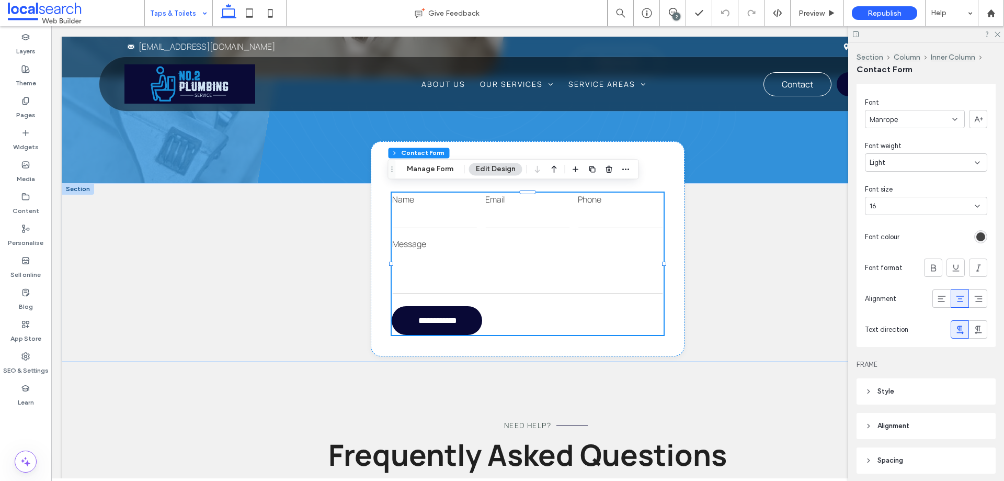
scroll to position [314, 0]
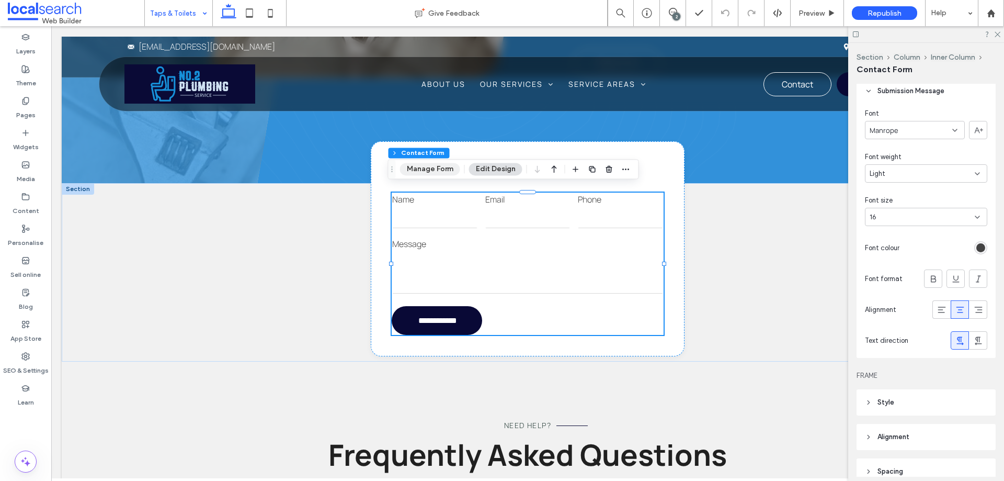
drag, startPoint x: 437, startPoint y: 168, endPoint x: 533, endPoint y: 180, distance: 96.5
click at [437, 168] on button "Manage Form" at bounding box center [430, 169] width 60 height 13
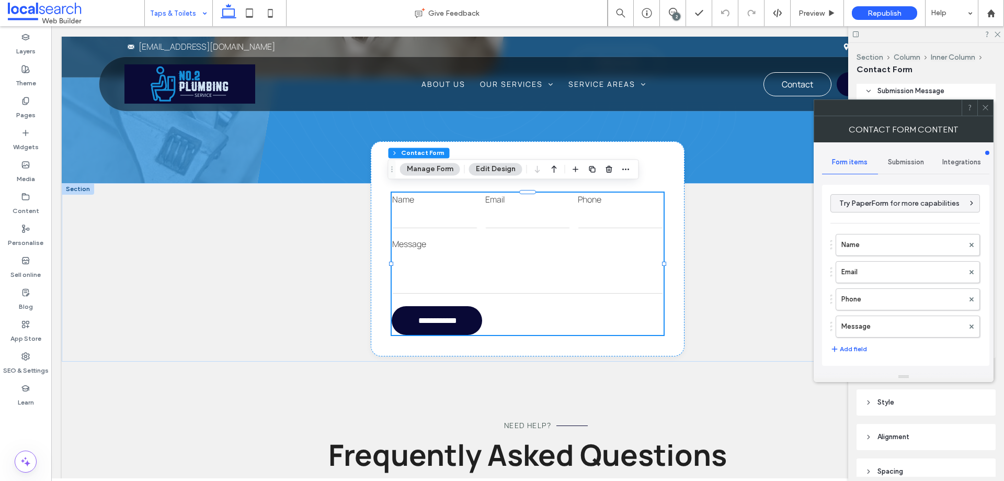
drag, startPoint x: 889, startPoint y: 321, endPoint x: 925, endPoint y: 312, distance: 37.6
click at [889, 320] on label "Message" at bounding box center [903, 326] width 122 height 21
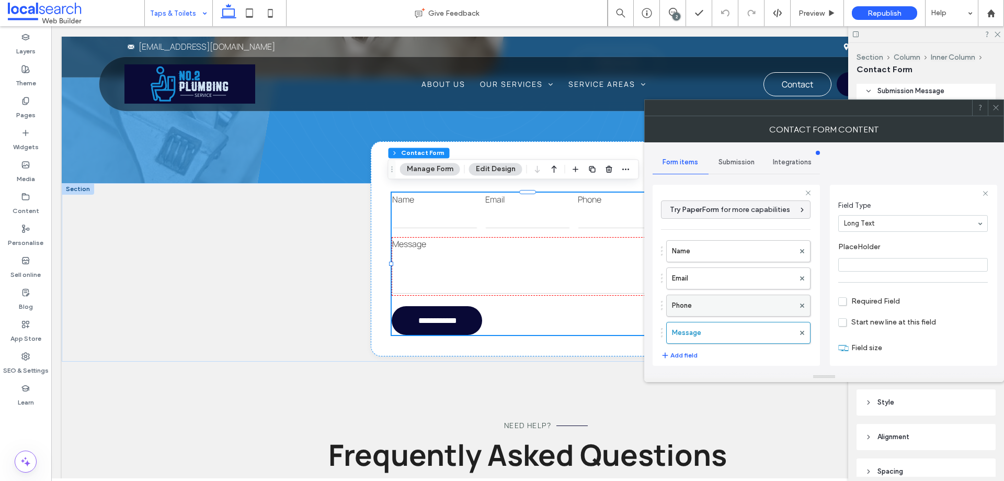
scroll to position [73, 0]
click at [698, 300] on label "Phone" at bounding box center [733, 305] width 122 height 21
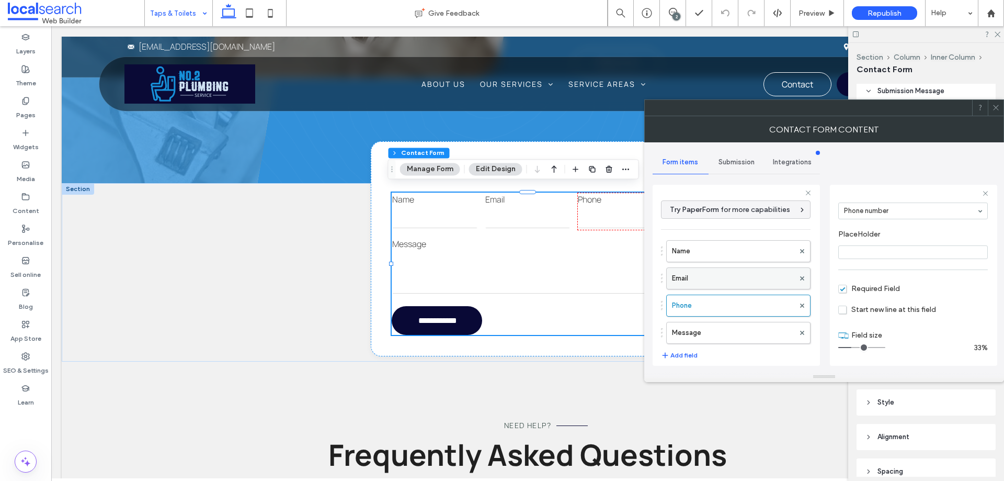
click at [719, 283] on label "Email" at bounding box center [733, 278] width 122 height 21
click at [731, 252] on label "Name" at bounding box center [733, 251] width 122 height 21
click at [750, 325] on label "Message" at bounding box center [733, 332] width 122 height 21
click at [731, 306] on label "Phone" at bounding box center [733, 305] width 122 height 21
type input "*"
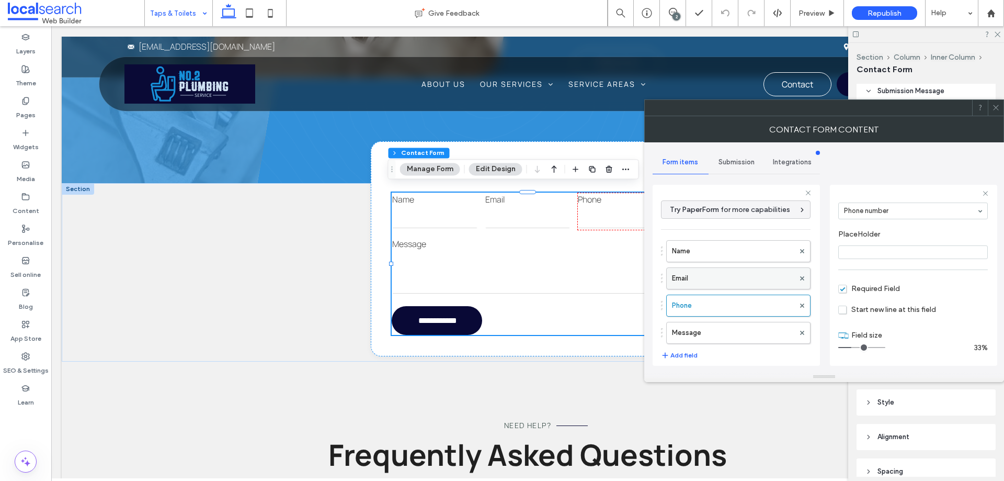
drag, startPoint x: 739, startPoint y: 278, endPoint x: 737, endPoint y: 270, distance: 8.5
click at [738, 278] on label "Email" at bounding box center [733, 278] width 122 height 21
click at [735, 253] on label "Name" at bounding box center [733, 251] width 122 height 21
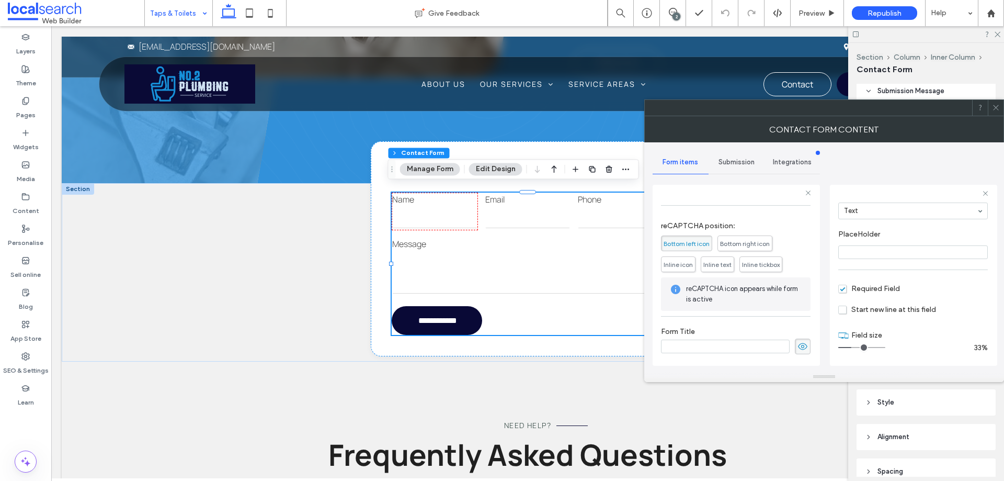
click at [745, 166] on span "Submission" at bounding box center [737, 162] width 36 height 8
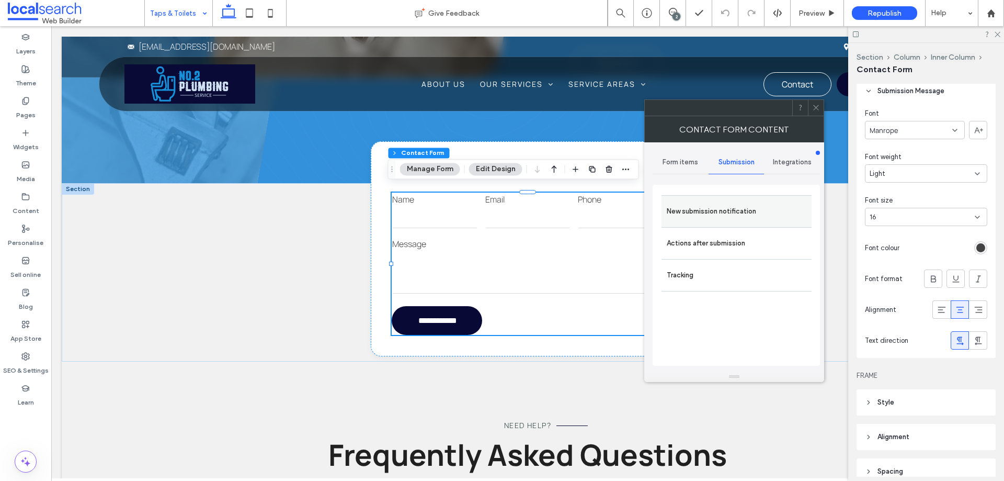
click at [742, 211] on label "New submission notification" at bounding box center [737, 211] width 140 height 21
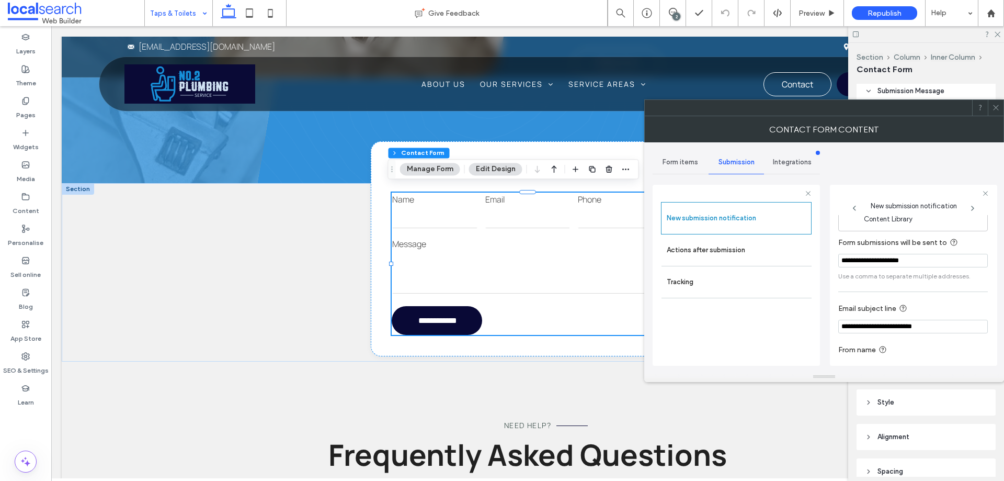
scroll to position [54, 0]
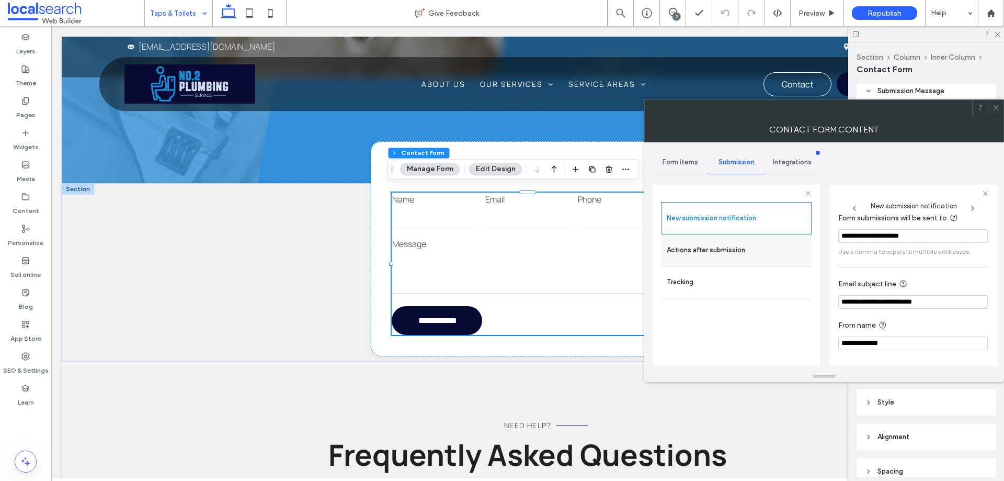
click at [725, 252] on label "Actions after submission" at bounding box center [737, 250] width 140 height 21
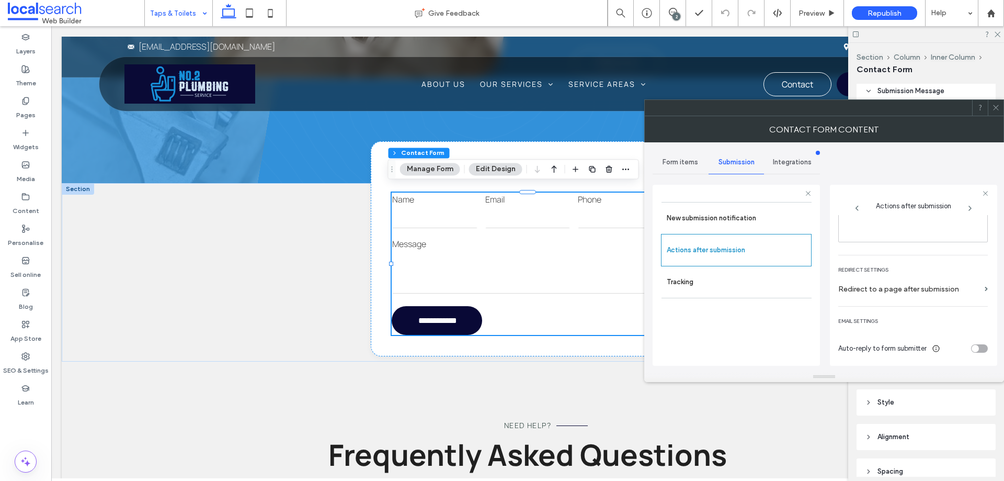
scroll to position [180, 0]
click at [995, 105] on icon at bounding box center [996, 108] width 8 height 8
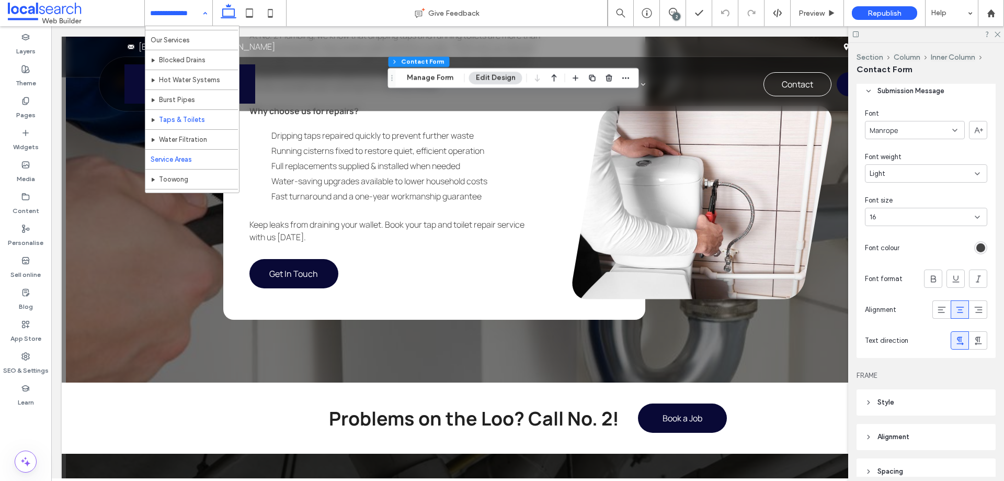
scroll to position [18, 0]
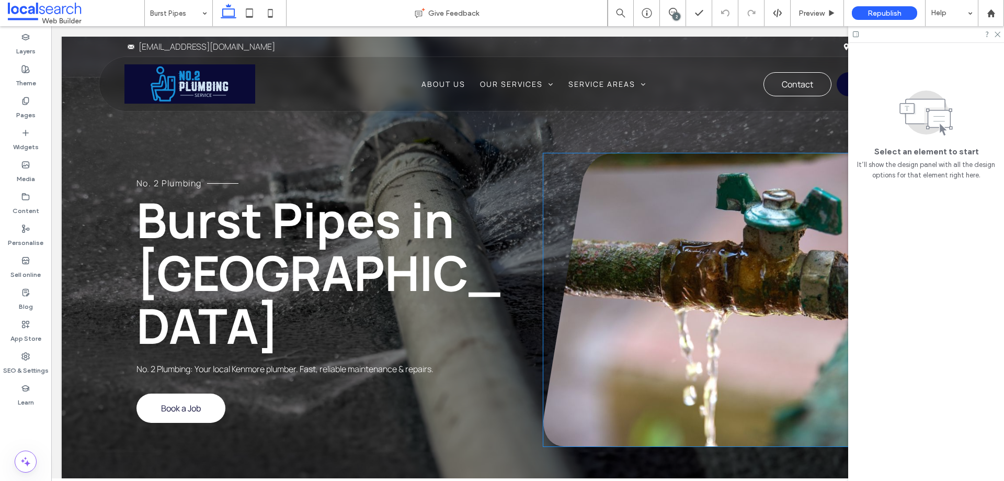
scroll to position [262, 0]
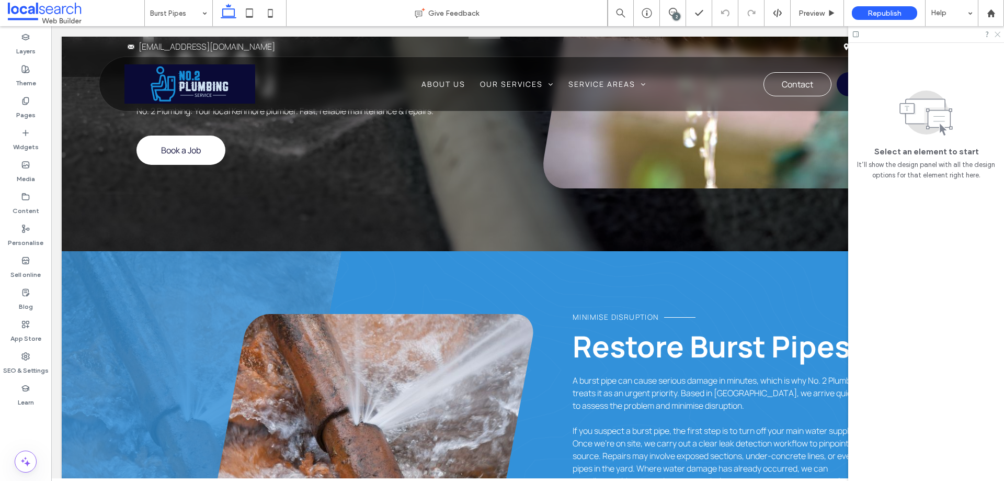
click at [996, 36] on icon at bounding box center [997, 33] width 7 height 7
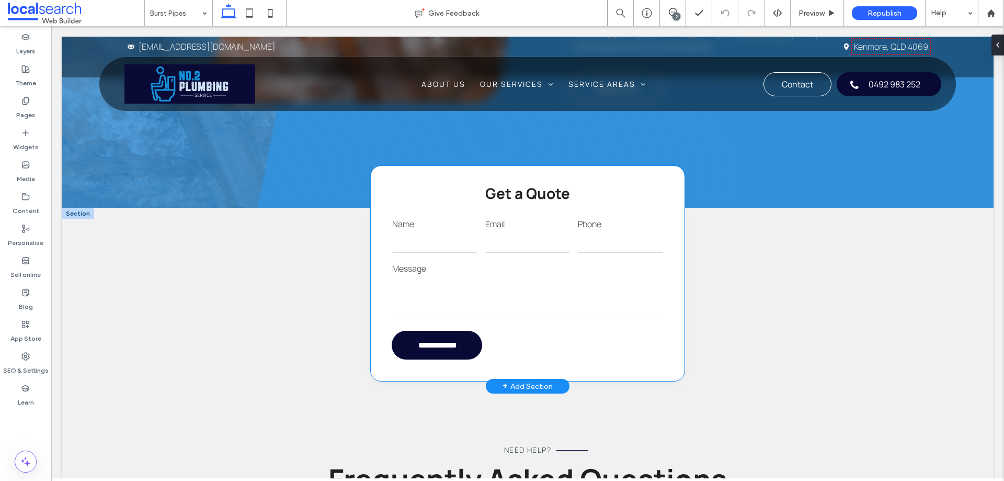
scroll to position [732, 0]
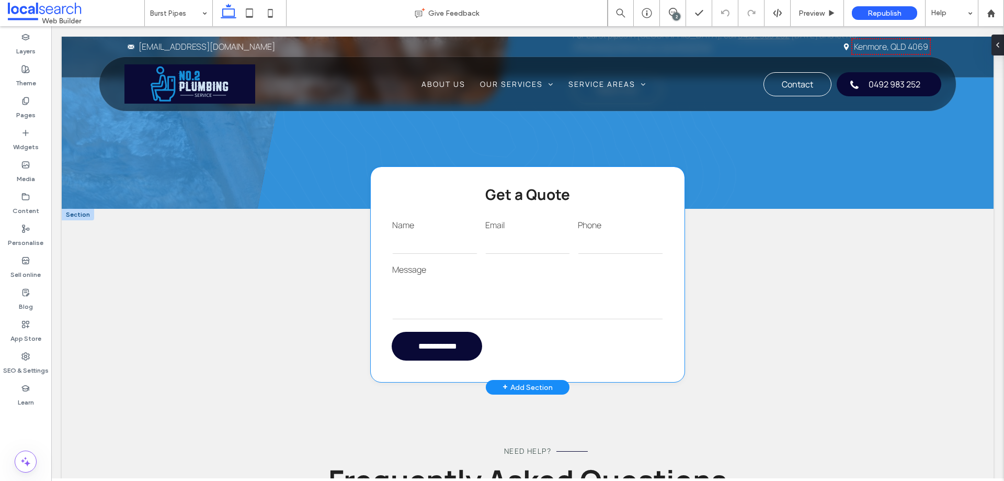
click at [626, 276] on label "Message" at bounding box center [527, 269] width 271 height 13
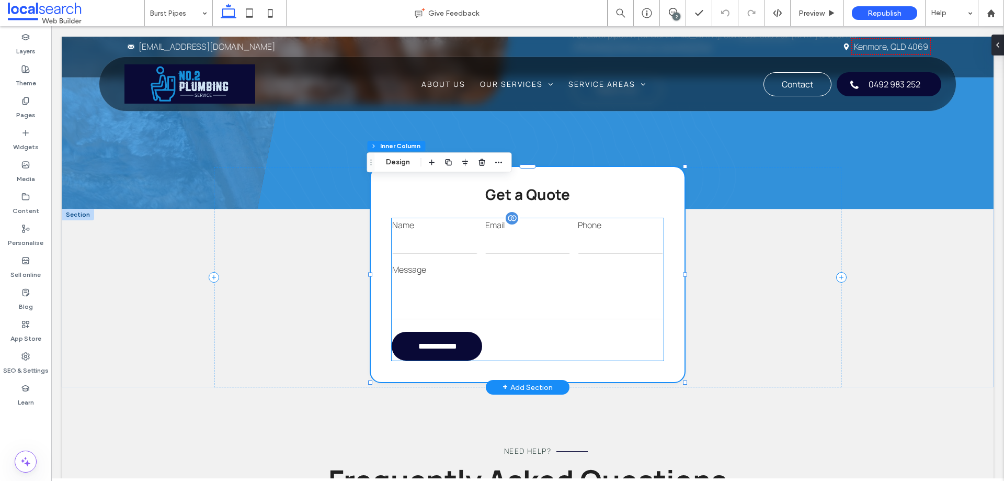
click at [607, 254] on input "tel" at bounding box center [620, 243] width 85 height 21
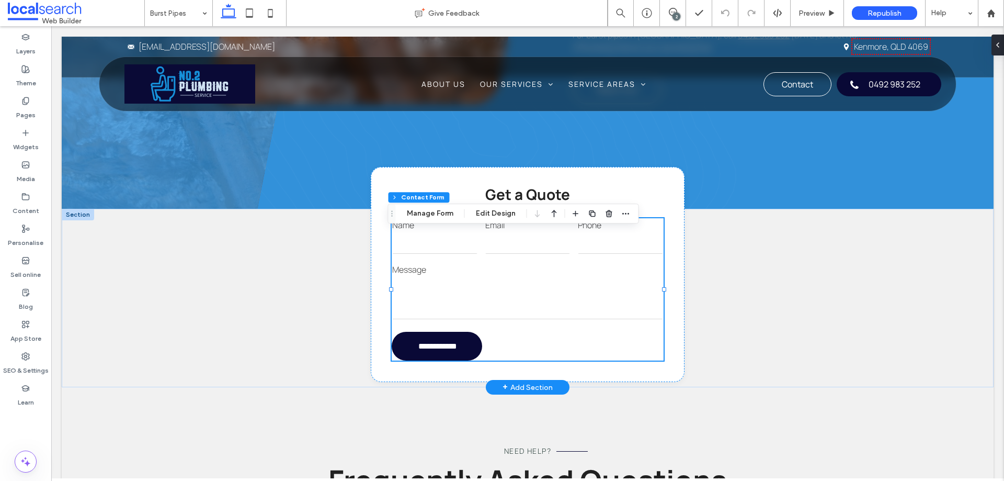
type input "*"
type input "***"
type input "*"
type input "***"
click at [632, 216] on div "Section Column Inner Column Contact Form Manage Form Edit Design" at bounding box center [513, 213] width 251 height 20
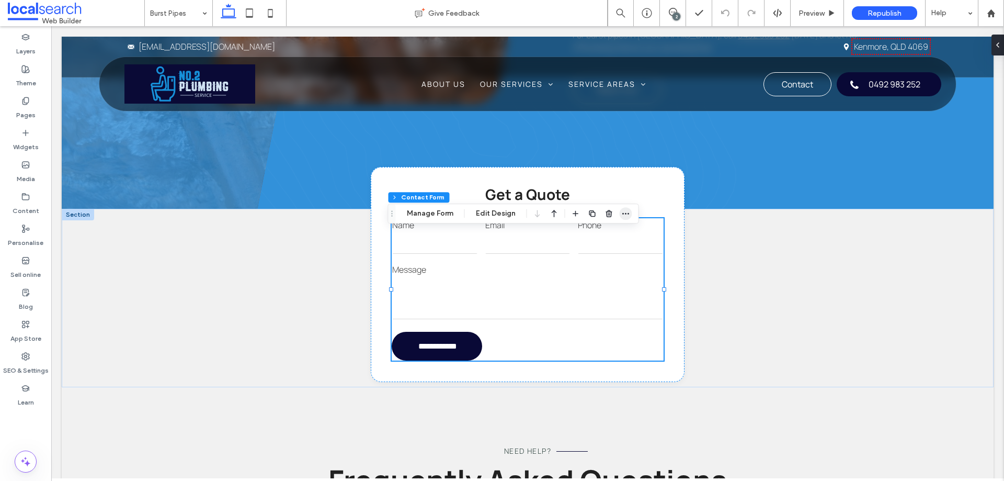
click at [625, 216] on icon "button" at bounding box center [626, 213] width 8 height 8
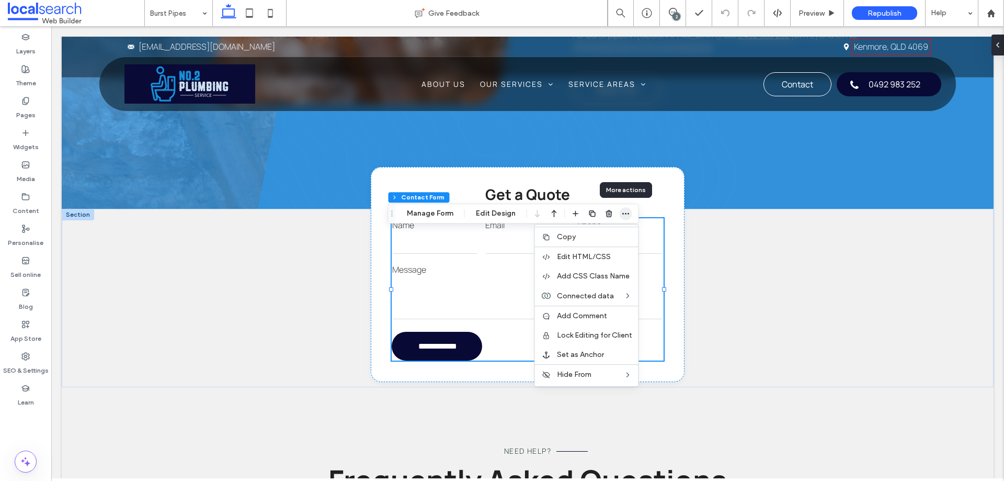
click at [625, 216] on icon "button" at bounding box center [626, 213] width 8 height 8
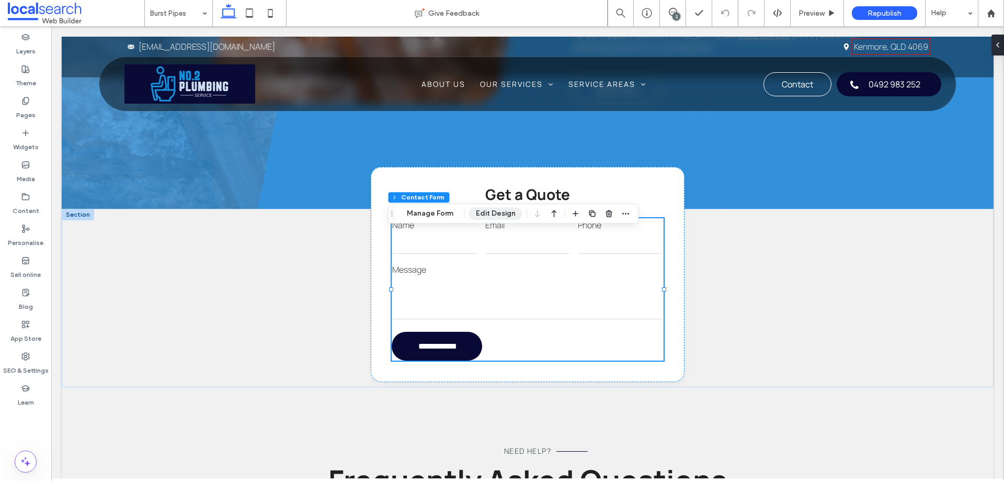
click at [492, 212] on button "Edit Design" at bounding box center [495, 213] width 53 height 13
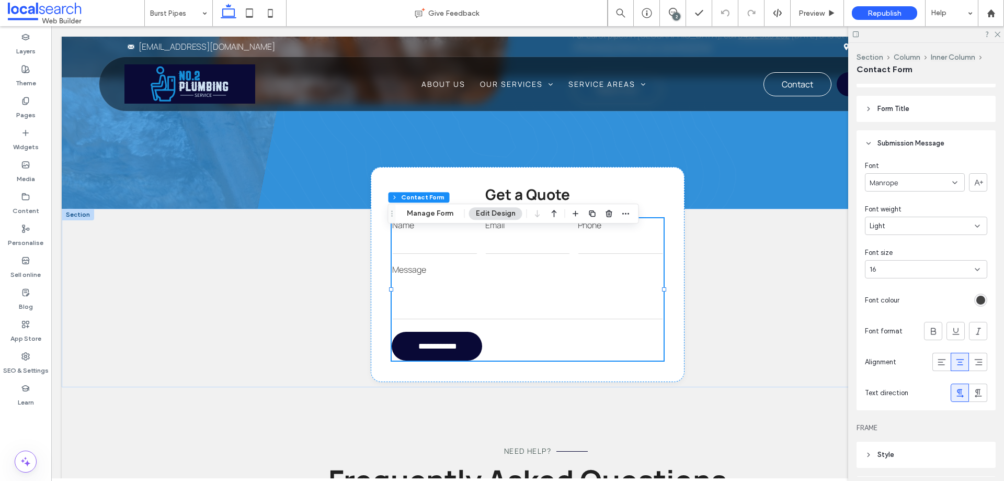
scroll to position [418, 0]
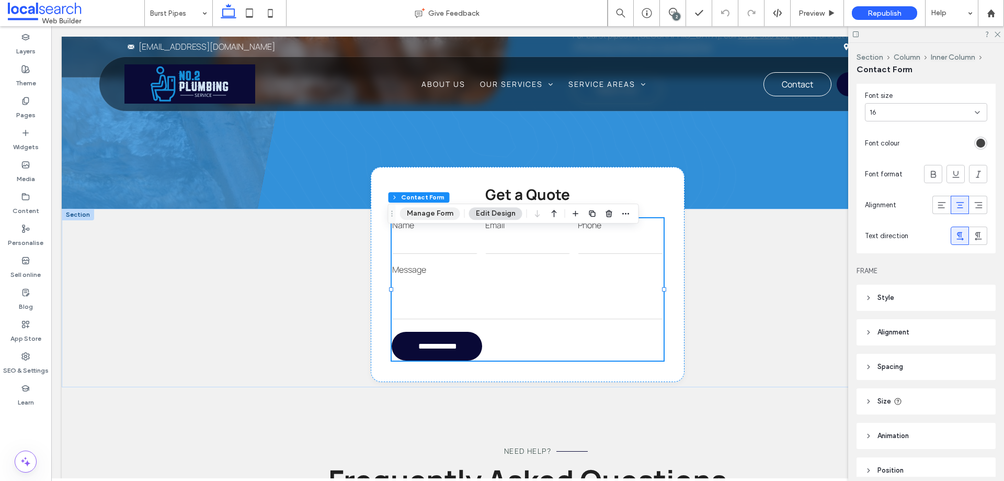
click at [435, 211] on button "Manage Form" at bounding box center [430, 213] width 60 height 13
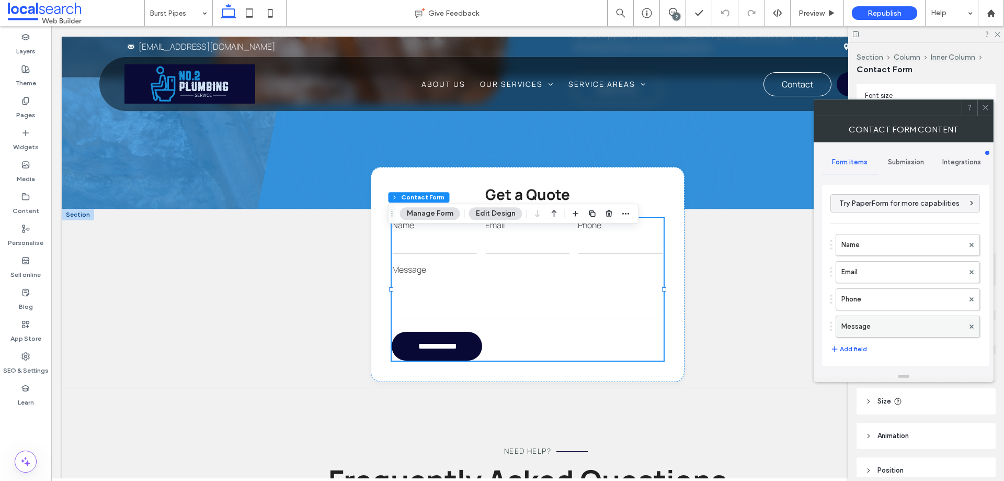
click at [901, 316] on label "Message" at bounding box center [903, 326] width 122 height 21
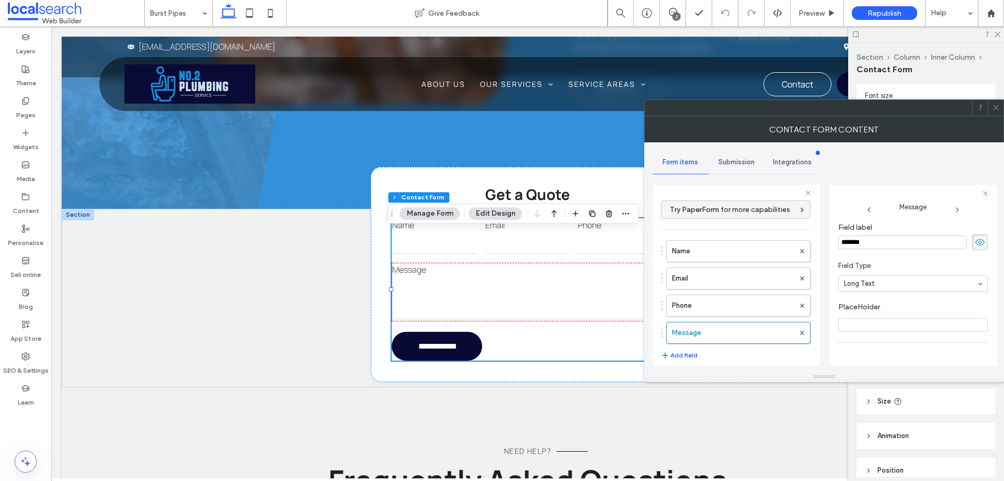
scroll to position [73, 0]
click at [718, 303] on label "Phone" at bounding box center [733, 305] width 122 height 21
type input "*"
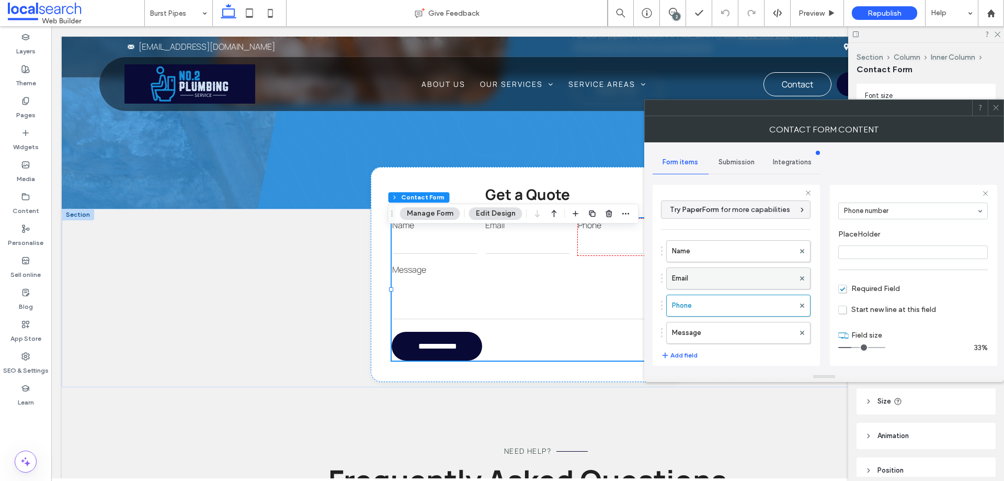
click at [730, 279] on label "Email" at bounding box center [733, 278] width 122 height 21
click at [733, 256] on label "Name" at bounding box center [733, 251] width 122 height 21
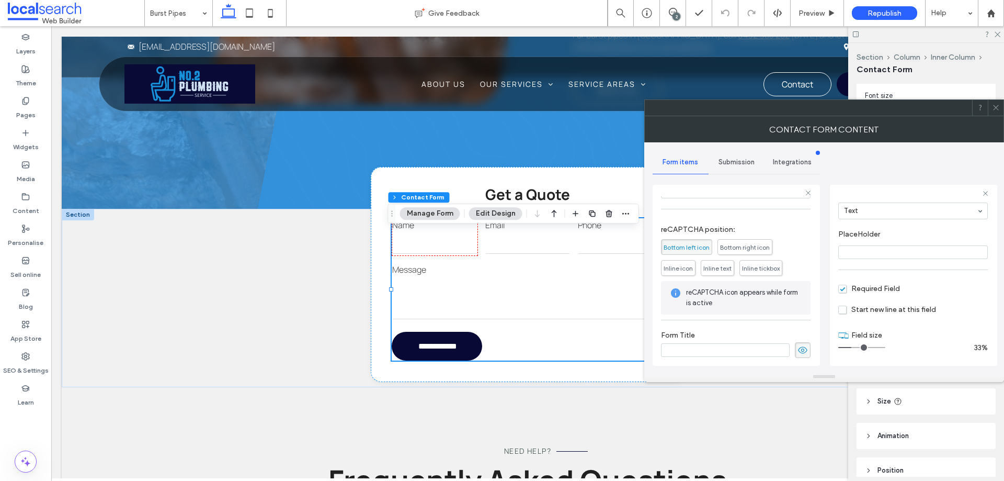
scroll to position [218, 0]
click at [729, 168] on div "Submission" at bounding box center [737, 162] width 56 height 23
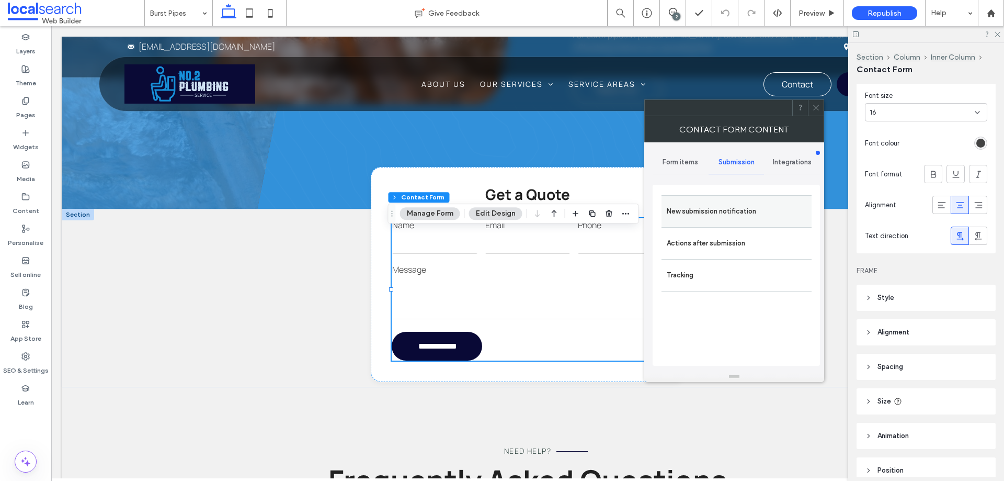
drag, startPoint x: 749, startPoint y: 201, endPoint x: 757, endPoint y: 202, distance: 7.9
click at [749, 202] on label "New submission notification" at bounding box center [737, 211] width 140 height 21
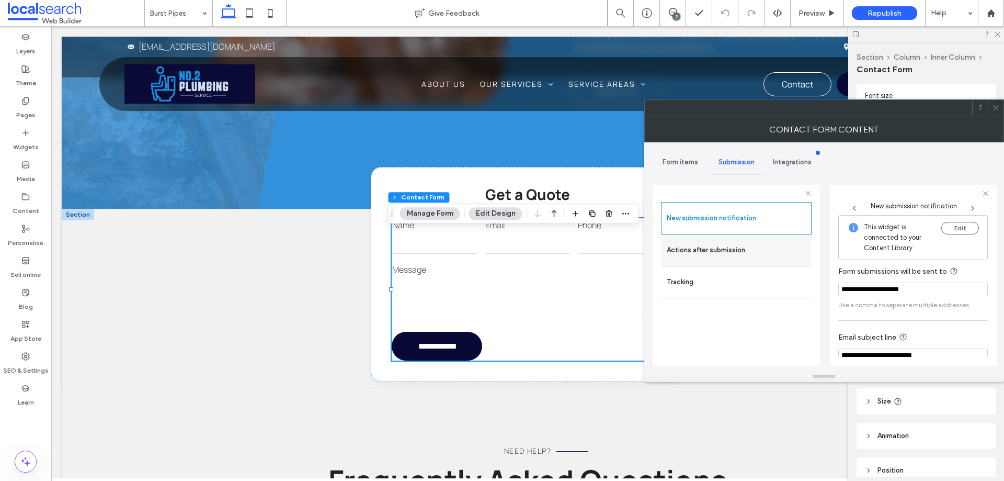
scroll to position [54, 0]
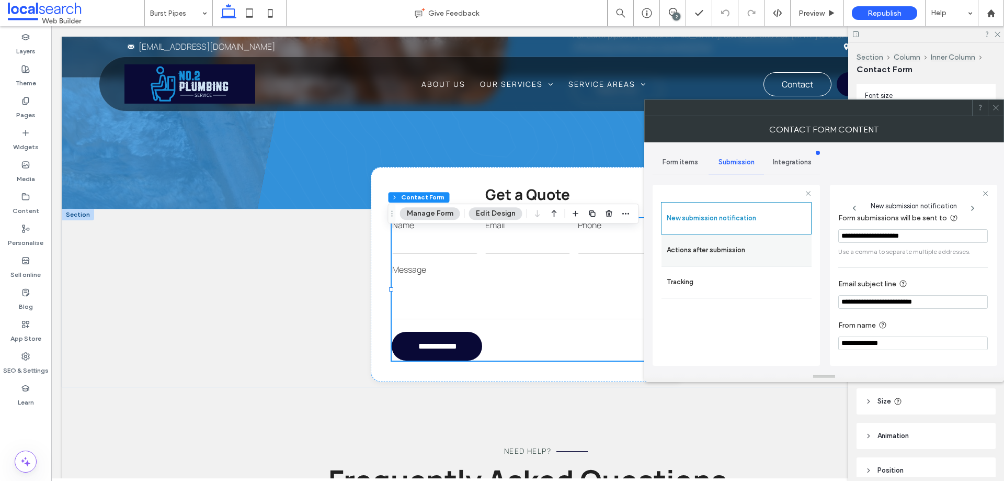
click at [765, 254] on label "Actions after submission" at bounding box center [737, 250] width 140 height 21
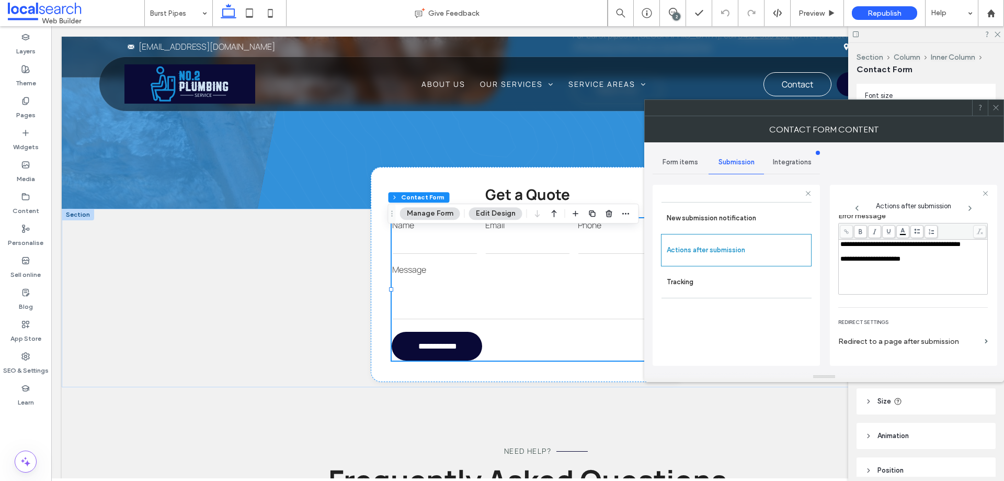
scroll to position [180, 0]
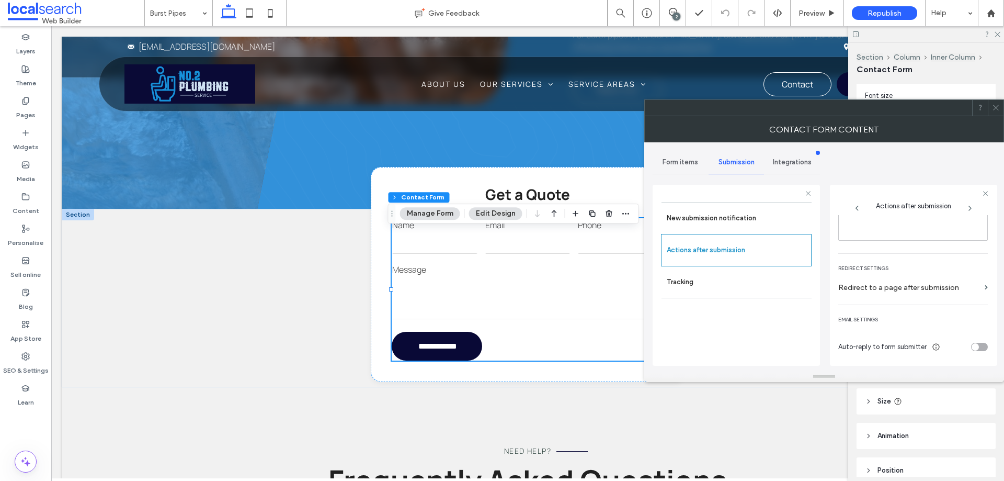
click at [992, 103] on div at bounding box center [996, 108] width 16 height 16
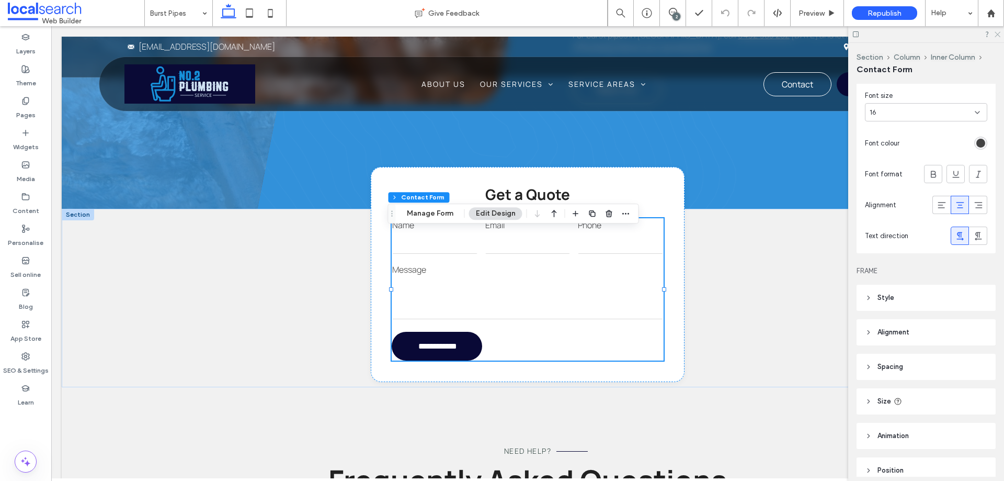
click at [998, 35] on icon at bounding box center [997, 33] width 7 height 7
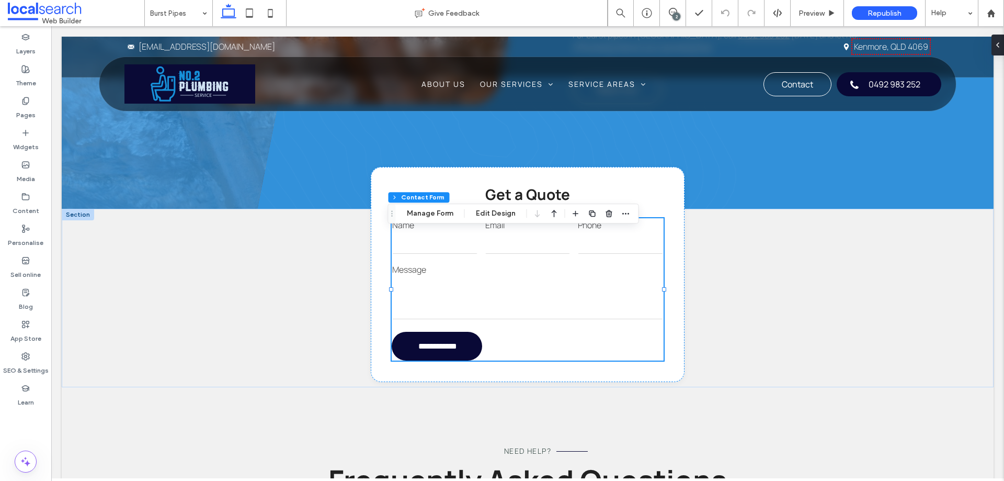
drag, startPoint x: 173, startPoint y: 18, endPoint x: 183, endPoint y: 18, distance: 10.0
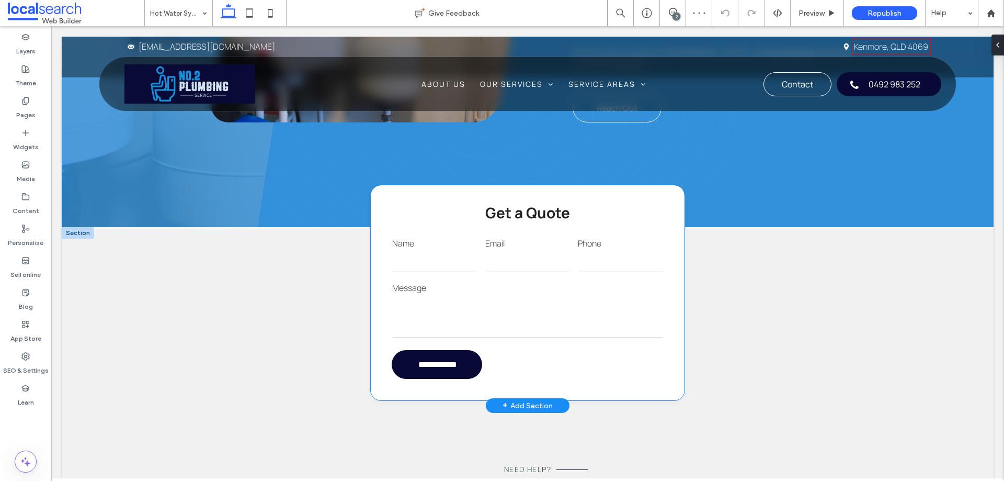
scroll to position [837, 0]
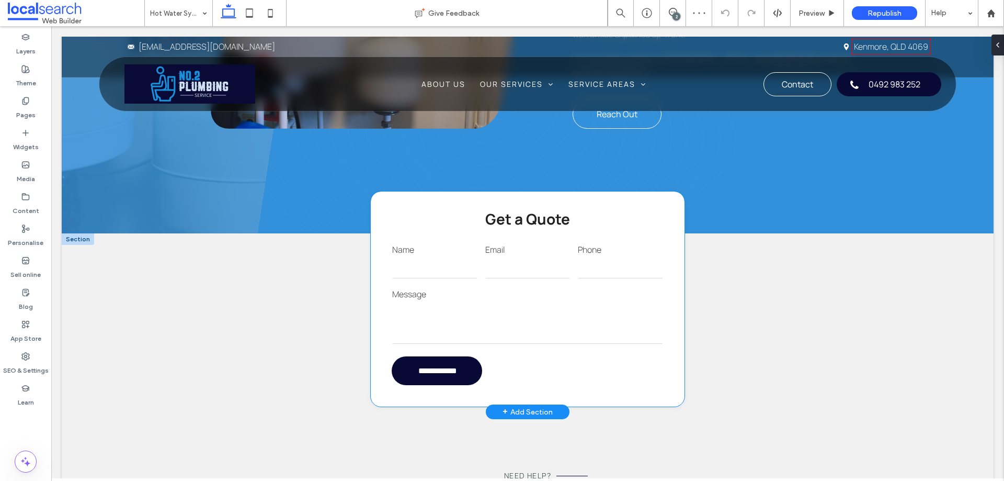
click at [586, 288] on label "Message" at bounding box center [527, 294] width 271 height 13
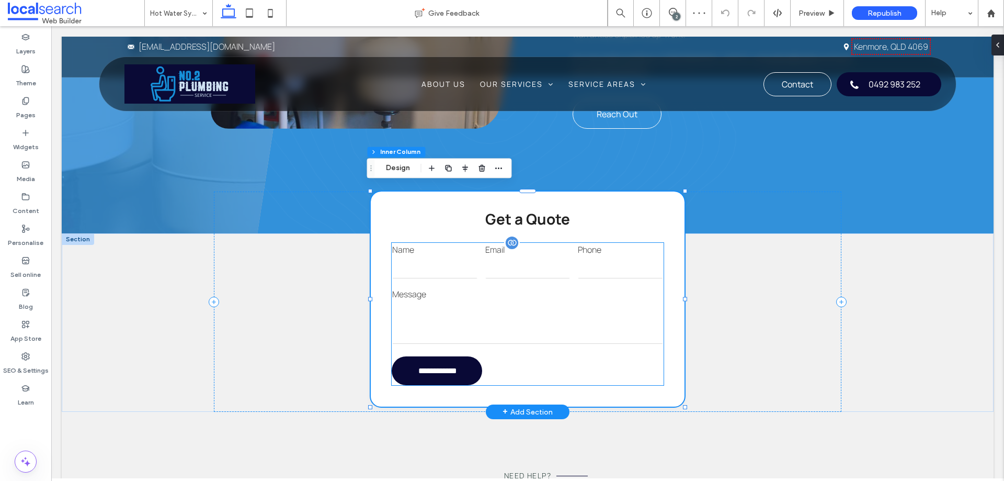
click at [596, 261] on input "tel" at bounding box center [620, 267] width 85 height 21
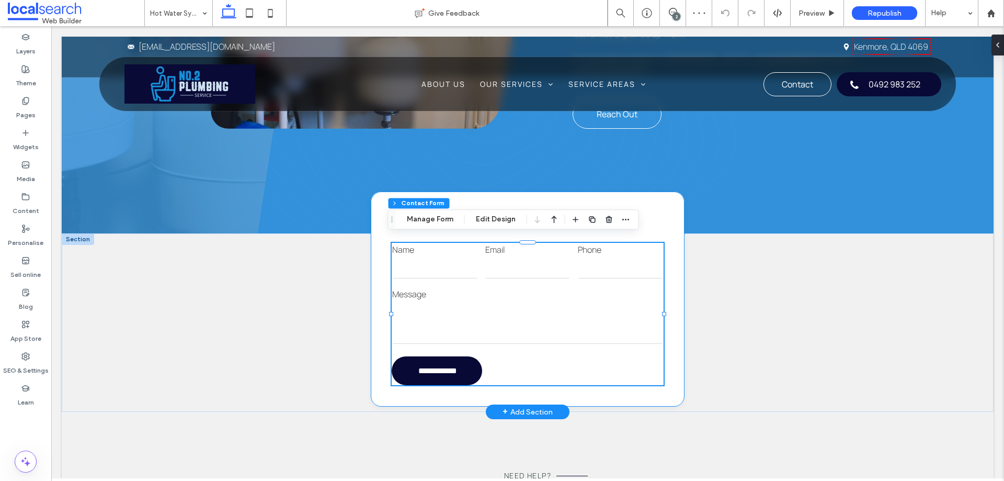
type input "*"
type input "***"
type input "*"
type input "***"
click at [627, 223] on icon "button" at bounding box center [626, 219] width 8 height 8
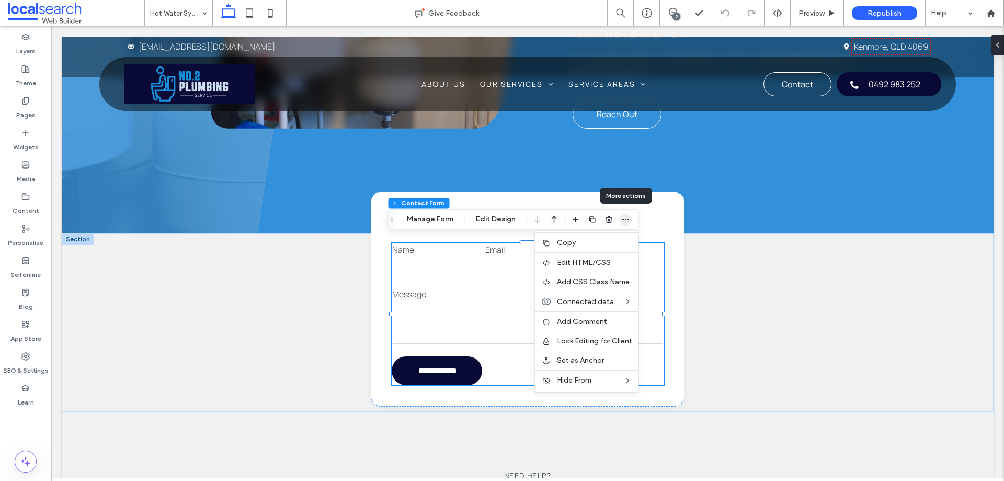
click at [626, 224] on span "button" at bounding box center [626, 219] width 13 height 13
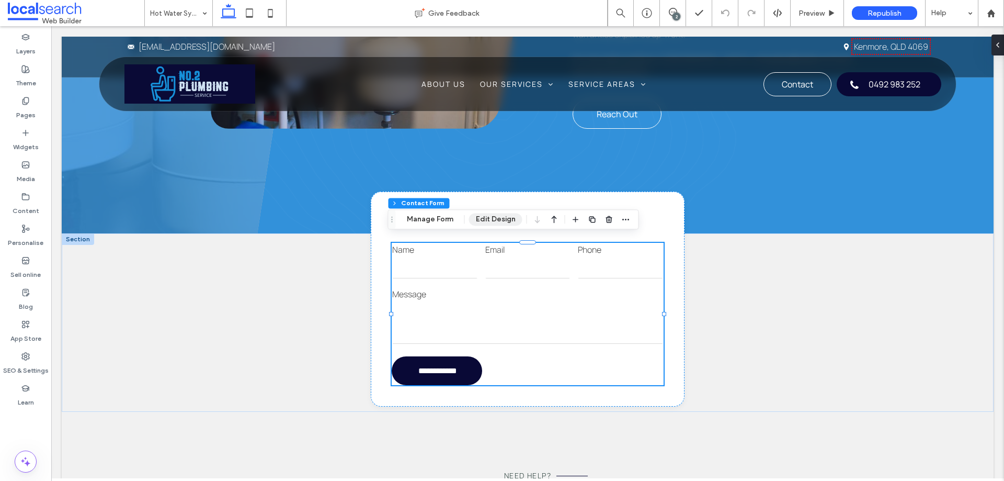
click at [505, 222] on button "Edit Design" at bounding box center [495, 219] width 53 height 13
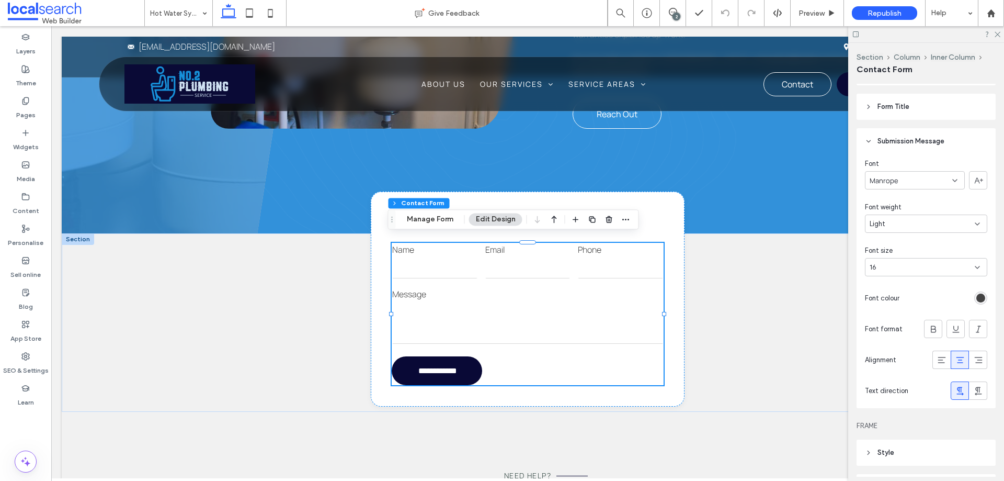
scroll to position [314, 0]
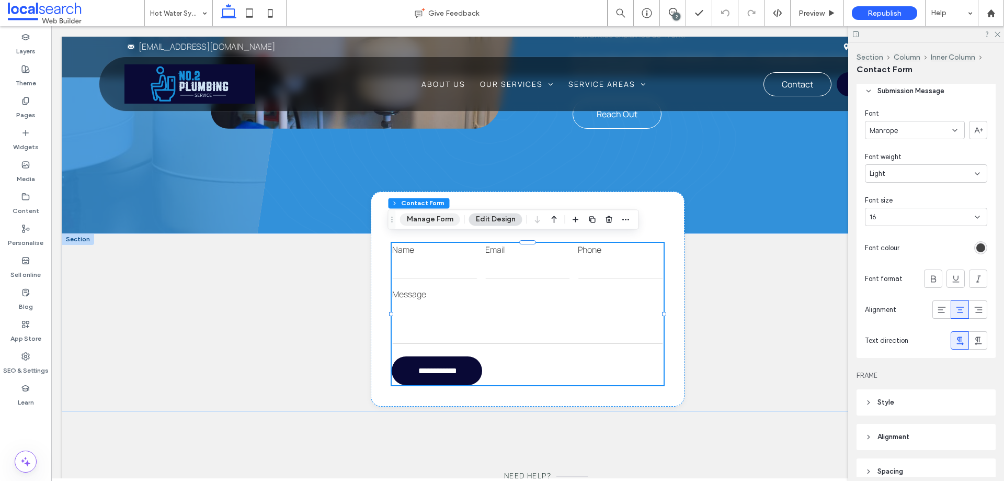
click at [432, 221] on button "Manage Form" at bounding box center [430, 219] width 60 height 13
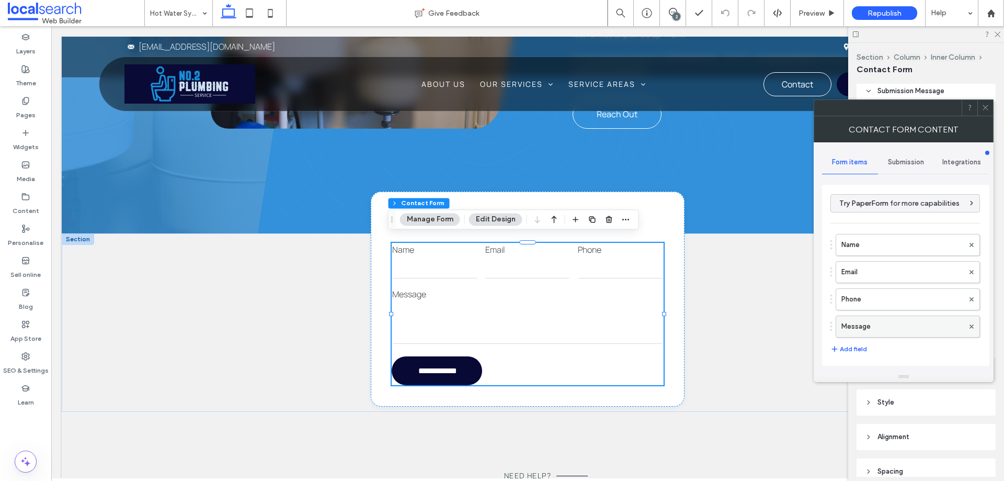
click at [912, 322] on label "Message" at bounding box center [903, 326] width 122 height 21
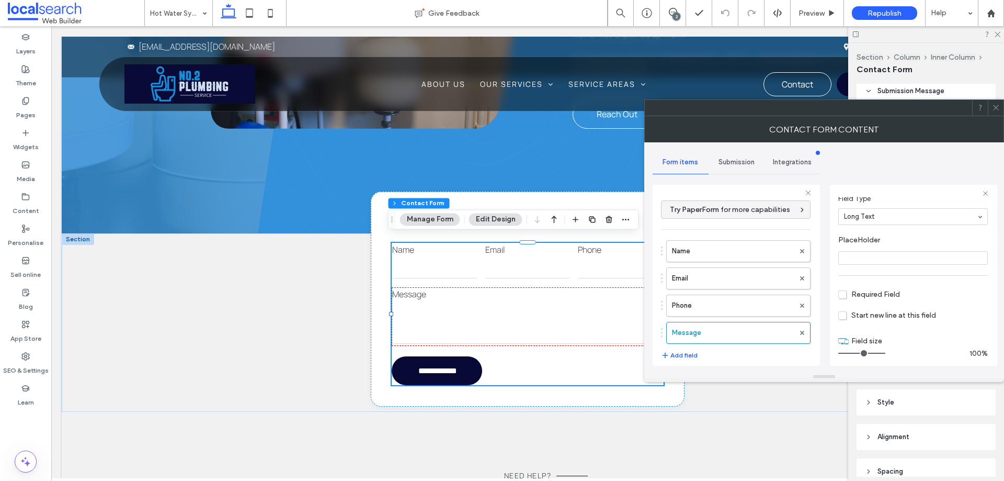
scroll to position [73, 0]
click at [752, 302] on label "Phone" at bounding box center [733, 305] width 122 height 21
type input "*"
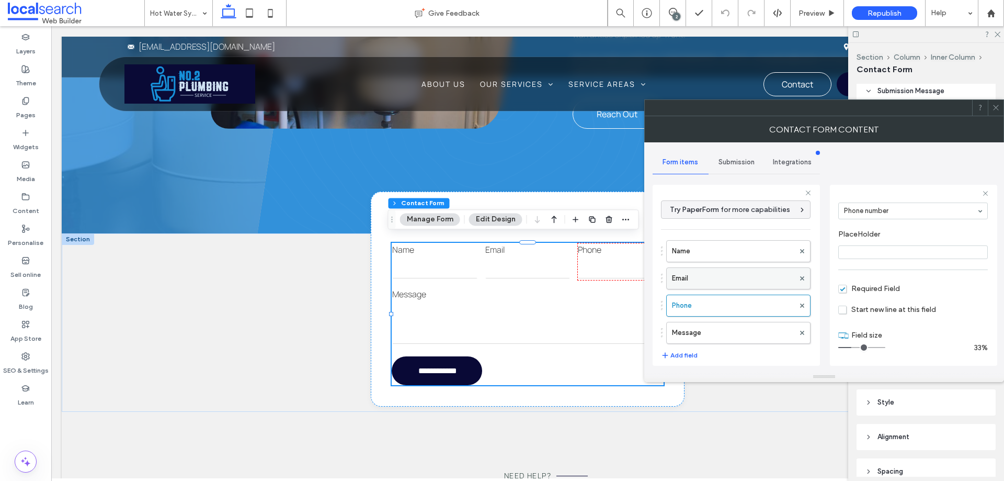
click at [750, 281] on label "Email" at bounding box center [733, 278] width 122 height 21
click at [747, 255] on label "Name" at bounding box center [733, 251] width 122 height 21
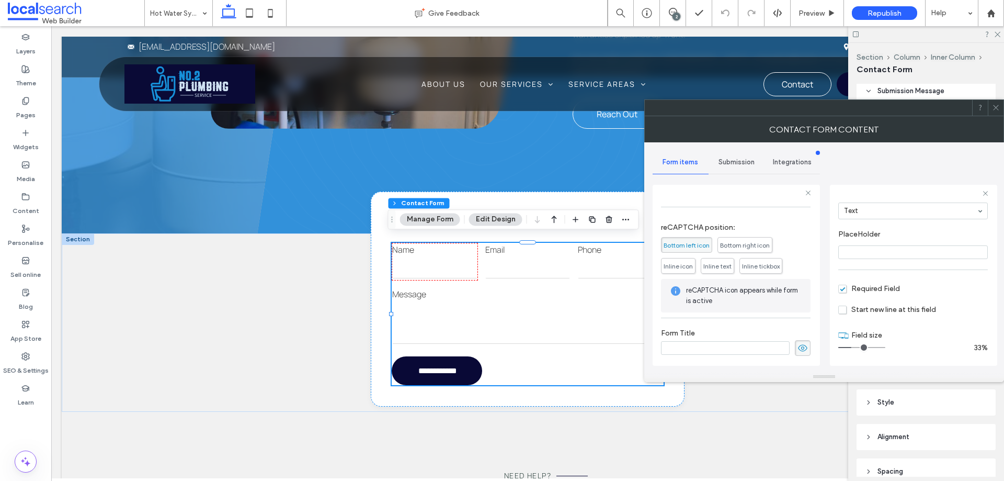
scroll to position [218, 0]
click at [739, 165] on span "Submission" at bounding box center [737, 162] width 36 height 8
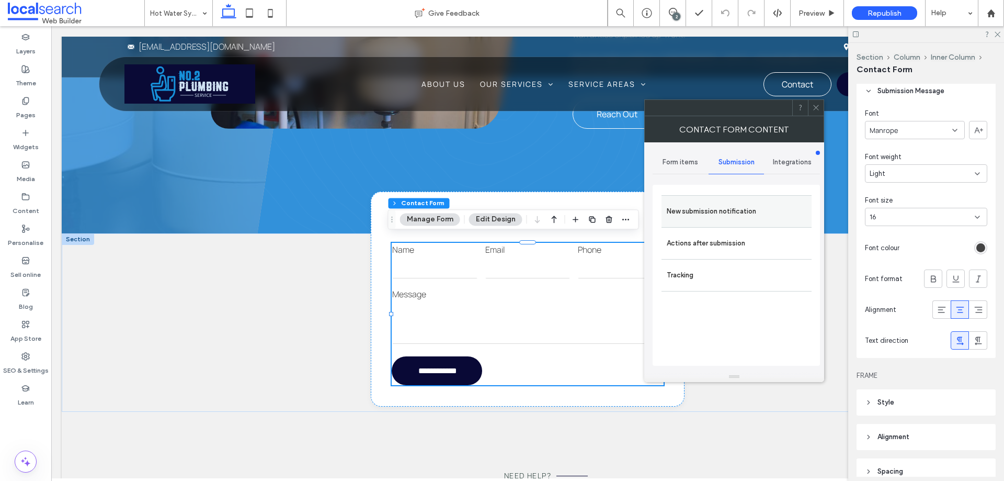
click at [747, 207] on label "New submission notification" at bounding box center [737, 211] width 140 height 21
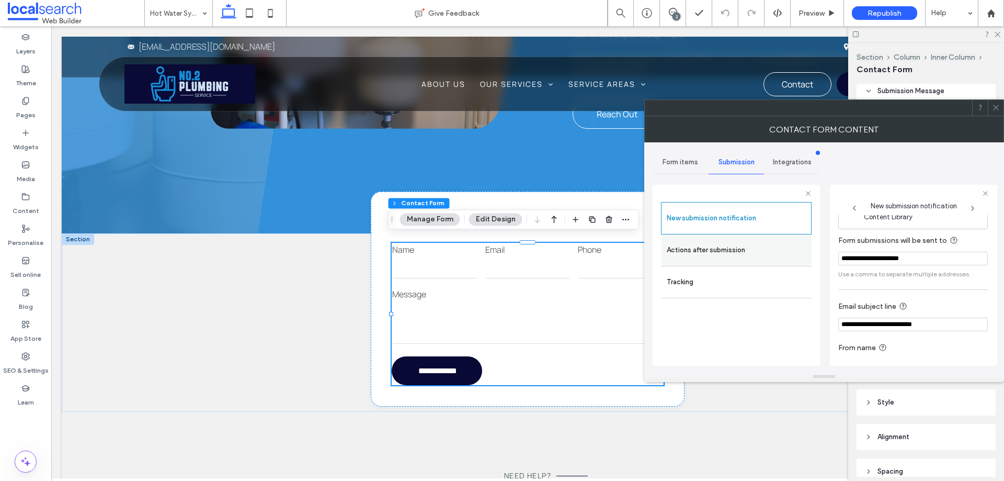
scroll to position [54, 0]
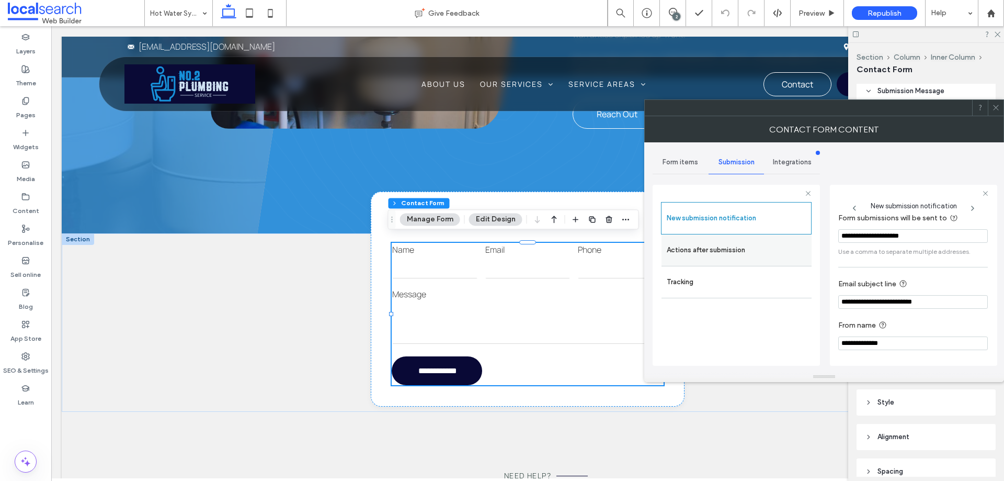
click at [718, 251] on label "Actions after submission" at bounding box center [737, 250] width 140 height 21
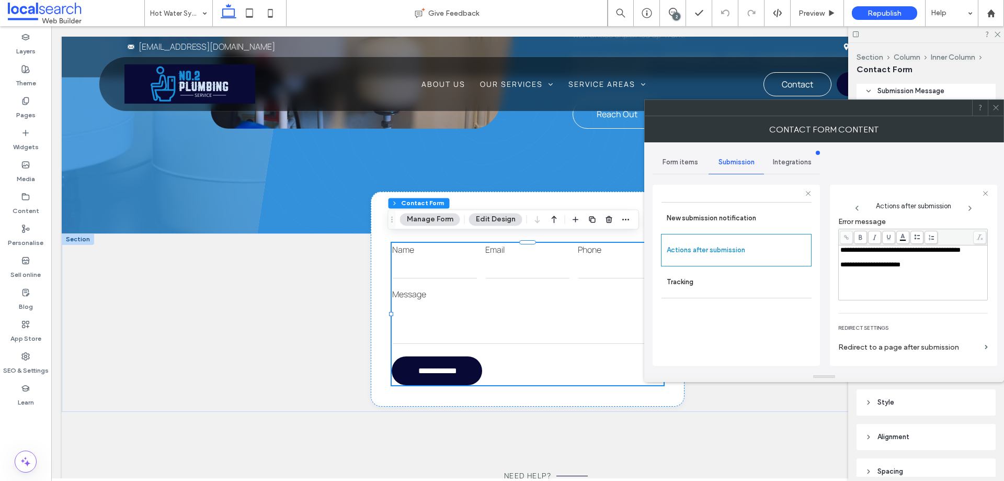
scroll to position [180, 0]
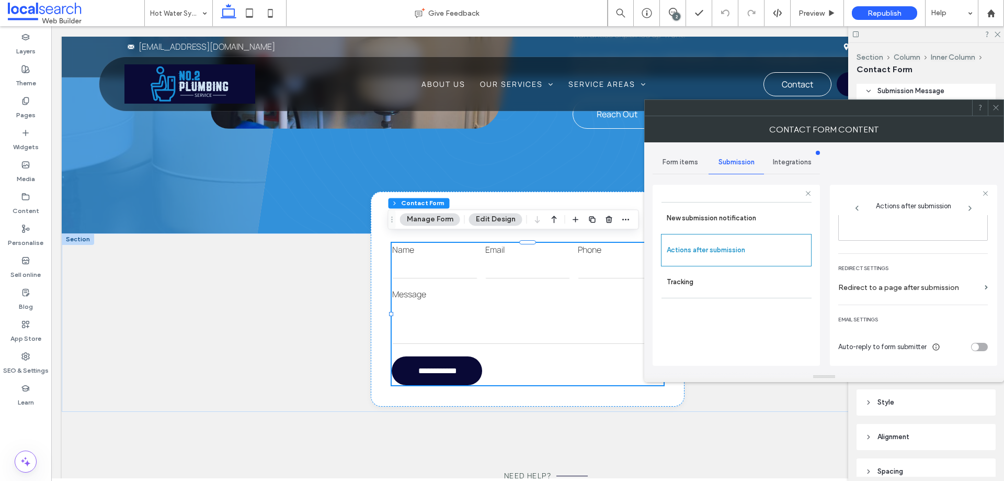
click at [995, 113] on span at bounding box center [996, 108] width 8 height 16
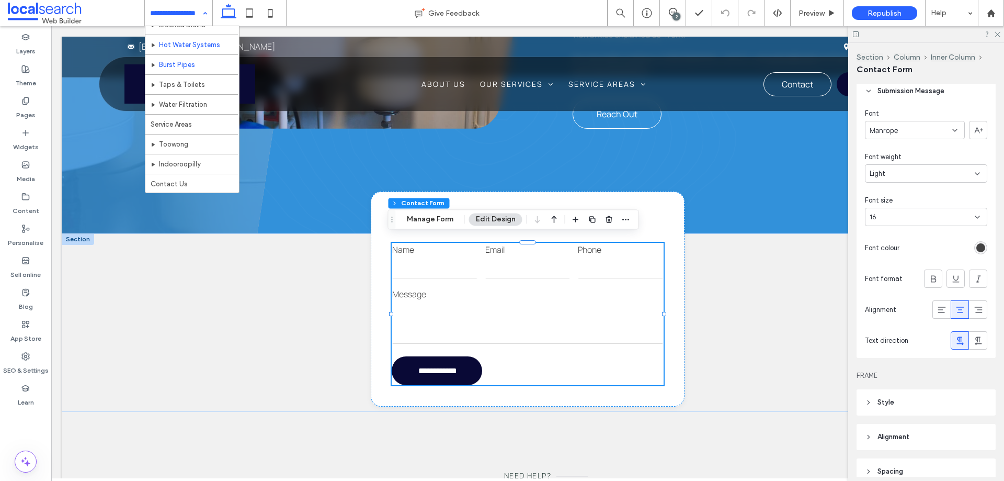
scroll to position [0, 0]
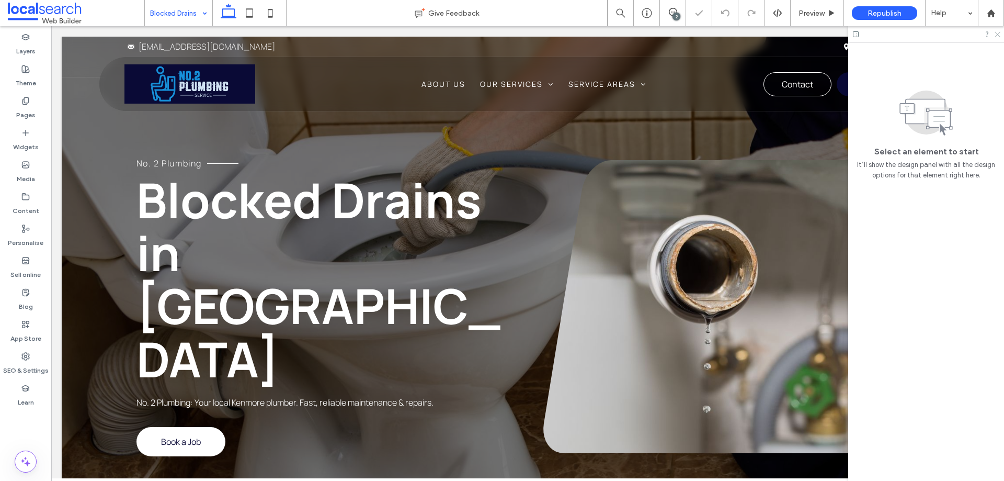
click at [998, 36] on icon at bounding box center [997, 33] width 7 height 7
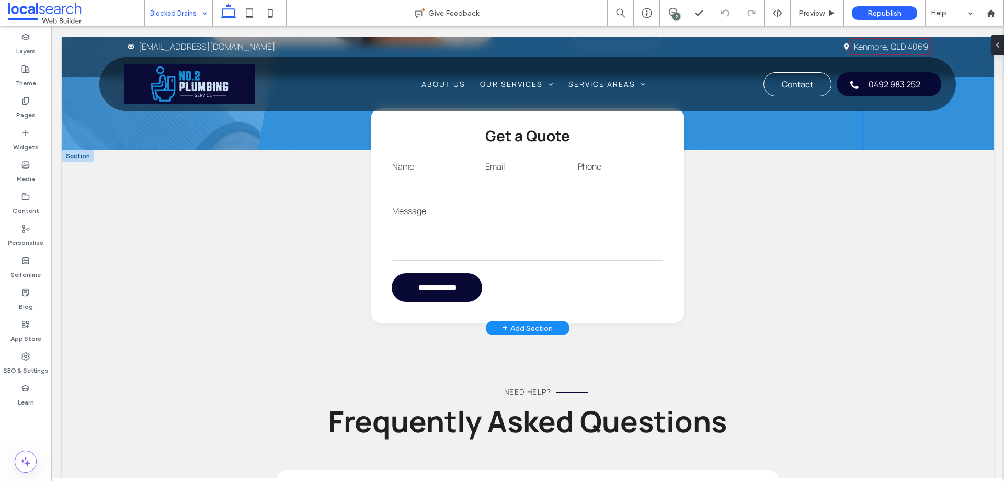
scroll to position [837, 0]
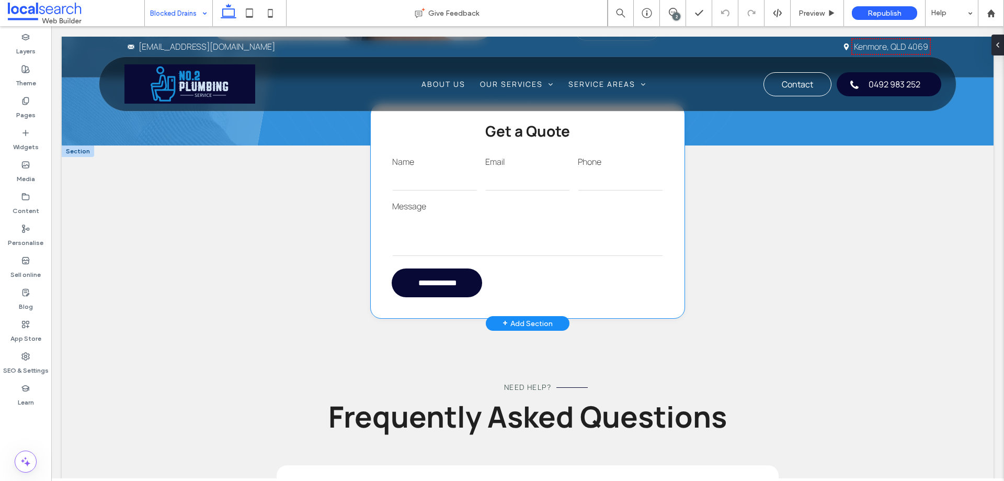
click at [605, 186] on div "Phone" at bounding box center [620, 174] width 93 height 44
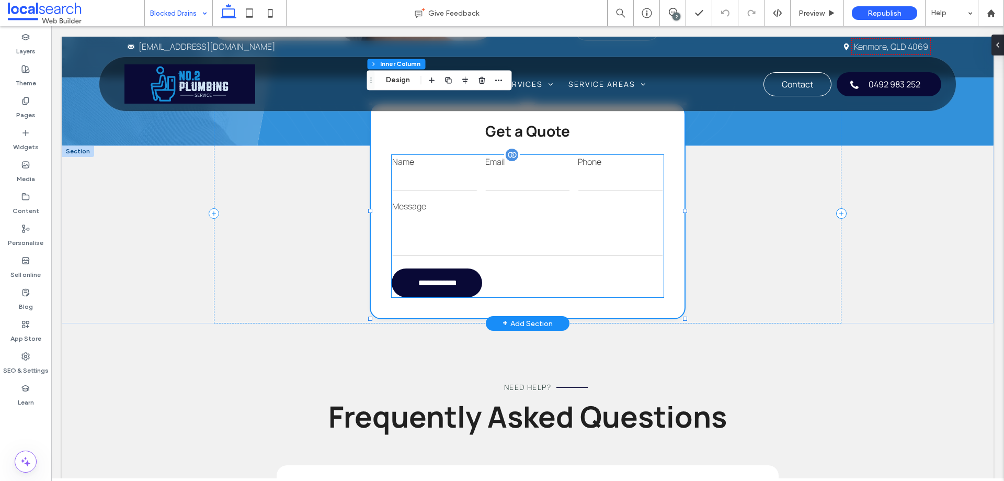
click at [581, 178] on input "tel" at bounding box center [620, 179] width 85 height 21
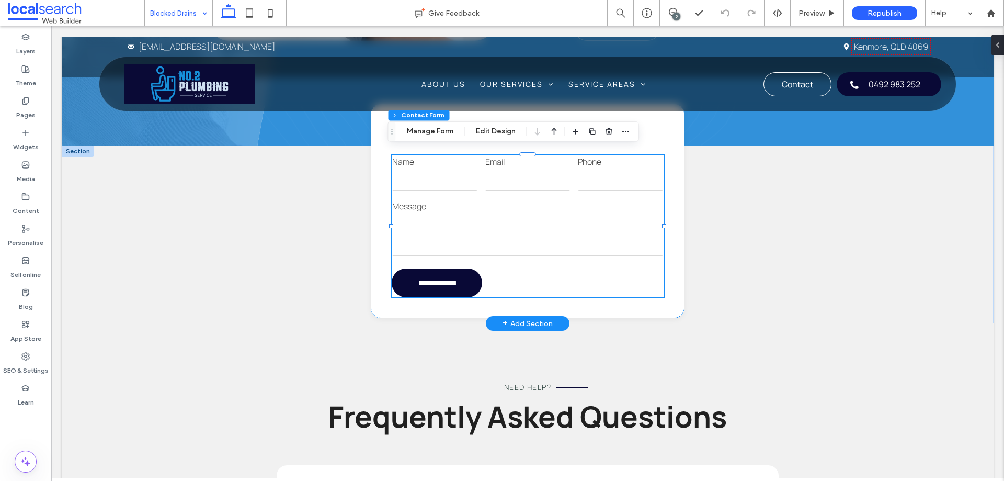
type input "*"
type input "***"
type input "*"
type input "***"
click at [628, 134] on icon "button" at bounding box center [626, 131] width 8 height 8
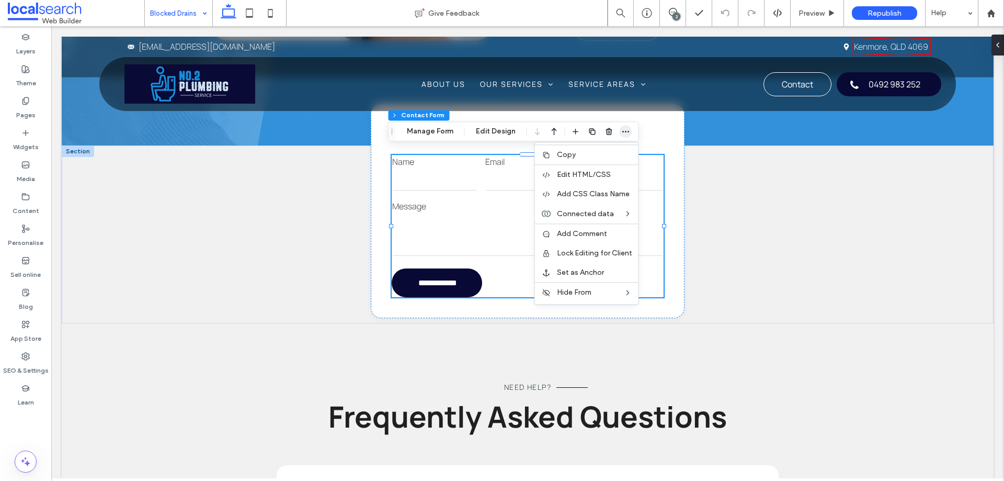
click at [626, 134] on icon "button" at bounding box center [626, 131] width 8 height 8
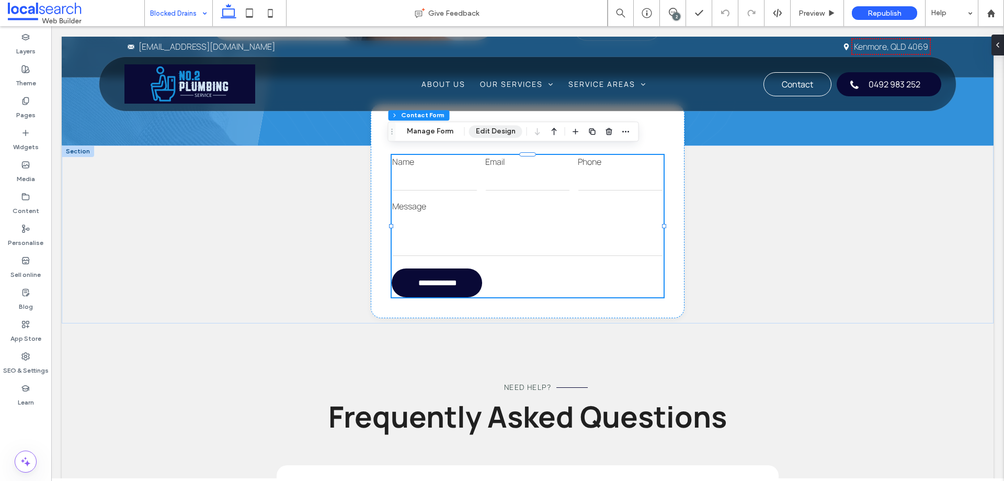
click at [498, 132] on button "Edit Design" at bounding box center [495, 131] width 53 height 13
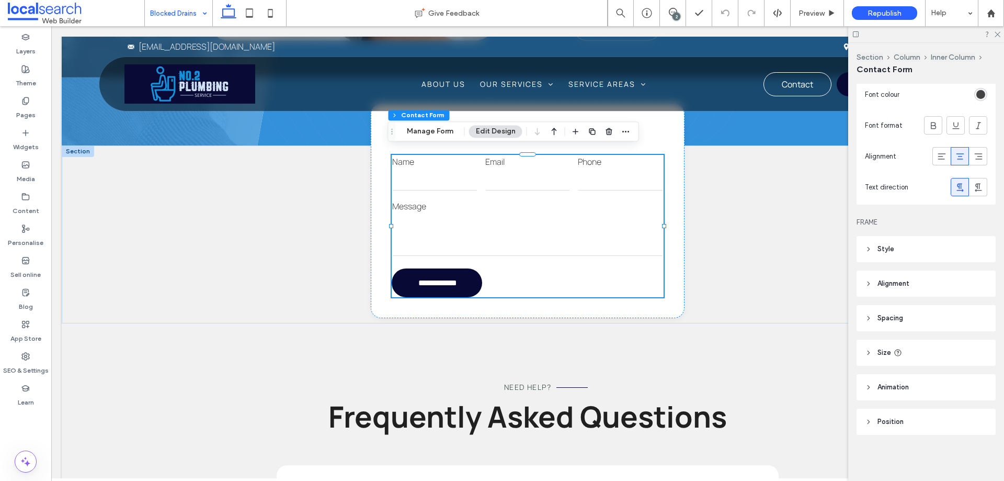
scroll to position [362, 0]
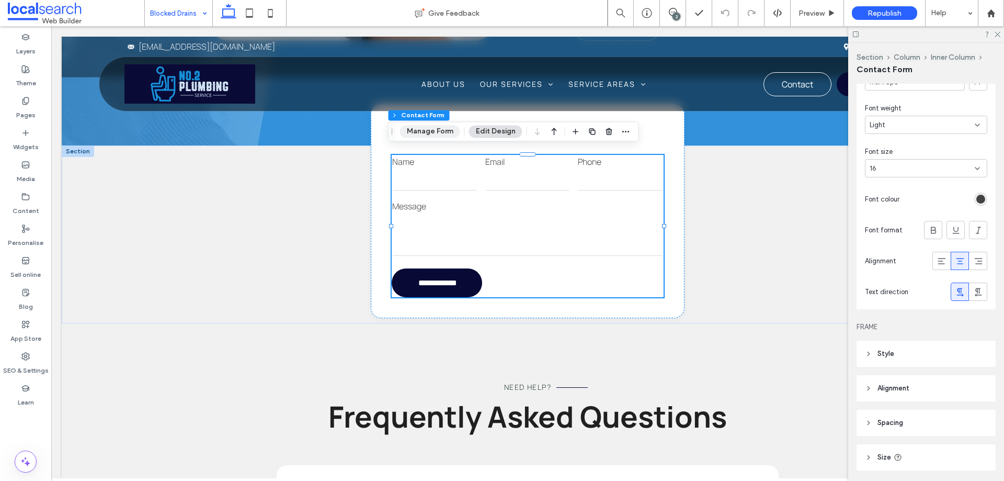
click at [444, 130] on button "Manage Form" at bounding box center [430, 131] width 60 height 13
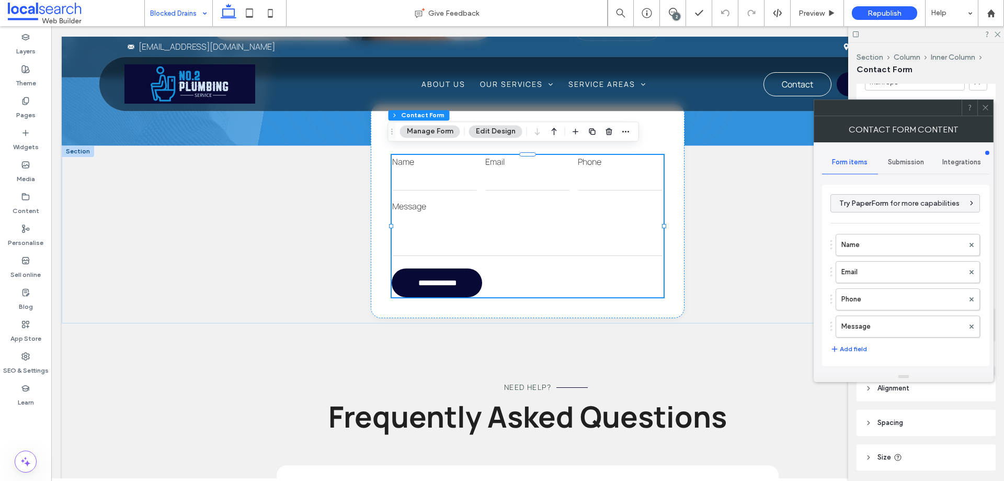
type input "**********"
click at [901, 320] on label "Message" at bounding box center [903, 326] width 122 height 21
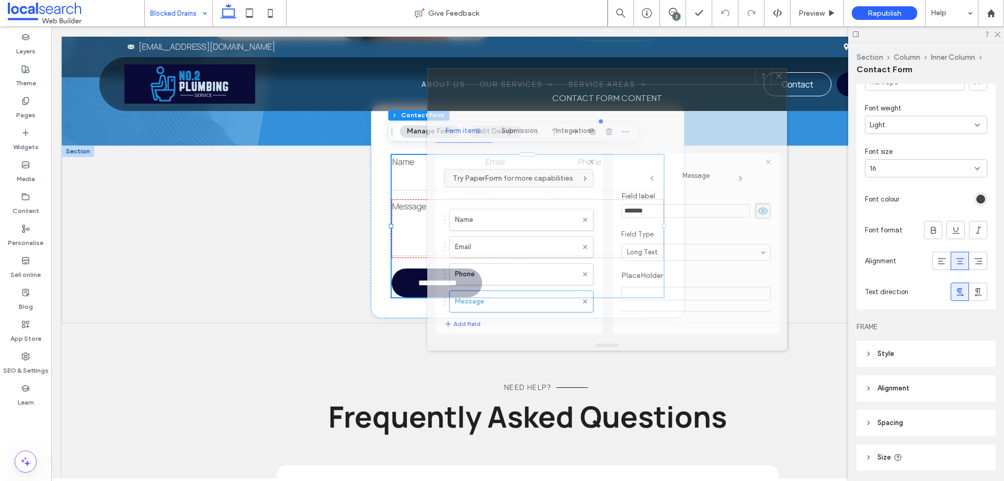
drag, startPoint x: 858, startPoint y: 110, endPoint x: 653, endPoint y: 78, distance: 206.9
click at [653, 78] on div at bounding box center [591, 77] width 327 height 16
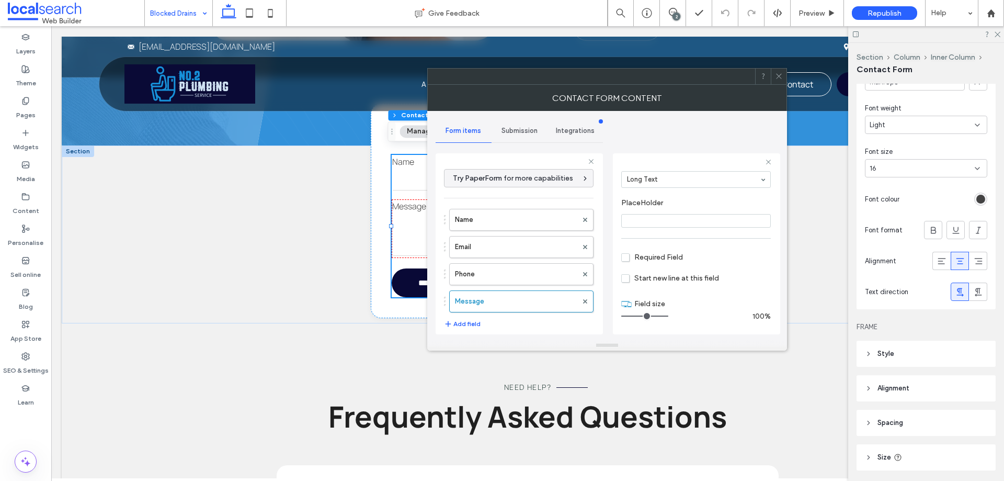
scroll to position [73, 0]
click at [505, 271] on label "Phone" at bounding box center [516, 274] width 122 height 21
click at [512, 247] on label "Email" at bounding box center [516, 246] width 122 height 21
click at [516, 225] on label "Name" at bounding box center [516, 219] width 122 height 21
click at [531, 294] on label "Message" at bounding box center [516, 301] width 122 height 21
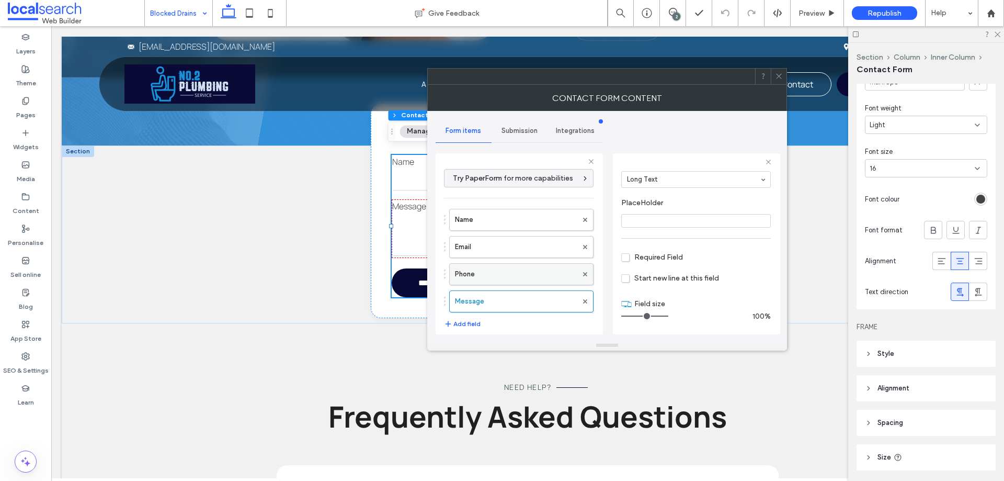
click at [530, 266] on label "Phone" at bounding box center [516, 274] width 122 height 21
type input "*"
click at [531, 238] on label "Email" at bounding box center [516, 246] width 122 height 21
click at [531, 217] on label "Name" at bounding box center [516, 219] width 122 height 21
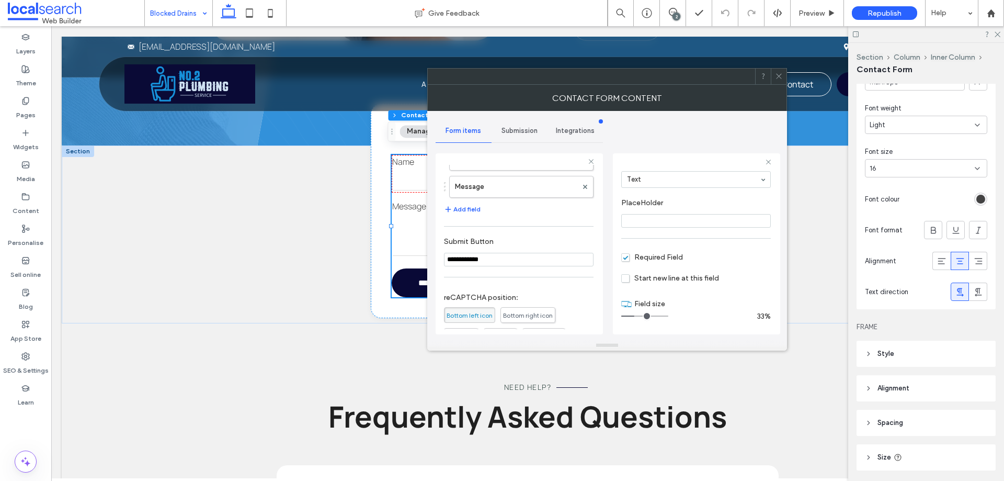
scroll to position [218, 0]
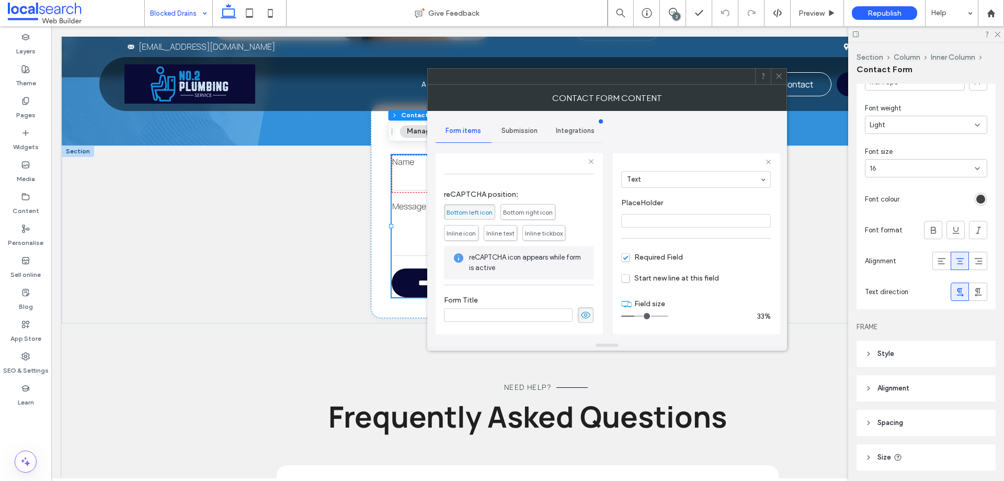
click at [530, 129] on span "Submission" at bounding box center [520, 131] width 36 height 8
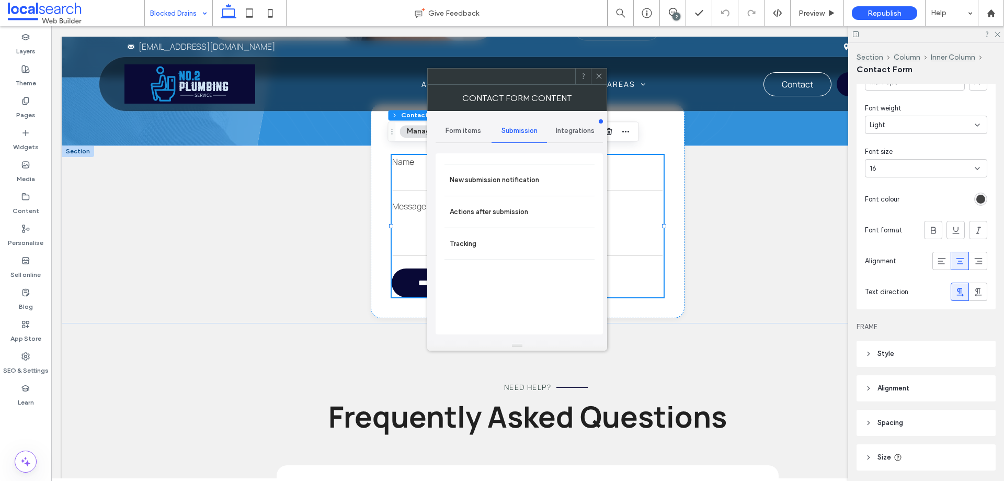
drag, startPoint x: 540, startPoint y: 184, endPoint x: 601, endPoint y: 202, distance: 64.4
click at [540, 183] on label "New submission notification" at bounding box center [520, 179] width 140 height 21
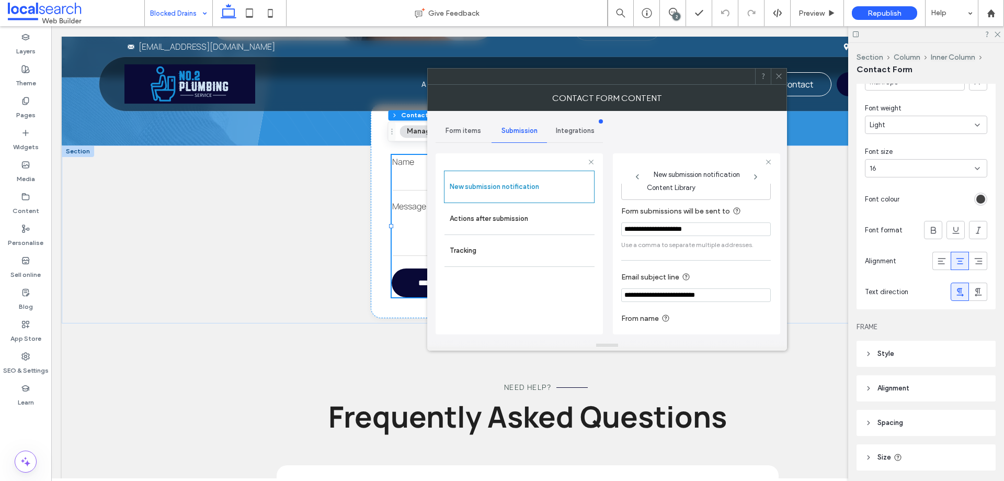
scroll to position [54, 0]
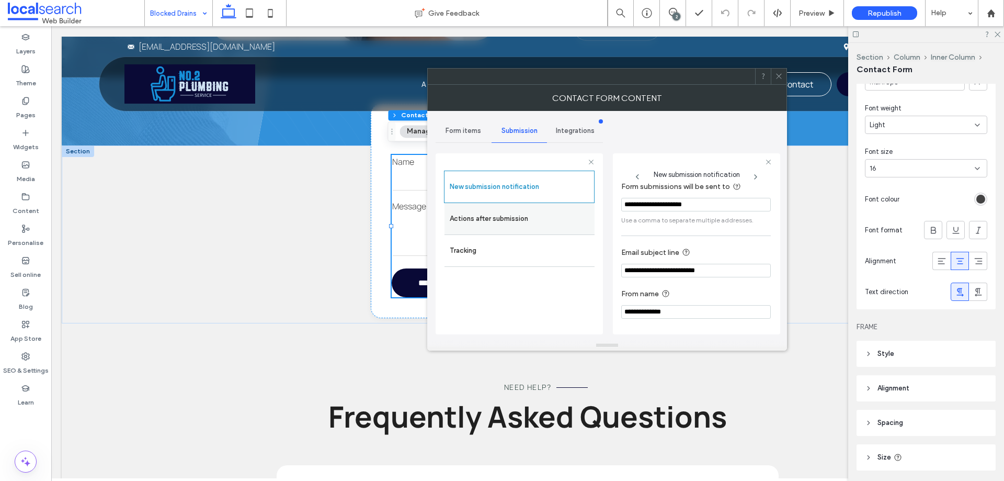
click at [532, 220] on label "Actions after submission" at bounding box center [520, 218] width 140 height 21
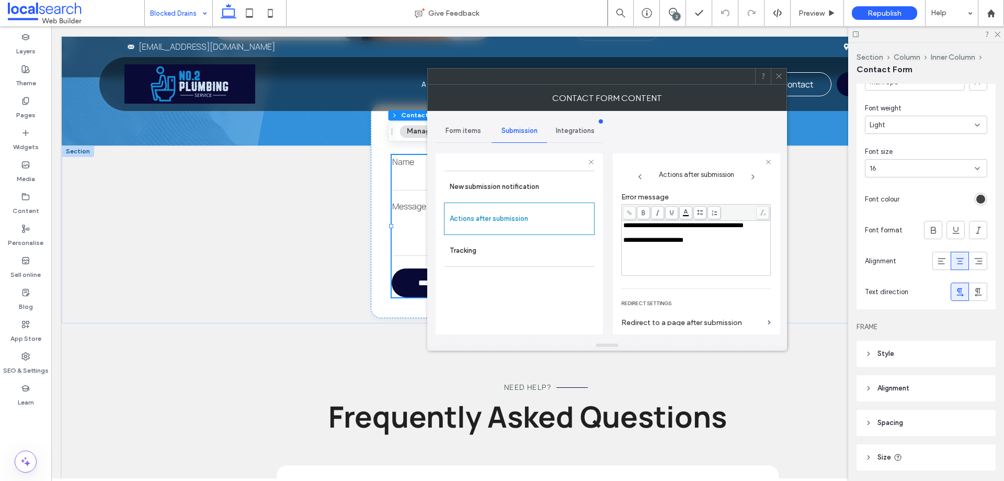
scroll to position [180, 0]
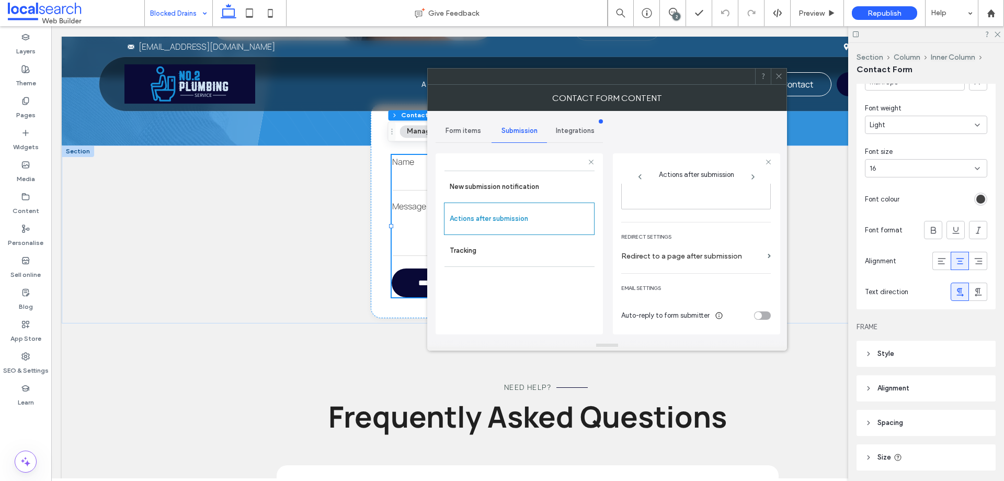
click at [778, 73] on icon at bounding box center [779, 76] width 8 height 8
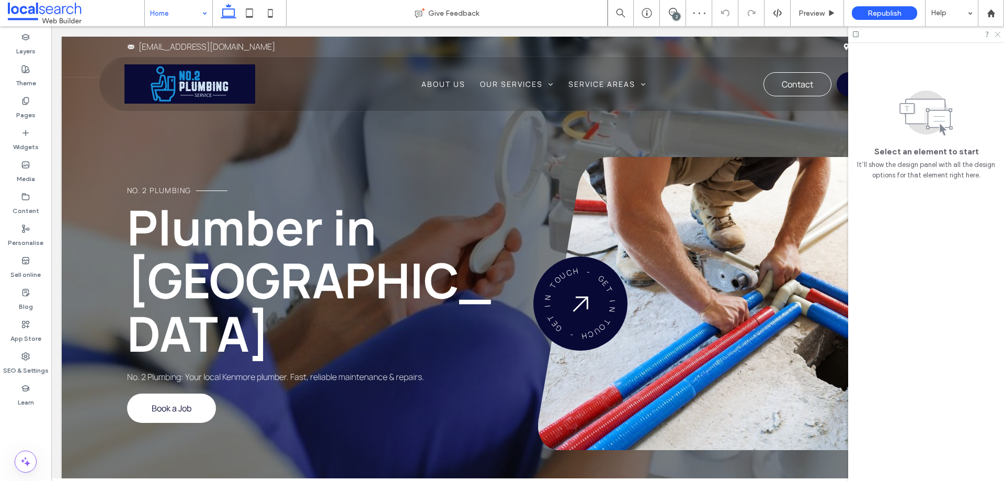
click at [998, 36] on icon at bounding box center [997, 33] width 7 height 7
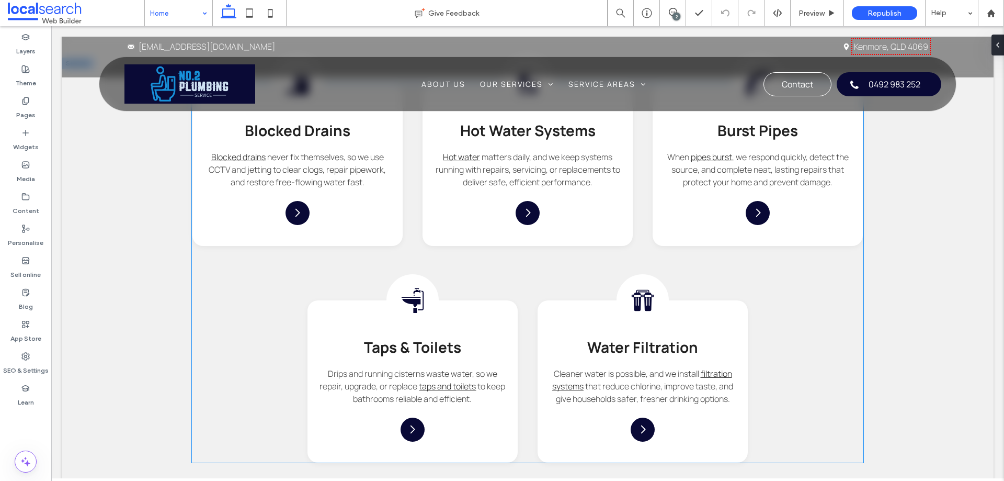
scroll to position [1353, 0]
